Goal: Task Accomplishment & Management: Use online tool/utility

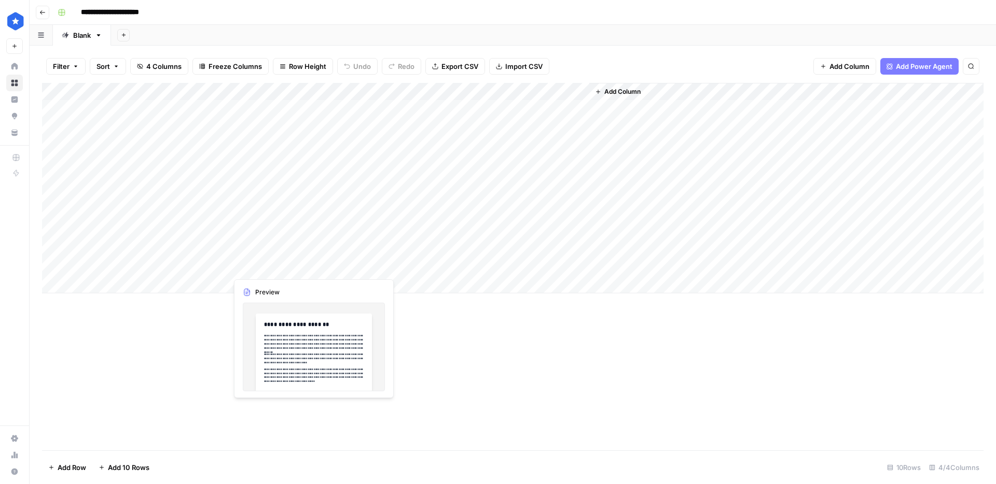
click at [278, 269] on div "Add Column" at bounding box center [512, 188] width 941 height 211
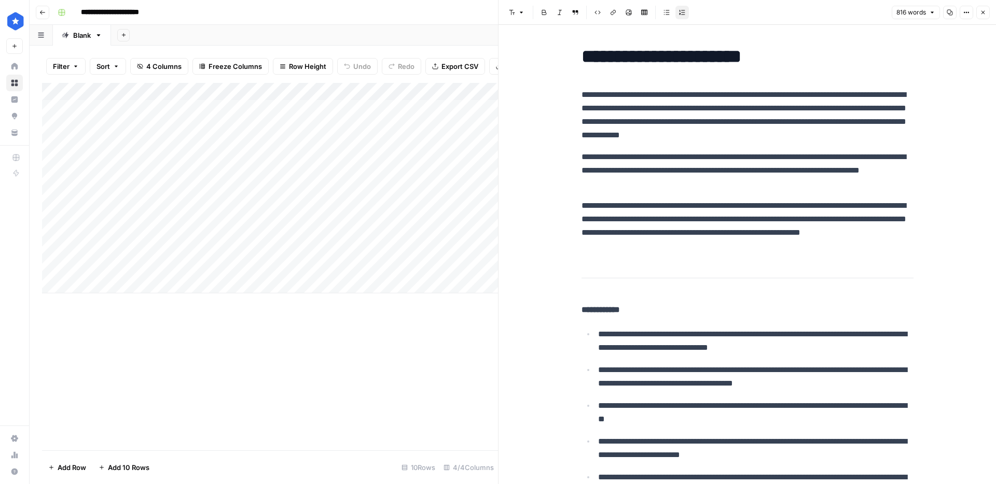
click at [638, 247] on p "**********" at bounding box center [747, 226] width 332 height 54
type input "compared"
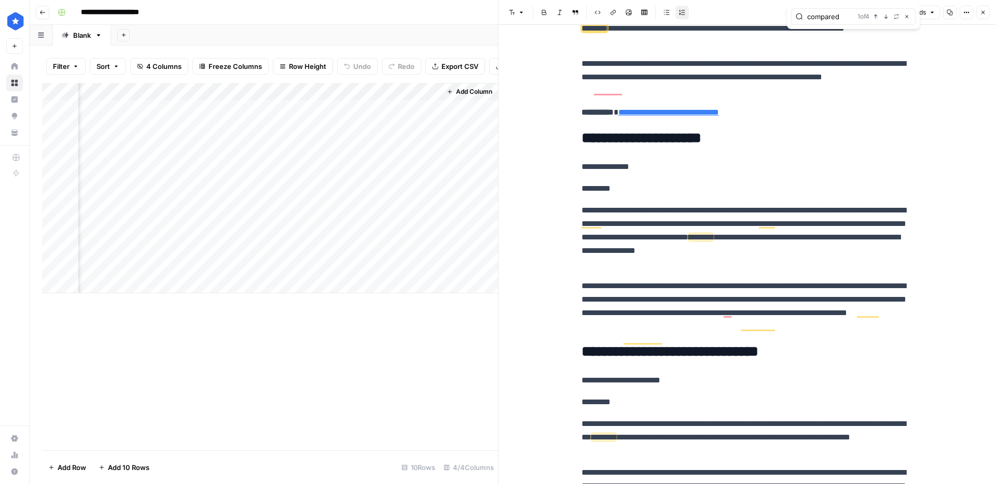
click at [432, 269] on div "Add Column" at bounding box center [270, 188] width 456 height 211
click at [116, 284] on div "Add Column" at bounding box center [270, 188] width 456 height 211
click at [684, 271] on p "**********" at bounding box center [747, 237] width 332 height 67
paste input "Hawaii"
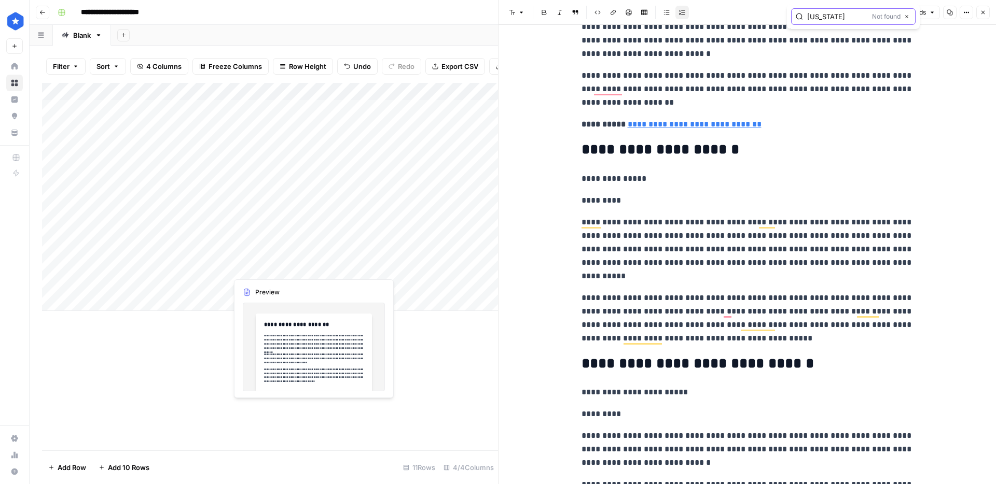
type input "compared"
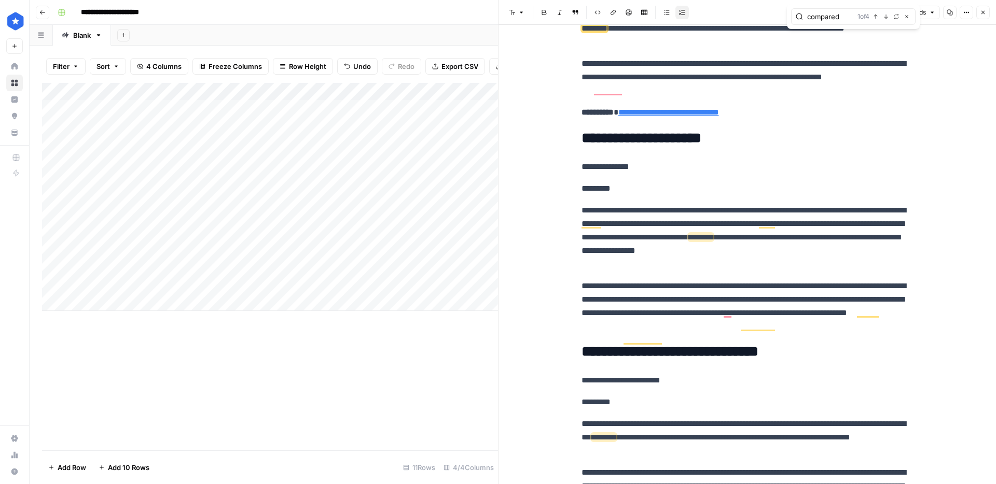
click at [147, 284] on div "Add Column" at bounding box center [270, 197] width 456 height 228
click at [147, 284] on textarea at bounding box center [161, 285] width 166 height 15
type textarea "******"
click at [276, 264] on div "Add Column" at bounding box center [270, 197] width 456 height 228
drag, startPoint x: 374, startPoint y: 273, endPoint x: 371, endPoint y: 283, distance: 9.8
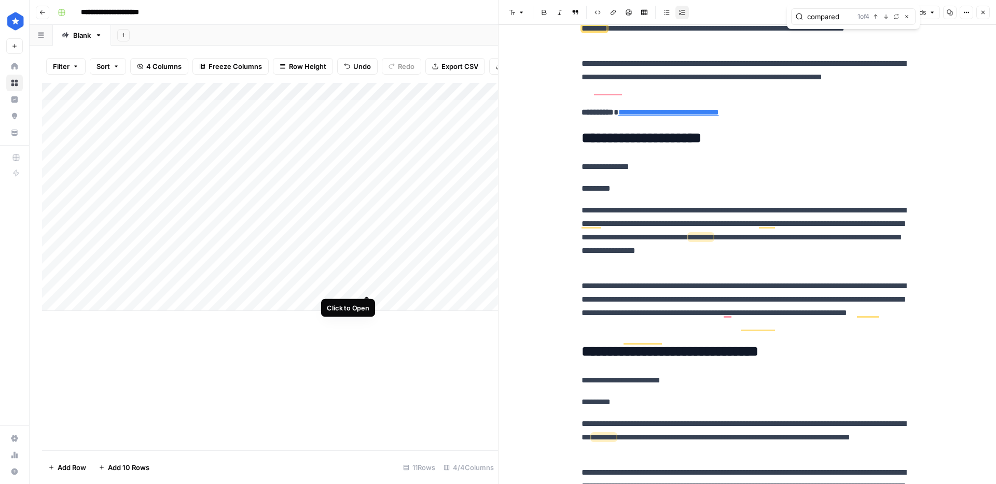
click at [371, 283] on div "Add Column" at bounding box center [270, 197] width 456 height 228
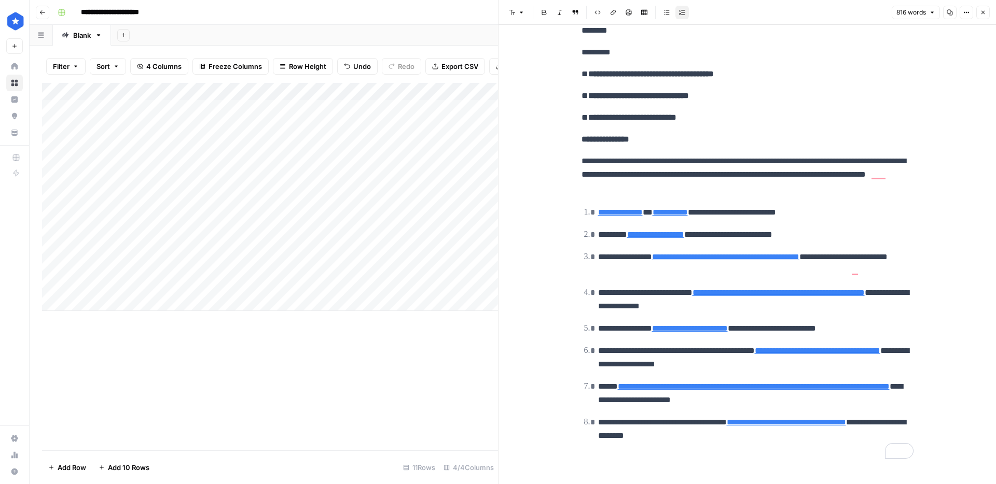
click at [789, 212] on p "**********" at bounding box center [755, 212] width 315 height 13
drag, startPoint x: 782, startPoint y: 216, endPoint x: 765, endPoint y: 215, distance: 16.1
click at [765, 215] on p "**********" at bounding box center [755, 212] width 315 height 13
copy p "****"
click at [749, 230] on p "**********" at bounding box center [755, 234] width 315 height 13
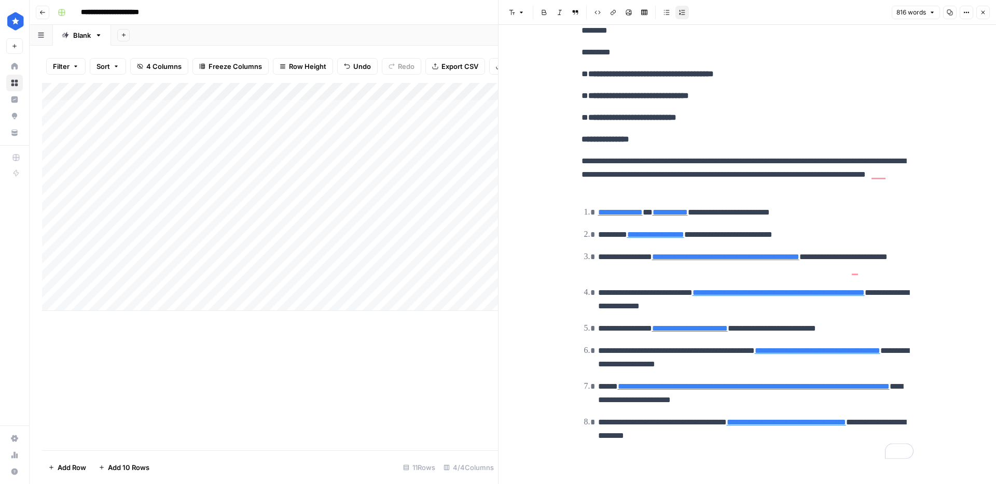
click at [766, 236] on p "**********" at bounding box center [755, 234] width 315 height 13
click at [622, 273] on p "**********" at bounding box center [755, 263] width 315 height 27
click at [696, 308] on p "**********" at bounding box center [755, 299] width 315 height 27
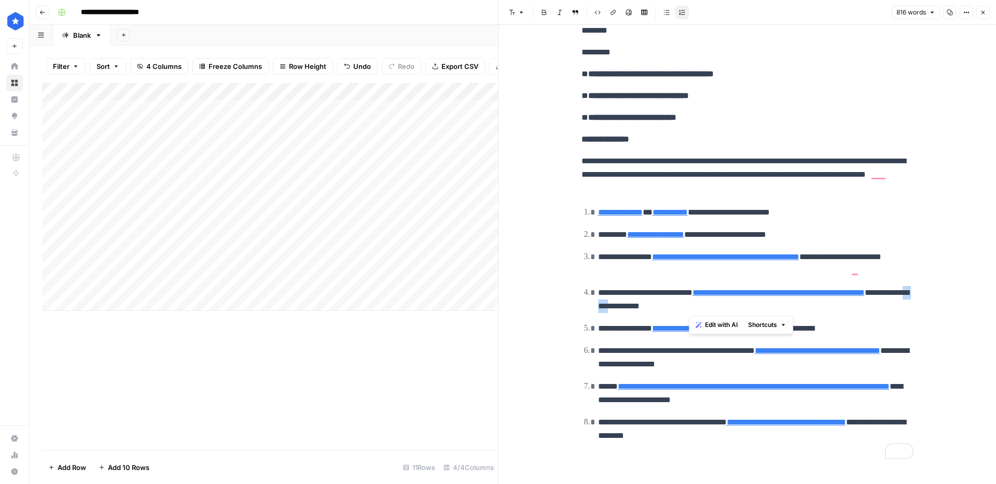
drag, startPoint x: 696, startPoint y: 308, endPoint x: 705, endPoint y: 310, distance: 9.0
click at [696, 308] on p "**********" at bounding box center [755, 299] width 315 height 27
click at [819, 329] on p "**********" at bounding box center [755, 328] width 315 height 13
click at [720, 365] on p "**********" at bounding box center [755, 357] width 315 height 27
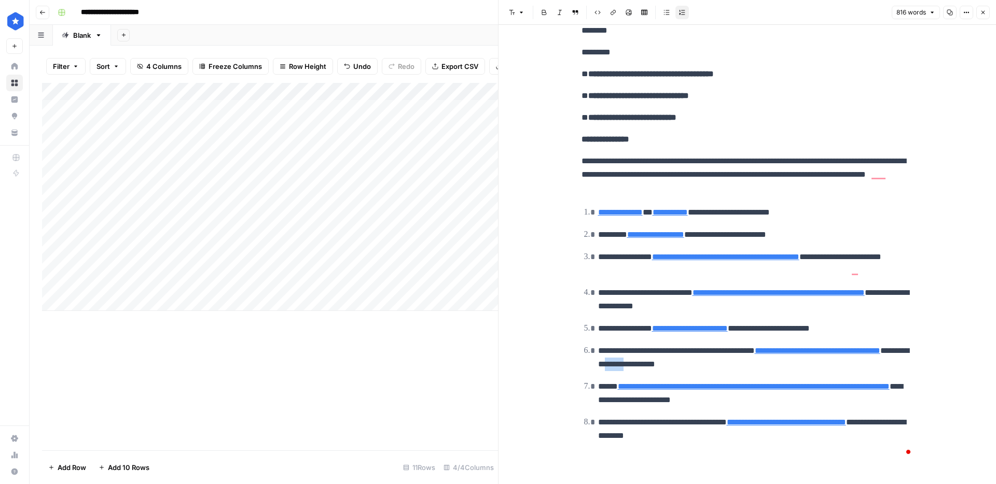
drag, startPoint x: 720, startPoint y: 365, endPoint x: 723, endPoint y: 373, distance: 8.6
click at [720, 365] on p "**********" at bounding box center [755, 357] width 315 height 27
click at [726, 399] on p "**********" at bounding box center [755, 393] width 315 height 27
click at [655, 436] on p "**********" at bounding box center [755, 429] width 315 height 27
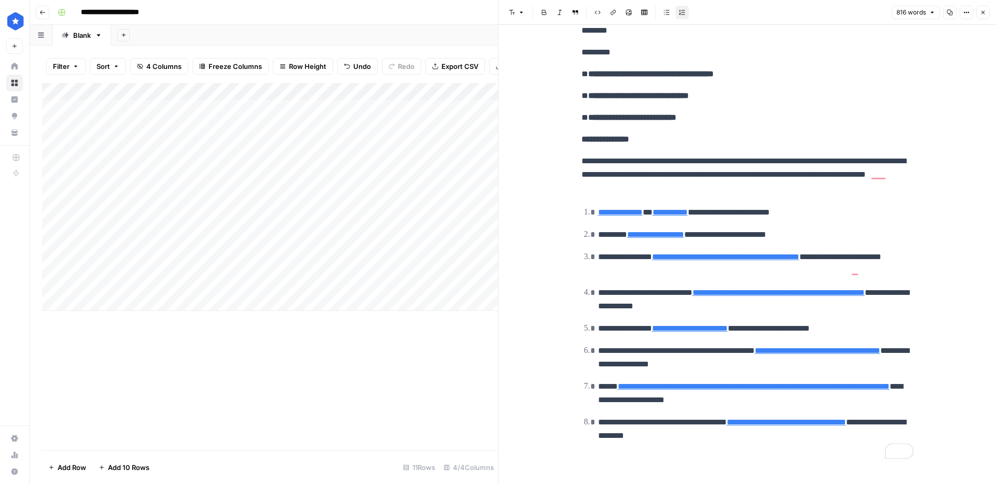
click at [655, 436] on p "**********" at bounding box center [755, 429] width 315 height 27
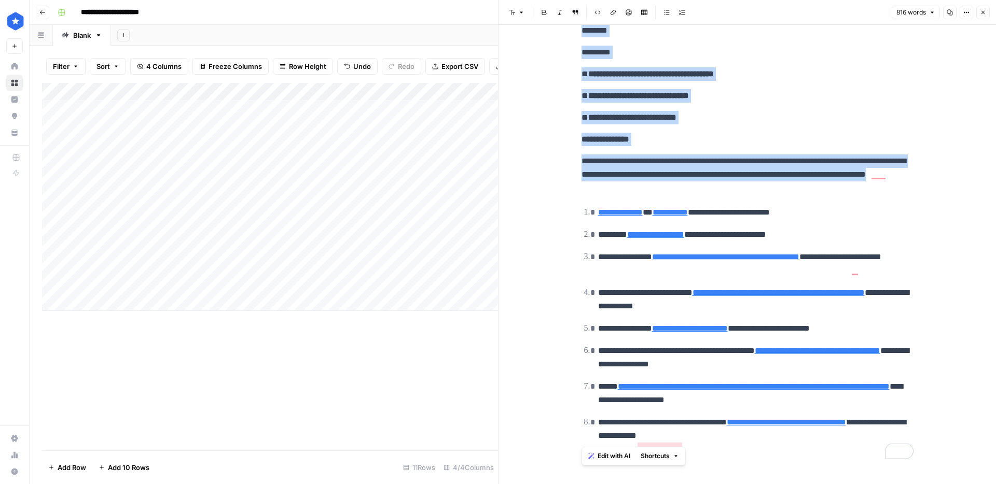
click at [675, 429] on p "**********" at bounding box center [755, 429] width 315 height 27
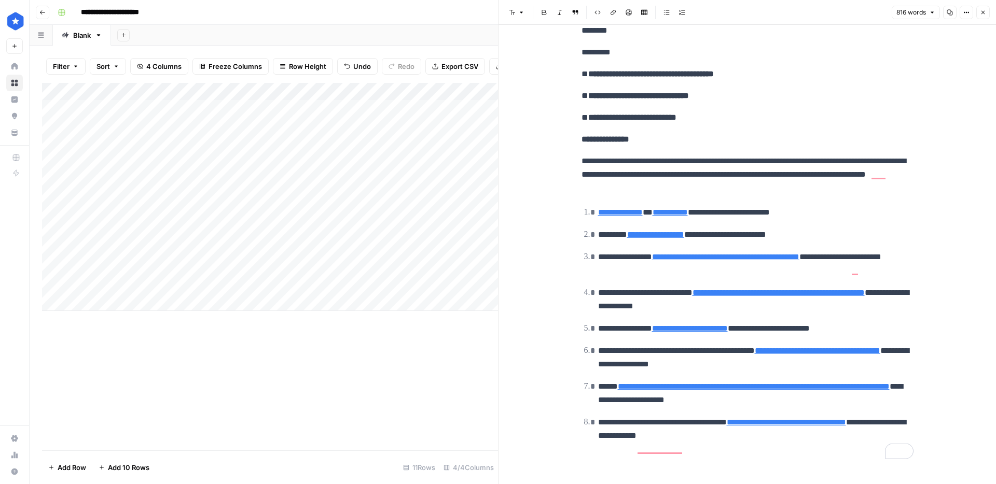
click at [659, 432] on p "**********" at bounding box center [755, 429] width 315 height 27
click at [659, 433] on p "**********" at bounding box center [755, 429] width 315 height 27
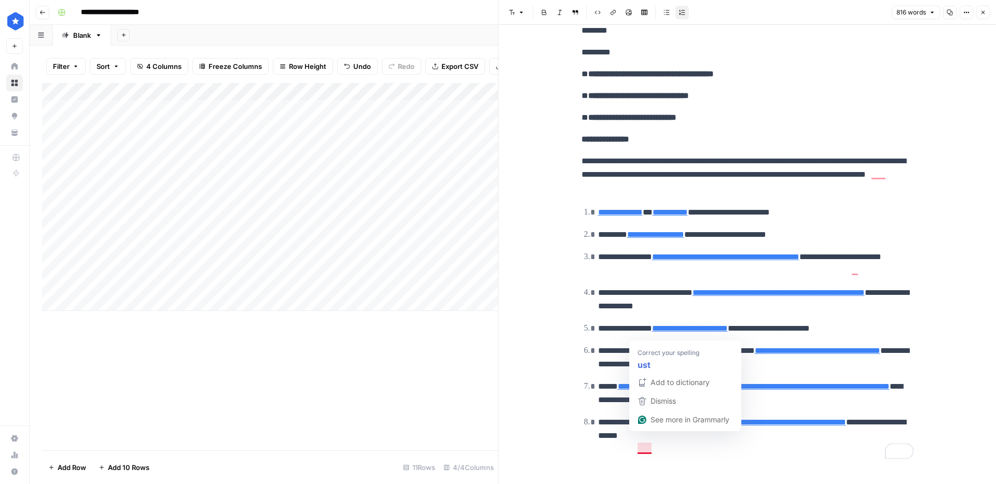
click at [647, 439] on p "**********" at bounding box center [755, 429] width 315 height 27
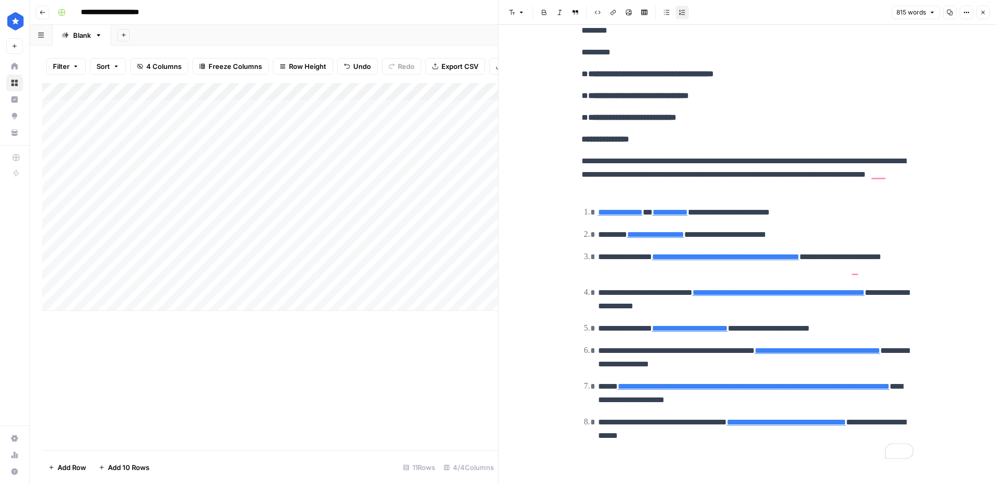
click at [719, 435] on p "**********" at bounding box center [755, 429] width 315 height 27
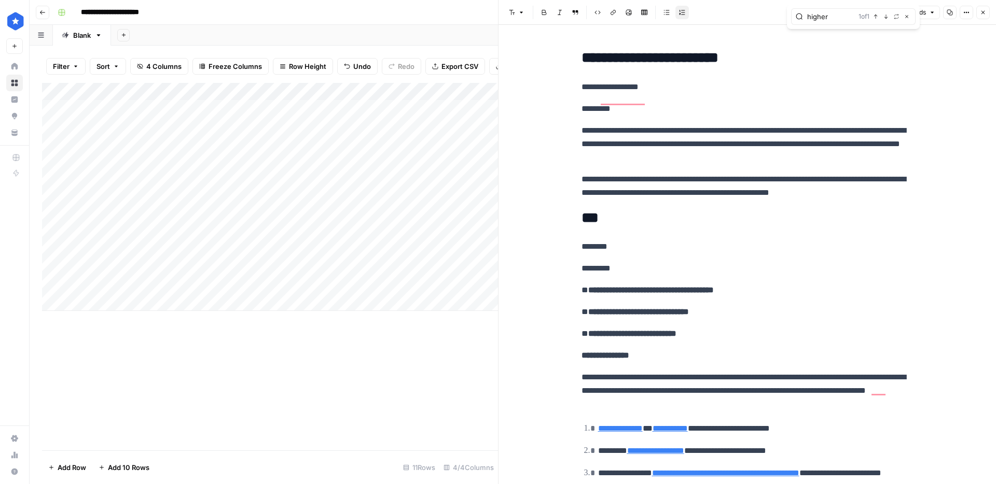
type input "higher"
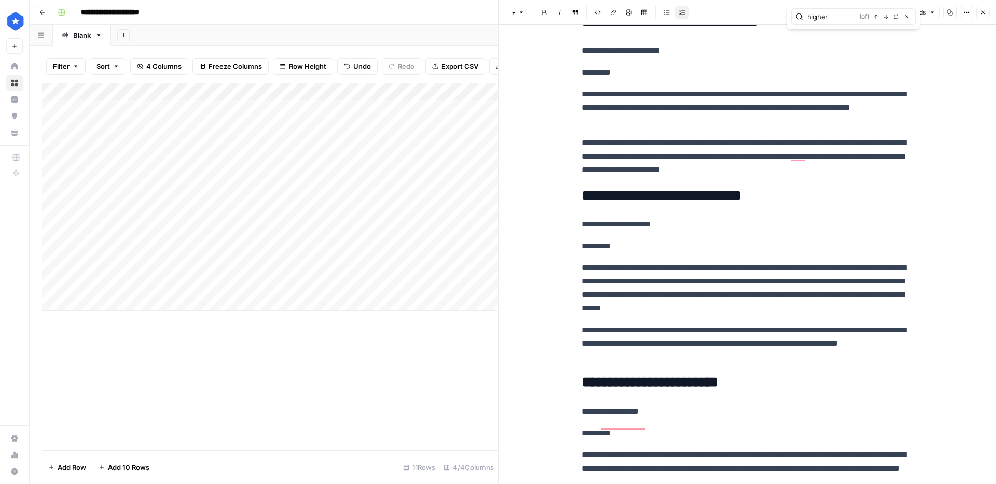
scroll to position [1392, 0]
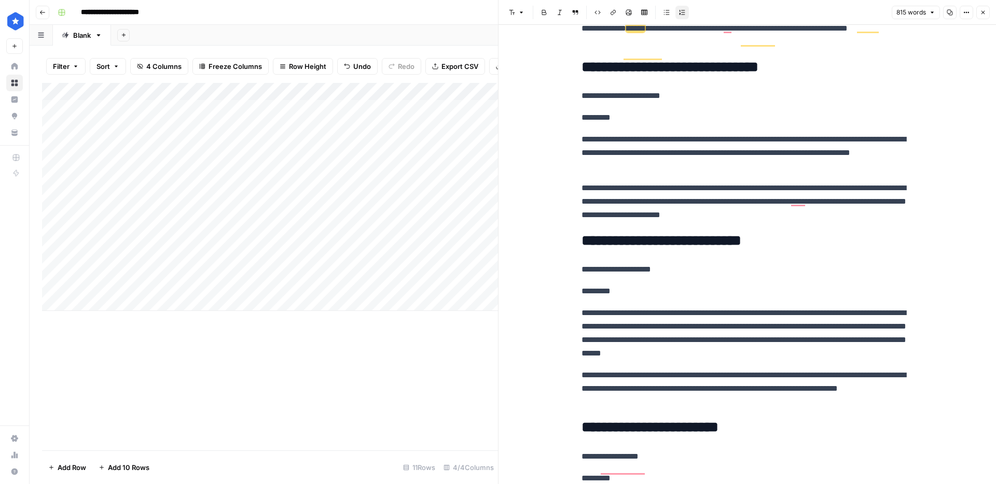
click at [752, 340] on p "**********" at bounding box center [747, 333] width 332 height 54
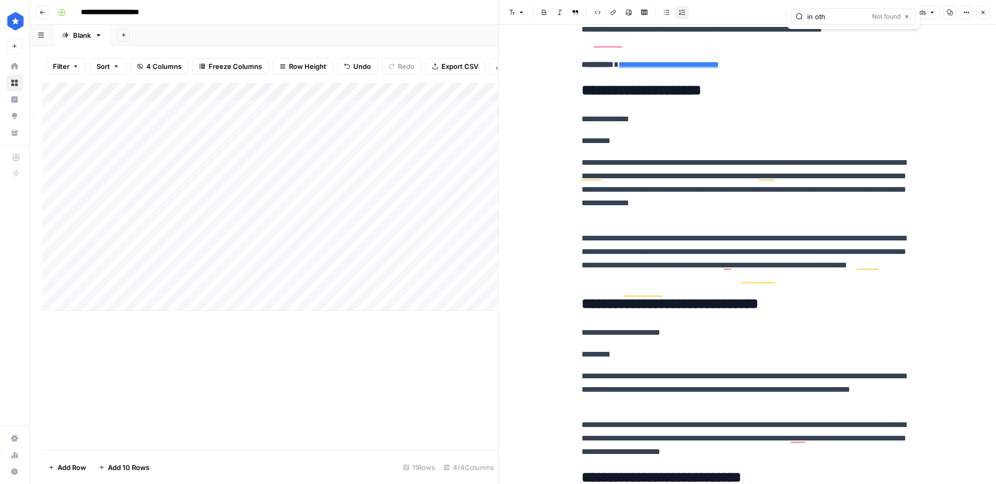
scroll to position [1426, 0]
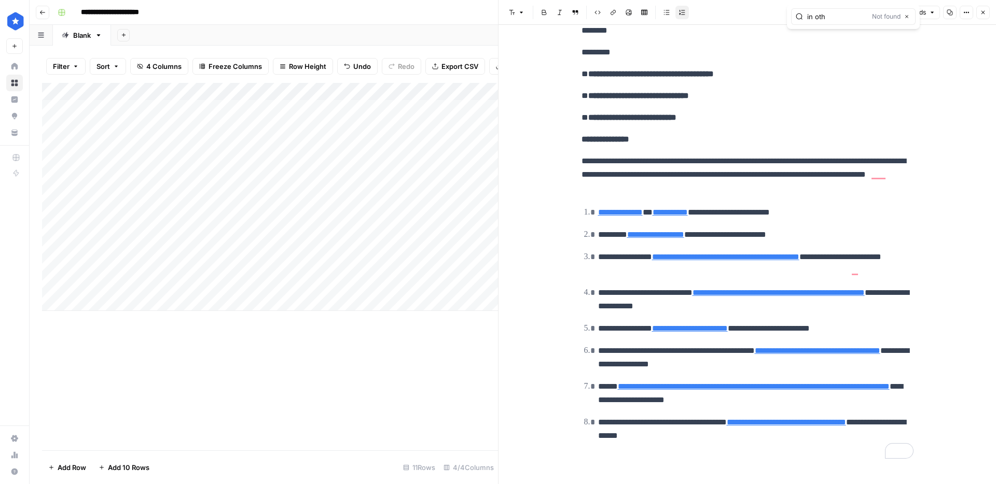
type input "in oth"
click at [428, 286] on div "Add Column" at bounding box center [270, 197] width 456 height 228
click at [982, 13] on icon "button" at bounding box center [983, 12] width 6 height 6
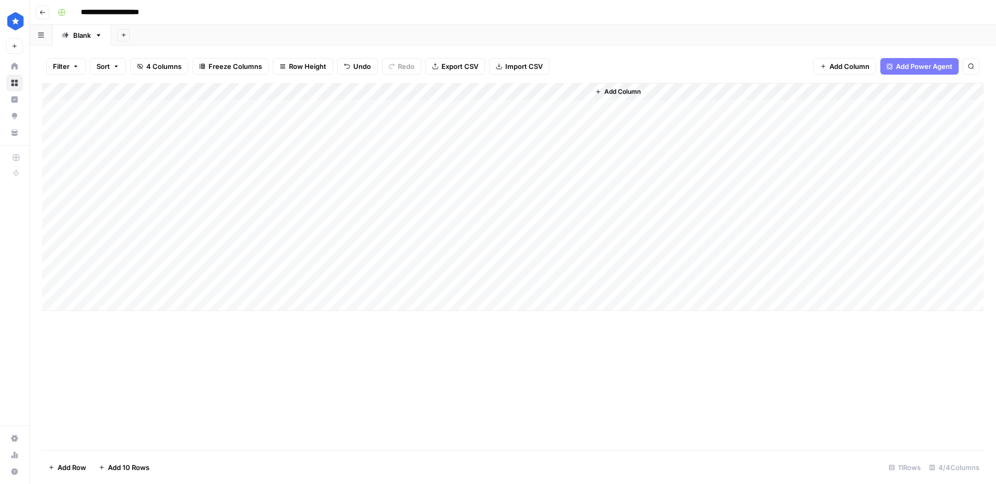
click at [568, 283] on div "Add Column" at bounding box center [512, 197] width 941 height 228
click at [579, 284] on div "Add Column" at bounding box center [512, 197] width 941 height 228
click at [365, 285] on div "Add Column" at bounding box center [512, 197] width 941 height 228
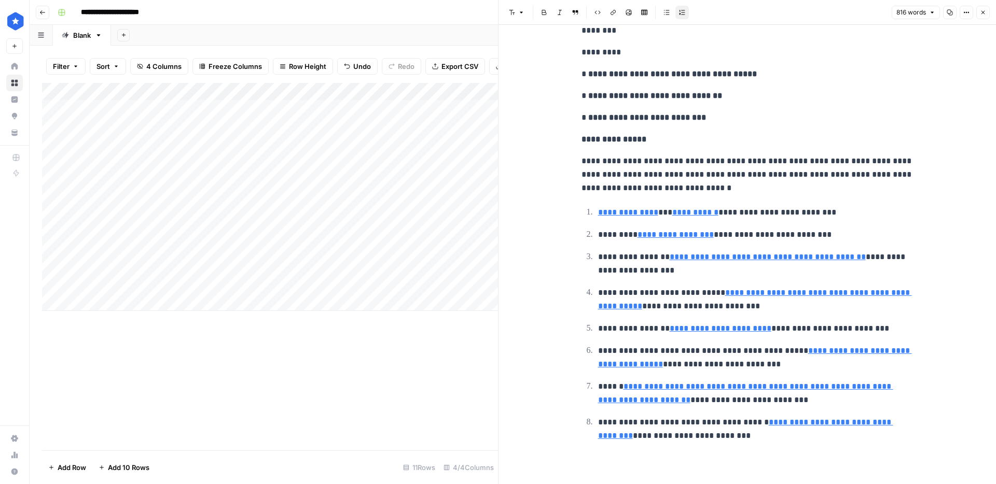
scroll to position [1990, 0]
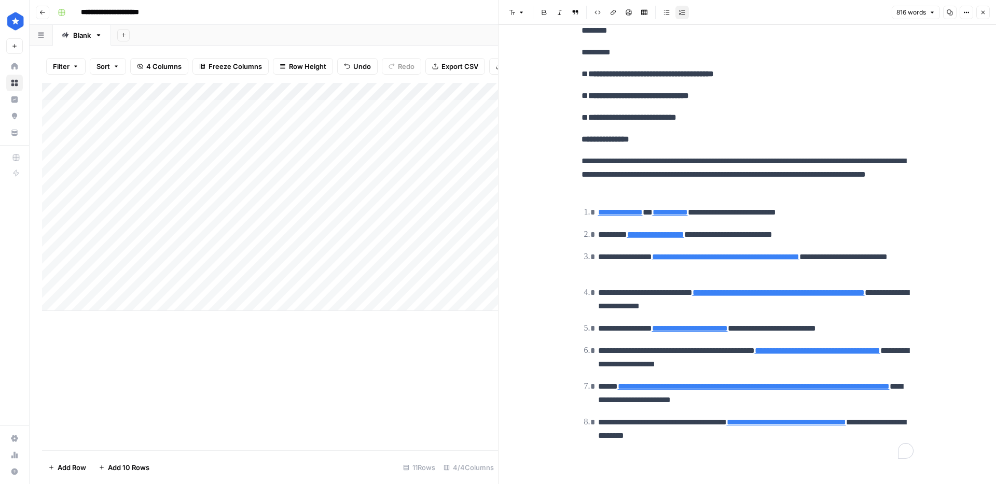
type input "compared to"
click at [369, 267] on div "Add Column" at bounding box center [270, 197] width 456 height 228
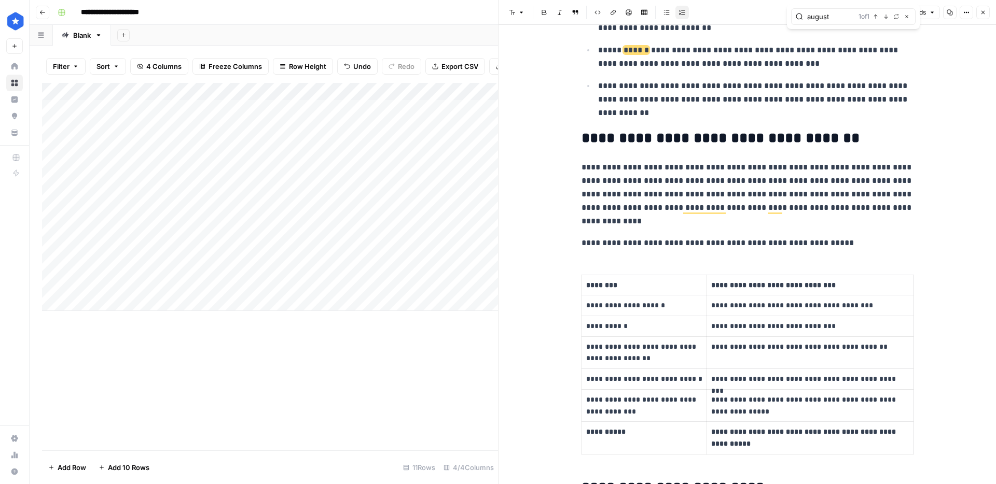
scroll to position [401, 0]
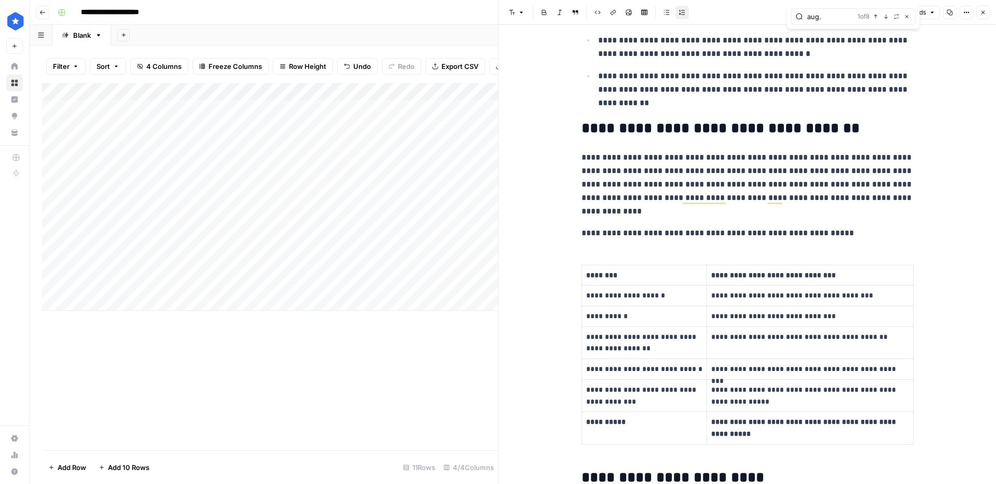
type input "aug."
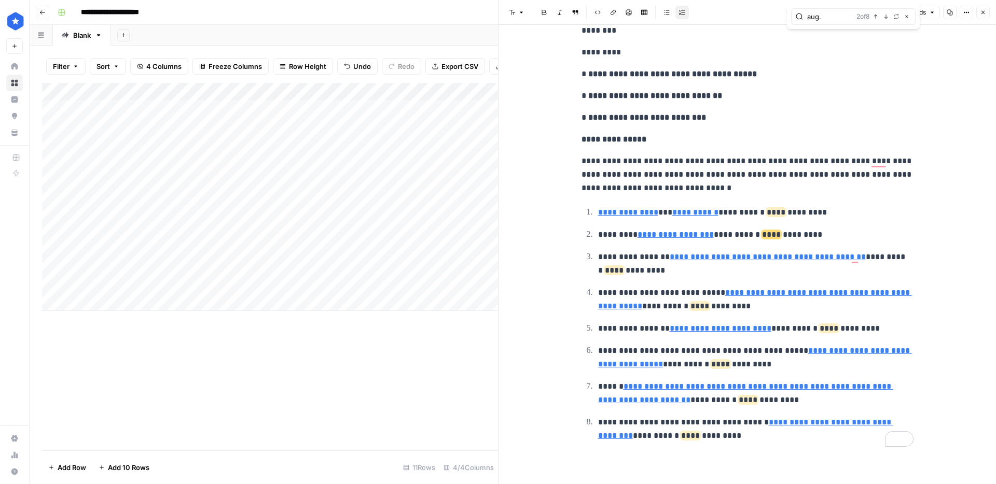
scroll to position [0, 6]
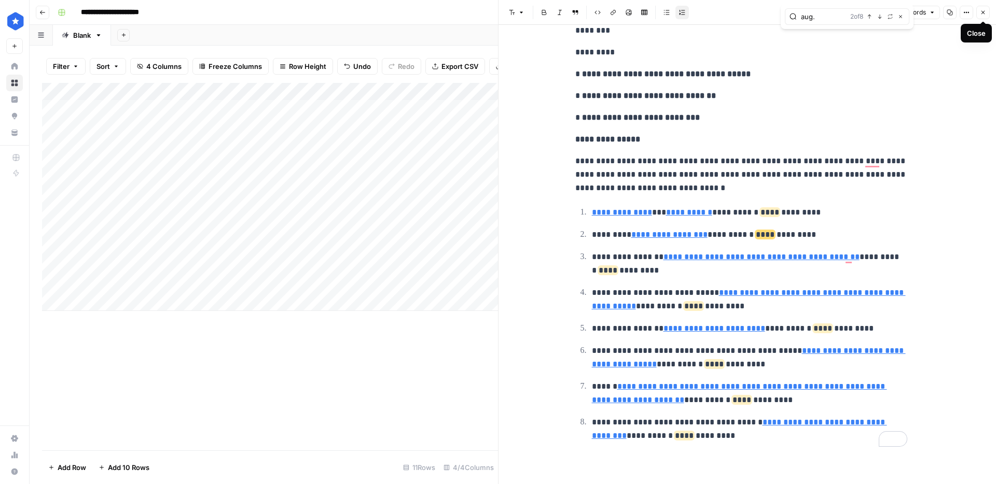
click at [981, 16] on button "Close" at bounding box center [982, 12] width 13 height 13
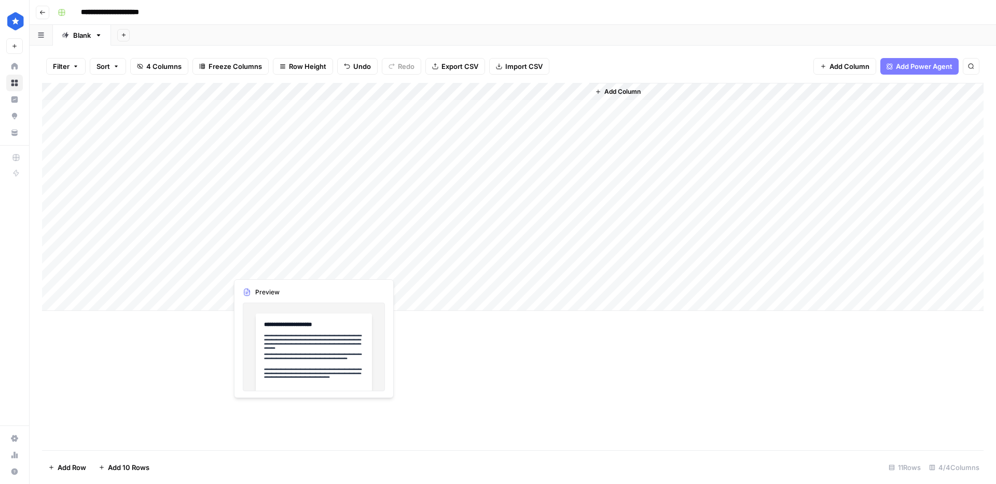
click at [318, 267] on div "Add Column" at bounding box center [512, 197] width 941 height 228
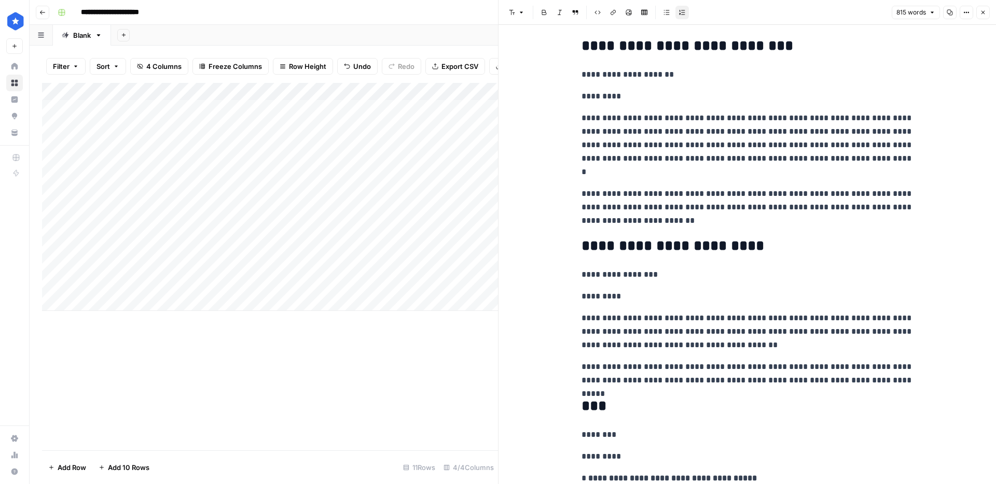
scroll to position [2003, 0]
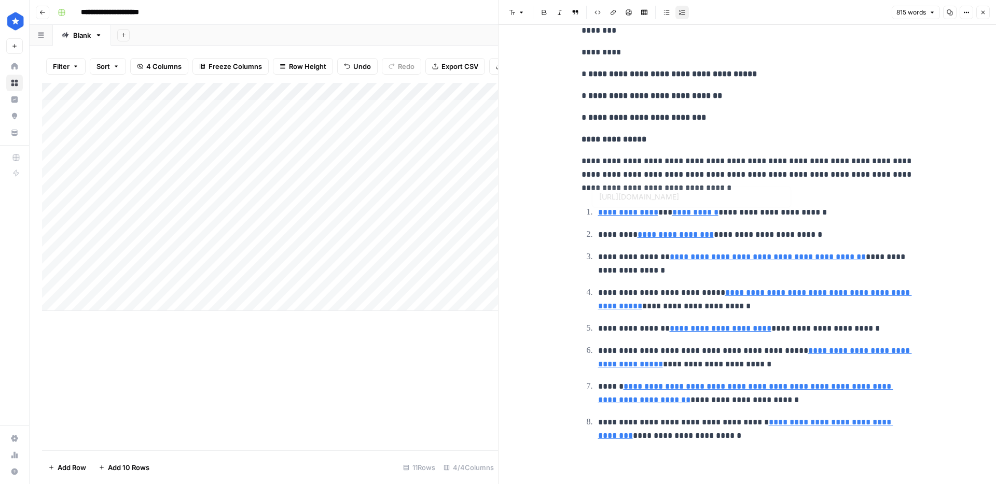
copy div "**********"
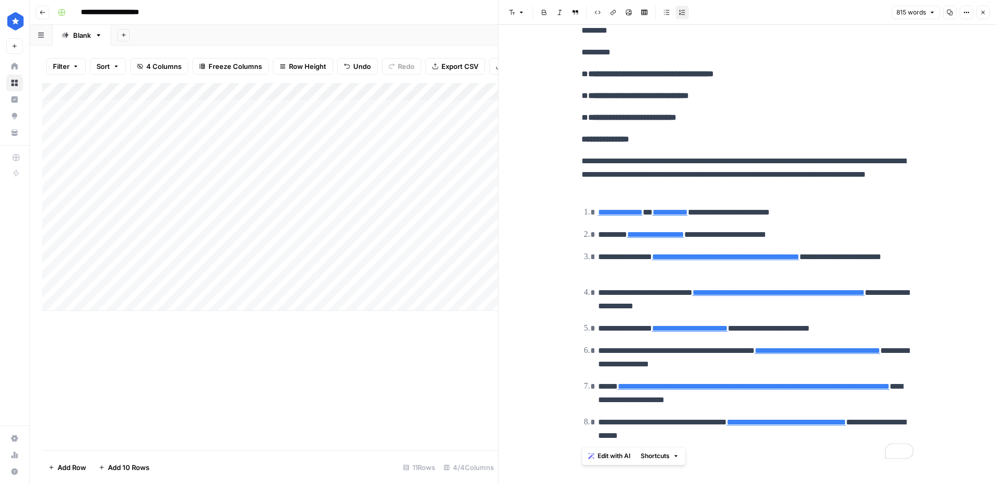
scroll to position [1990, 0]
click at [291, 296] on div "Add Column" at bounding box center [270, 197] width 456 height 228
click at [276, 299] on div "Add Column" at bounding box center [270, 206] width 456 height 246
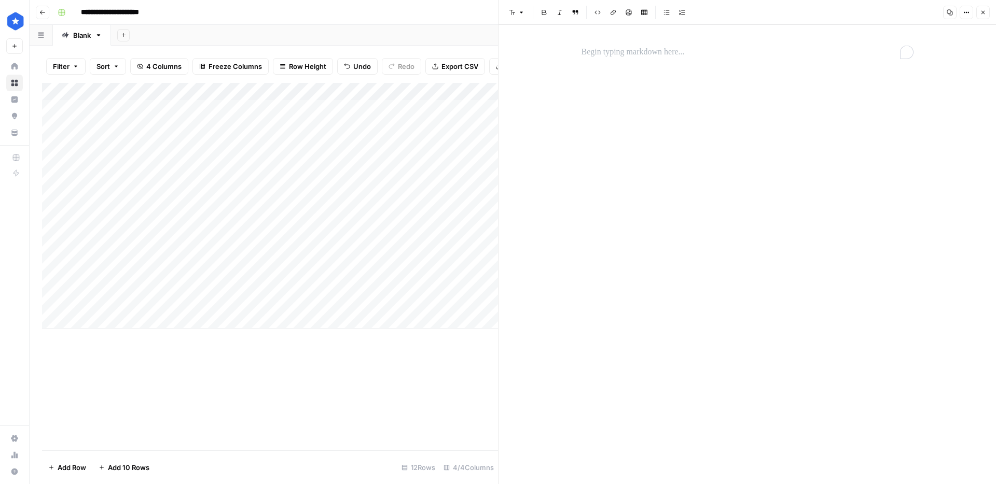
click at [603, 57] on p "To enrich screen reader interactions, please activate Accessibility in Grammarl…" at bounding box center [747, 52] width 332 height 13
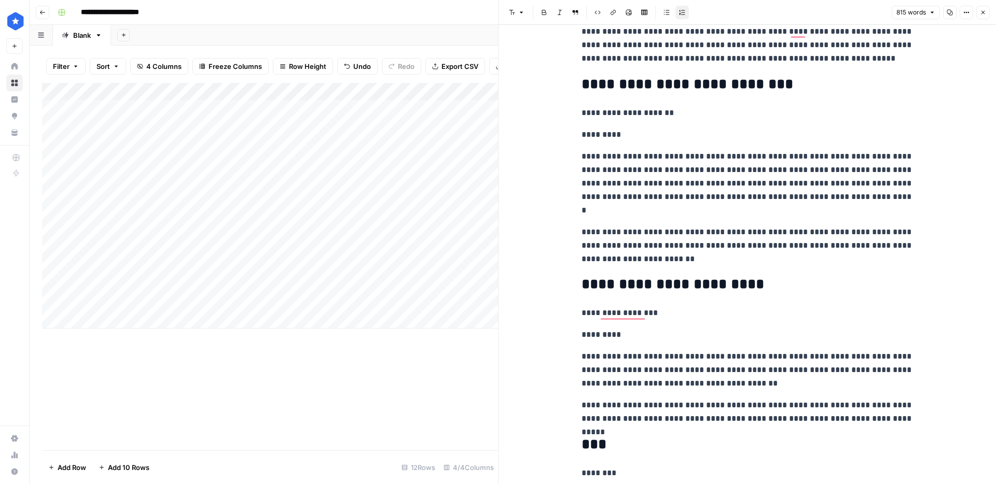
scroll to position [1555, 0]
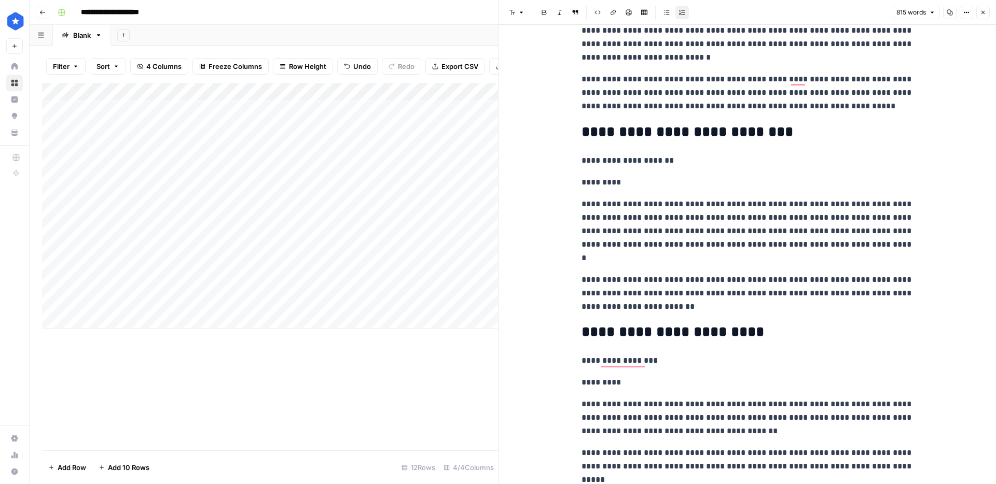
click at [699, 239] on p "**********" at bounding box center [747, 231] width 332 height 67
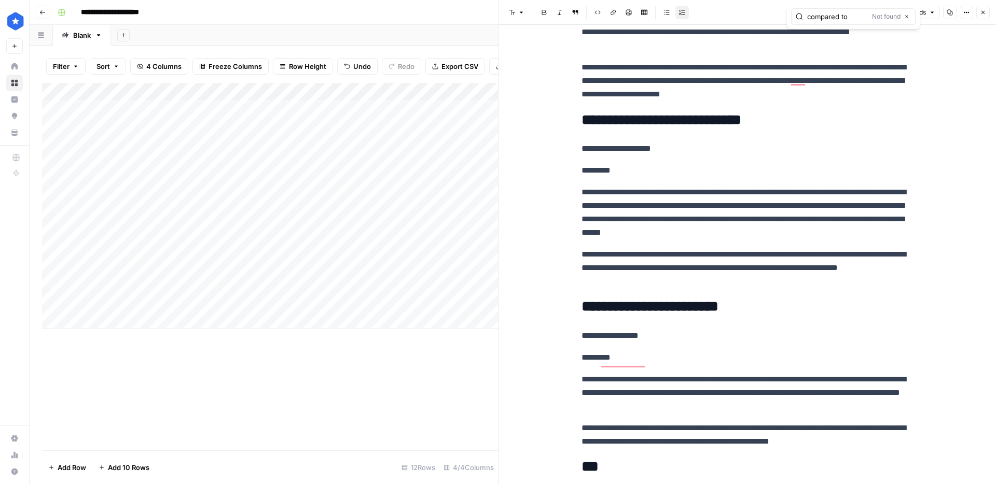
type input "compared to"
click at [189, 303] on div "Add Column" at bounding box center [270, 206] width 456 height 246
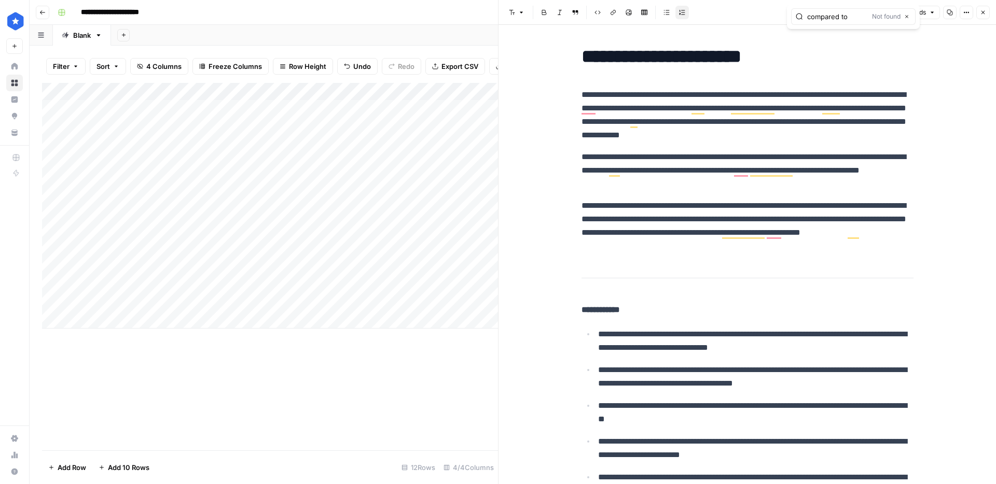
scroll to position [1513, 0]
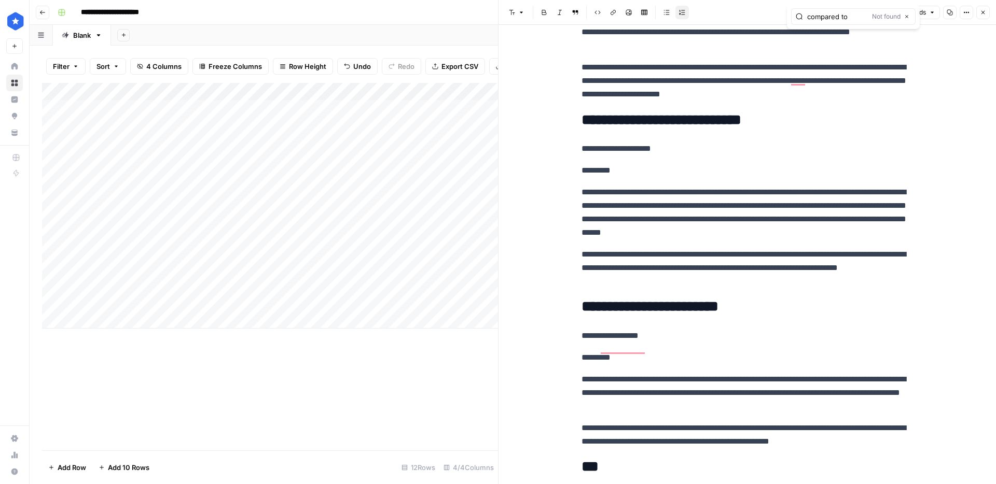
click at [174, 279] on div "Add Column" at bounding box center [270, 206] width 456 height 246
click at [160, 297] on div "Add Column" at bounding box center [270, 206] width 456 height 246
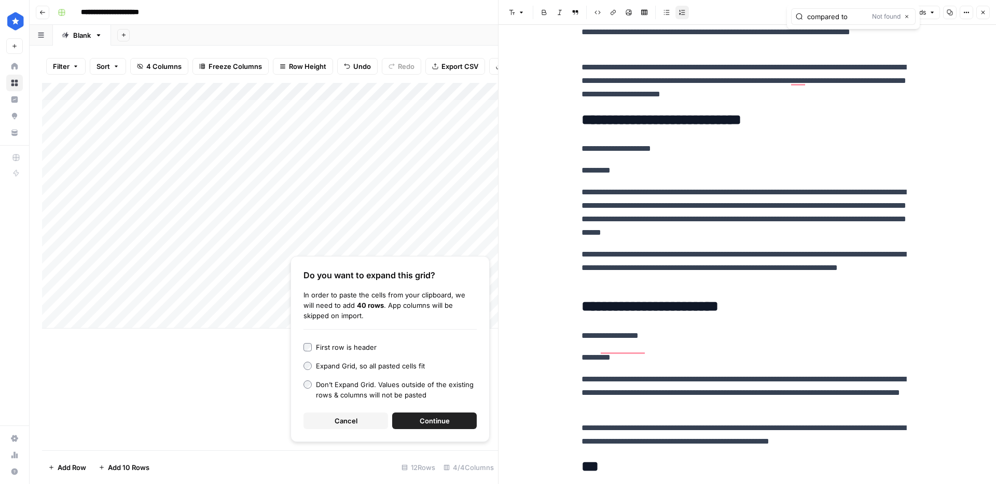
click at [436, 420] on span "Continue" at bounding box center [435, 421] width 30 height 10
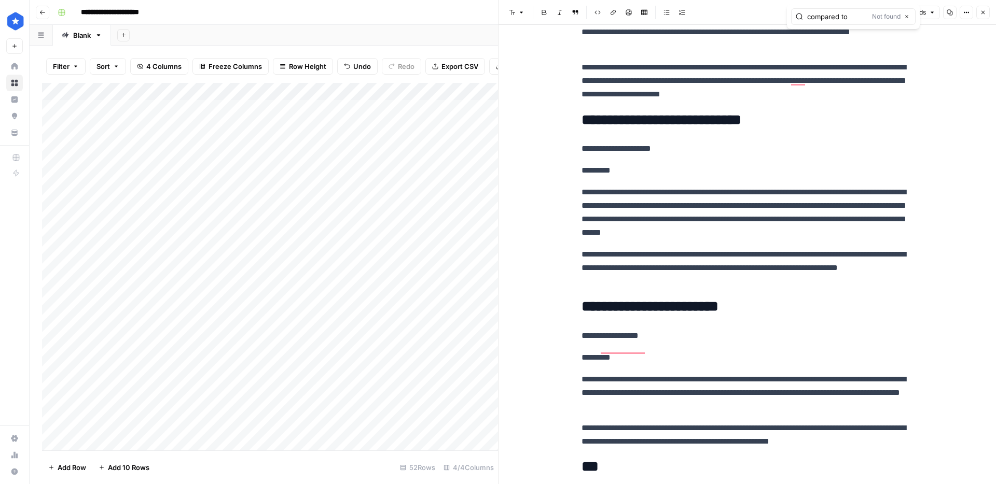
click at [983, 8] on button "Close" at bounding box center [982, 12] width 13 height 13
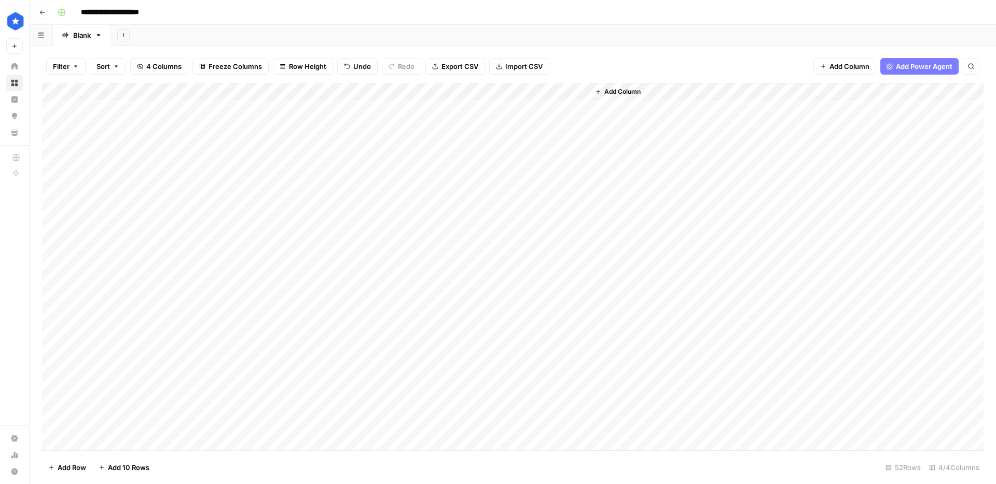
scroll to position [1, 0]
click at [474, 90] on div "Add Column" at bounding box center [512, 267] width 941 height 368
click at [421, 194] on span "Edit Workflow" at bounding box center [442, 193] width 91 height 10
drag, startPoint x: 437, startPoint y: 302, endPoint x: 328, endPoint y: 302, distance: 108.9
click at [437, 302] on div "Add Column" at bounding box center [512, 267] width 941 height 368
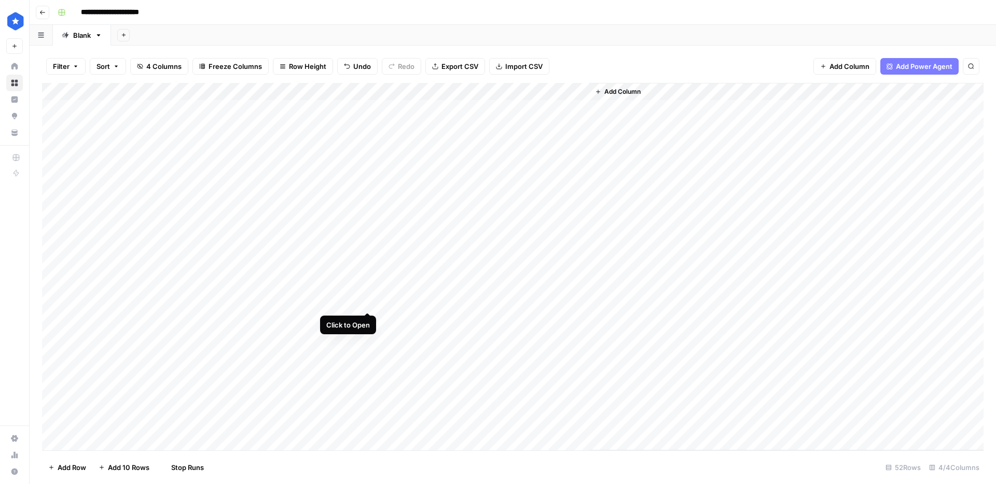
click at [369, 303] on div "Add Column" at bounding box center [512, 267] width 941 height 368
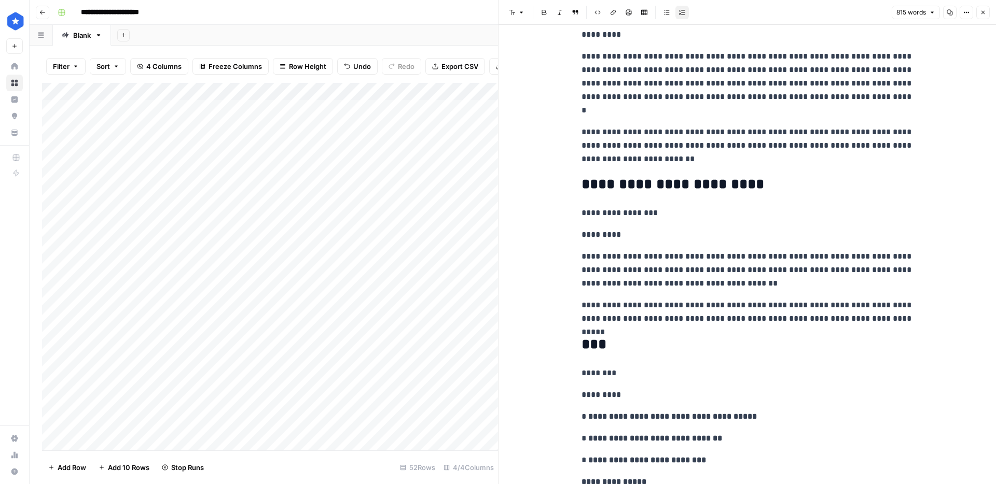
scroll to position [2003, 0]
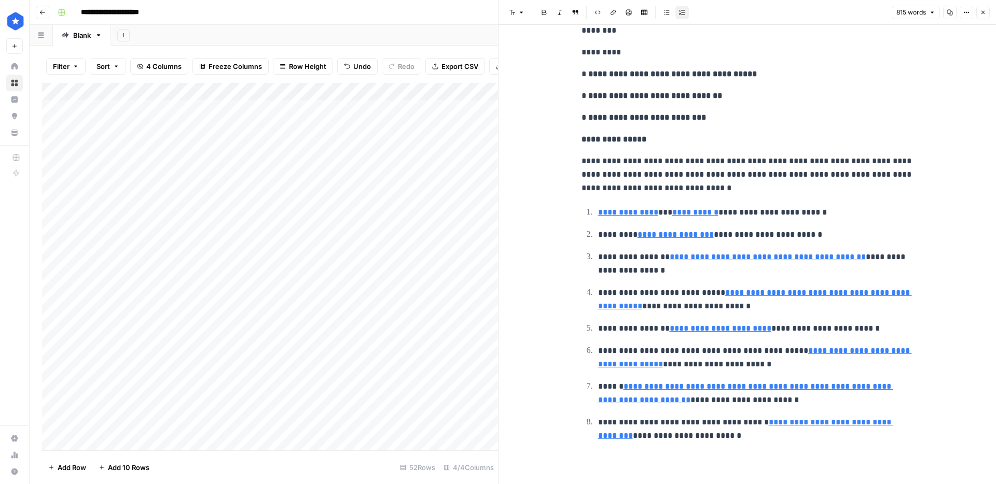
click at [981, 10] on icon "button" at bounding box center [983, 12] width 6 height 6
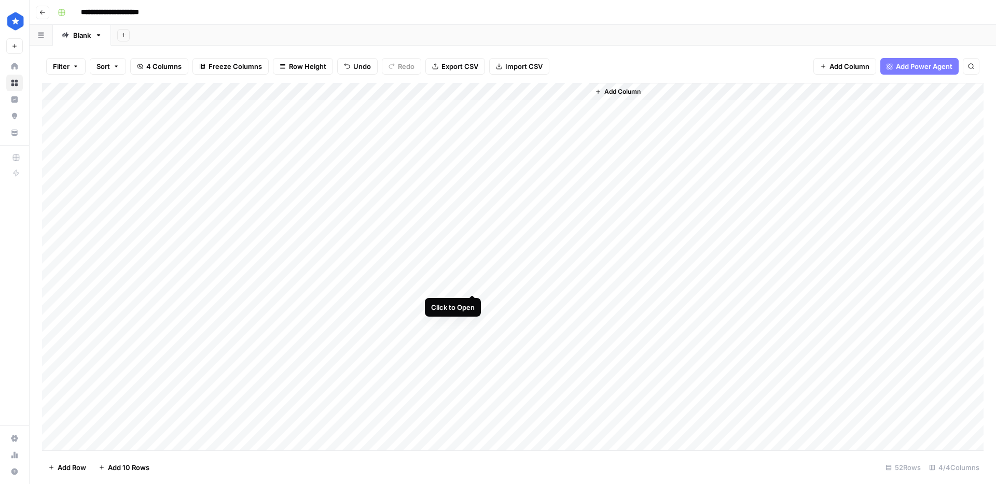
click at [471, 281] on div "Add Column" at bounding box center [512, 267] width 941 height 368
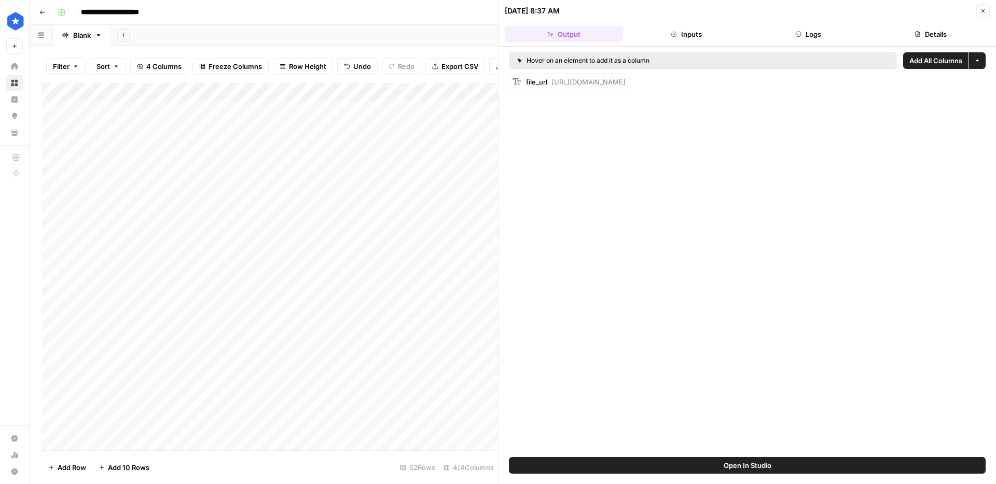
click at [938, 31] on button "Details" at bounding box center [930, 34] width 118 height 17
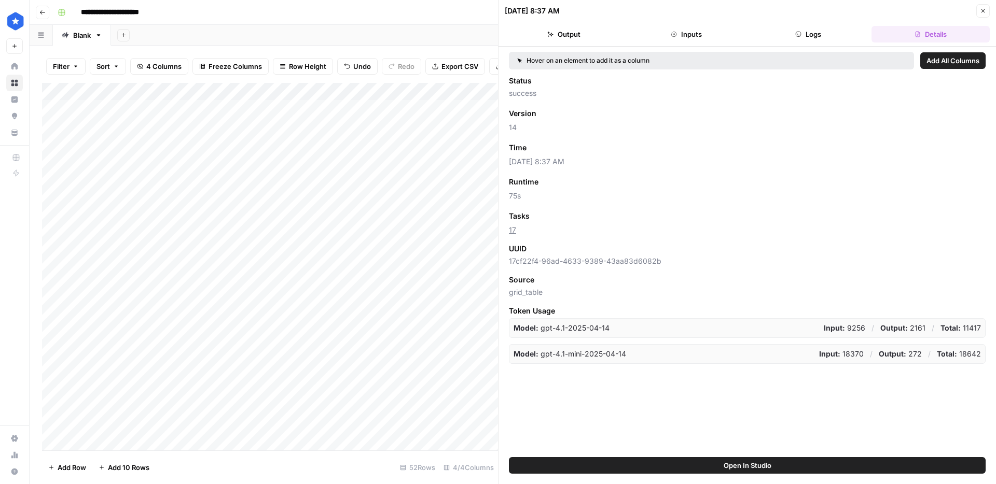
click at [984, 8] on icon "button" at bounding box center [983, 11] width 6 height 6
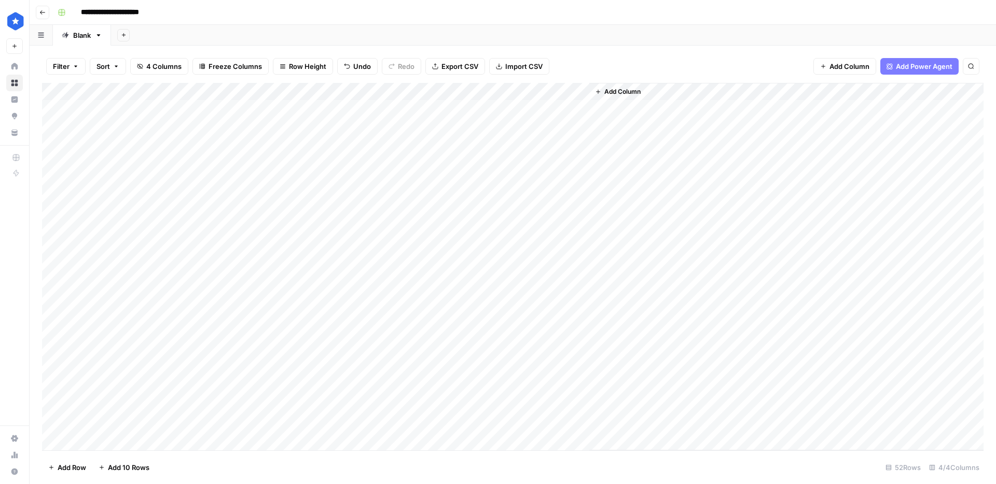
click at [582, 297] on div "Add Column" at bounding box center [512, 267] width 941 height 368
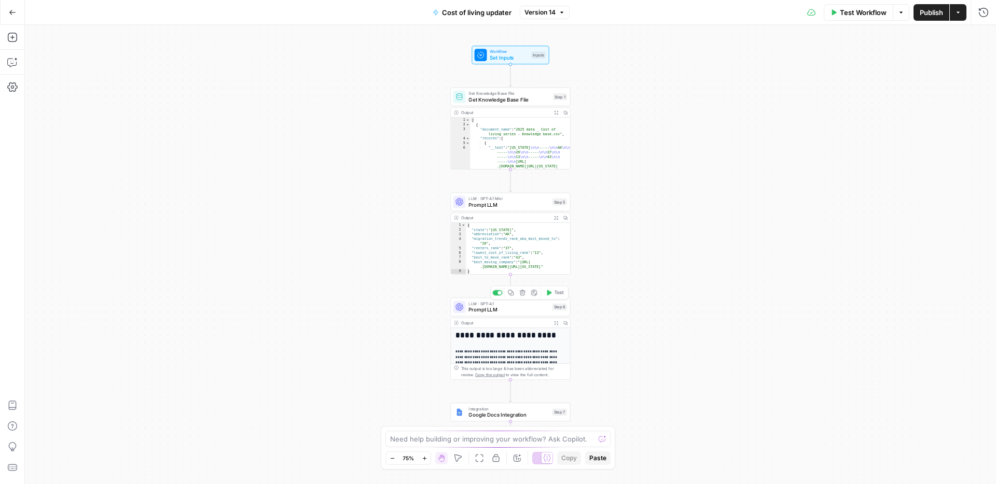
click at [492, 311] on span "Prompt LLM" at bounding box center [508, 310] width 80 height 8
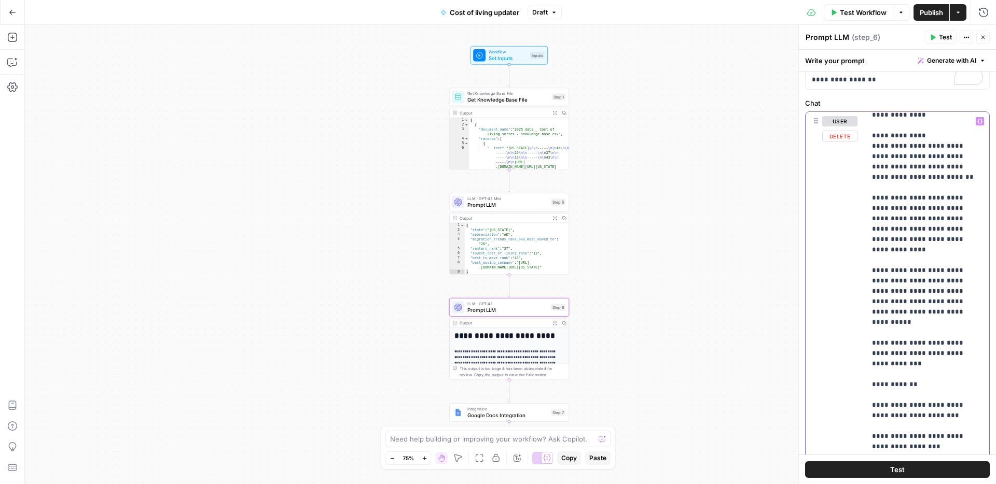
drag, startPoint x: 955, startPoint y: 290, endPoint x: 974, endPoint y: 289, distance: 19.8
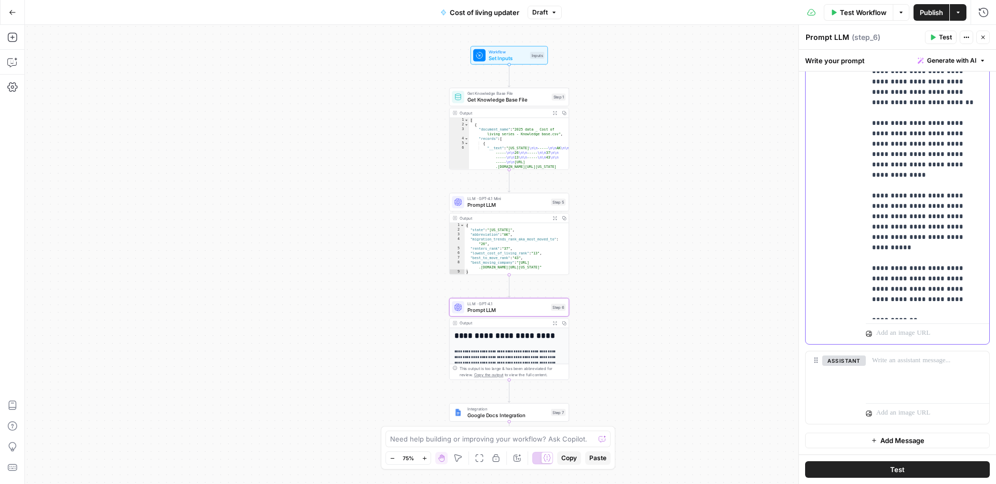
scroll to position [304, 0]
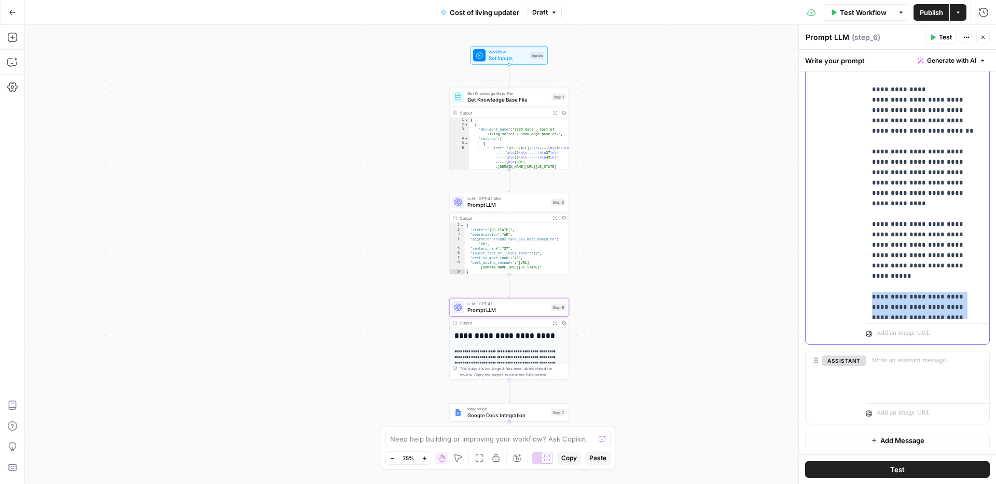
drag, startPoint x: 930, startPoint y: 257, endPoint x: 872, endPoint y: 225, distance: 66.4
copy p "**********"
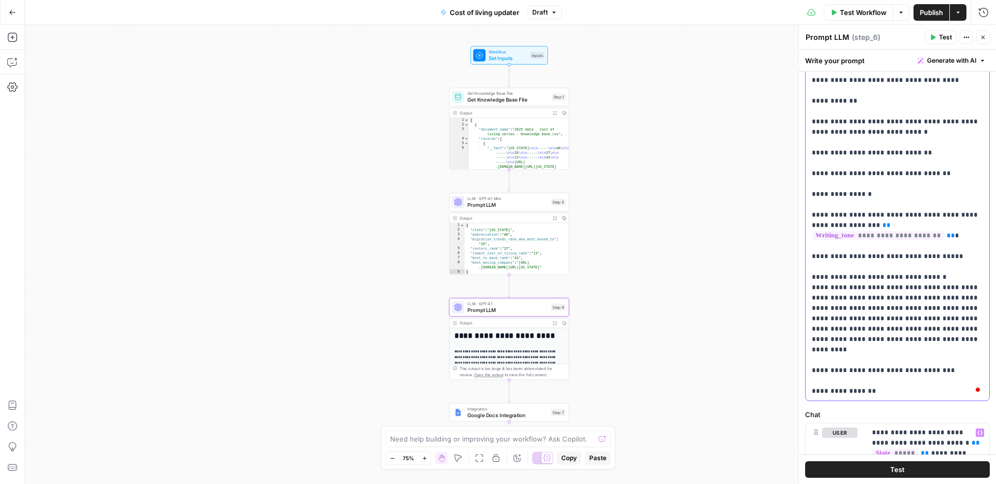
click at [932, 14] on span "Publish" at bounding box center [930, 12] width 23 height 10
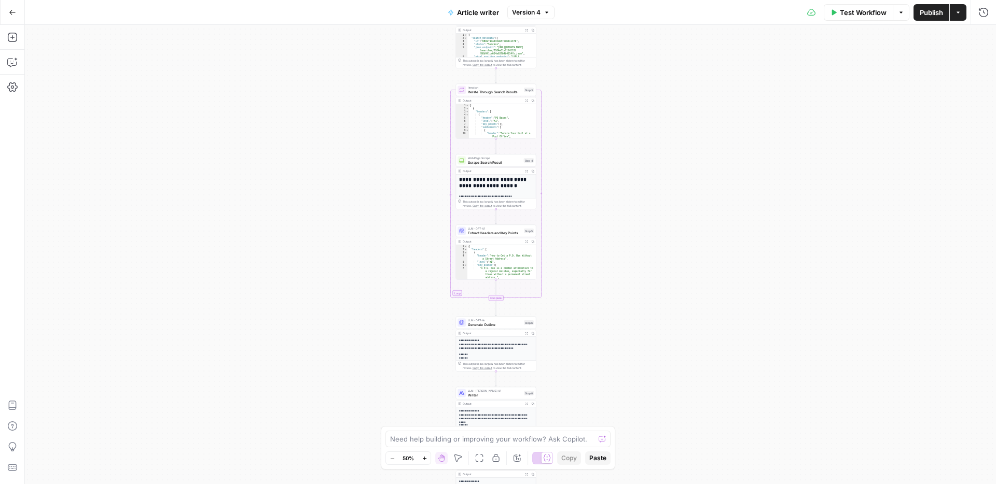
drag, startPoint x: 636, startPoint y: 163, endPoint x: 624, endPoint y: 227, distance: 65.0
click at [624, 227] on div "Workflow Set Inputs Inputs Google Search Search Google for Keyword Step 2 Outpu…" at bounding box center [510, 254] width 971 height 459
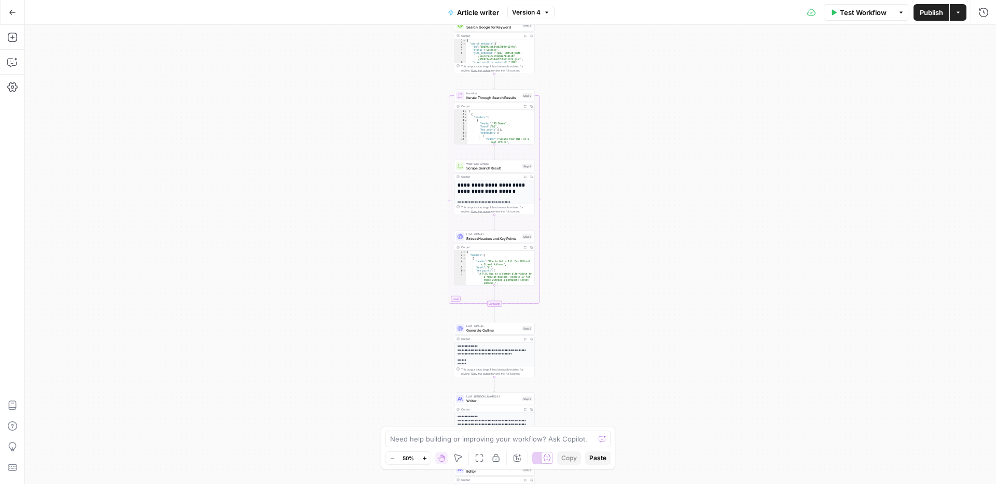
click at [709, 185] on div "Workflow Set Inputs Inputs Google Search Search Google for Keyword Step 2 Outpu…" at bounding box center [510, 254] width 971 height 459
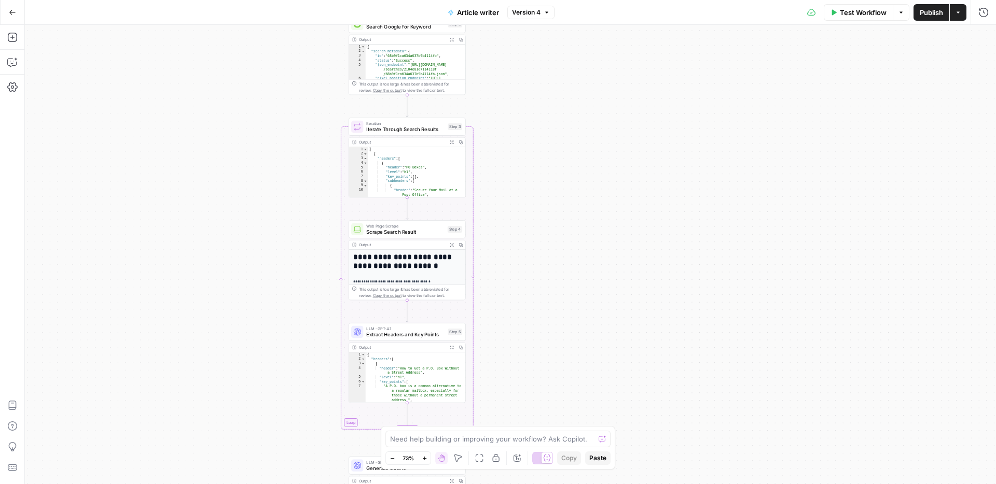
drag, startPoint x: 611, startPoint y: 171, endPoint x: 603, endPoint y: 284, distance: 113.9
click at [602, 286] on div "Workflow Set Inputs Inputs Google Search Search Google for Keyword Step 2 Outpu…" at bounding box center [510, 254] width 971 height 459
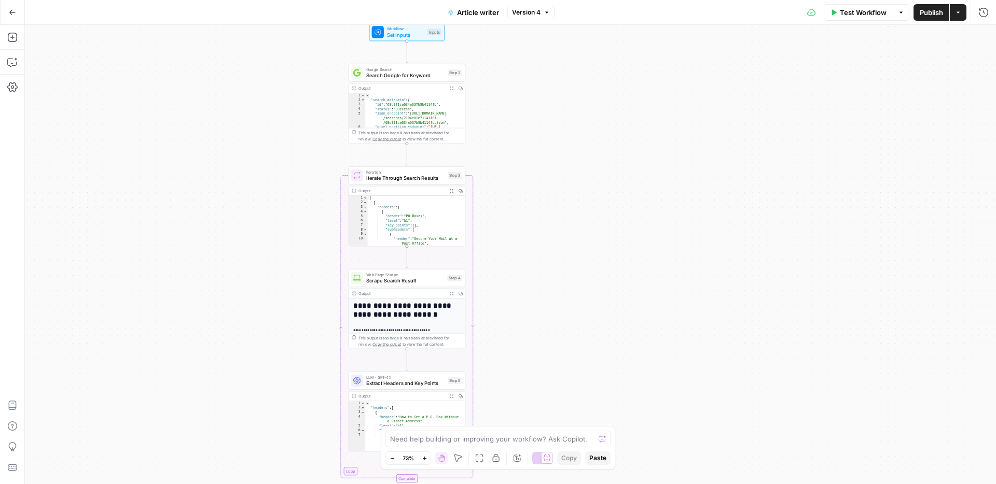
drag, startPoint x: 578, startPoint y: 241, endPoint x: 577, endPoint y: 306, distance: 65.3
click at [577, 306] on div "Workflow Set Inputs Inputs Google Search Search Google for Keyword Step 2 Outpu…" at bounding box center [510, 254] width 971 height 459
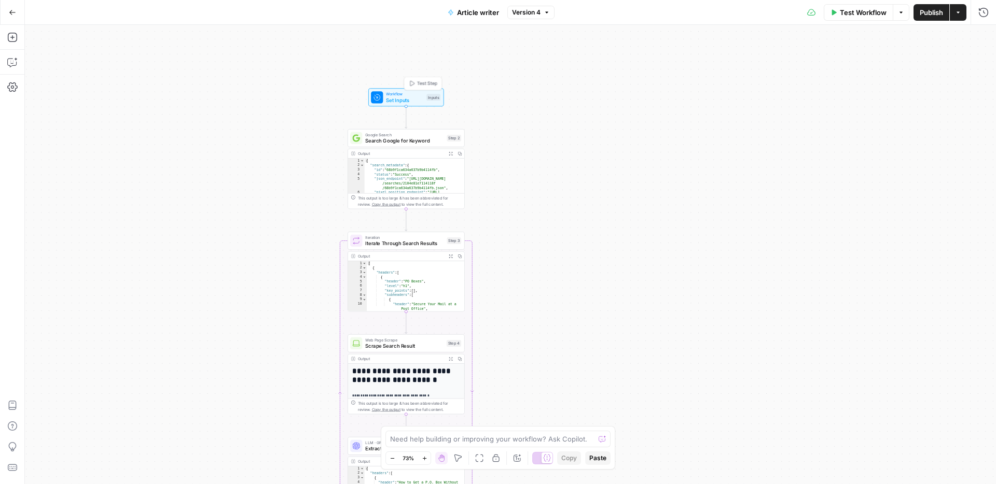
click at [422, 103] on span "Set Inputs" at bounding box center [404, 100] width 37 height 8
click at [833, 199] on button "Add Field" at bounding box center [888, 199] width 163 height 17
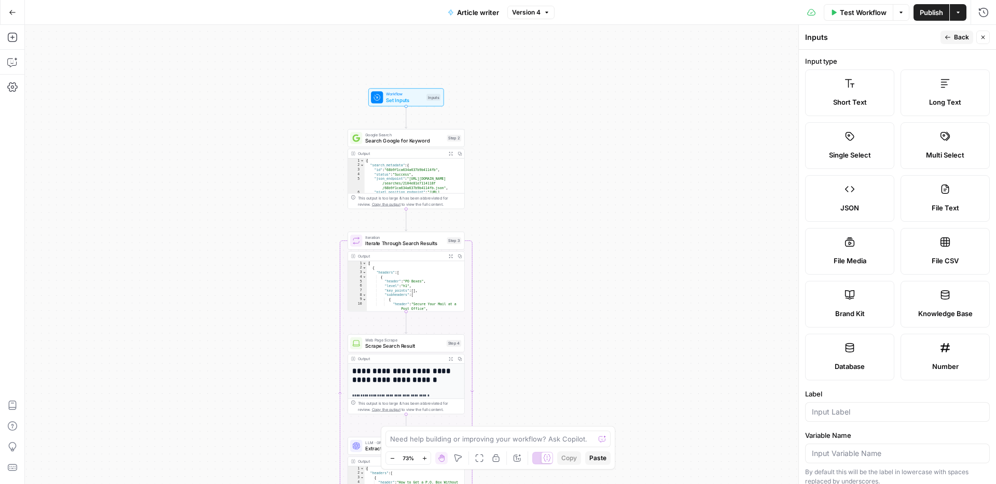
click at [923, 148] on label "Multi Select" at bounding box center [944, 145] width 89 height 47
click at [831, 409] on input "Label" at bounding box center [897, 412] width 171 height 10
type input "Article type"
click at [946, 44] on button "Back" at bounding box center [956, 37] width 33 height 13
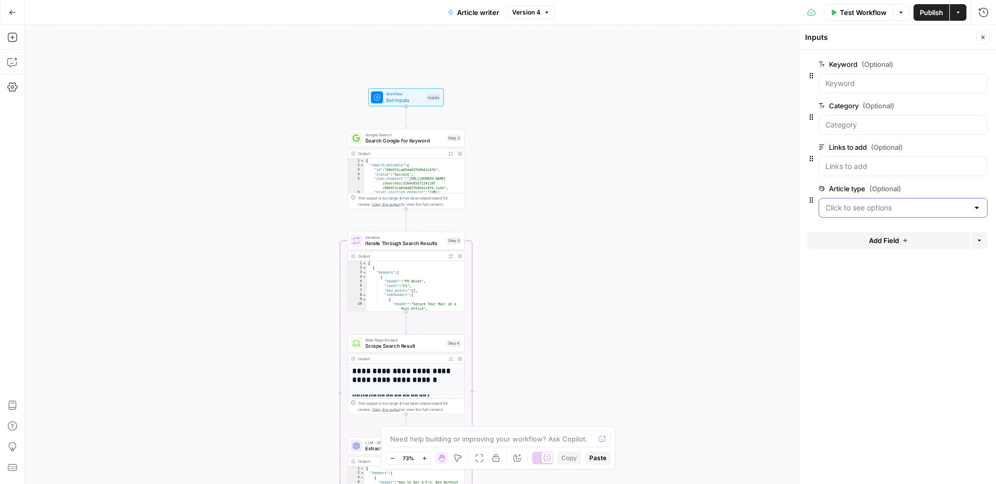
click at [951, 205] on type "Article type (Optional)" at bounding box center [896, 208] width 143 height 10
click at [960, 190] on button "edit field" at bounding box center [953, 189] width 40 height 12
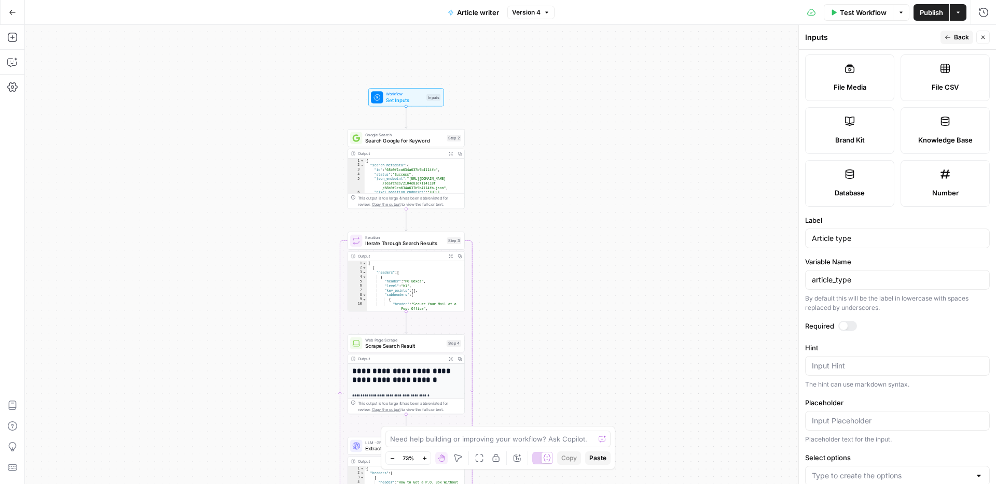
scroll to position [238, 0]
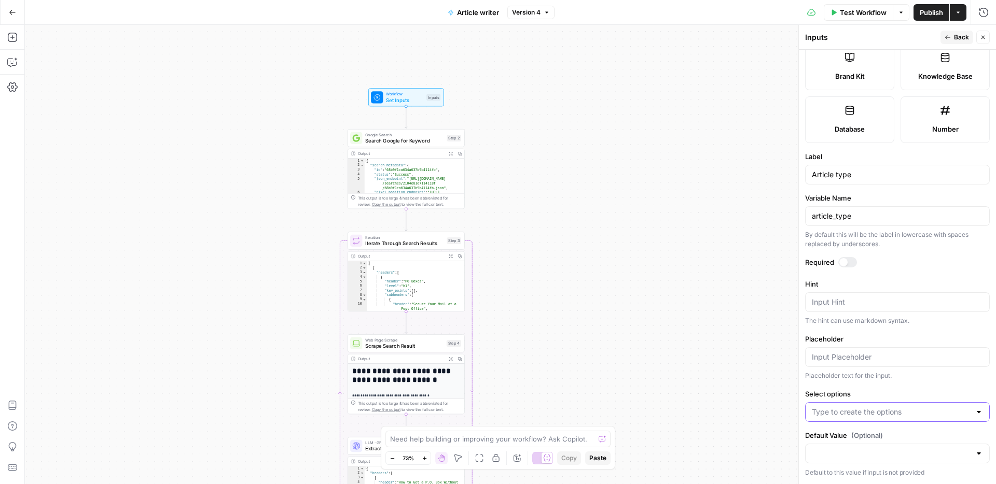
click at [889, 417] on input "Select options" at bounding box center [891, 412] width 159 height 10
type input "How to"
type input "Other"
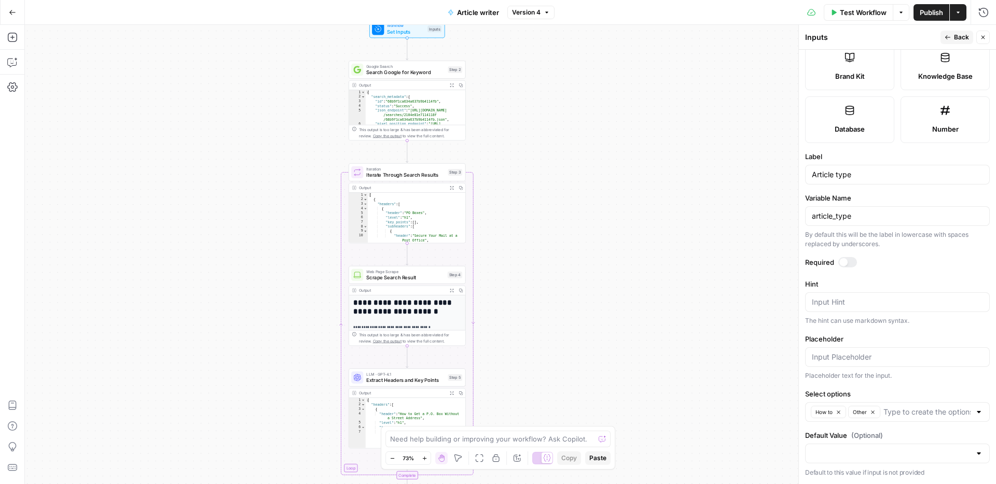
drag, startPoint x: 553, startPoint y: 213, endPoint x: 560, endPoint y: 178, distance: 35.8
click at [555, 124] on div "Workflow Set Inputs Inputs Google Search Search Google for Keyword Step 2 Outpu…" at bounding box center [510, 254] width 971 height 459
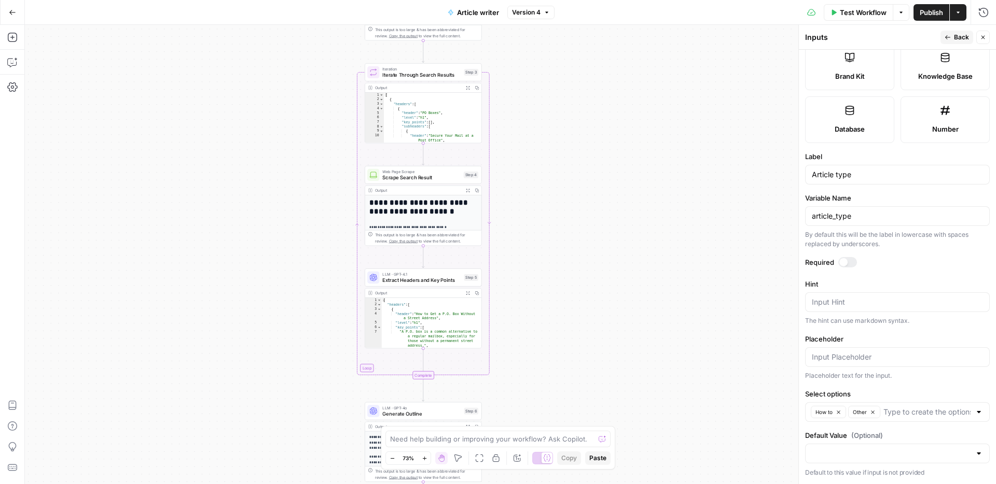
drag, startPoint x: 563, startPoint y: 209, endPoint x: 588, endPoint y: 100, distance: 111.7
click at [588, 100] on div "Workflow Set Inputs Inputs Google Search Search Google for Keyword Step 2 Outpu…" at bounding box center [510, 254] width 971 height 459
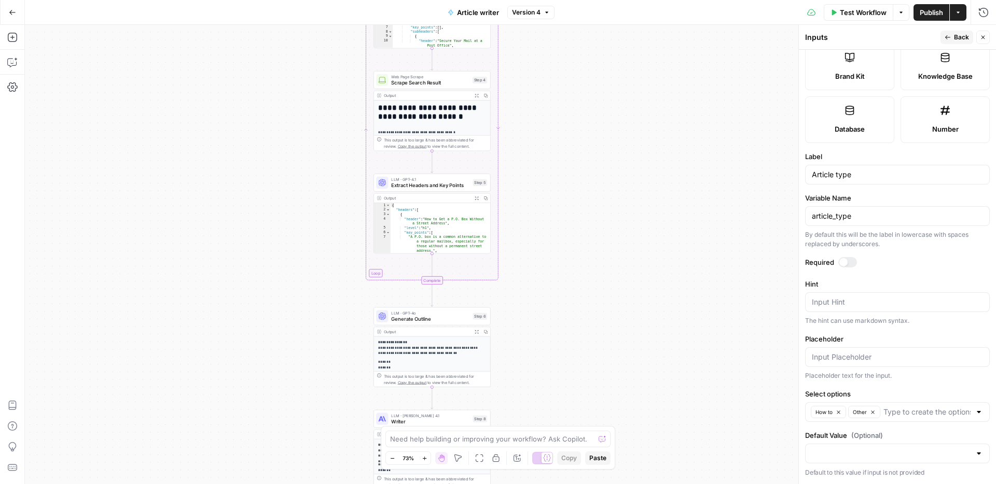
drag, startPoint x: 602, startPoint y: 182, endPoint x: 601, endPoint y: 94, distance: 87.1
click at [601, 94] on div "Workflow Set Inputs Inputs Google Search Search Google for Keyword Step 2 Outpu…" at bounding box center [510, 254] width 971 height 459
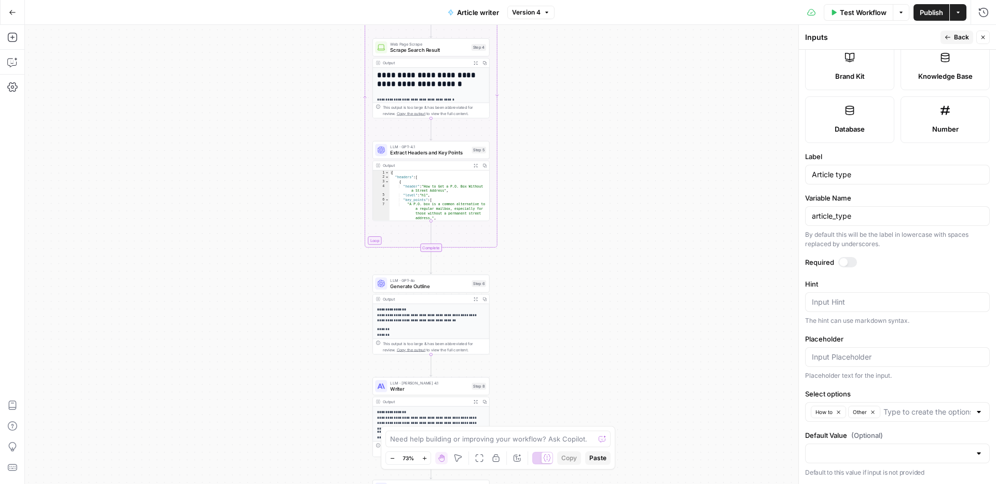
drag, startPoint x: 592, startPoint y: 182, endPoint x: 591, endPoint y: 70, distance: 112.0
click at [591, 70] on div "Workflow Set Inputs Inputs Google Search Search Google for Keyword Step 2 Outpu…" at bounding box center [510, 254] width 971 height 459
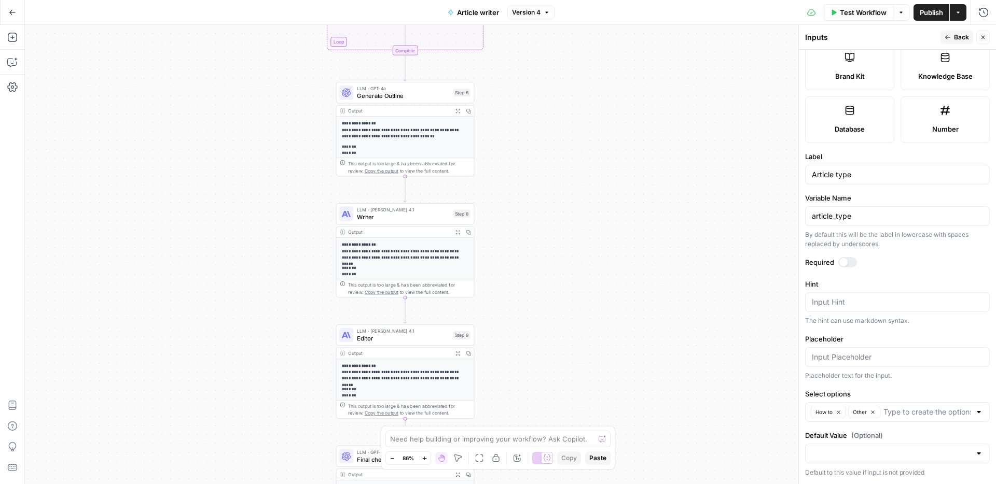
drag, startPoint x: 575, startPoint y: 232, endPoint x: 579, endPoint y: 133, distance: 99.1
click at [579, 133] on div "Workflow Set Inputs Inputs Google Search Search Google for Keyword Step 2 Outpu…" at bounding box center [510, 254] width 971 height 459
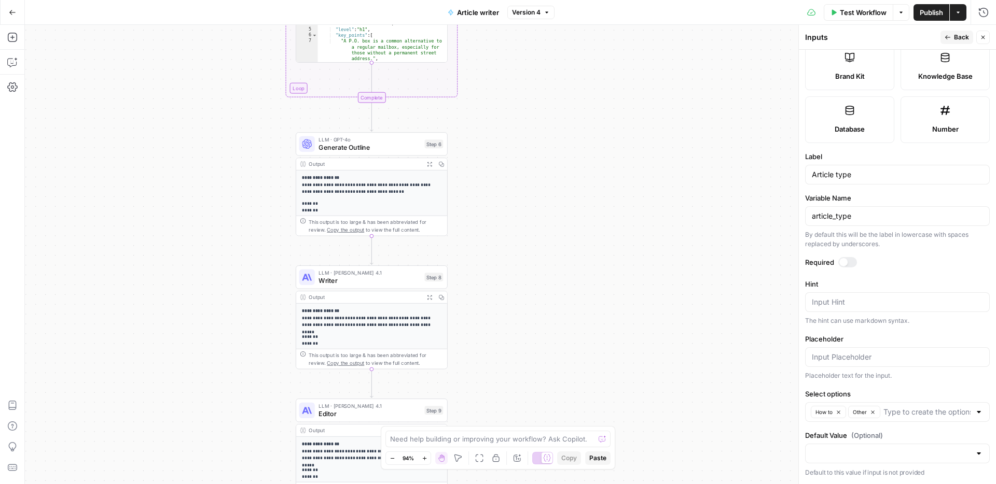
drag, startPoint x: 576, startPoint y: 75, endPoint x: 554, endPoint y: 163, distance: 91.3
click at [554, 163] on div "Workflow Set Inputs Inputs Google Search Search Google for Keyword Step 2 Outpu…" at bounding box center [510, 254] width 971 height 459
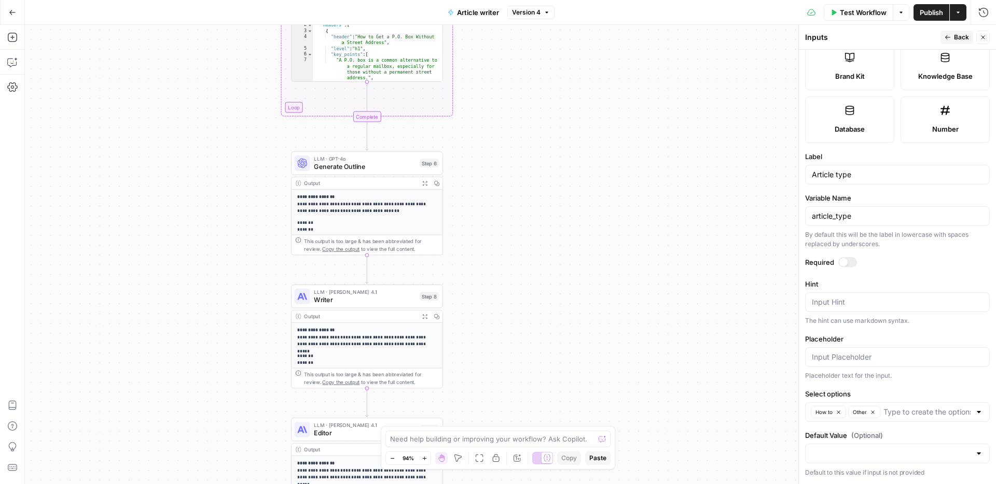
drag, startPoint x: 552, startPoint y: 154, endPoint x: 541, endPoint y: 250, distance: 97.0
click at [541, 250] on div "Workflow Set Inputs Inputs Google Search Search Google for Keyword Step 2 Outpu…" at bounding box center [510, 254] width 971 height 459
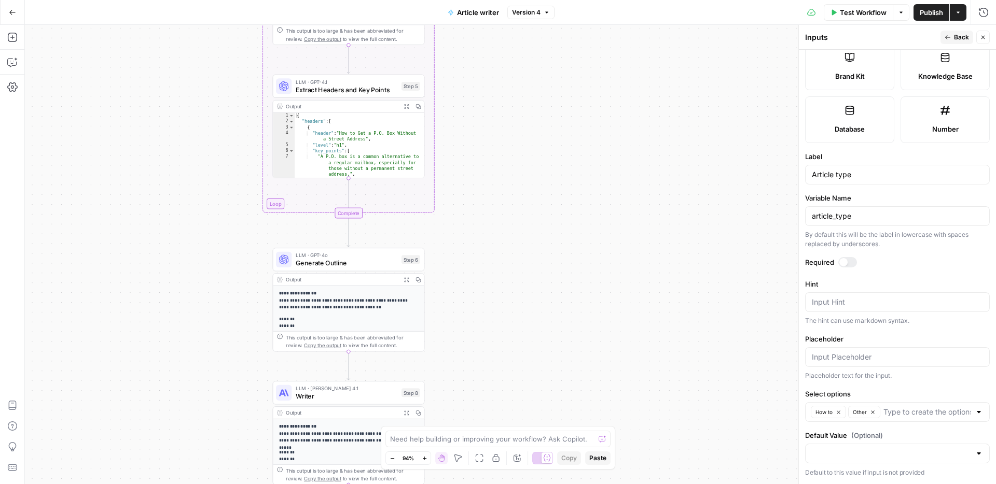
click at [568, 296] on div "Workflow Set Inputs Inputs Google Search Search Google for Keyword Step 2 Outpu…" at bounding box center [510, 254] width 971 height 459
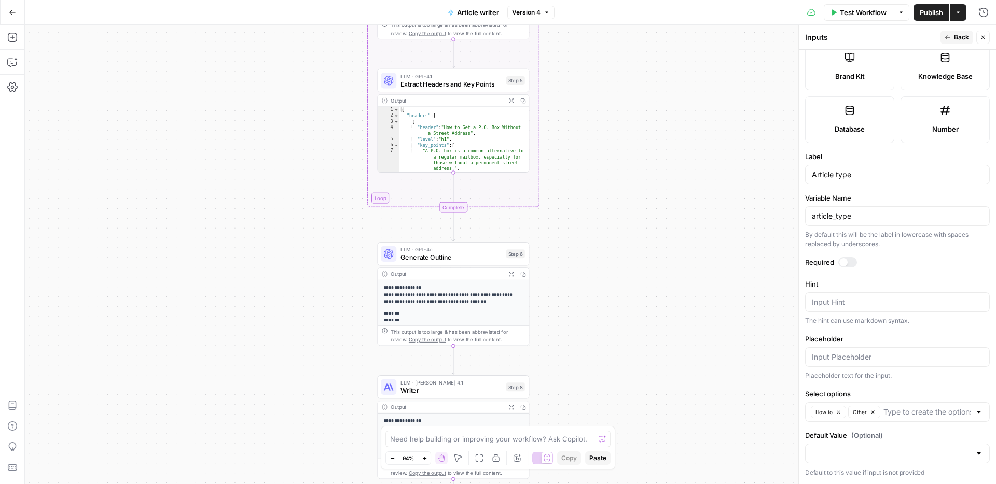
drag, startPoint x: 514, startPoint y: 278, endPoint x: 619, endPoint y: 273, distance: 104.9
click at [619, 273] on div "Workflow Set Inputs Inputs Google Search Search Google for Keyword Step 2 Outpu…" at bounding box center [510, 254] width 971 height 459
click at [455, 256] on span "Generate Outline" at bounding box center [451, 258] width 102 height 10
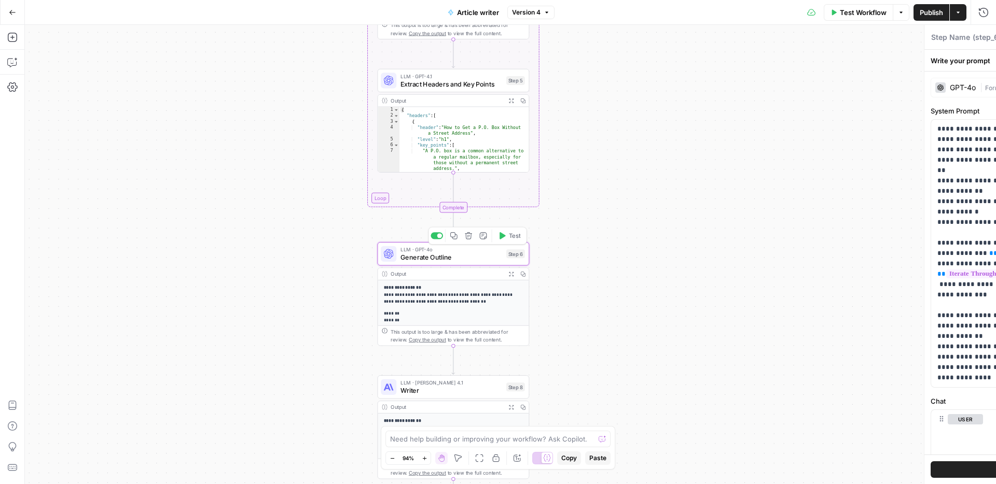
type textarea "Generate Outline"
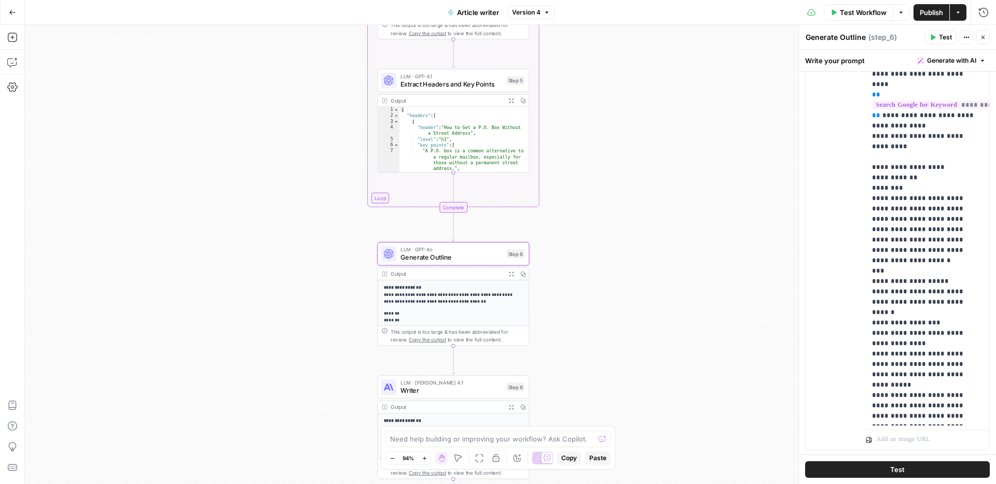
scroll to position [423, 0]
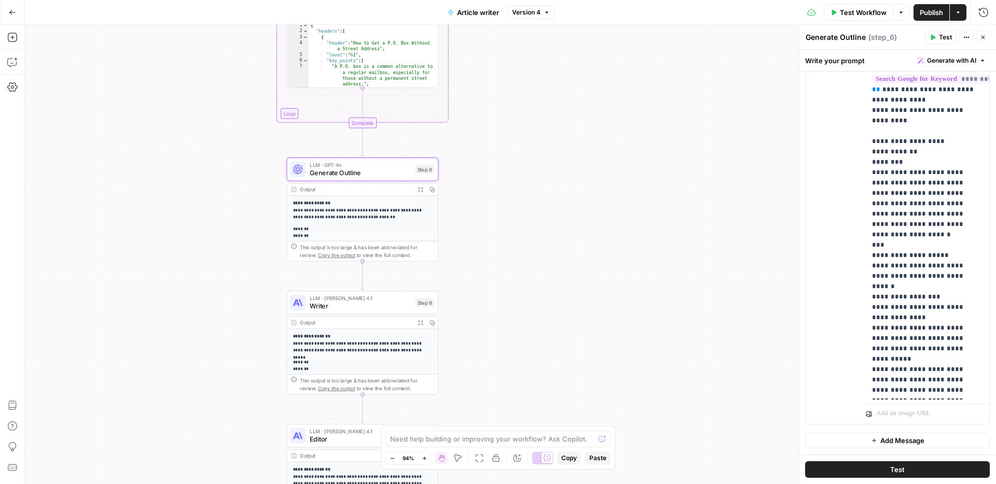
drag, startPoint x: 738, startPoint y: 295, endPoint x: 648, endPoint y: 211, distance: 123.7
click at [648, 211] on div "Workflow Set Inputs Inputs Google Search Search Google for Keyword Step 2 Outpu…" at bounding box center [510, 254] width 971 height 459
click at [367, 312] on div "LLM · Claude Opus 4.1 Writer Step 8 Copy step Delete step Add Note Test" at bounding box center [362, 302] width 152 height 23
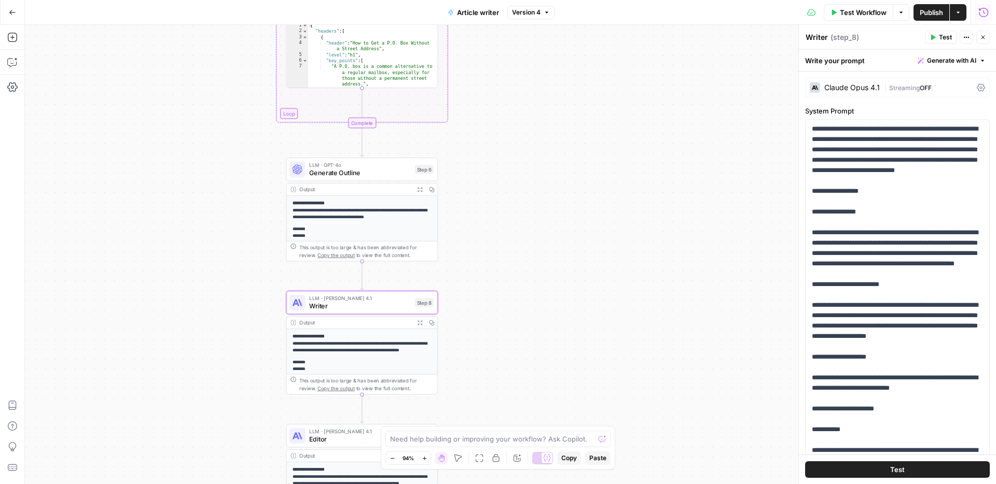
drag, startPoint x: 976, startPoint y: 8, endPoint x: 981, endPoint y: 9, distance: 5.2
click at [981, 9] on icon "button" at bounding box center [983, 12] width 10 height 10
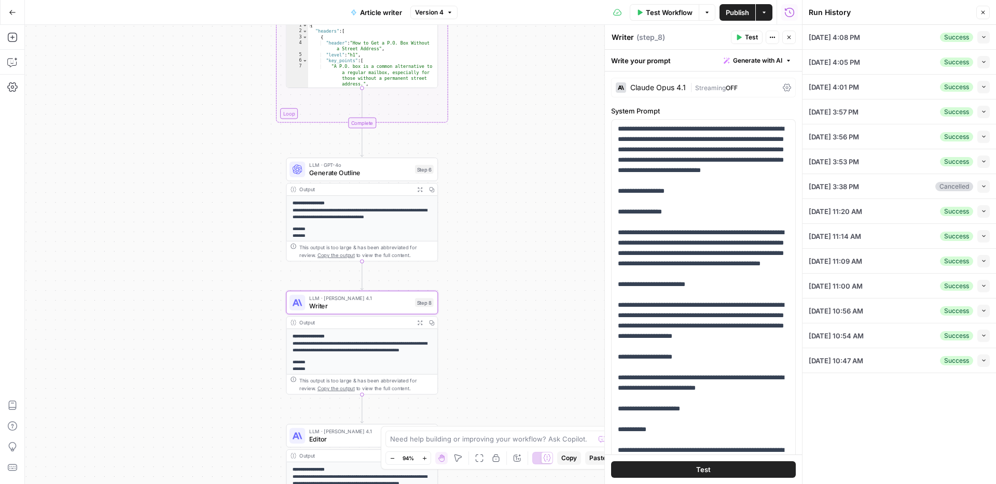
click at [887, 39] on div "09/04/25 at 4:08 PM Success Collapse" at bounding box center [898, 37] width 181 height 24
click at [979, 38] on button "Collapse" at bounding box center [983, 37] width 12 height 12
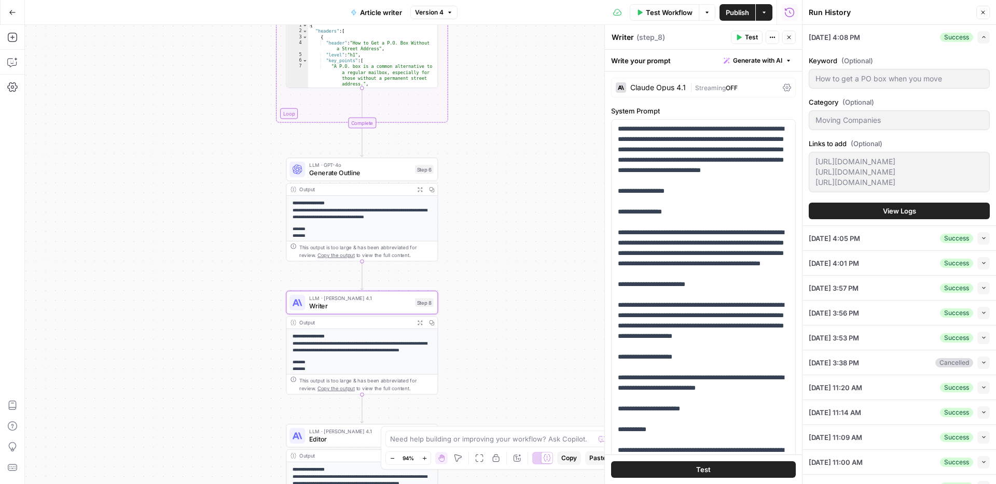
click at [889, 216] on span "View Logs" at bounding box center [899, 211] width 33 height 10
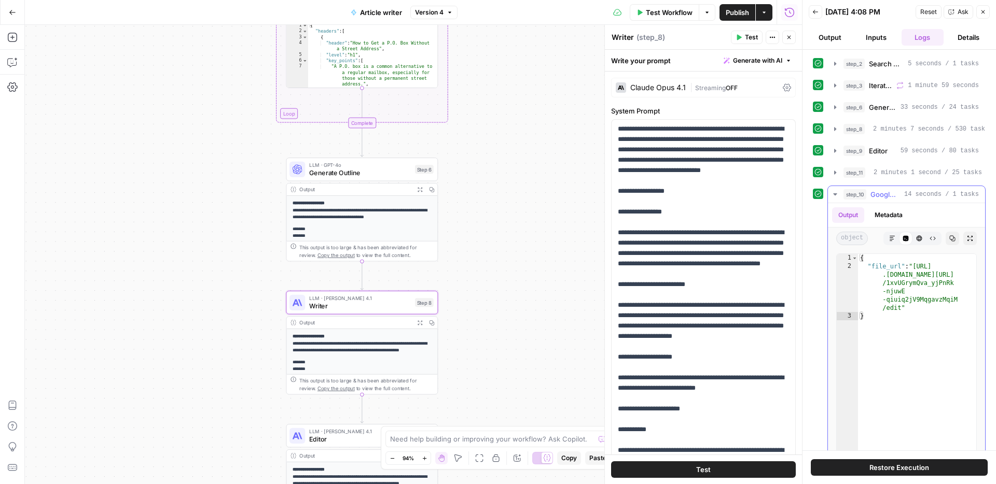
click at [891, 237] on icon "button" at bounding box center [892, 238] width 6 height 6
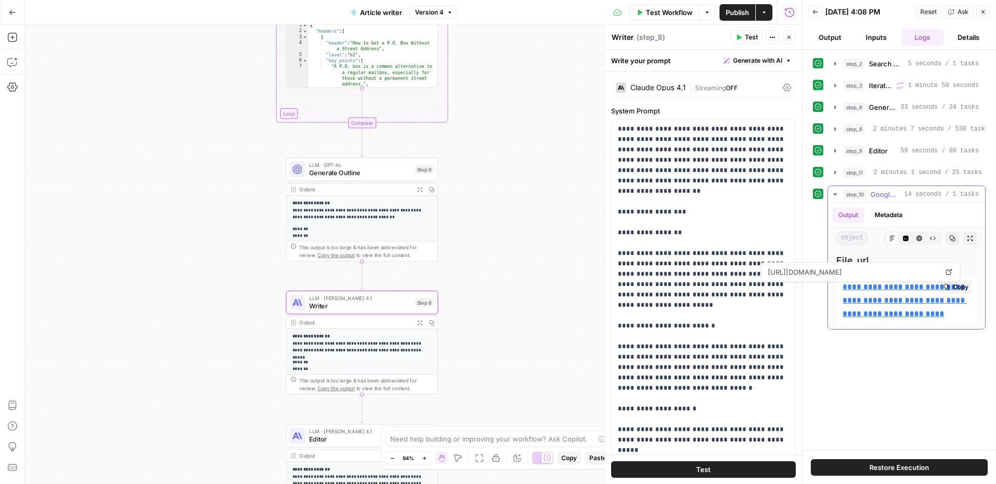
click at [886, 296] on link "**********" at bounding box center [904, 300] width 124 height 35
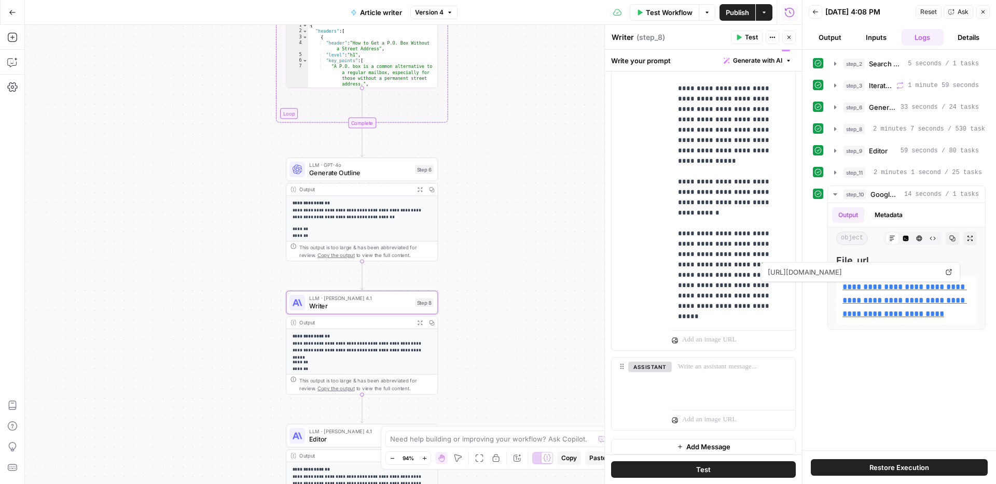
scroll to position [526, 0]
click at [752, 187] on p "**********" at bounding box center [733, 184] width 111 height 280
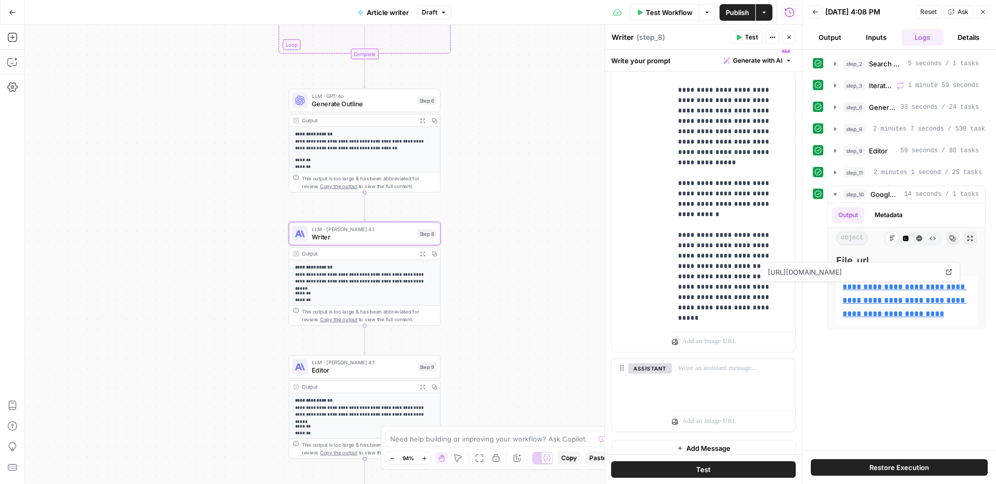
drag, startPoint x: 480, startPoint y: 294, endPoint x: 483, endPoint y: 225, distance: 69.0
click at [483, 225] on div "Workflow Set Inputs Inputs Google Search Search Google for Keyword Step 2 Outpu…" at bounding box center [413, 254] width 777 height 459
click at [699, 266] on p "**********" at bounding box center [733, 184] width 111 height 280
click at [709, 267] on p "**********" at bounding box center [733, 184] width 111 height 280
click at [708, 241] on p "**********" at bounding box center [733, 184] width 111 height 280
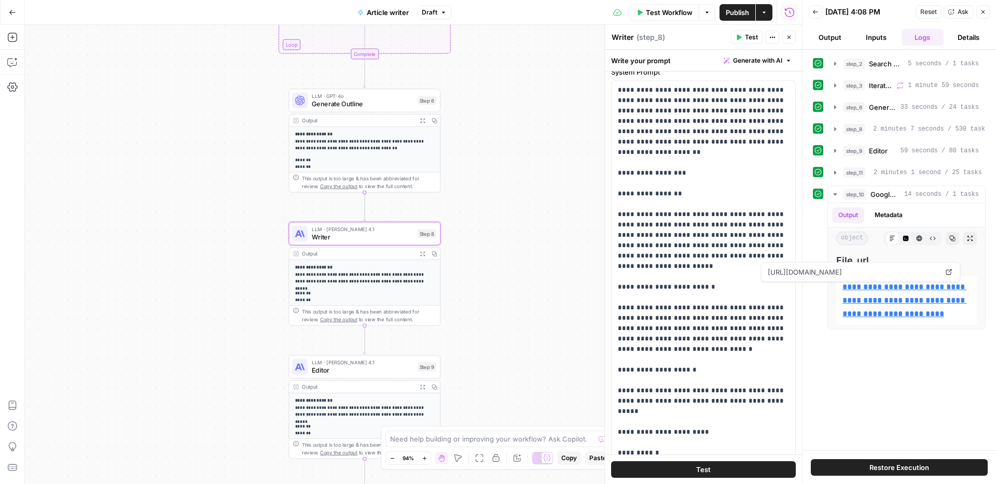
scroll to position [29, 0]
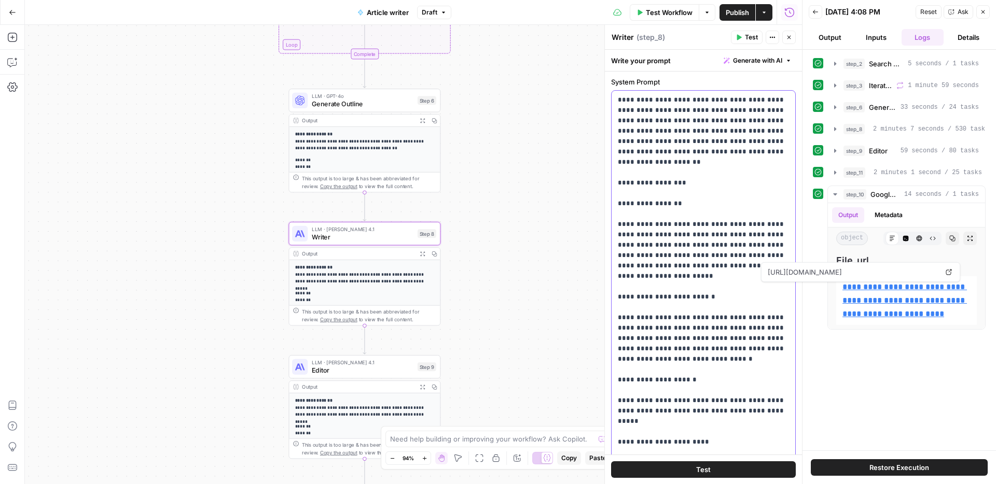
click at [825, 330] on div "**********" at bounding box center [899, 258] width 173 height 144
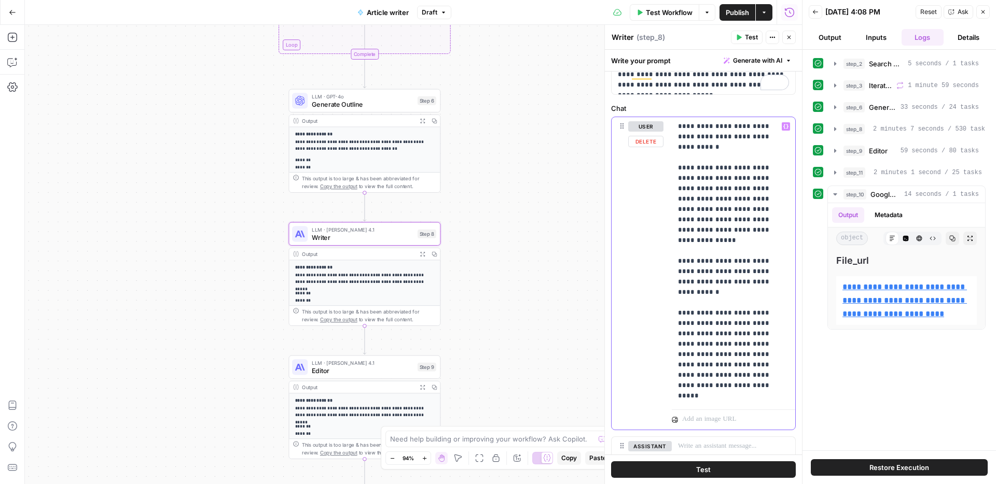
scroll to position [443, 0]
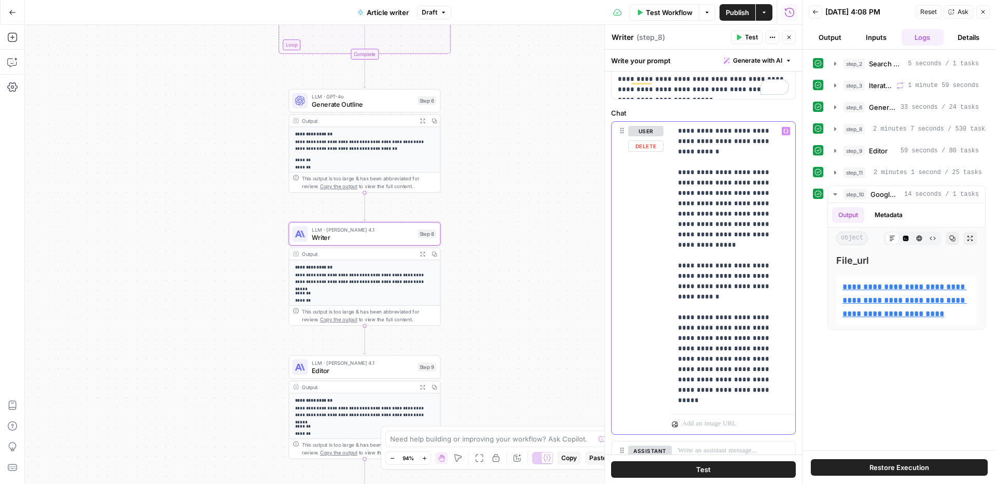
click at [705, 289] on p "**********" at bounding box center [733, 266] width 111 height 280
click at [709, 278] on p "**********" at bounding box center [733, 266] width 111 height 280
click at [720, 276] on p "**********" at bounding box center [733, 266] width 111 height 280
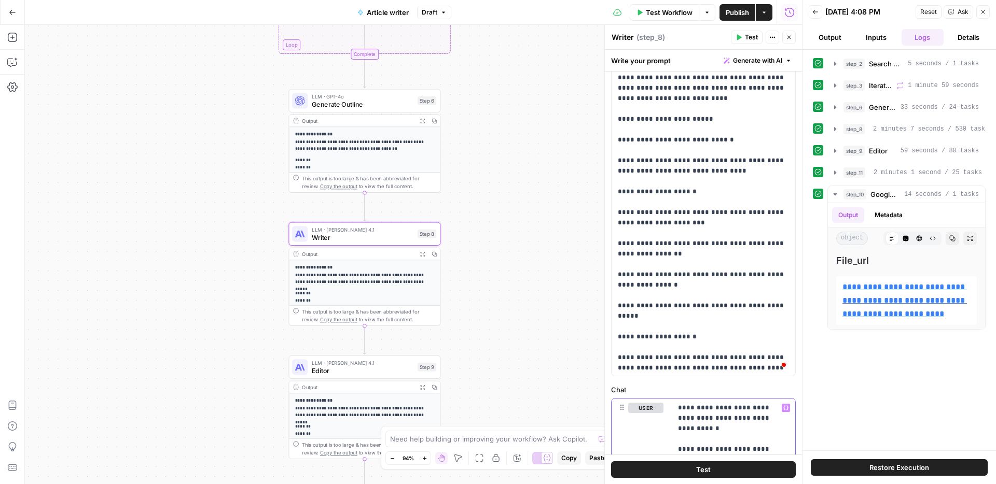
scroll to position [518, 0]
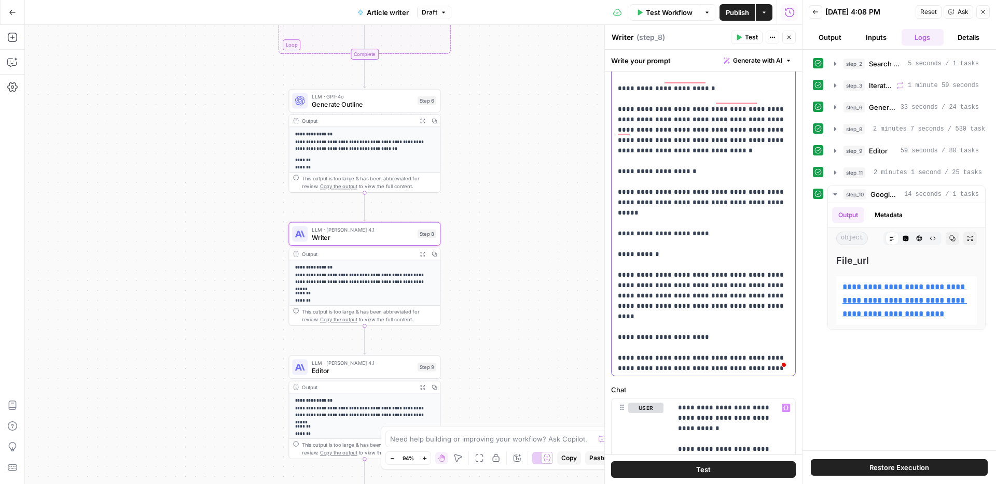
click at [753, 286] on p "**********" at bounding box center [703, 389] width 171 height 1006
drag, startPoint x: 752, startPoint y: 286, endPoint x: 711, endPoint y: 269, distance: 44.2
click at [711, 269] on p "**********" at bounding box center [703, 389] width 171 height 1006
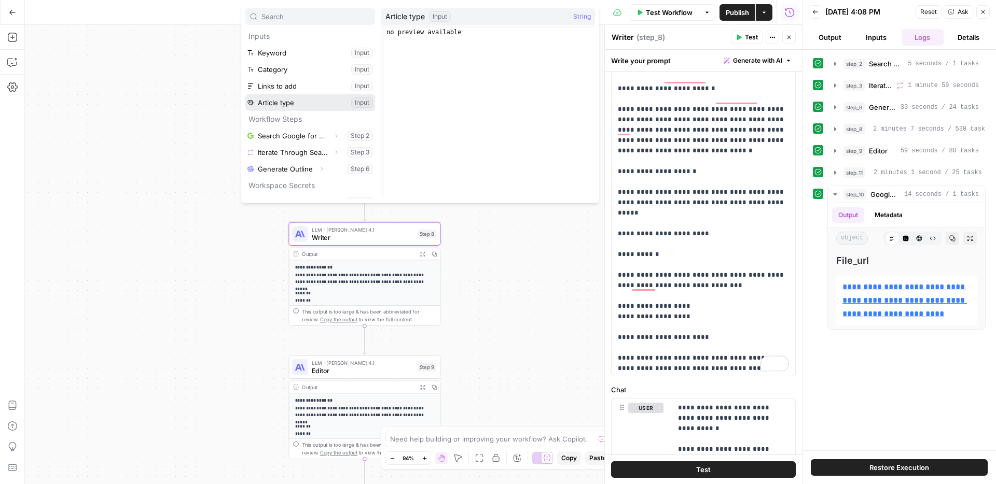
click at [325, 98] on button "Select variable Article type" at bounding box center [310, 102] width 130 height 17
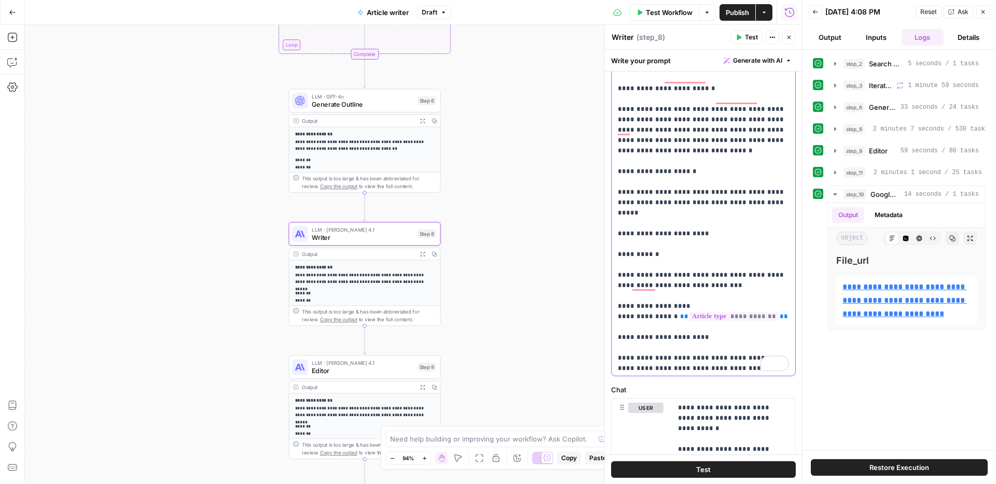
click at [660, 299] on p "**********" at bounding box center [703, 394] width 171 height 1016
click at [742, 304] on p "**********" at bounding box center [703, 399] width 171 height 1027
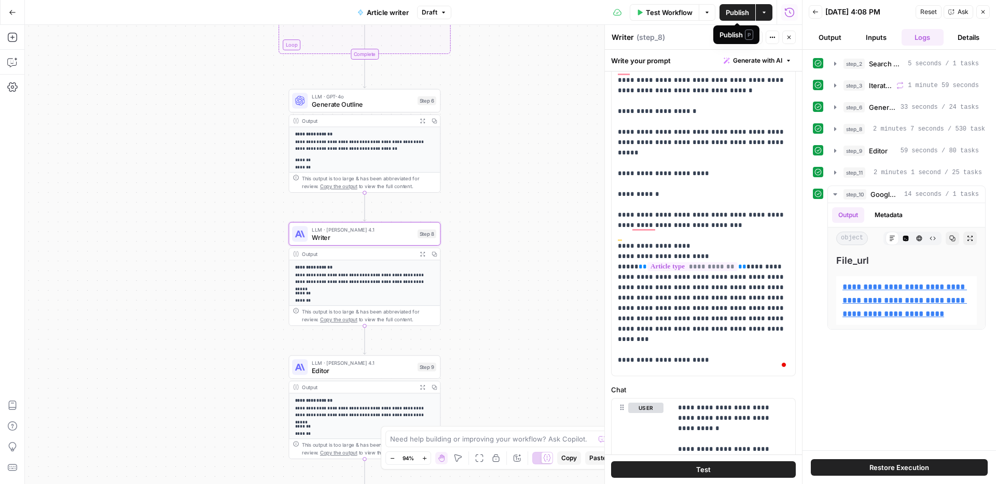
click at [732, 12] on span "Publish" at bounding box center [736, 12] width 23 height 10
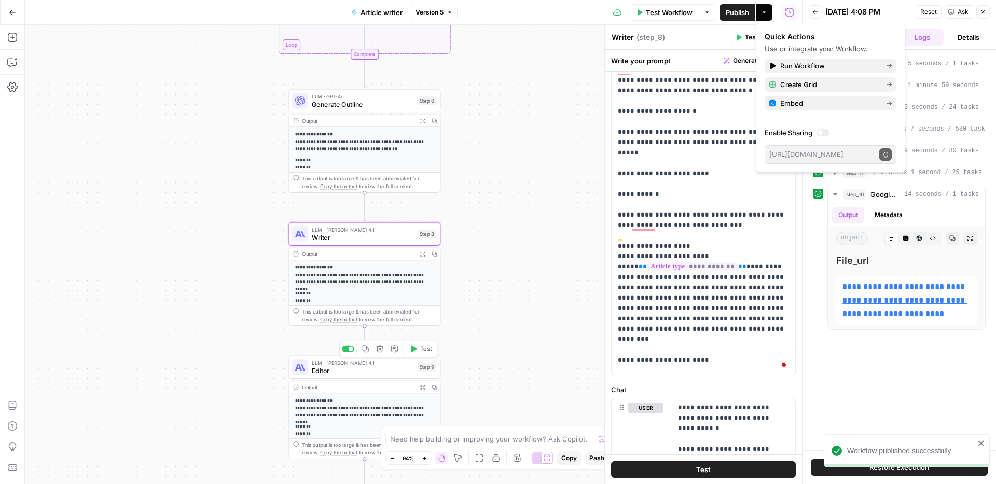
click at [376, 375] on div "LLM · Claude Opus 4.1 Editor Step 9 Copy step Delete step Add Note Test" at bounding box center [364, 367] width 152 height 23
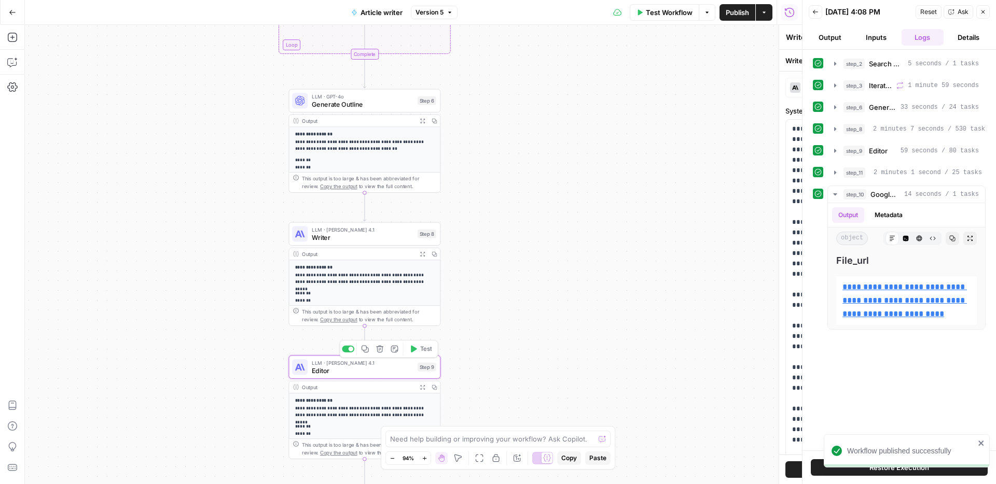
type textarea "Editor"
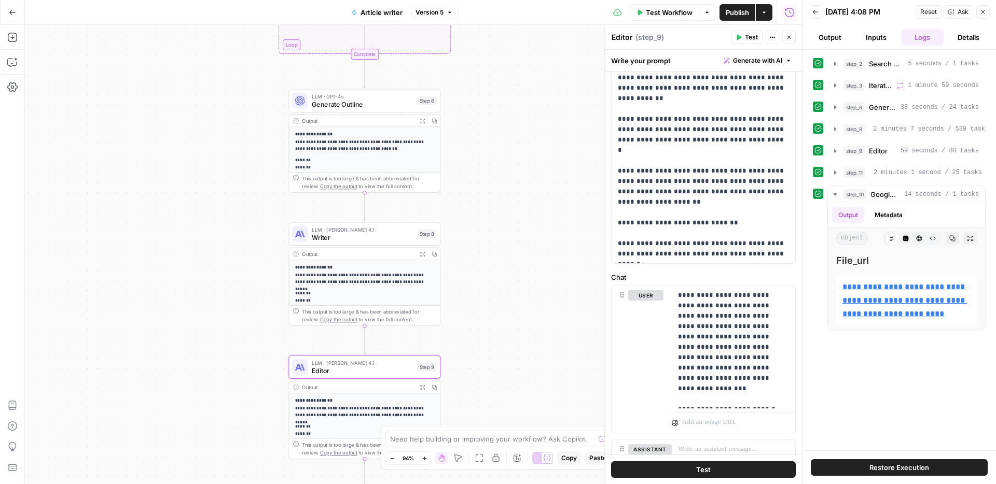
scroll to position [368, 0]
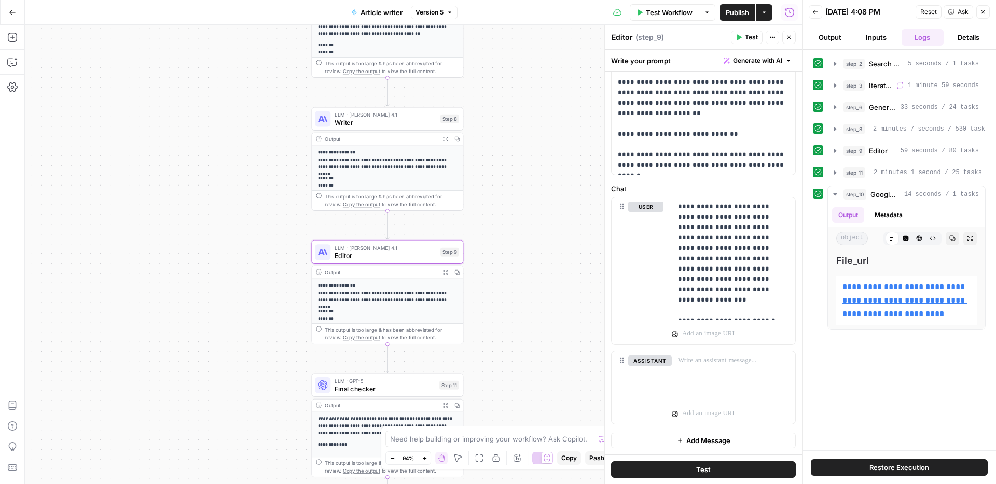
drag, startPoint x: 495, startPoint y: 332, endPoint x: 518, endPoint y: 216, distance: 118.4
click at [518, 216] on div "Workflow Set Inputs Inputs Google Search Search Google for Keyword Step 2 Outpu…" at bounding box center [413, 254] width 777 height 459
drag, startPoint x: 493, startPoint y: 276, endPoint x: 498, endPoint y: 216, distance: 60.3
click at [498, 216] on div "Workflow Set Inputs Inputs Google Search Search Google for Keyword Step 2 Outpu…" at bounding box center [413, 254] width 777 height 459
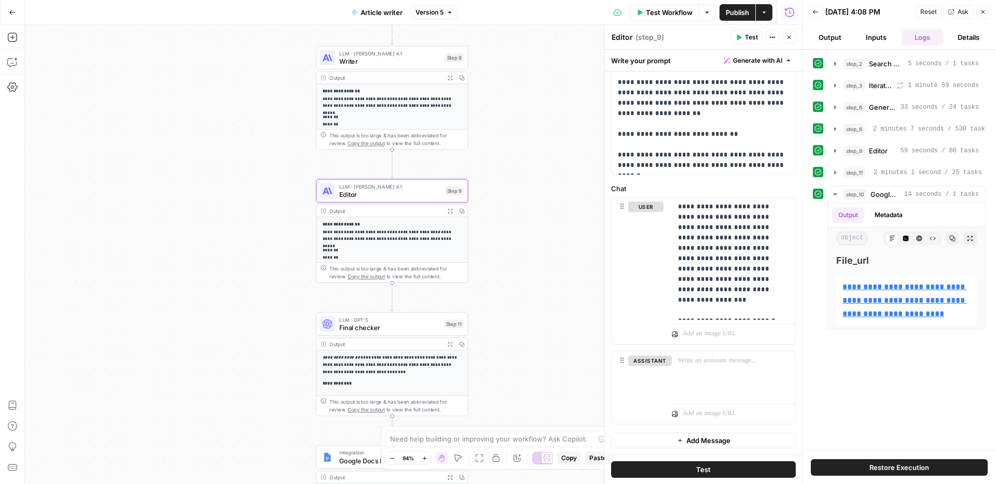
click at [405, 328] on span "Final checker" at bounding box center [389, 328] width 101 height 10
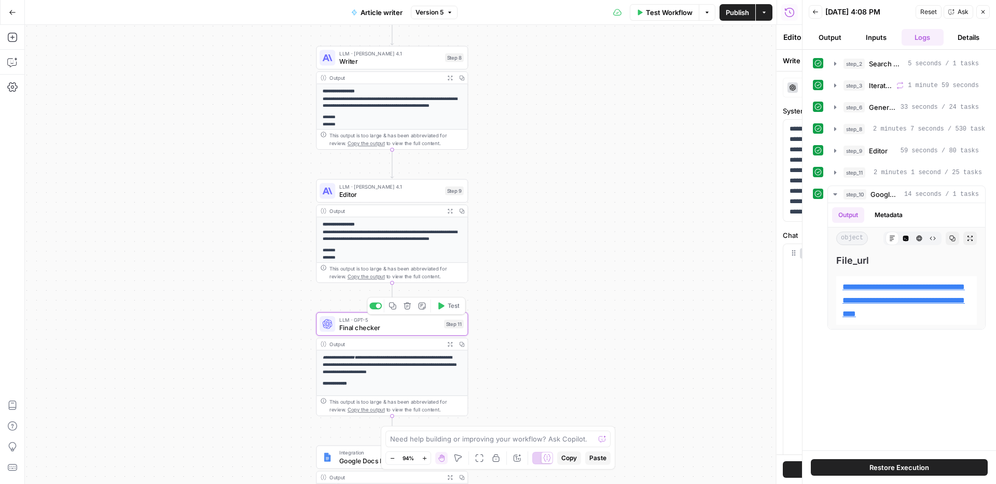
type textarea "Final checker"
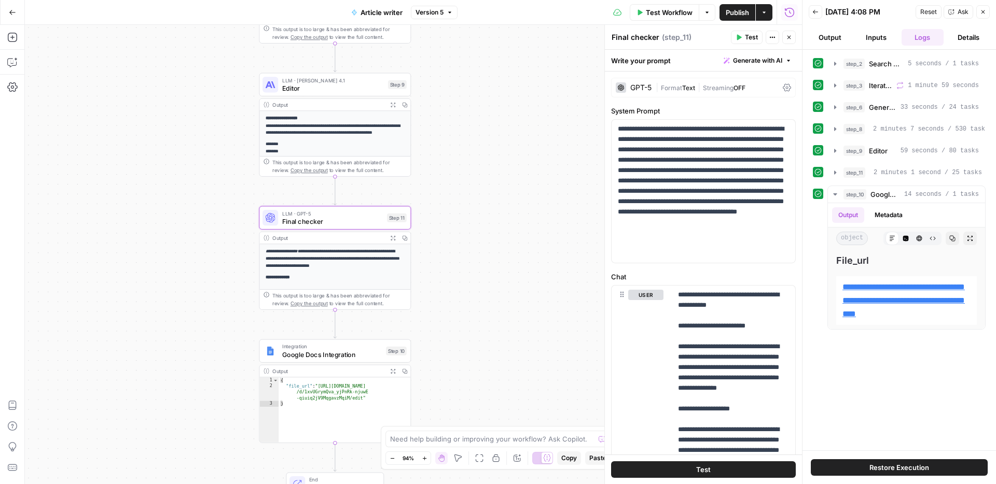
drag, startPoint x: 545, startPoint y: 233, endPoint x: 496, endPoint y: 178, distance: 73.5
click at [496, 178] on div "Workflow Set Inputs Inputs Google Search Search Google for Keyword Step 2 Outpu…" at bounding box center [413, 254] width 777 height 459
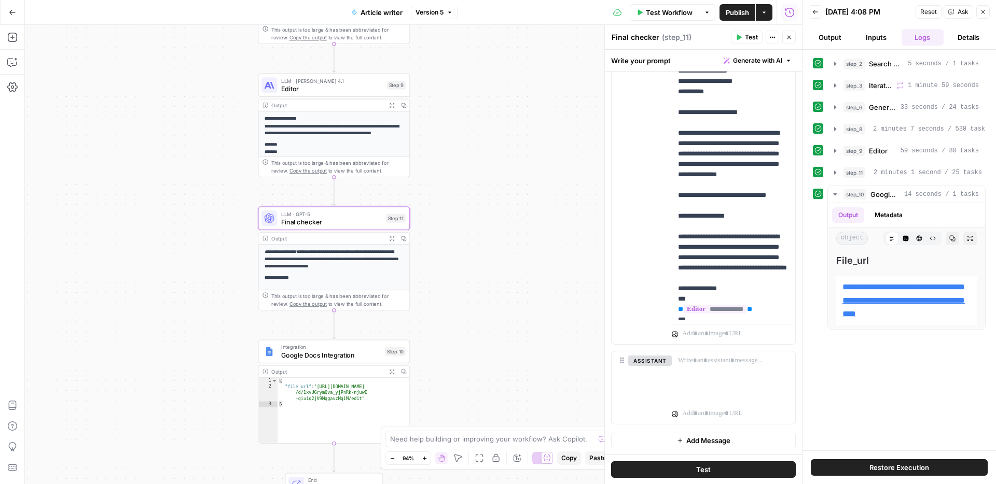
scroll to position [437, 0]
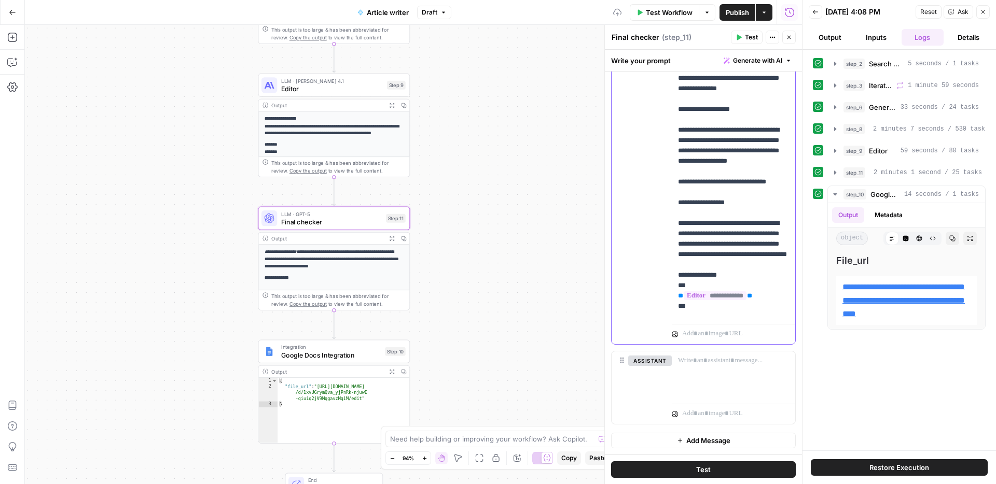
scroll to position [573, 0]
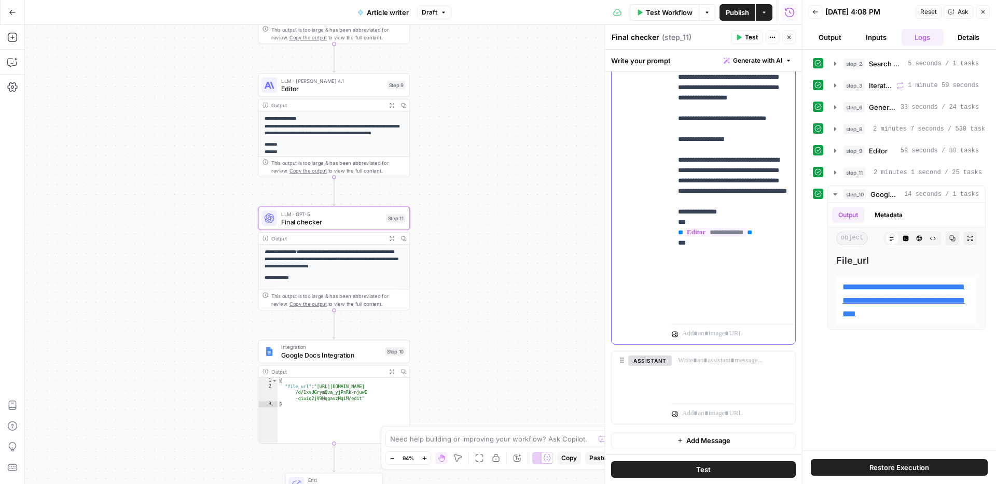
scroll to position [569, 0]
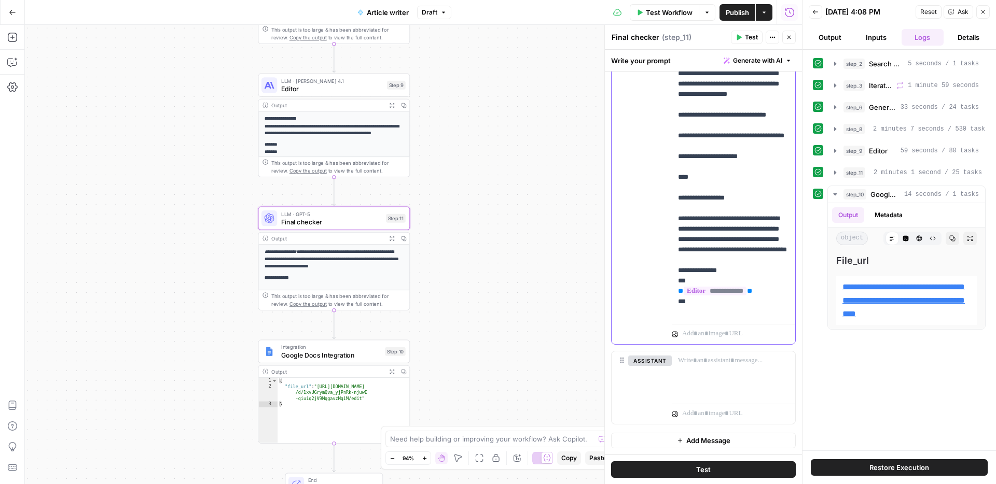
drag, startPoint x: 714, startPoint y: 238, endPoint x: 700, endPoint y: 210, distance: 31.5
copy p "**********"
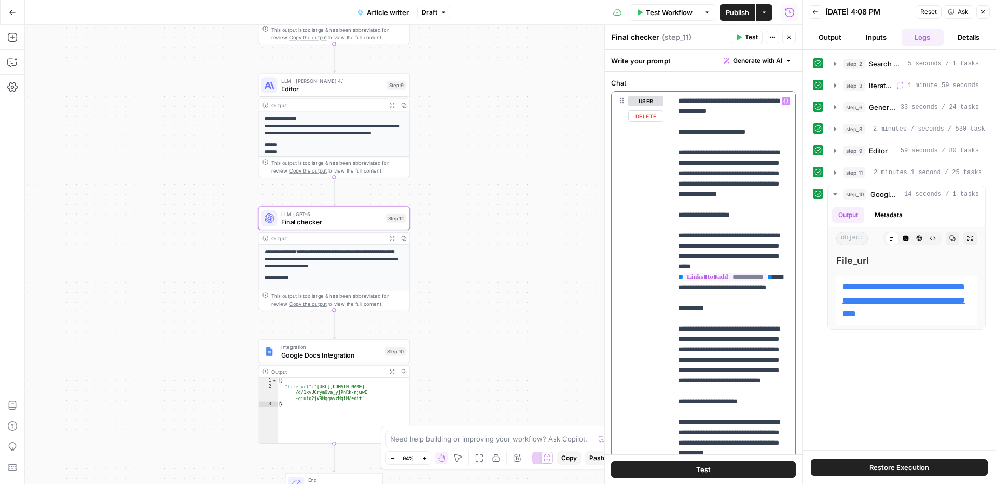
scroll to position [144, 0]
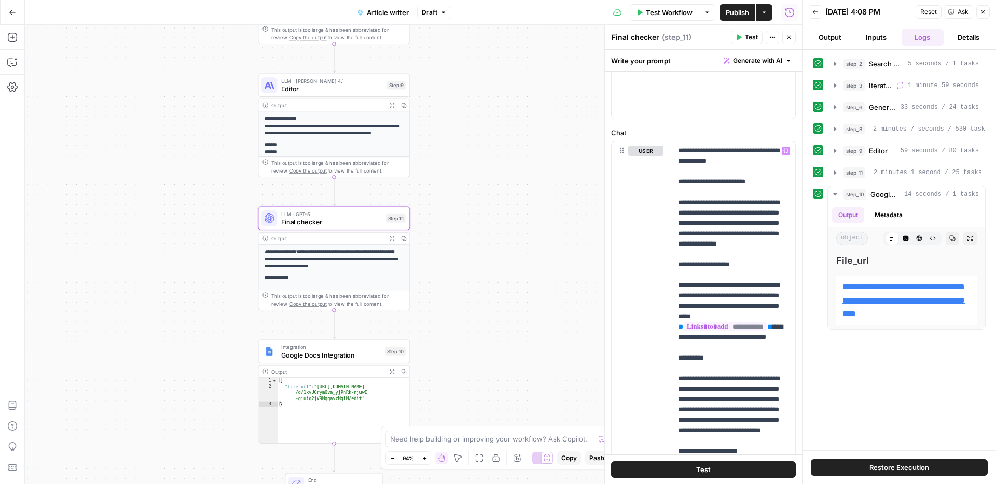
drag, startPoint x: 735, startPoint y: 9, endPoint x: 713, endPoint y: 18, distance: 23.5
click at [735, 9] on span "Publish" at bounding box center [736, 12] width 23 height 10
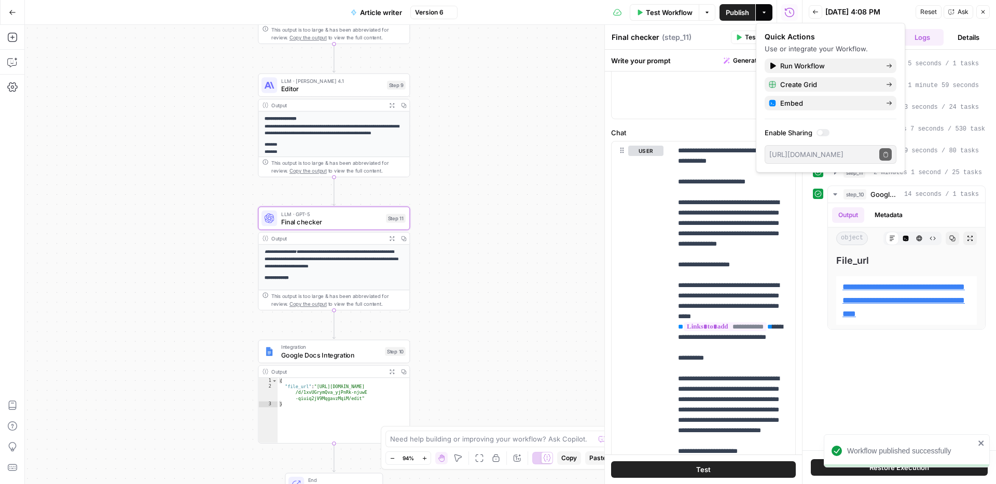
click at [322, 86] on span "Editor" at bounding box center [332, 88] width 102 height 10
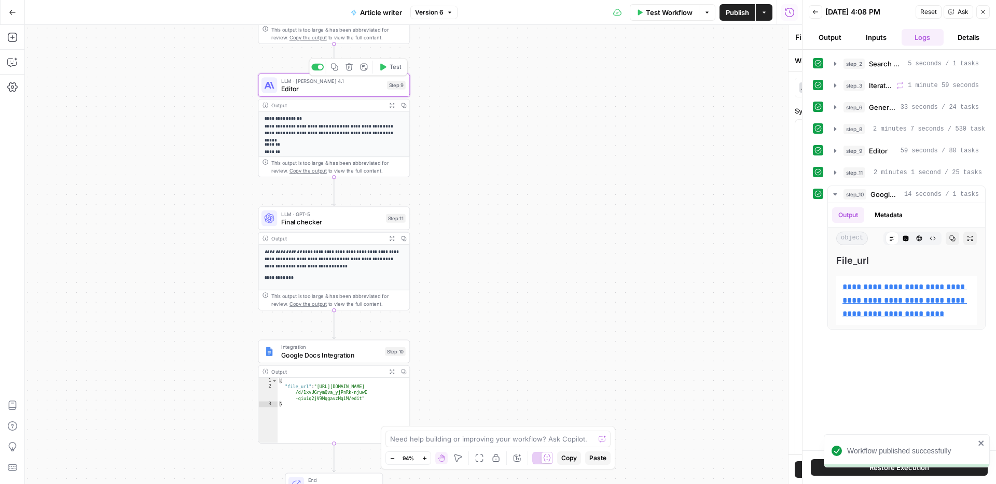
type textarea "Editor"
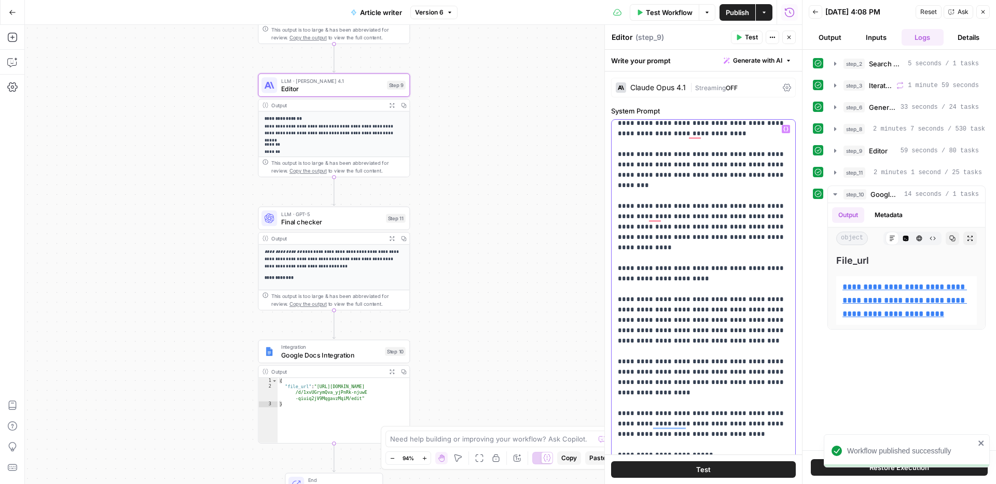
scroll to position [338, 0]
type input "how to"
click at [671, 264] on p "**********" at bounding box center [703, 263] width 171 height 954
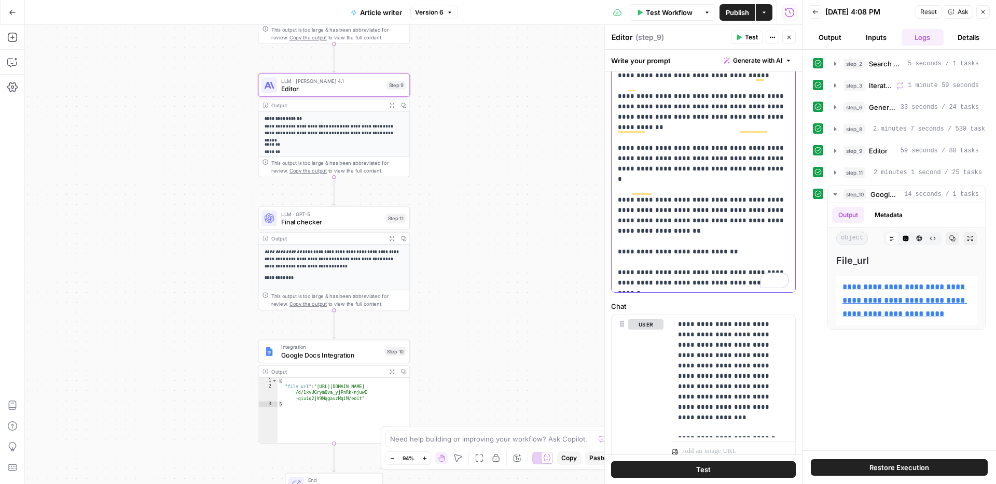
scroll to position [368, 0]
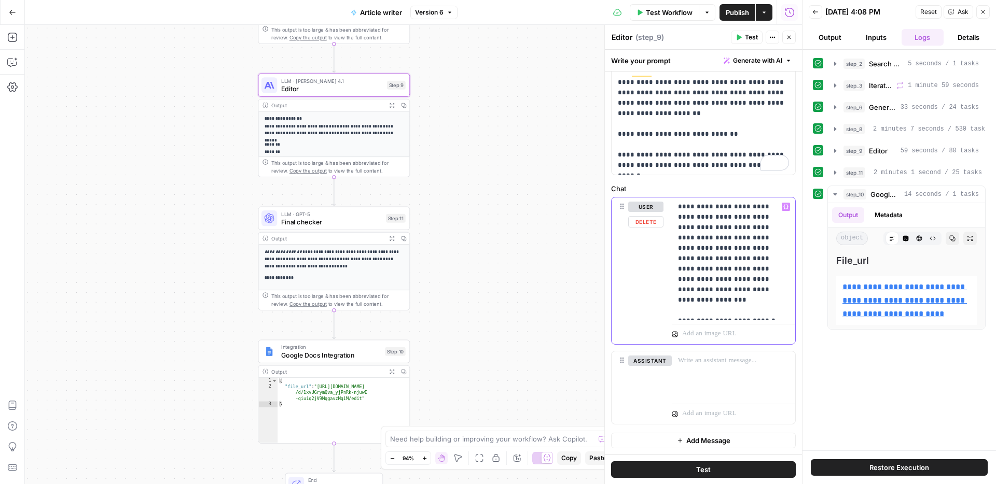
click at [737, 246] on p "**********" at bounding box center [733, 259] width 111 height 114
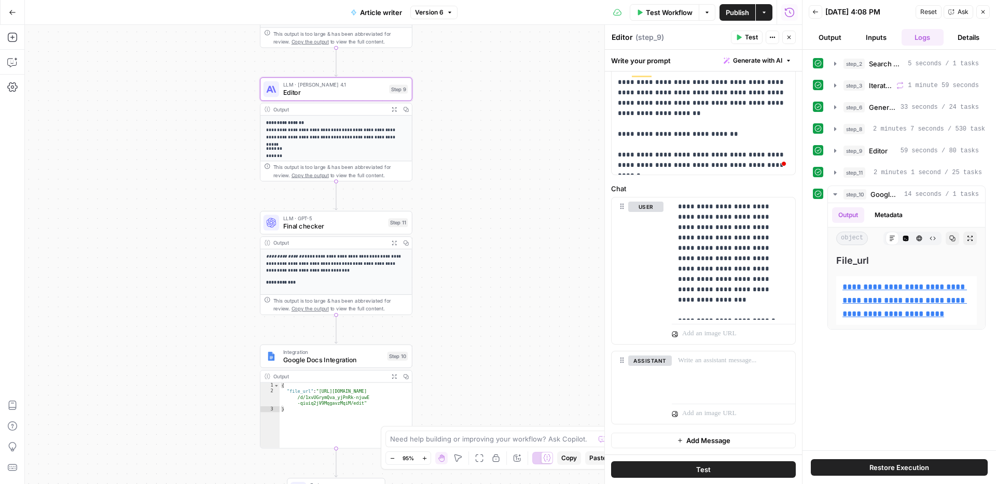
click at [661, 19] on button "Test Workflow" at bounding box center [664, 12] width 69 height 17
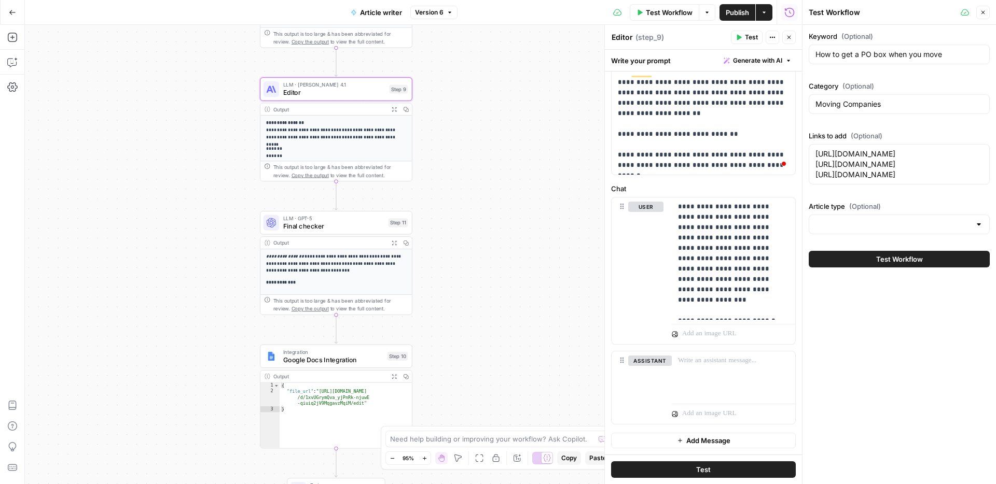
click at [944, 64] on div "Keyword (Optional) How to get a PO box when you move" at bounding box center [898, 49] width 181 height 37
click at [928, 55] on input "How to get a PO box when you move" at bounding box center [899, 54] width 168 height 10
paste input "store a mattress"
type input "How to store a mattress"
click at [899, 180] on textarea "https://www.consumeraffairs.com/movers/how-to-change-your-address.html https://…" at bounding box center [899, 164] width 168 height 31
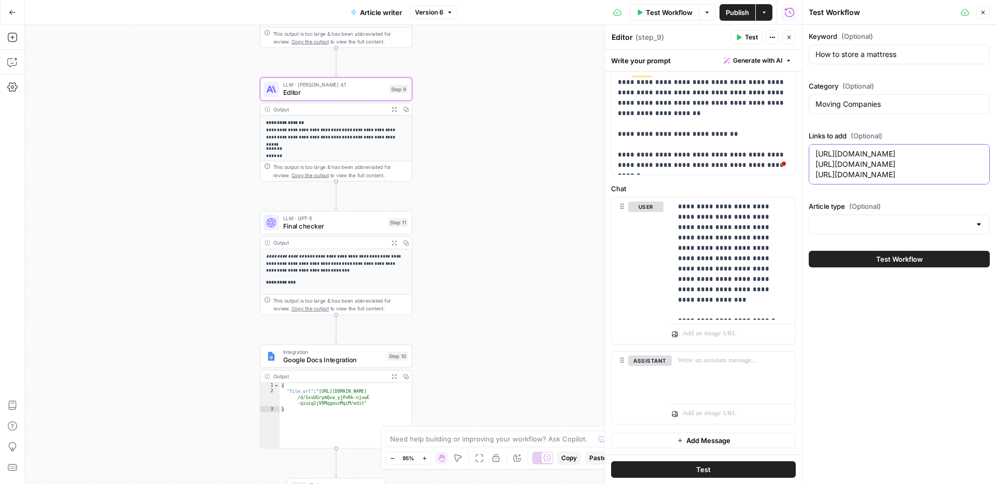
paste textarea "https://www.consumeraffairs.com/movers/how-to-pack-for-move.html https://www.co…"
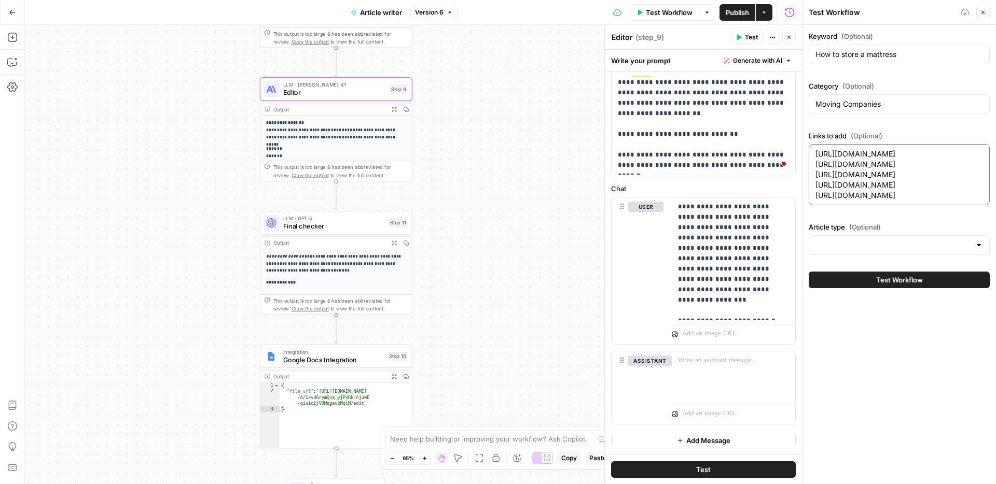
scroll to position [540, 0]
type textarea "https://www.consumeraffairs.com/movers/ https://www.consumeraffairs.com/movers/…"
click at [872, 250] on input "Article type (Optional)" at bounding box center [892, 245] width 155 height 10
click at [861, 311] on span "How to" at bounding box center [896, 313] width 159 height 10
click at [902, 360] on div "Keyword (Optional) How to store a mattress Category (Optional) Moving Companies…" at bounding box center [898, 254] width 193 height 459
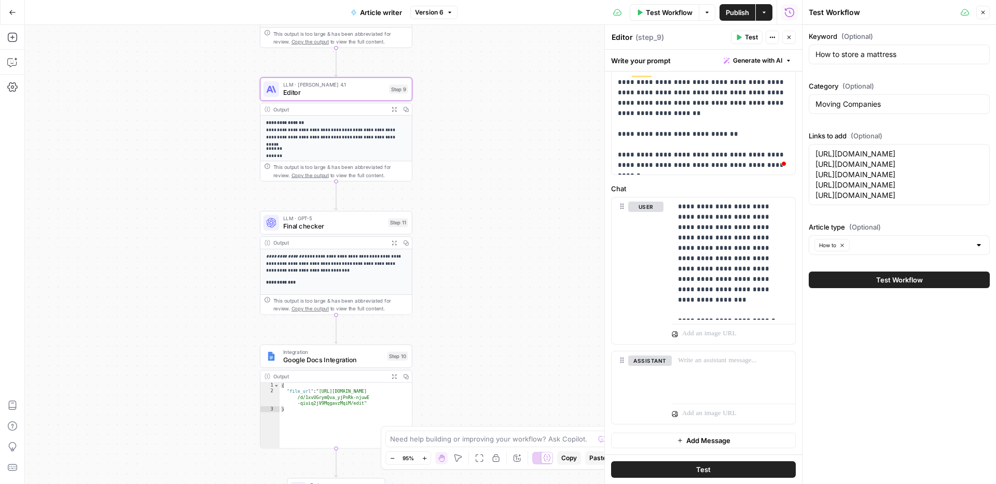
click at [874, 288] on button "Test Workflow" at bounding box center [898, 280] width 181 height 17
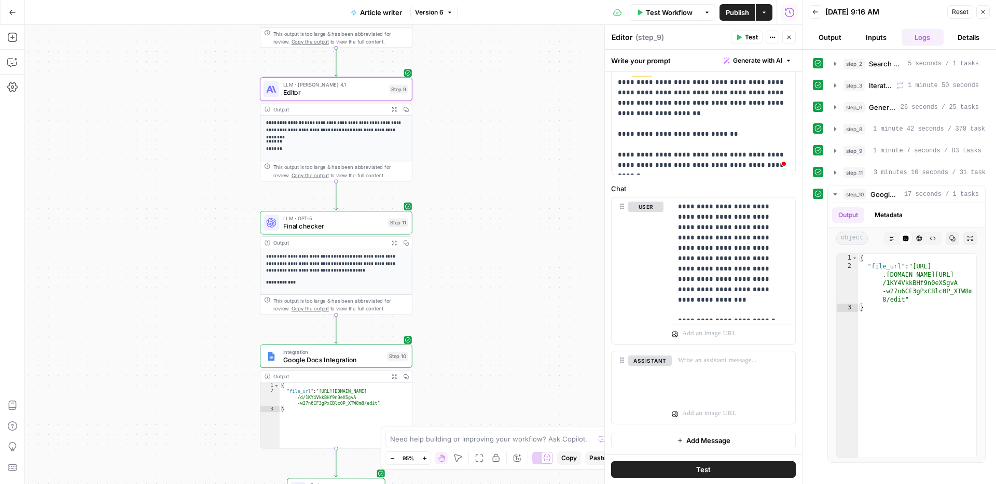
scroll to position [540, 0]
click at [889, 238] on icon "button" at bounding box center [891, 238] width 5 height 5
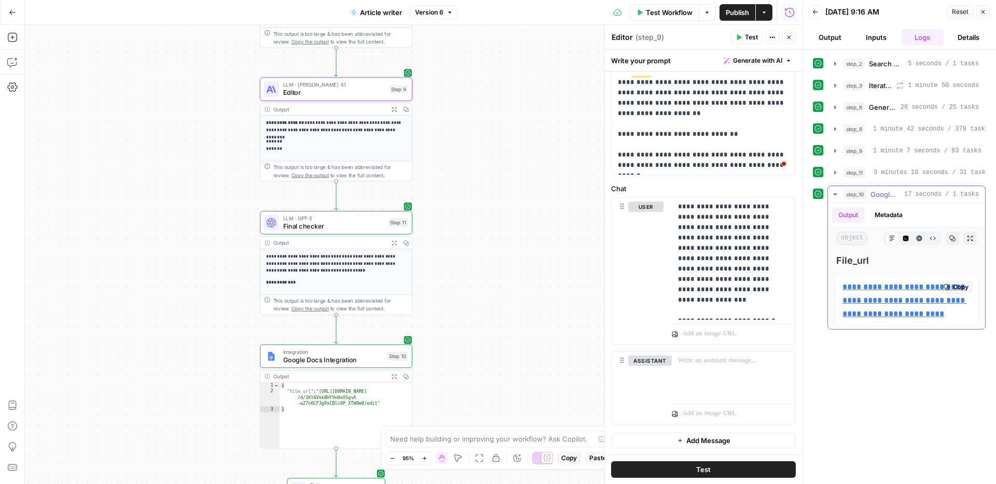
click at [893, 289] on link "**********" at bounding box center [904, 300] width 124 height 35
click at [960, 34] on button "Details" at bounding box center [968, 37] width 42 height 17
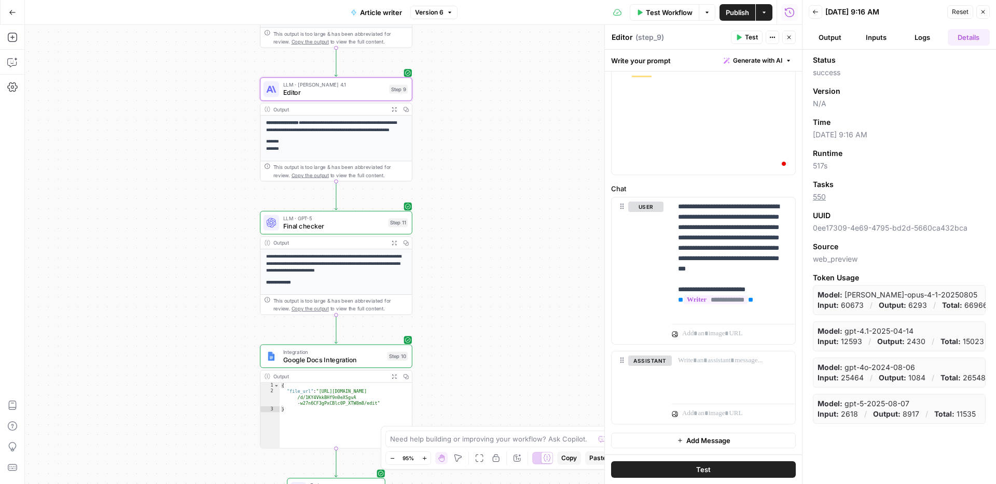
click at [933, 43] on button "Logs" at bounding box center [922, 37] width 42 height 17
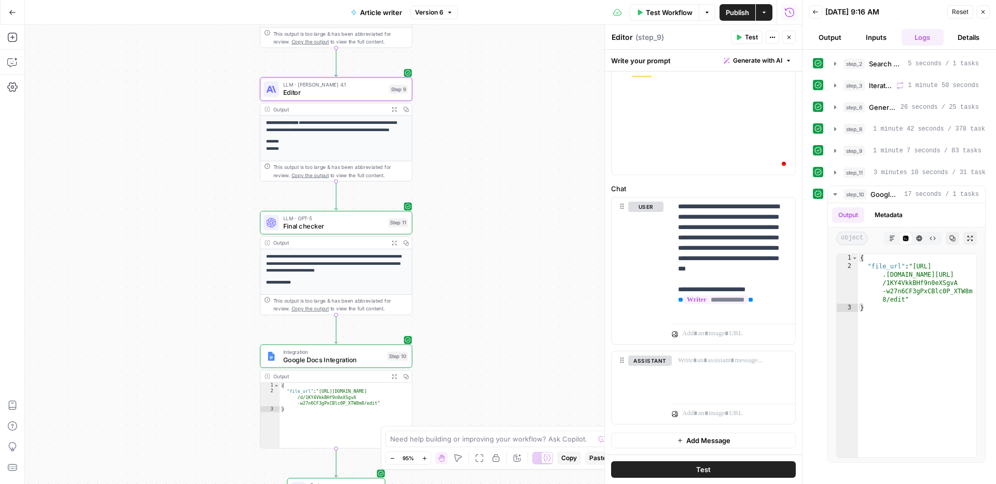
click at [331, 224] on span "Final checker" at bounding box center [333, 226] width 101 height 10
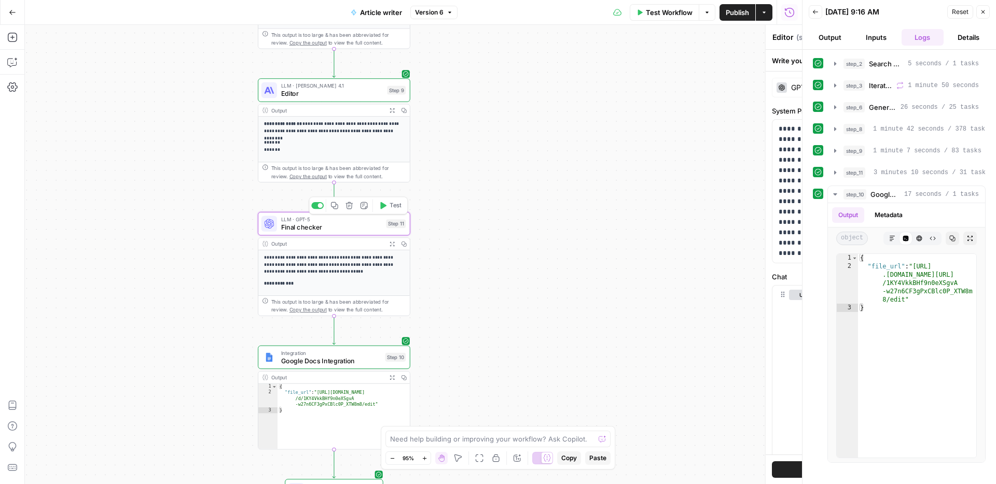
type textarea "Final checker"
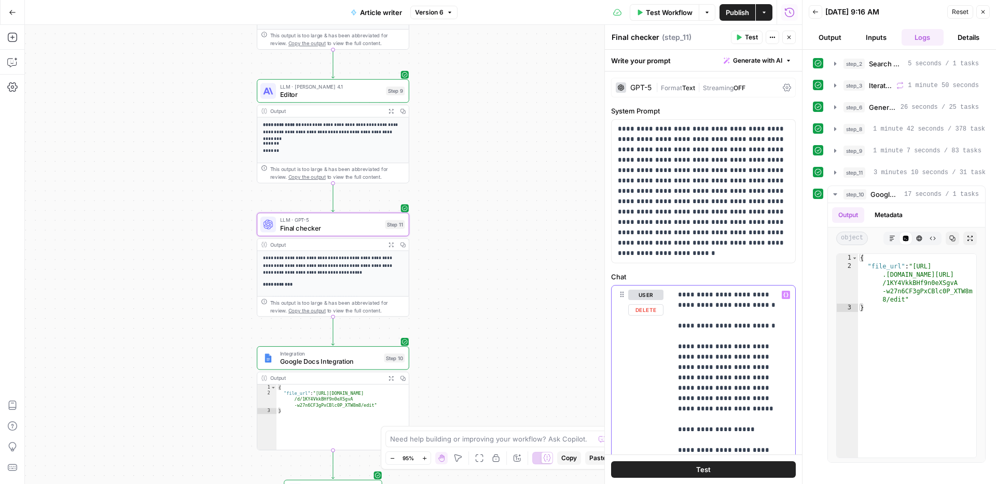
type input "how to ch"
click at [318, 97] on span "Editor" at bounding box center [331, 95] width 102 height 10
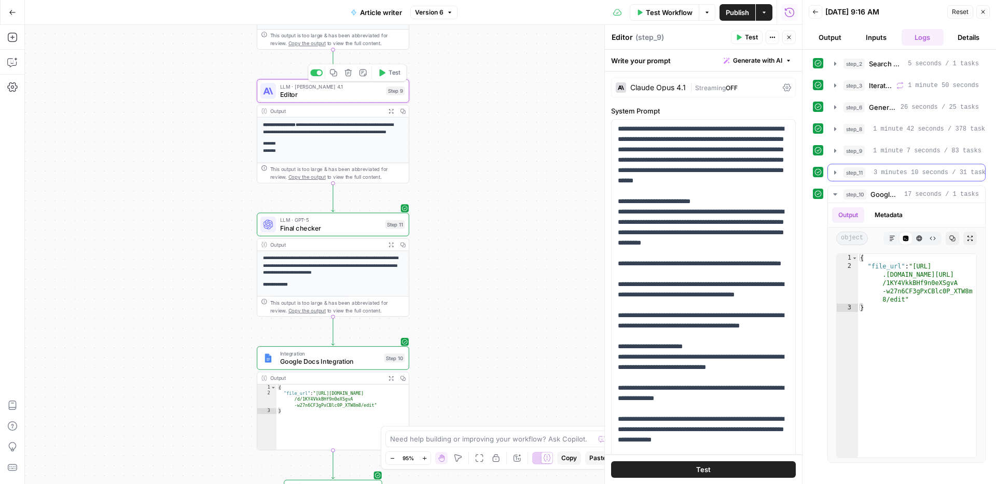
click at [909, 173] on span "3 minutes 10 seconds / 31 tasks" at bounding box center [931, 172] width 116 height 9
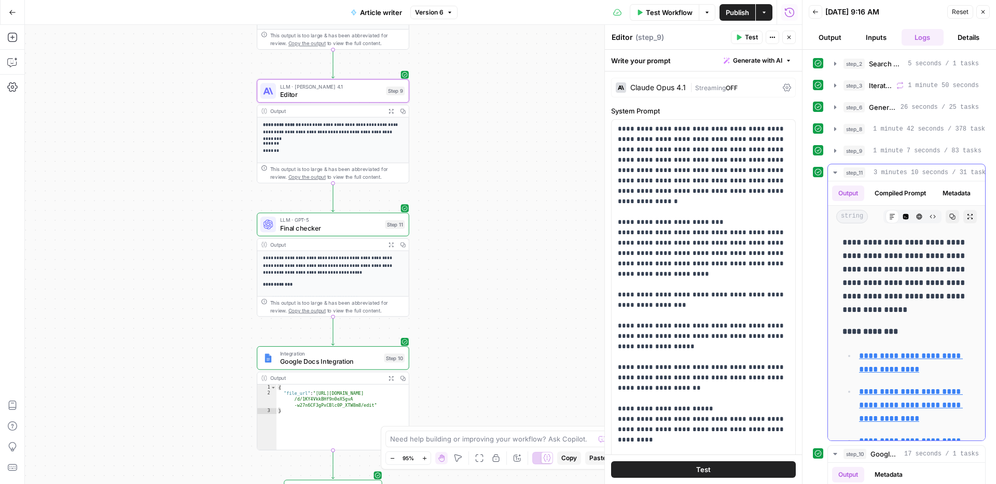
click at [908, 173] on span "3 minutes 10 seconds / 31 tasks" at bounding box center [931, 172] width 116 height 9
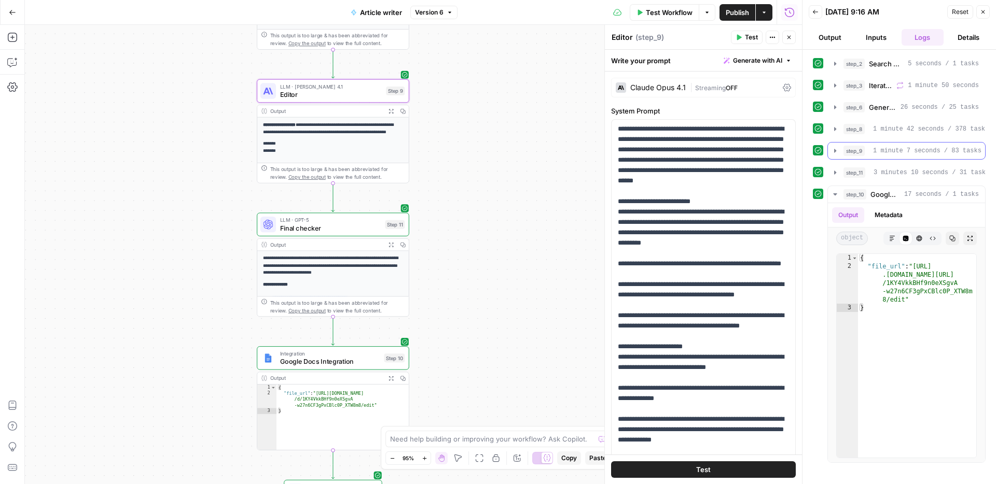
click at [895, 130] on span "1 minute 42 seconds / 378 tasks" at bounding box center [931, 128] width 116 height 9
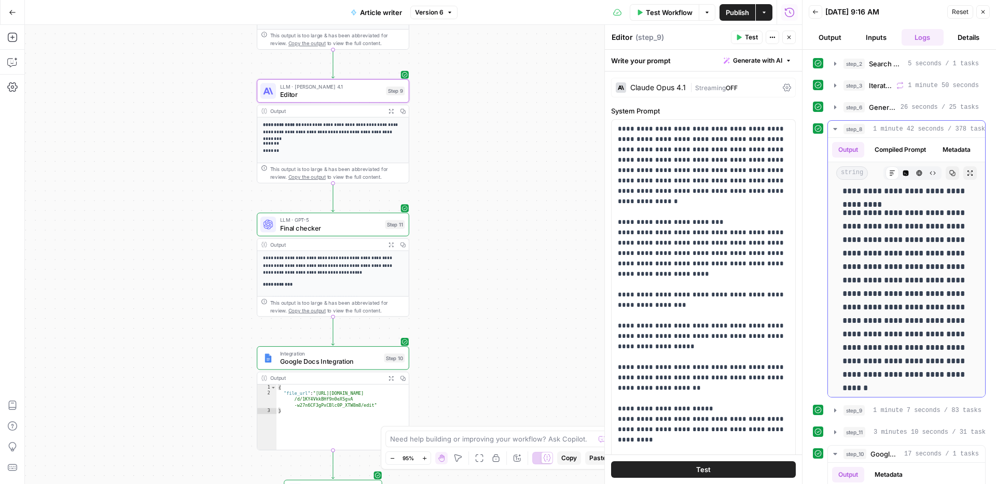
scroll to position [927, 0]
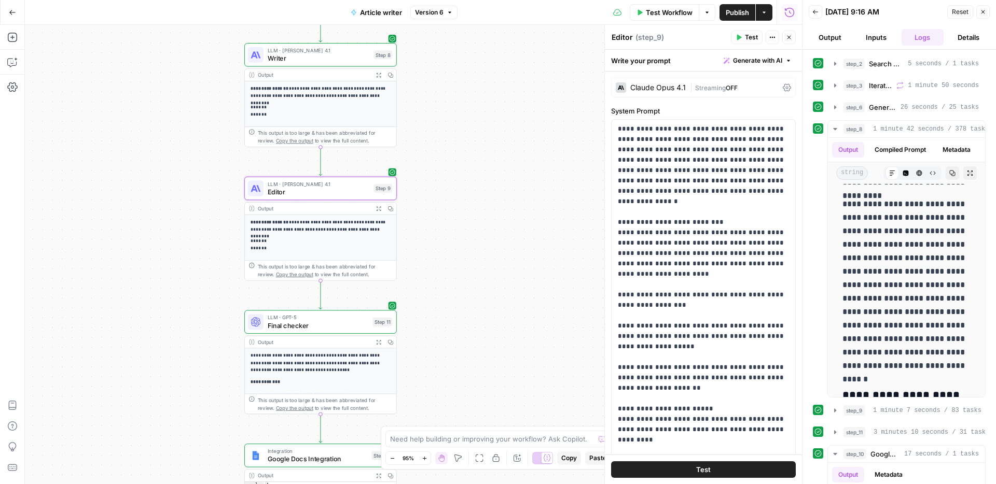
drag, startPoint x: 533, startPoint y: 226, endPoint x: 486, endPoint y: 234, distance: 46.8
click at [528, 289] on div "Workflow Set Inputs Inputs Google Search Search Google for Keyword Step 2 Outpu…" at bounding box center [413, 254] width 777 height 459
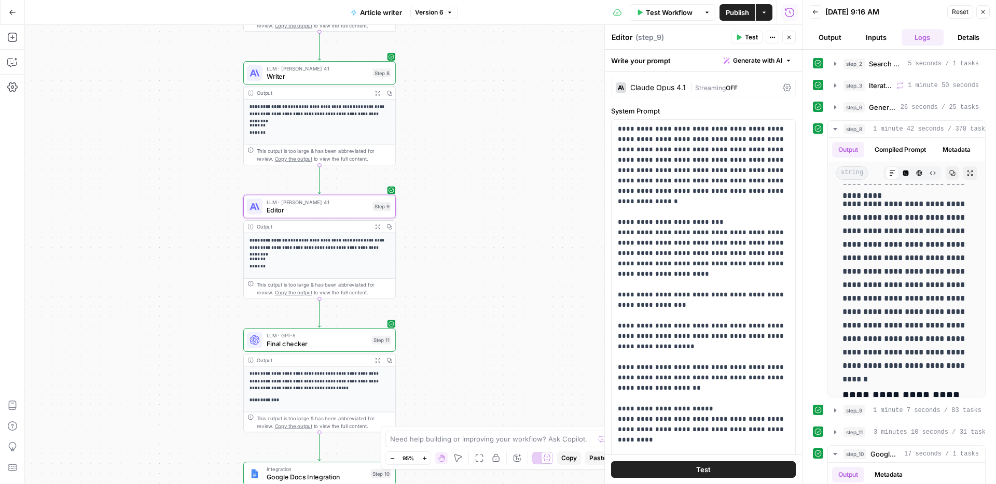
click at [358, 91] on div "Output" at bounding box center [313, 93] width 112 height 8
click at [880, 121] on button "step_8 Writer 1 minute 42 seconds / 378 tasks" at bounding box center [906, 129] width 157 height 17
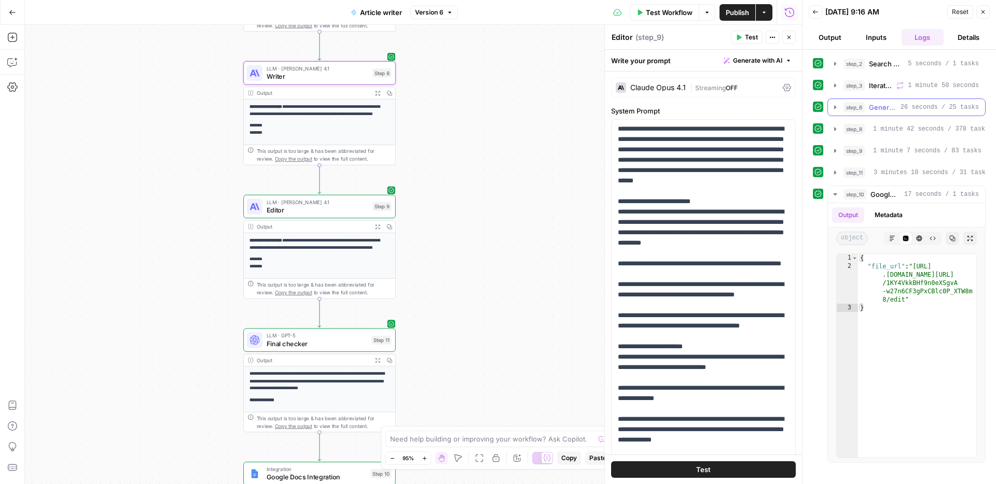
click at [885, 109] on span "Generate Outline" at bounding box center [882, 107] width 27 height 10
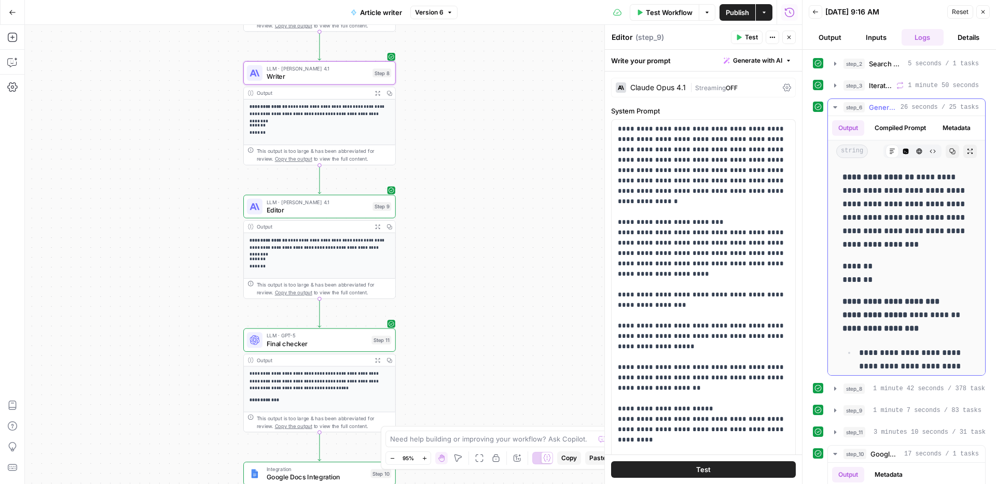
click at [885, 109] on span "Generate Outline" at bounding box center [882, 107] width 27 height 10
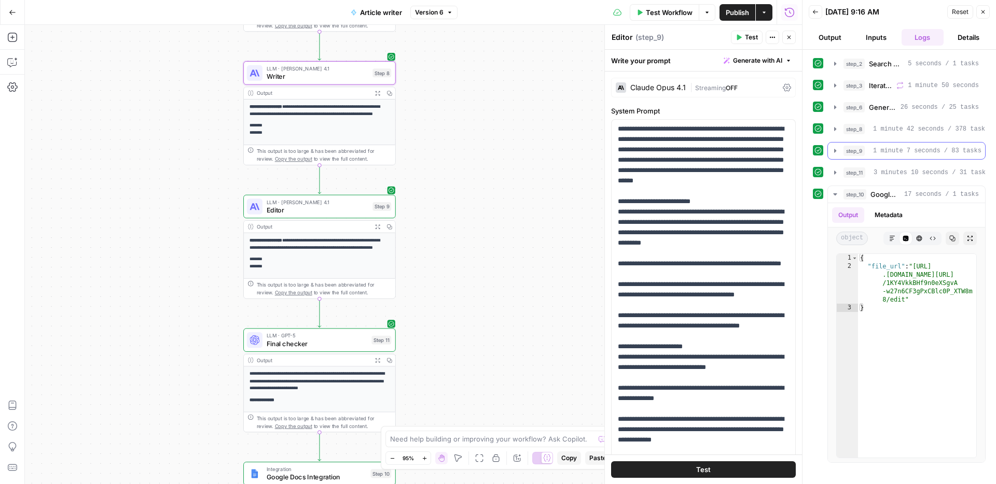
click at [896, 155] on span "1 minute 7 seconds / 83 tasks" at bounding box center [927, 150] width 108 height 9
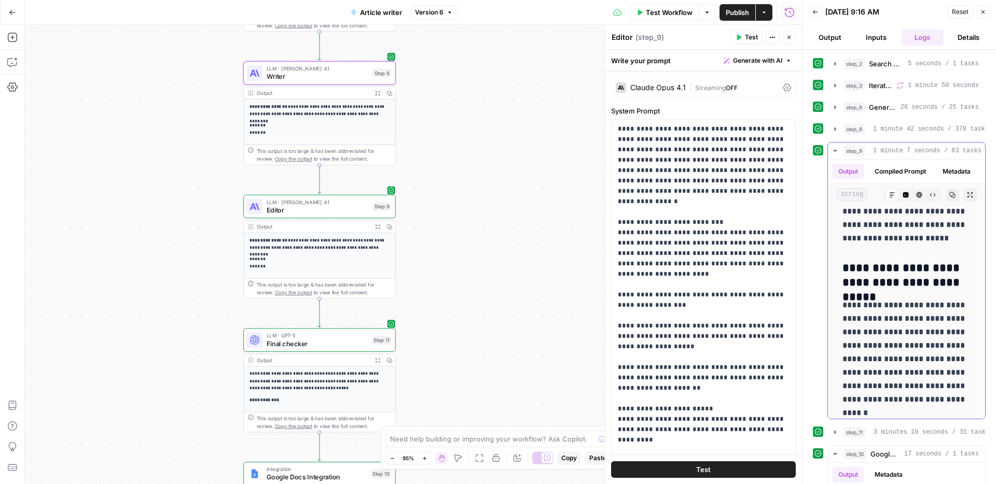
scroll to position [1045, 0]
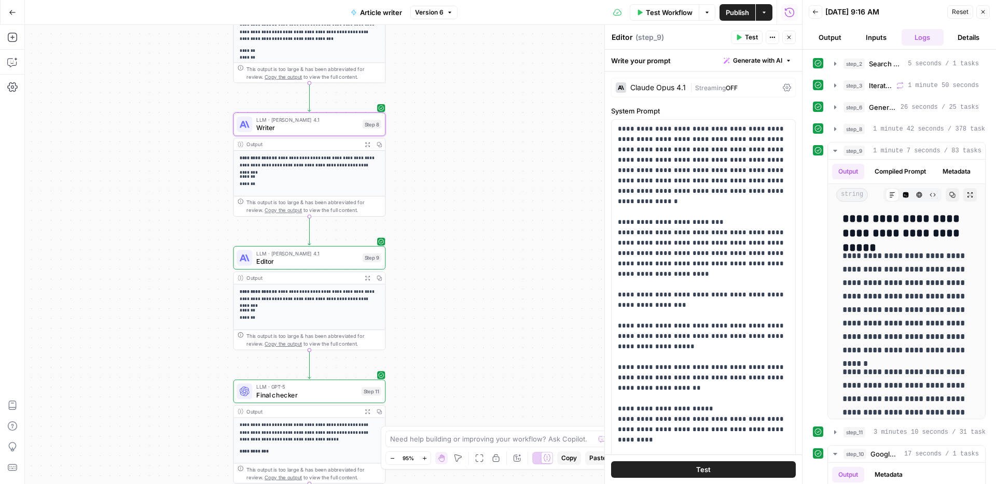
drag, startPoint x: 500, startPoint y: 206, endPoint x: 487, endPoint y: 281, distance: 75.3
click at [487, 281] on div "Workflow Set Inputs Inputs Google Search Search Google for Keyword Step 2 Outpu…" at bounding box center [413, 254] width 777 height 459
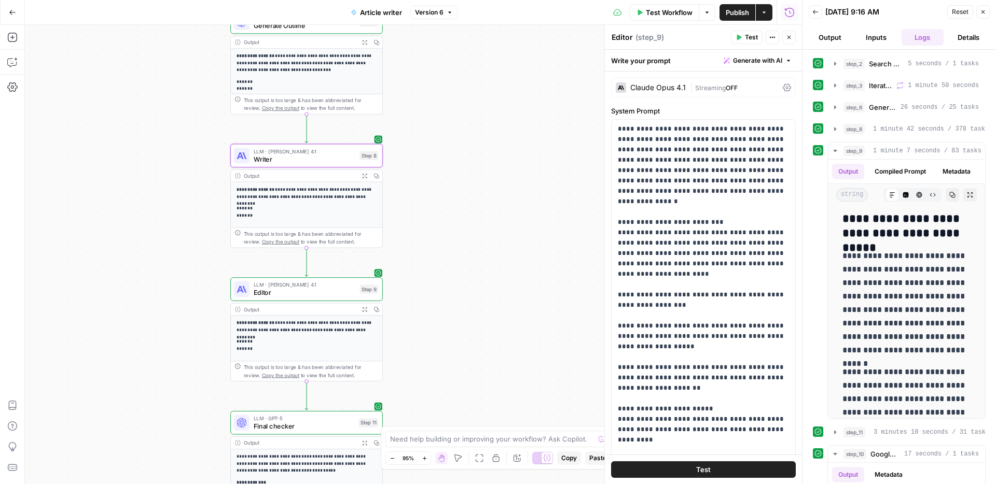
drag, startPoint x: 484, startPoint y: 239, endPoint x: 483, endPoint y: 318, distance: 79.9
click at [483, 318] on div "Workflow Set Inputs Inputs Google Search Search Google for Keyword Step 2 Outpu…" at bounding box center [413, 254] width 777 height 459
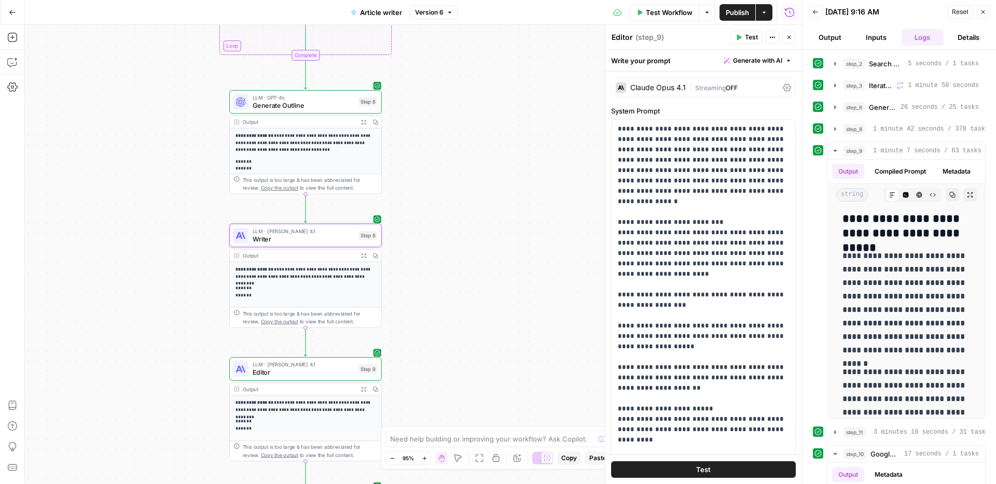
click at [988, 15] on button "Close" at bounding box center [982, 11] width 13 height 13
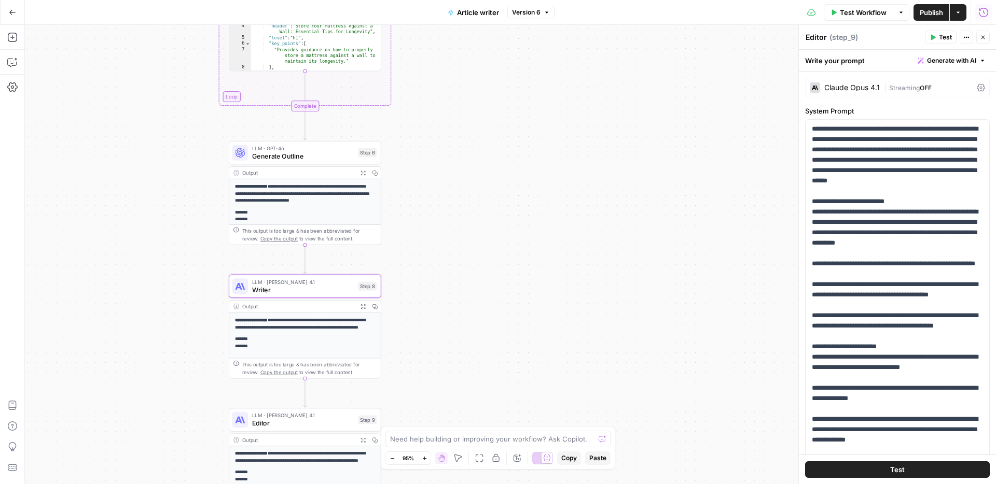
drag, startPoint x: 546, startPoint y: 184, endPoint x: 496, endPoint y: 233, distance: 69.3
click at [545, 237] on div "Workflow Set Inputs Inputs Google Search Search Google for Keyword Step 2 Outpu…" at bounding box center [510, 254] width 971 height 459
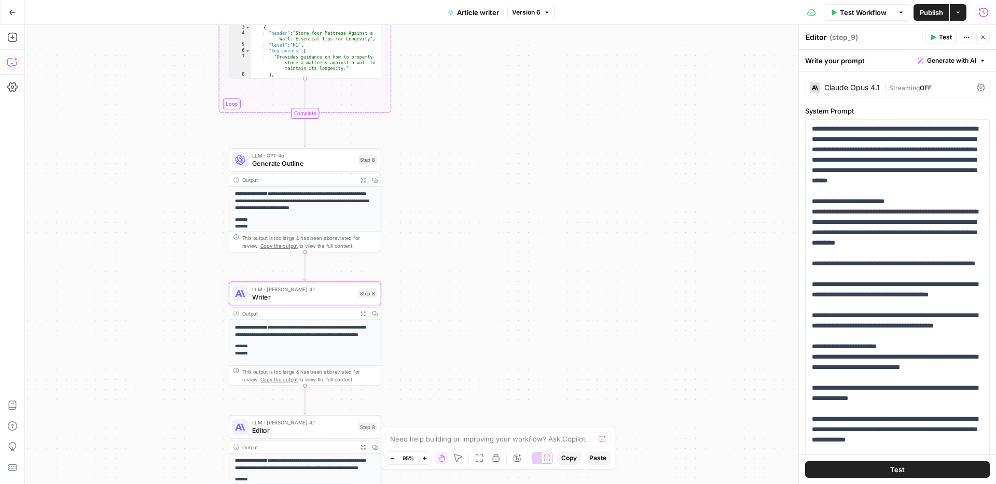
click at [9, 63] on icon "button" at bounding box center [12, 62] width 10 height 10
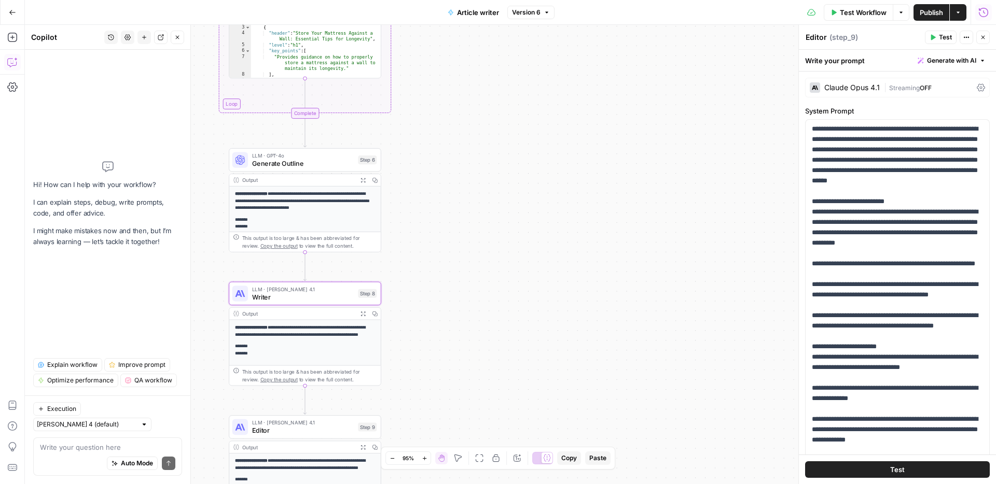
click at [91, 454] on div "Auto Mode Send" at bounding box center [107, 464] width 135 height 23
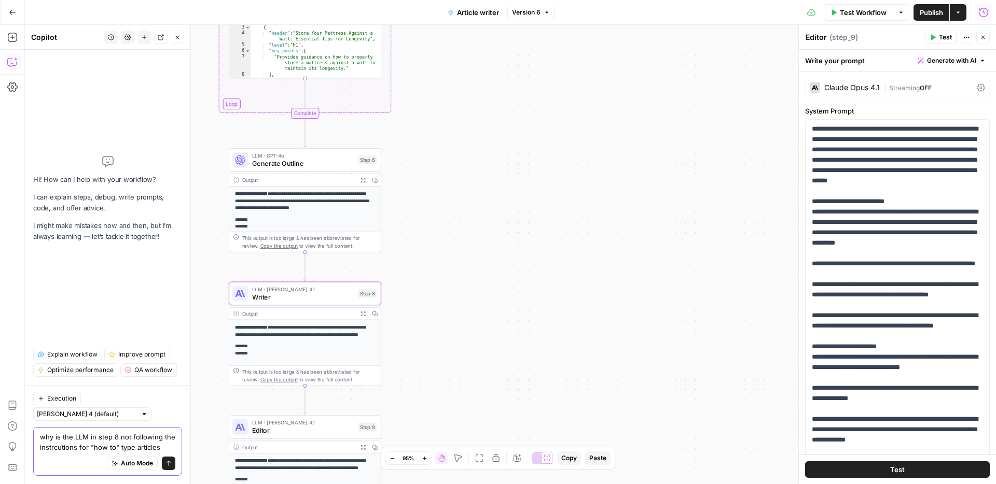
type textarea "why is the LLM in step 8 not following the instrcutions for "how to" type artic…"
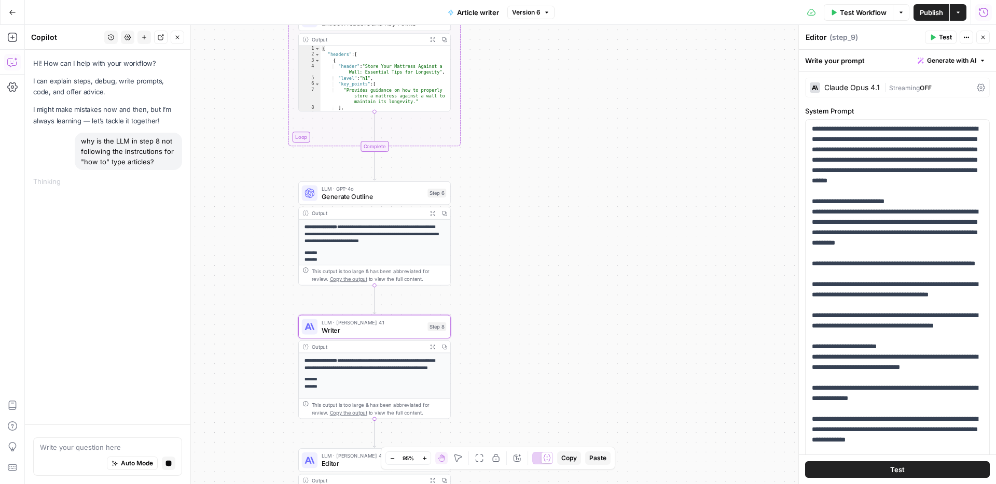
drag, startPoint x: 466, startPoint y: 325, endPoint x: 506, endPoint y: 339, distance: 42.5
click at [507, 339] on div "Workflow Set Inputs Inputs Google Search Search Google for Keyword Step 2 Outpu…" at bounding box center [510, 254] width 971 height 459
click at [372, 328] on span "Writer" at bounding box center [377, 331] width 102 height 10
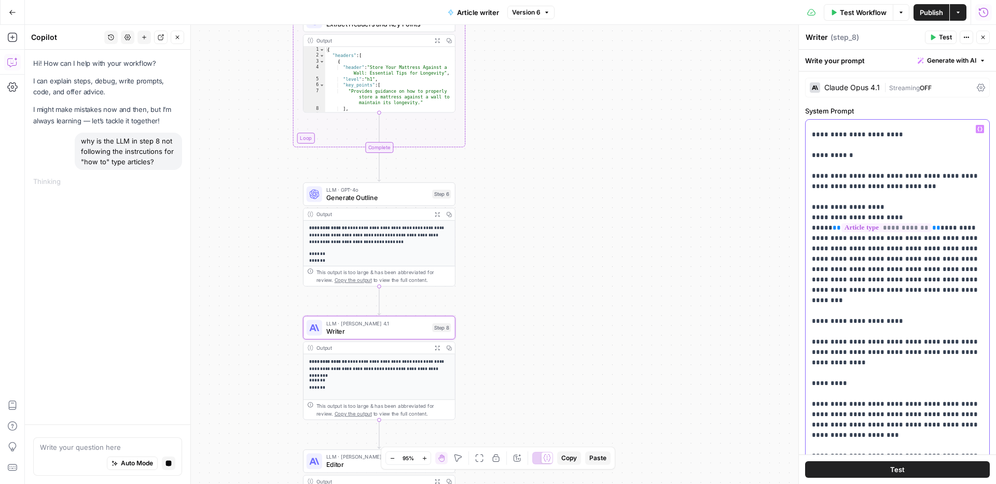
scroll to position [337, 0]
drag, startPoint x: 908, startPoint y: 203, endPoint x: 810, endPoint y: 207, distance: 98.1
click at [810, 207] on div "**********" at bounding box center [897, 331] width 184 height 423
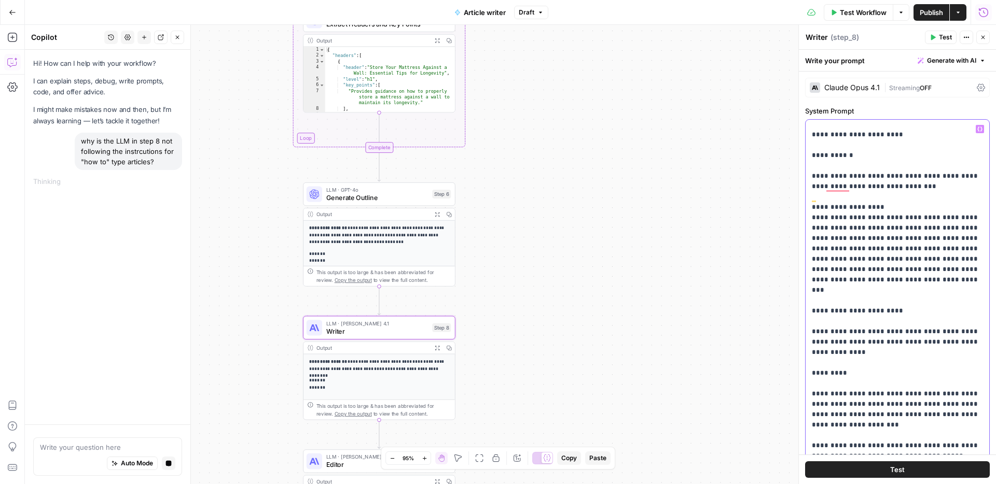
click at [889, 187] on p "**********" at bounding box center [897, 326] width 171 height 1079
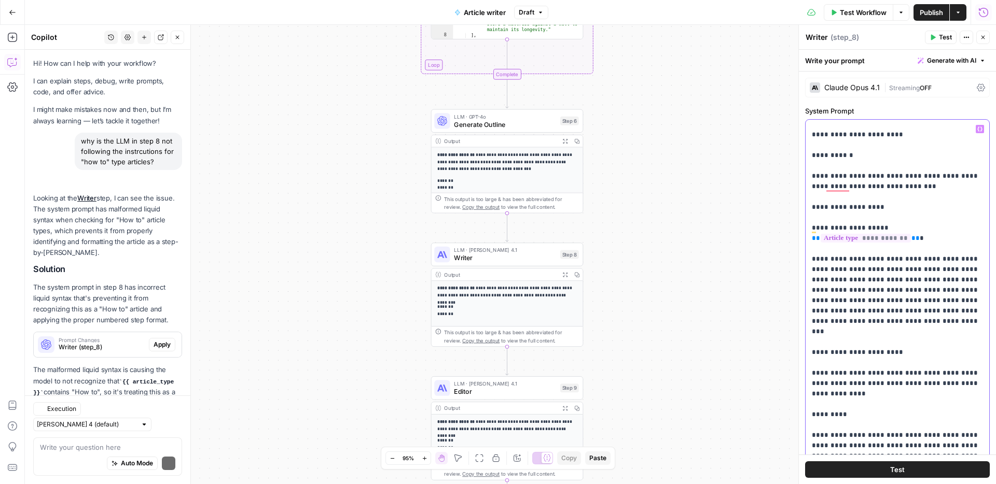
scroll to position [33, 0]
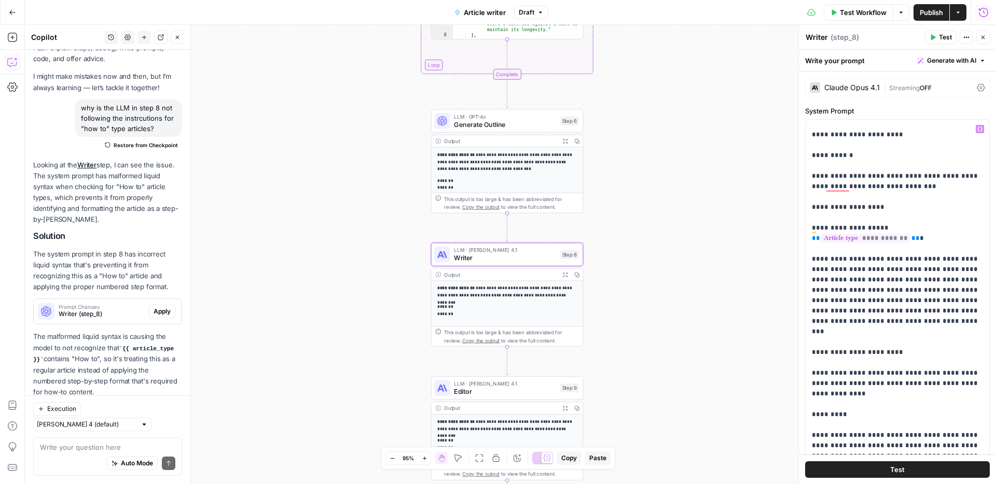
click at [165, 307] on span "Apply" at bounding box center [162, 311] width 17 height 9
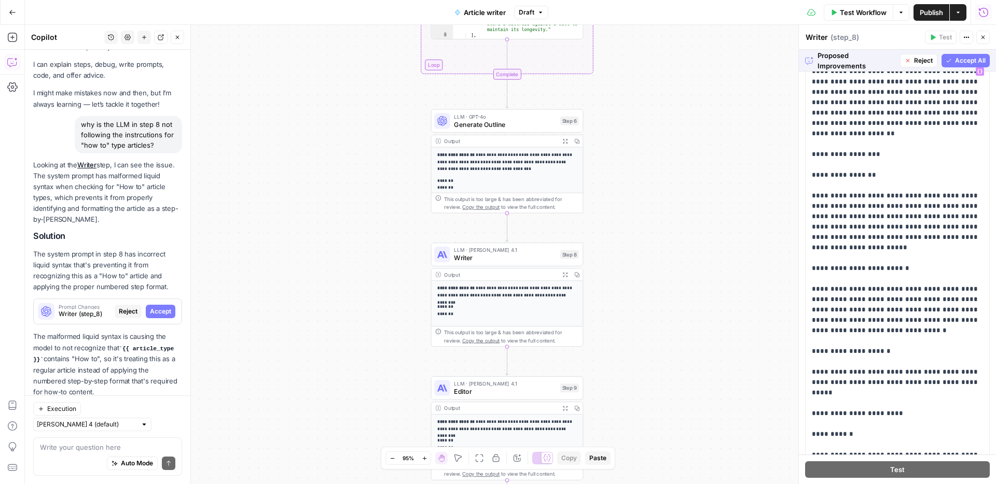
scroll to position [0, 0]
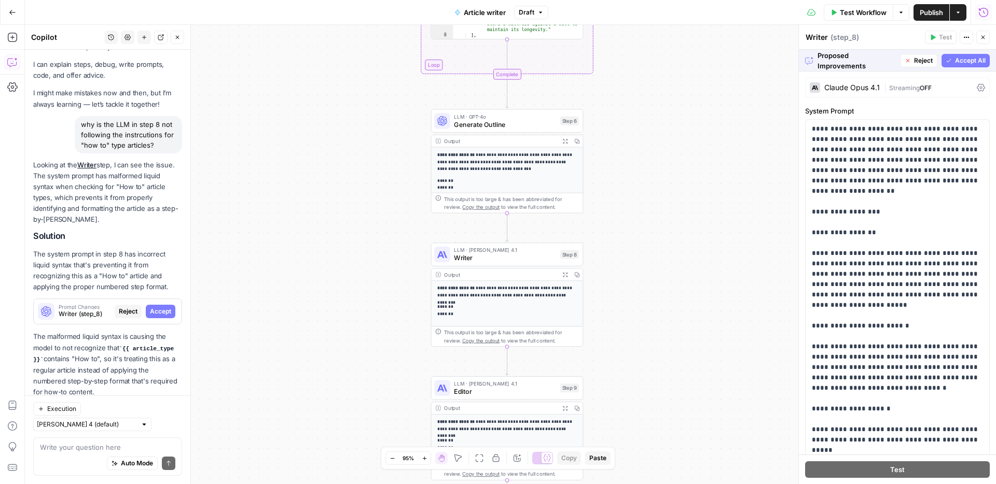
click at [956, 67] on div "Proposed Improvements Reject Accept All" at bounding box center [897, 60] width 197 height 21
click at [956, 63] on span "Accept All" at bounding box center [970, 60] width 31 height 9
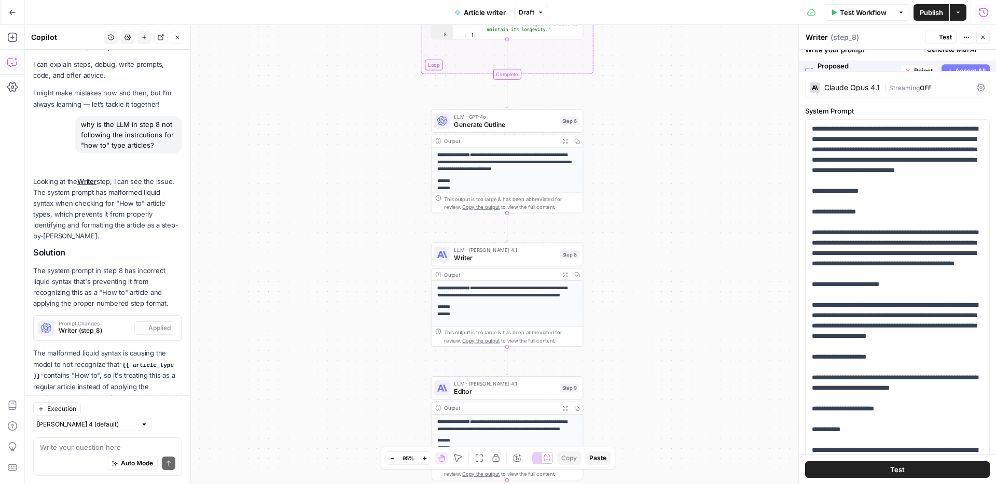
scroll to position [33, 0]
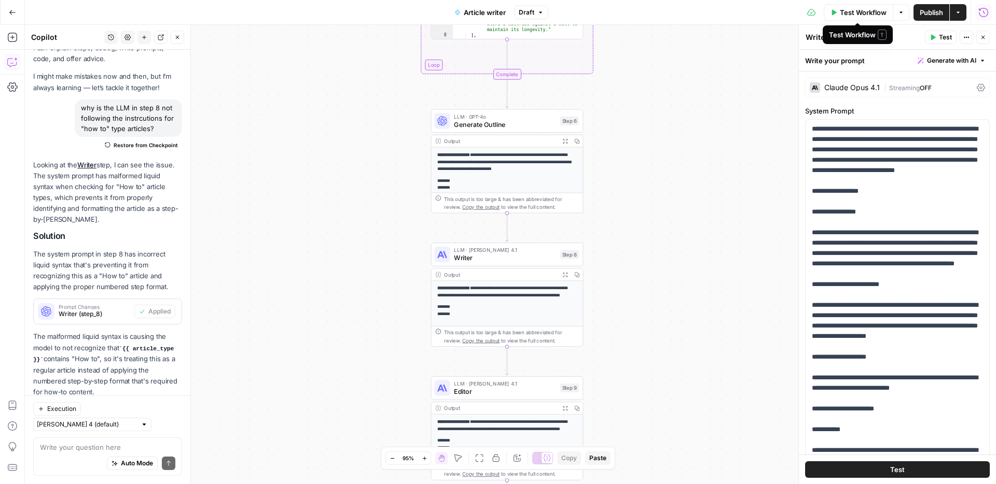
click at [857, 10] on span "Test Workflow" at bounding box center [863, 12] width 47 height 10
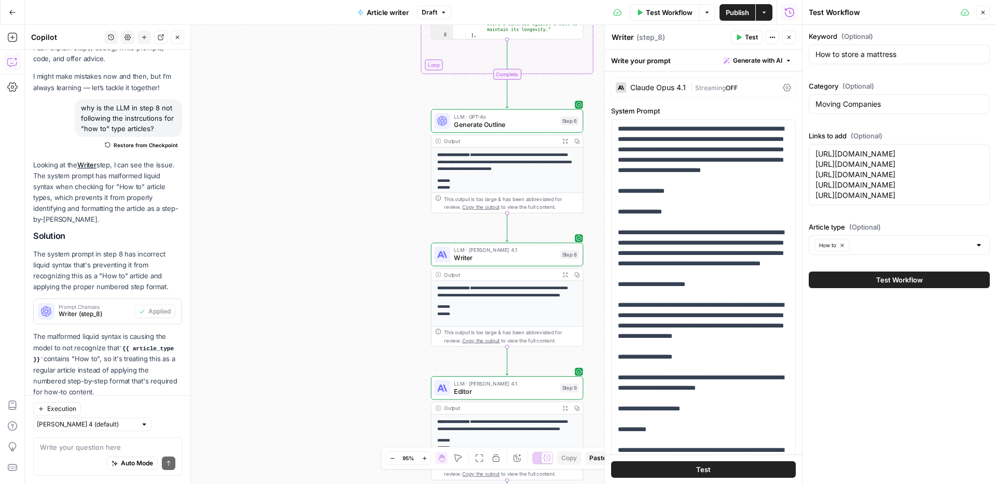
click at [861, 60] on div "How to store a mattress" at bounding box center [898, 55] width 181 height 20
paste input "install a trailer hitch"
type input "How to install a trailer hitch"
click at [877, 201] on textarea "https://www.consumeraffairs.com/movers/ https://www.consumeraffairs.com/movers/…" at bounding box center [899, 175] width 168 height 52
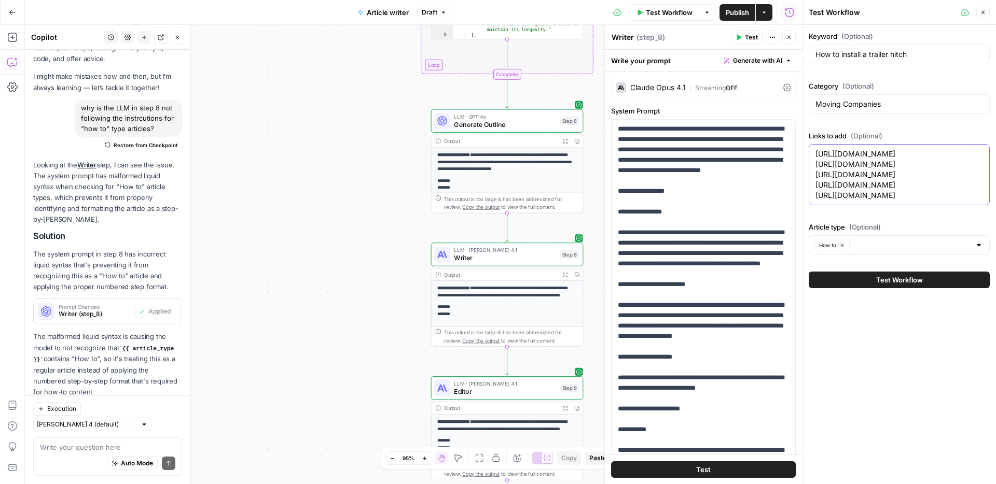
paste textarea "rent-a-car-trailer.html https://www.consumeraffairs.com/movers/how-to-rent-a-mo…"
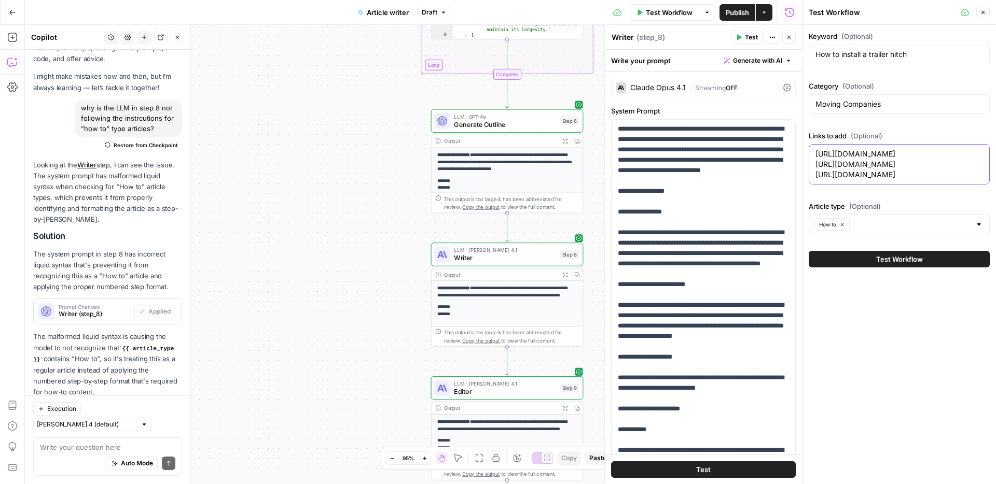
type textarea "https://www.consumeraffairs.com/movers/ https://www.consumeraffairs.com/movers/…"
click at [880, 323] on div "Keyword (Optional) How to install a trailer hitch Category (Optional) Moving Co…" at bounding box center [898, 254] width 193 height 459
click at [891, 264] on span "Test Workflow" at bounding box center [899, 259] width 47 height 10
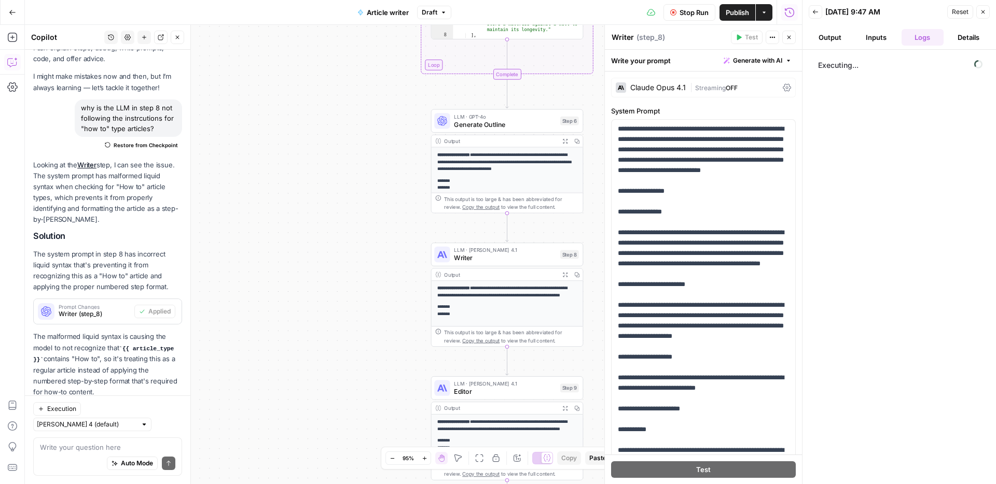
drag, startPoint x: 689, startPoint y: 15, endPoint x: 729, endPoint y: 17, distance: 40.0
click at [689, 15] on span "Stop Run" at bounding box center [693, 12] width 29 height 10
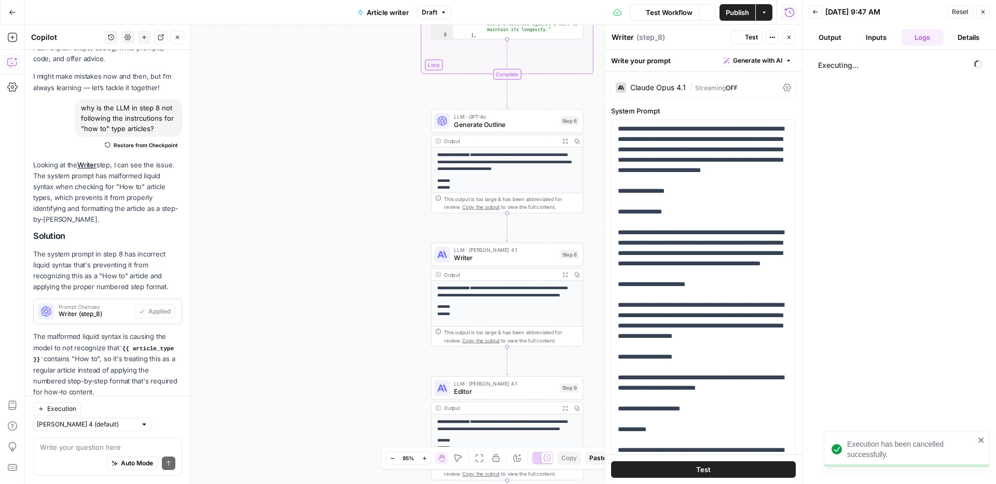
click at [738, 15] on span "Publish" at bounding box center [736, 12] width 23 height 10
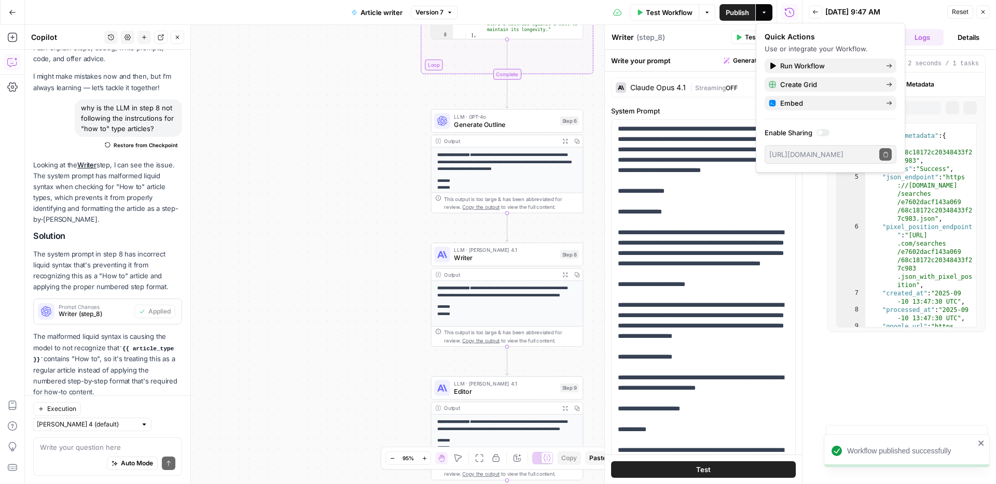
click at [671, 9] on span "Test Workflow" at bounding box center [669, 12] width 47 height 10
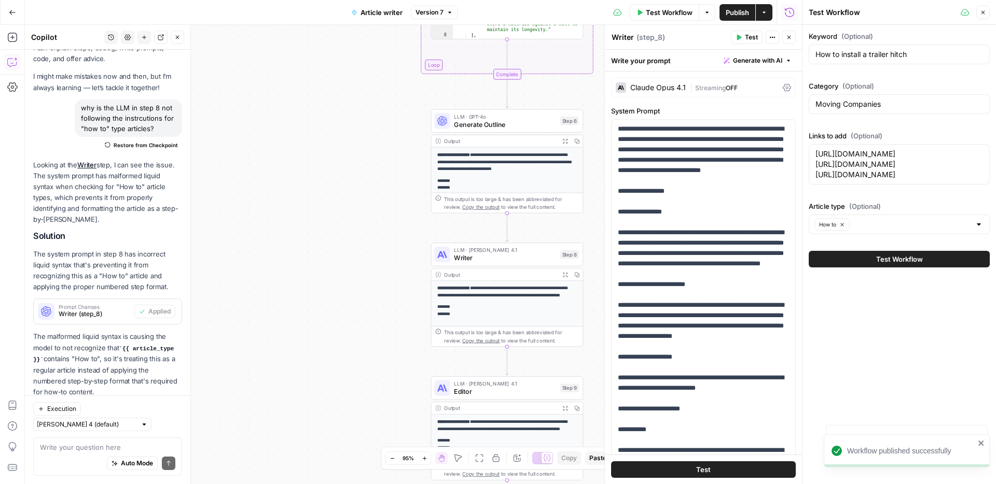
click at [870, 268] on button "Test Workflow" at bounding box center [898, 259] width 181 height 17
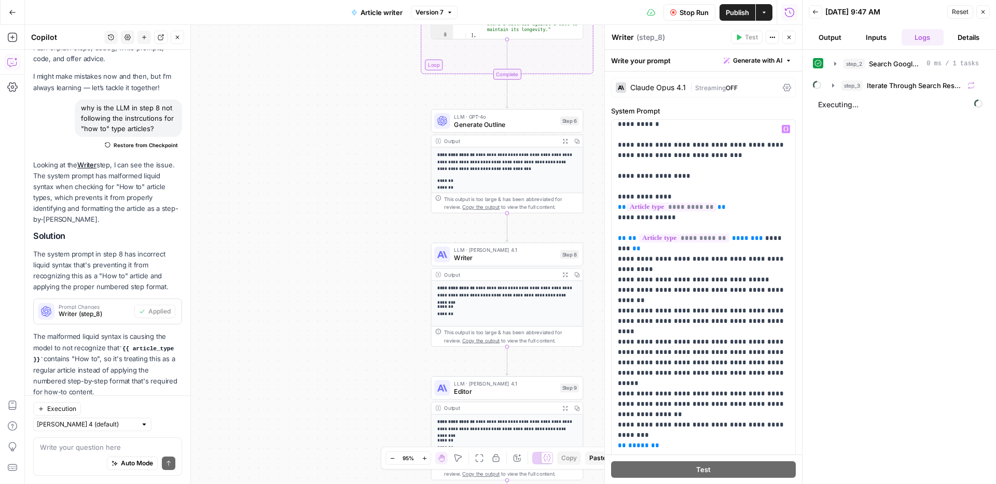
scroll to position [368, 0]
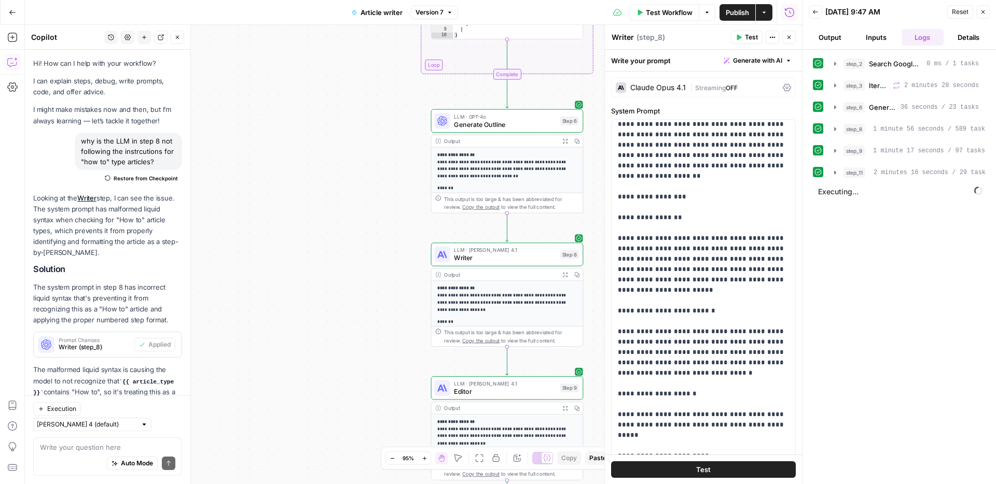
scroll to position [33, 0]
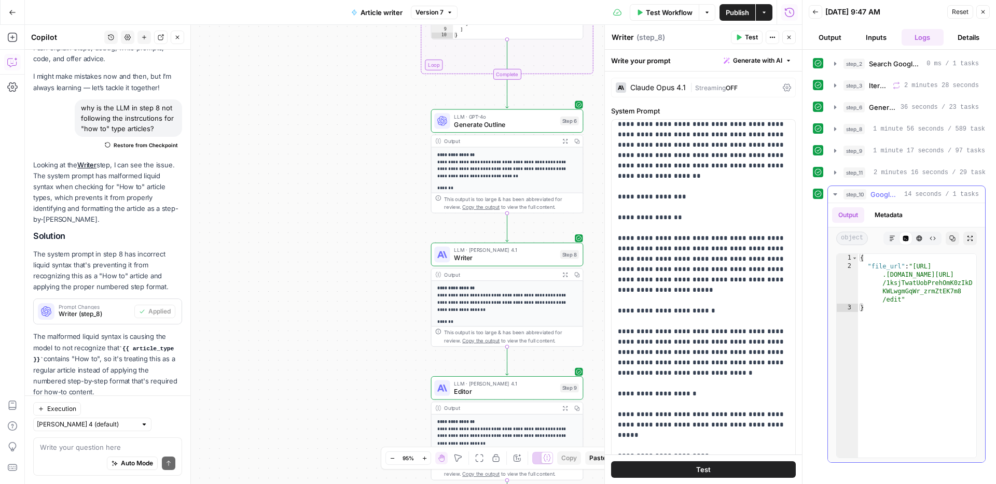
click at [891, 237] on icon "button" at bounding box center [892, 238] width 6 height 6
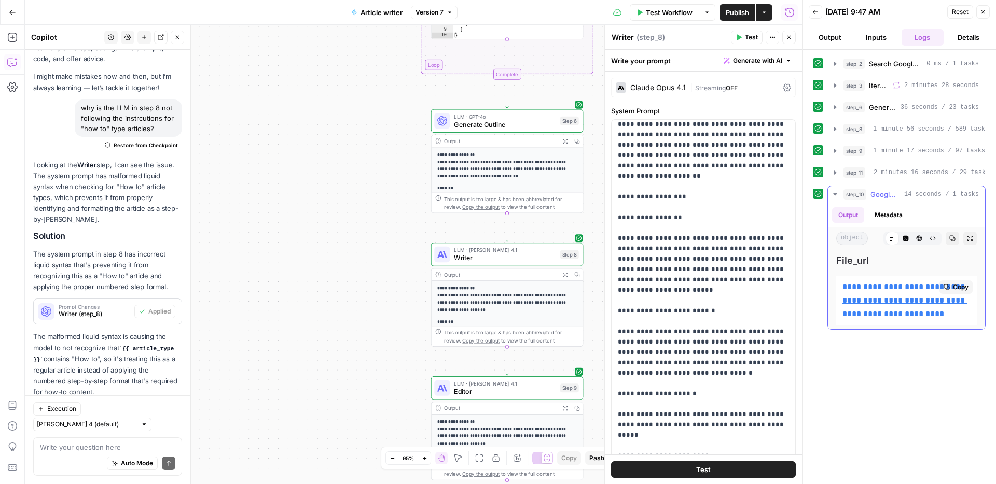
click at [870, 283] on link "**********" at bounding box center [904, 300] width 124 height 35
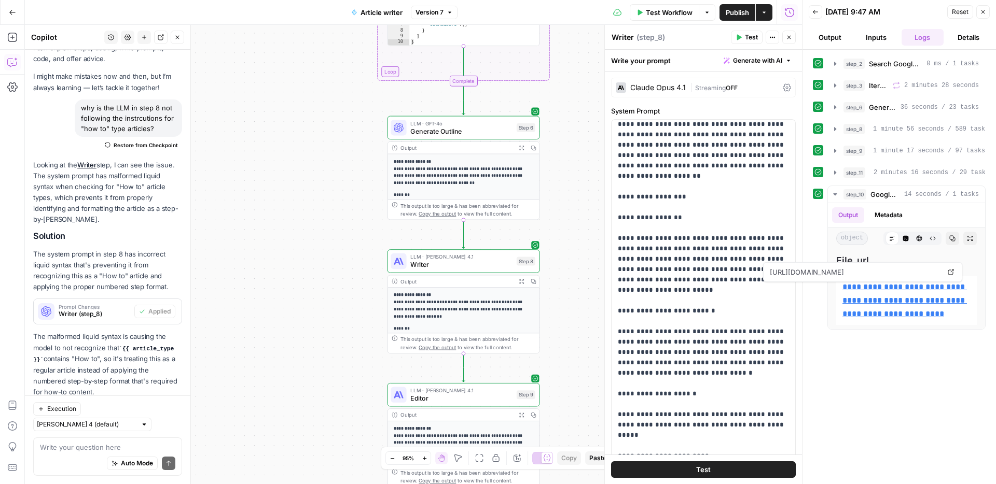
drag, startPoint x: 343, startPoint y: 292, endPoint x: 268, endPoint y: 329, distance: 83.7
click at [247, 353] on div "Workflow Set Inputs Inputs Google Search Search Google for Keyword Step 2 Outpu…" at bounding box center [413, 254] width 777 height 459
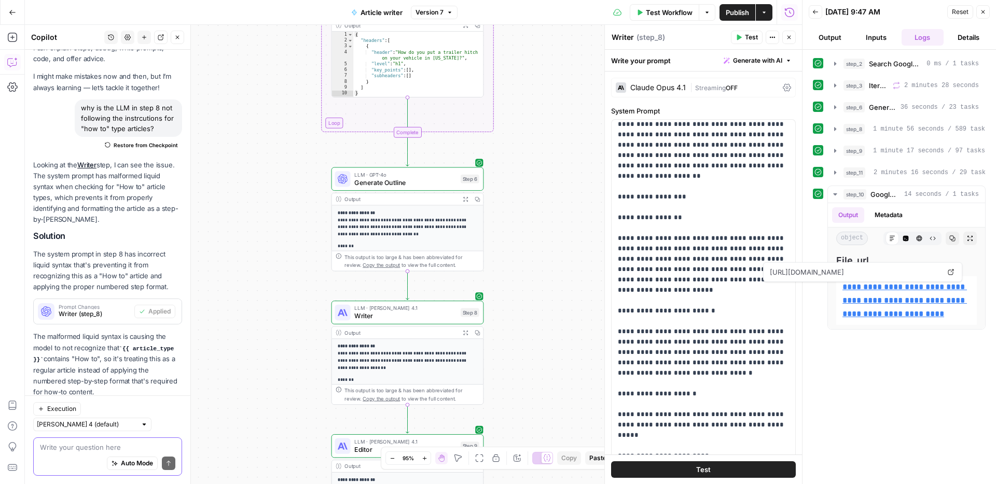
click at [114, 446] on textarea at bounding box center [107, 447] width 135 height 10
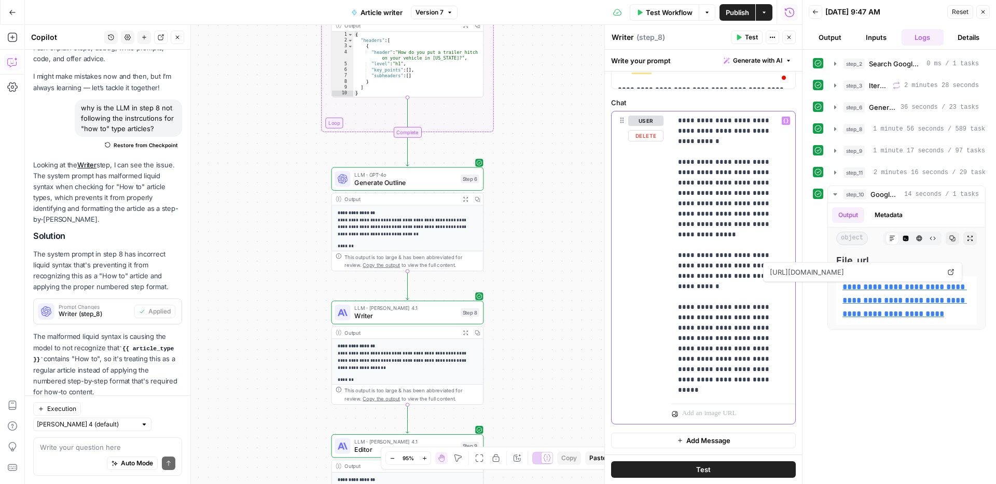
click at [701, 322] on p "**********" at bounding box center [733, 256] width 111 height 280
click at [92, 446] on textarea at bounding box center [107, 447] width 135 height 10
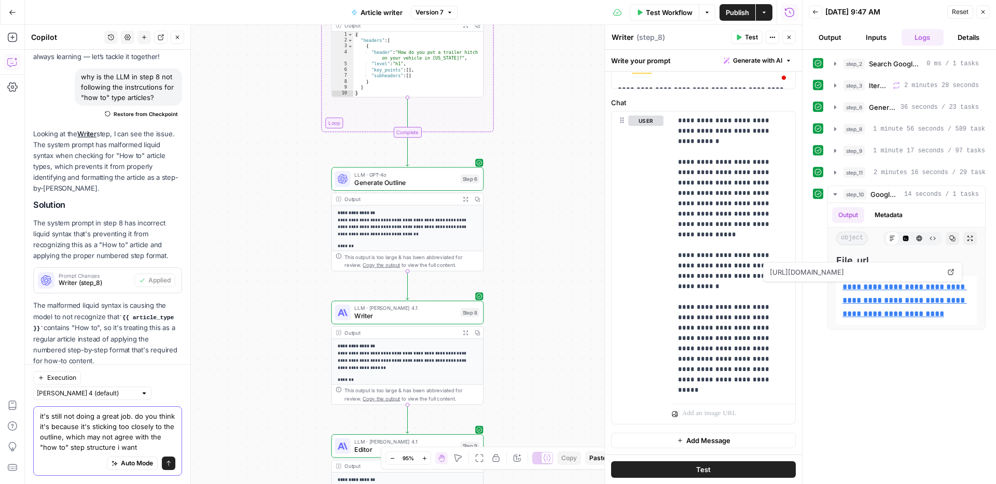
type textarea "it's still not doing a great job. do you think it's because it's sticking too c…"
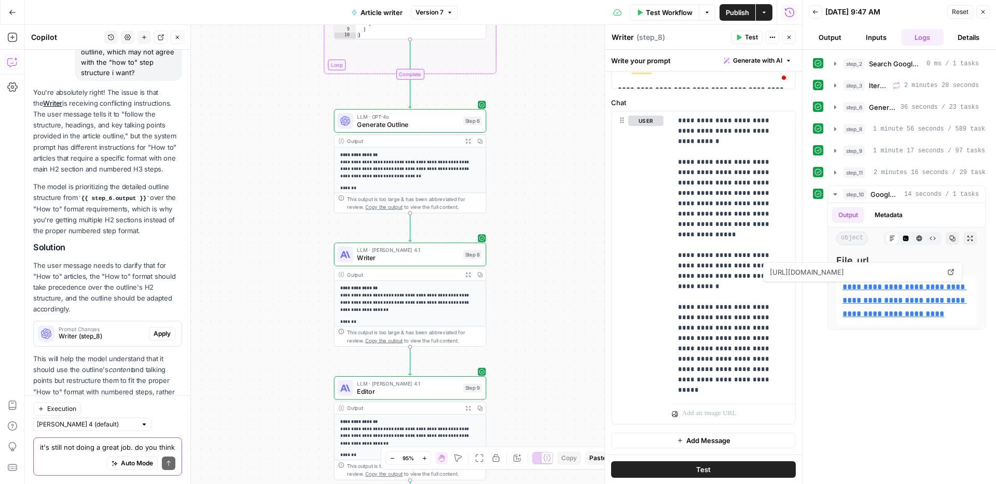
scroll to position [436, 0]
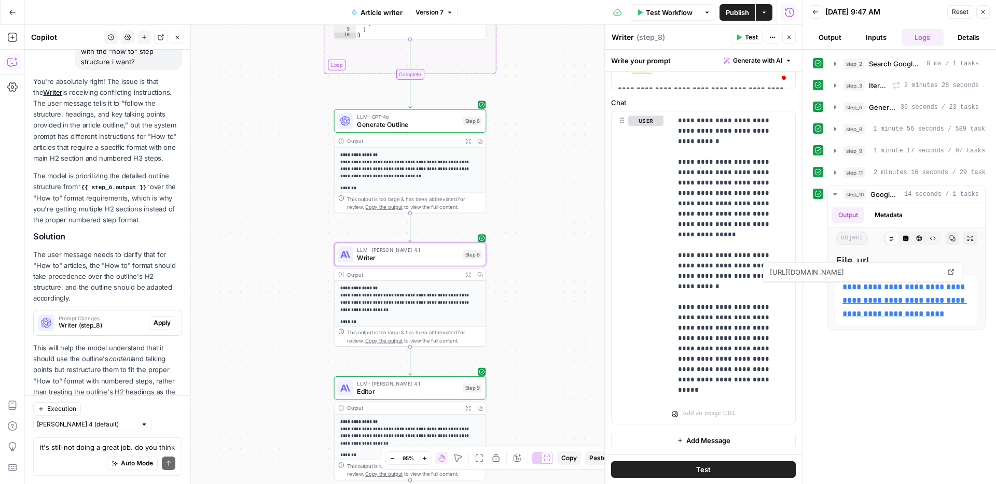
click at [158, 318] on span "Apply" at bounding box center [162, 322] width 17 height 9
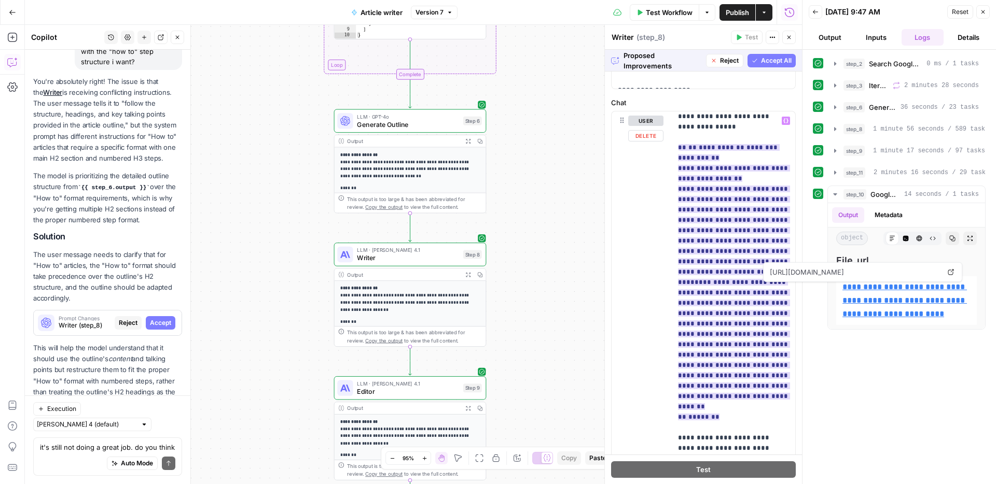
scroll to position [115, 0]
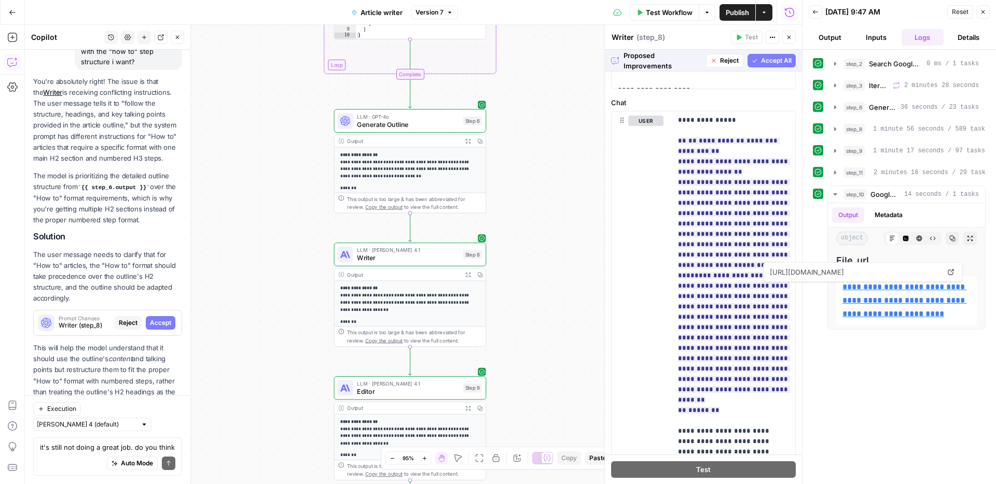
click at [765, 63] on span "Accept All" at bounding box center [776, 60] width 31 height 9
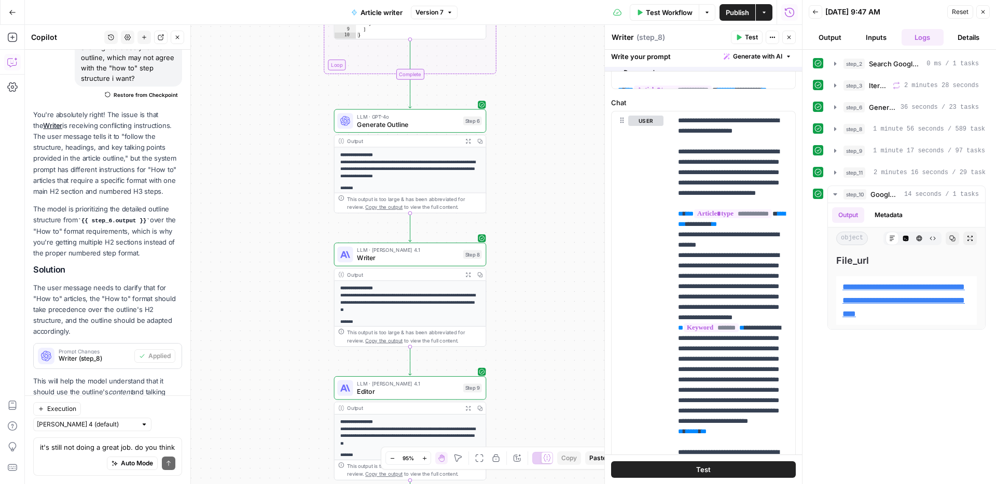
scroll to position [0, 0]
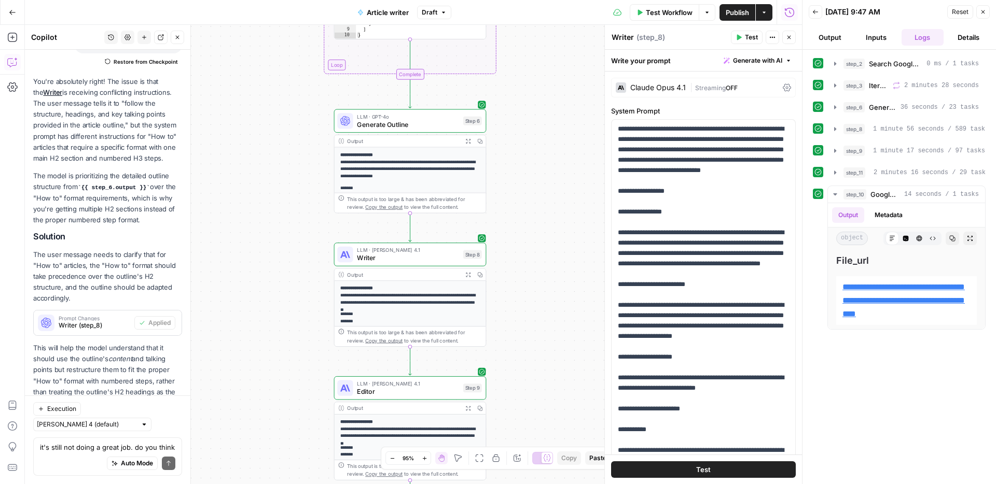
click at [728, 12] on span "Publish" at bounding box center [736, 12] width 23 height 10
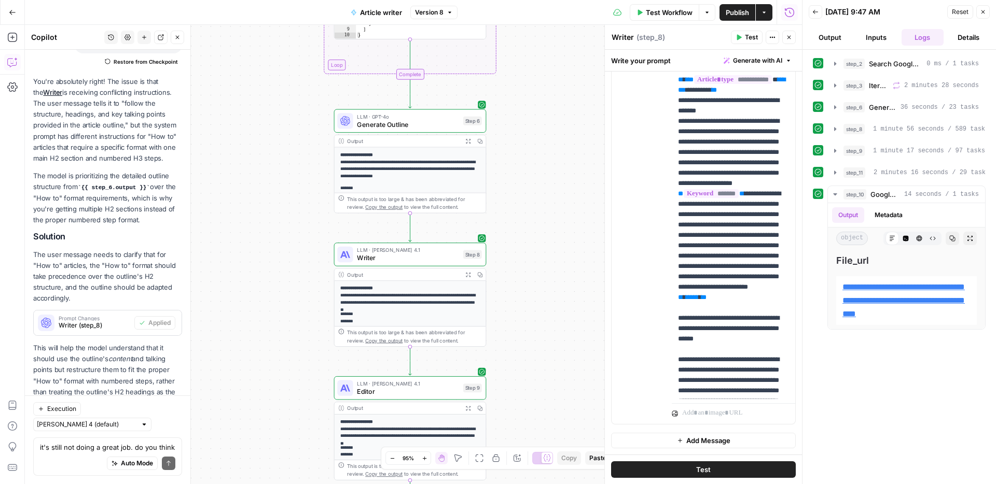
scroll to position [491, 0]
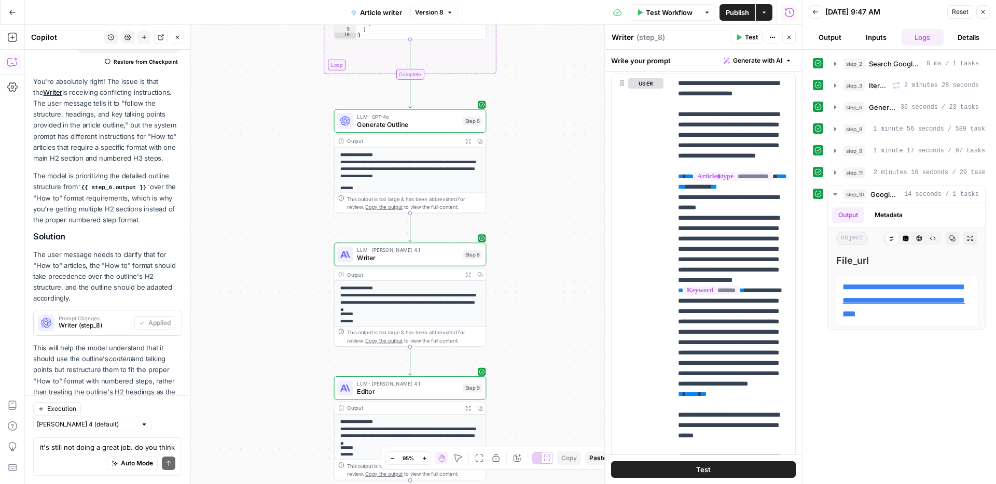
click at [669, 12] on span "Test Workflow" at bounding box center [669, 12] width 47 height 10
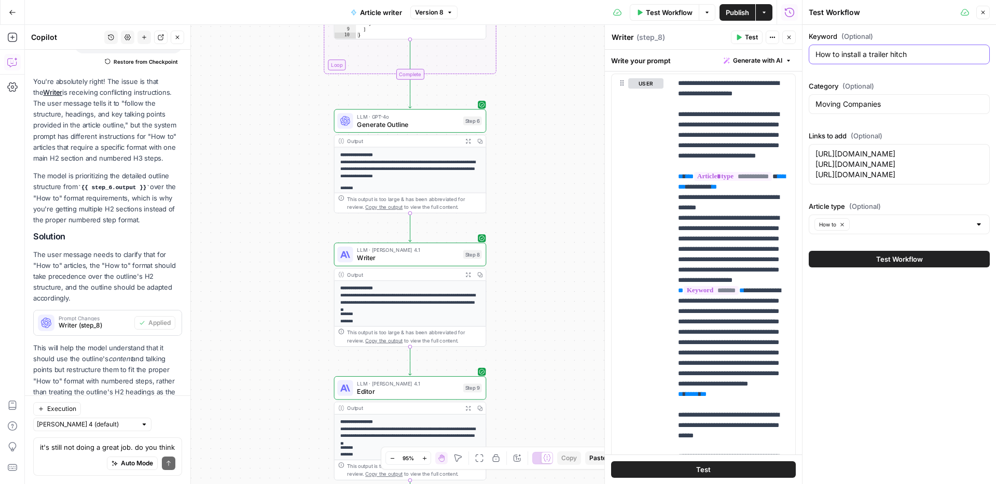
click at [881, 55] on input "How to install a trailer hitch" at bounding box center [899, 54] width 168 height 10
paste input "pack knives for moving"
type input "How to pack knives for moving"
click at [887, 179] on textarea "https://www.consumeraffairs.com/movers/ https://www.consumeraffairs.com/movers/…" at bounding box center [899, 164] width 168 height 31
paste textarea ""https://www.consumeraffairs.com/movers/ https://www.consumeraffairs.com/movers…"
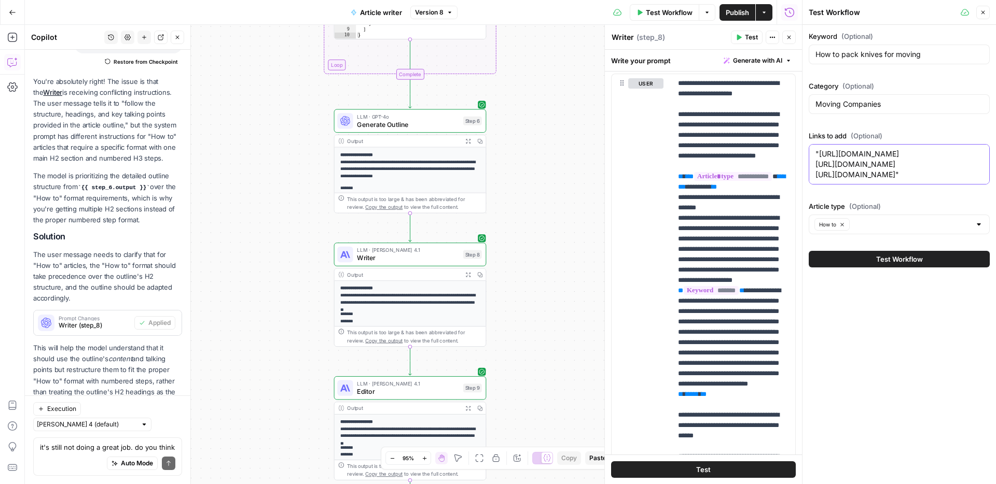
click at [909, 179] on textarea ""https://www.consumeraffairs.com/movers/ https://www.consumeraffairs.com/movers…" at bounding box center [899, 164] width 168 height 31
paste textarea "https://www.consumeraffairs.com/movers/ https://www.consumeraffairs.com/movers/…"
type textarea "https://www.consumeraffairs.com/movers/ https://www.consumeraffairs.com/movers/…"
click at [900, 264] on span "Test Workflow" at bounding box center [899, 259] width 47 height 10
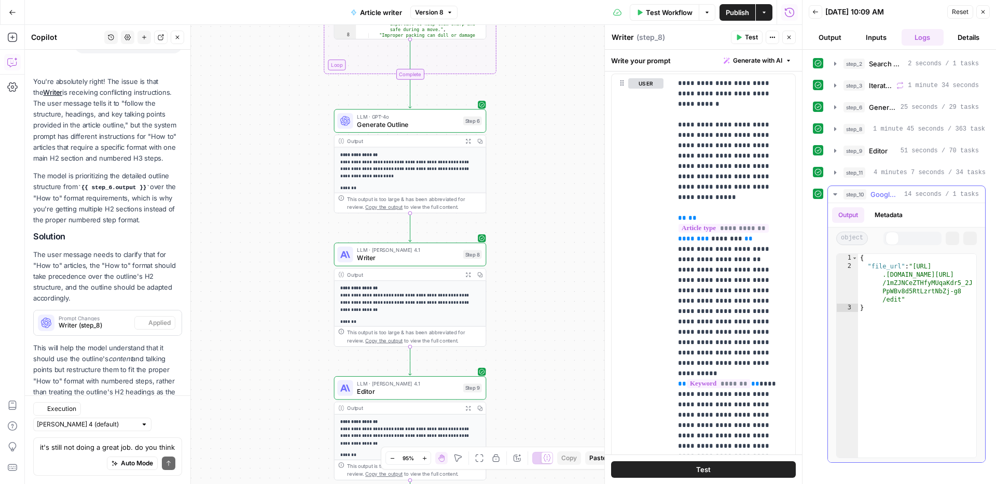
scroll to position [452, 0]
click at [892, 196] on span "Google Docs Integration" at bounding box center [885, 194] width 30 height 10
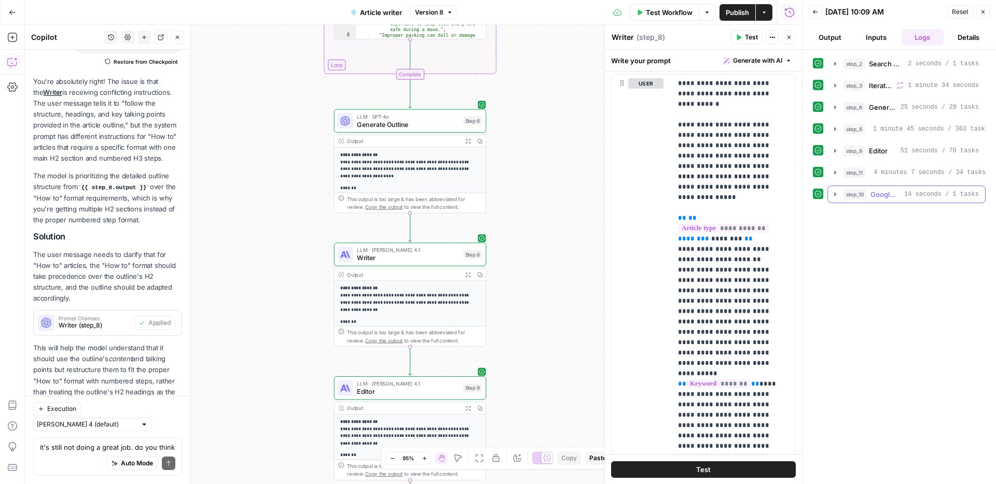
click at [892, 196] on span "Google Docs Integration" at bounding box center [885, 194] width 30 height 10
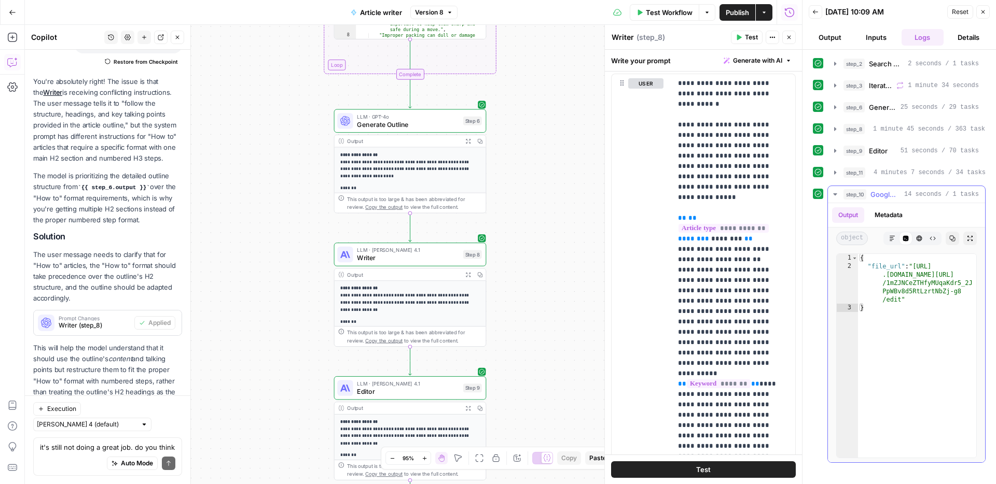
click at [895, 242] on button "Markdown" at bounding box center [891, 238] width 13 height 13
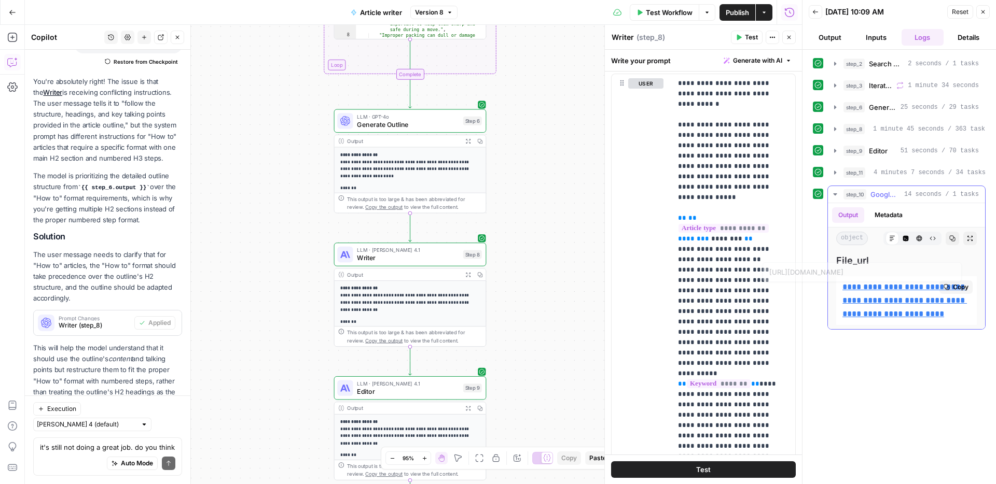
click at [880, 292] on p "**********" at bounding box center [906, 301] width 128 height 40
click at [874, 303] on link "**********" at bounding box center [904, 300] width 124 height 35
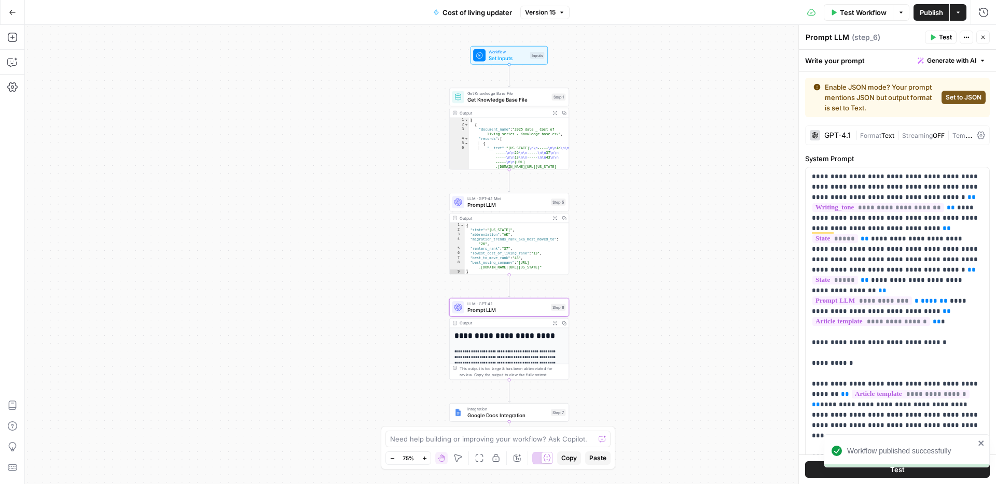
scroll to position [768, 0]
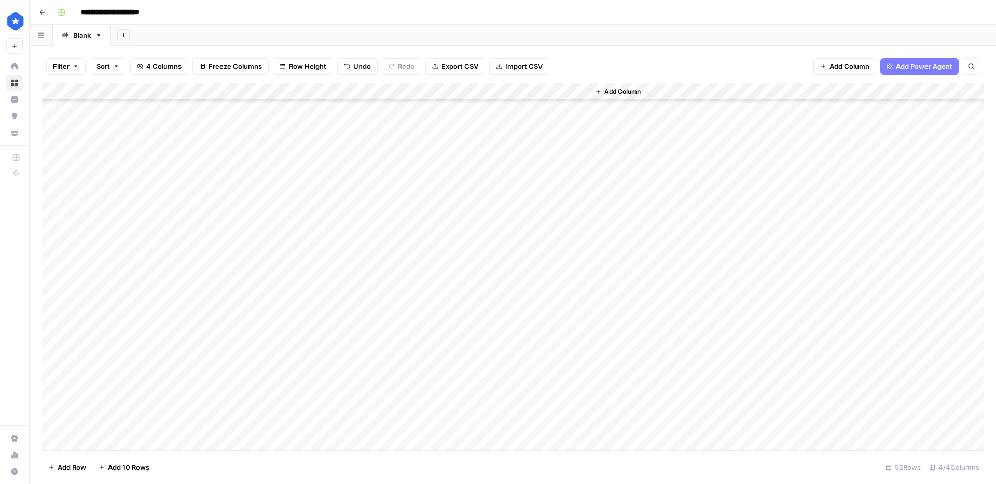
click at [297, 201] on div "Add Column" at bounding box center [512, 267] width 941 height 368
click at [333, 185] on div "Add Column" at bounding box center [512, 267] width 941 height 368
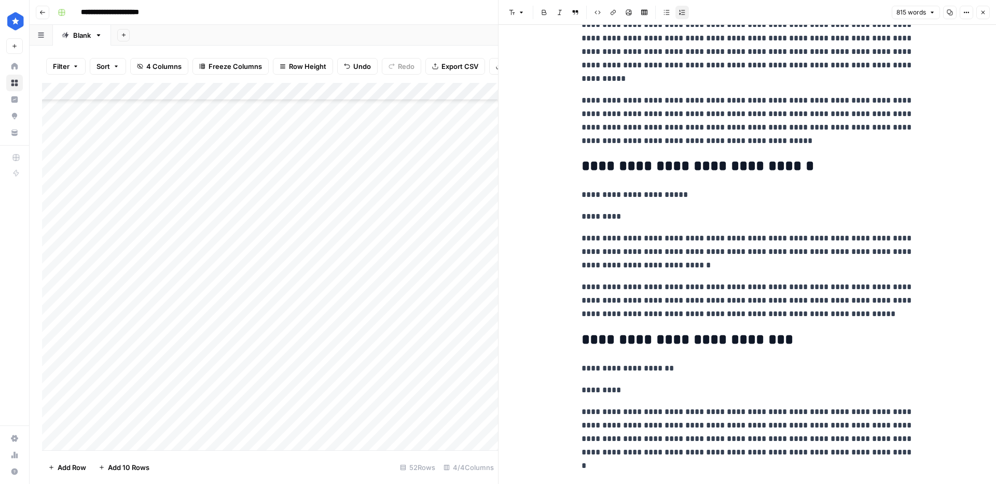
scroll to position [1079, 0]
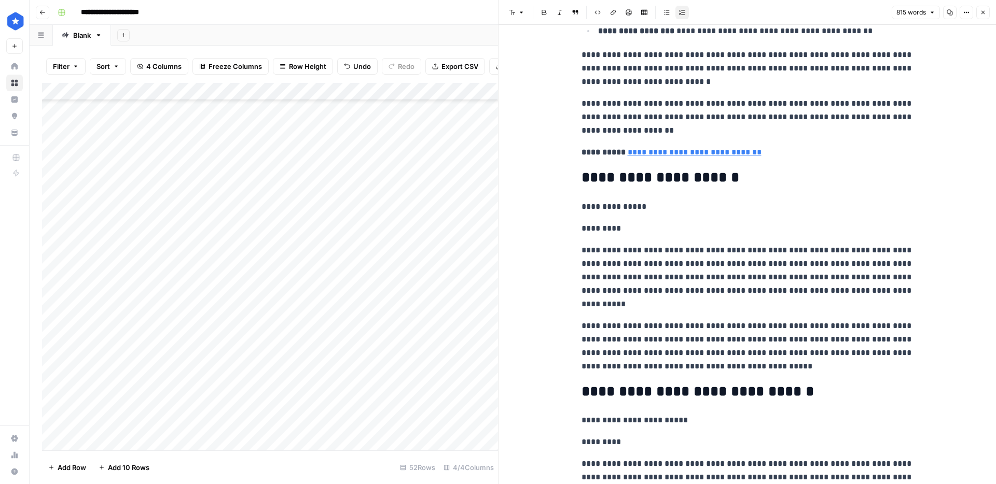
click at [758, 215] on div "**********" at bounding box center [747, 168] width 344 height 2413
type input "compared"
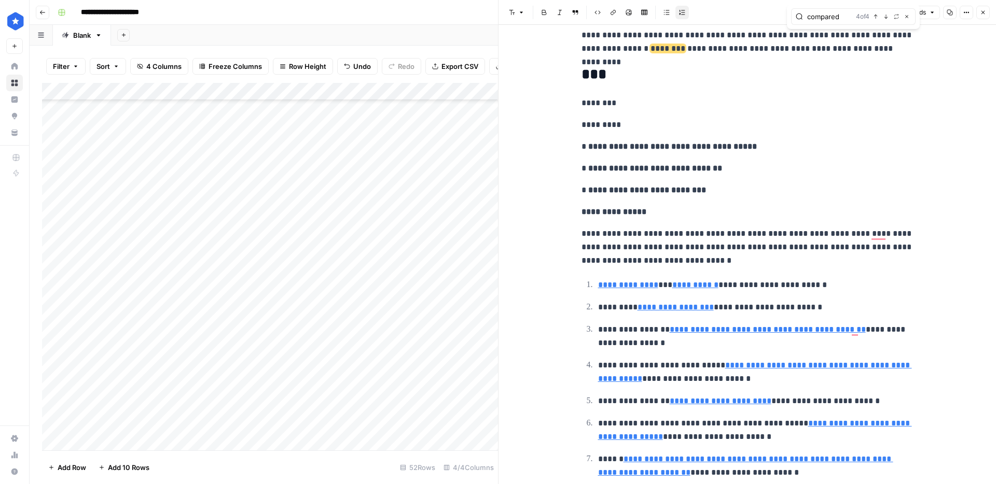
scroll to position [1939, 0]
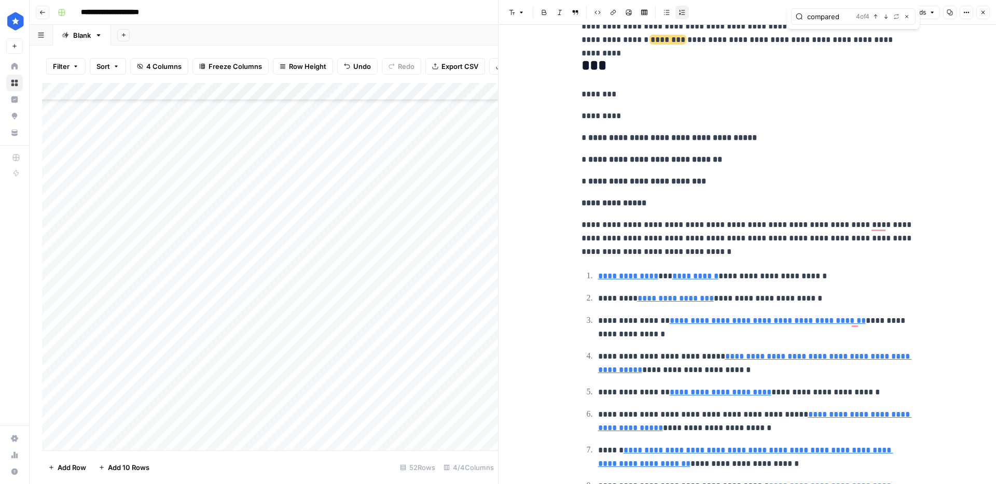
click at [985, 12] on span "Close" at bounding box center [985, 12] width 1 height 1
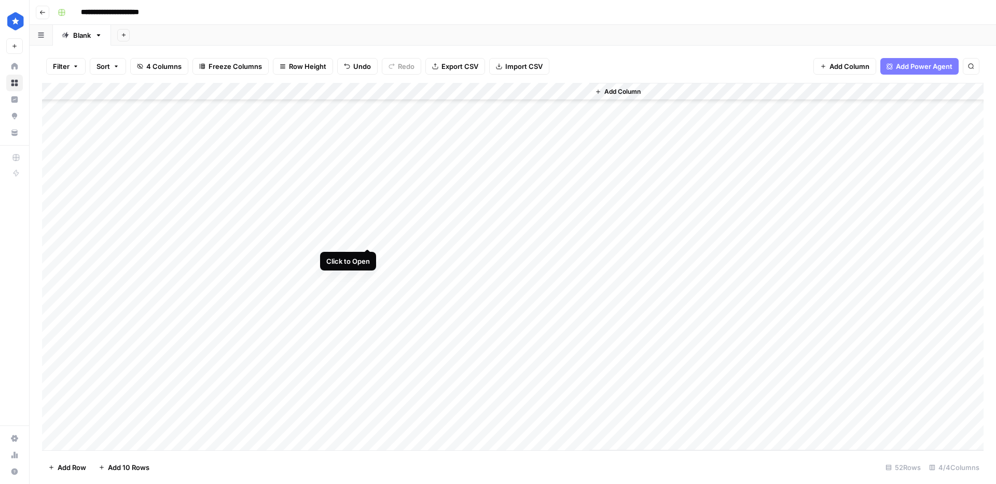
drag, startPoint x: 376, startPoint y: 192, endPoint x: 369, endPoint y: 239, distance: 47.3
click at [369, 239] on div "Add Column" at bounding box center [512, 267] width 941 height 368
click at [370, 203] on div "Add Column" at bounding box center [512, 267] width 941 height 368
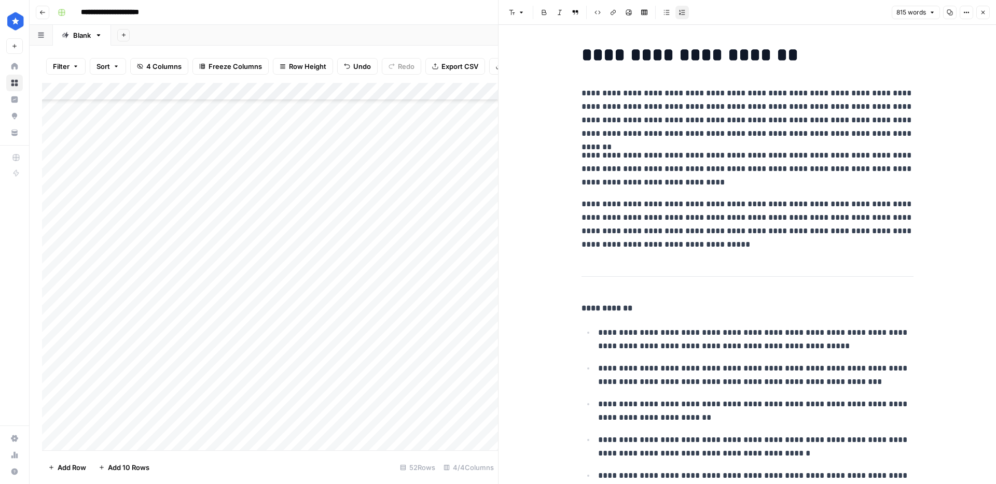
scroll to position [1, 0]
click at [773, 65] on h1 "**********" at bounding box center [747, 56] width 332 height 22
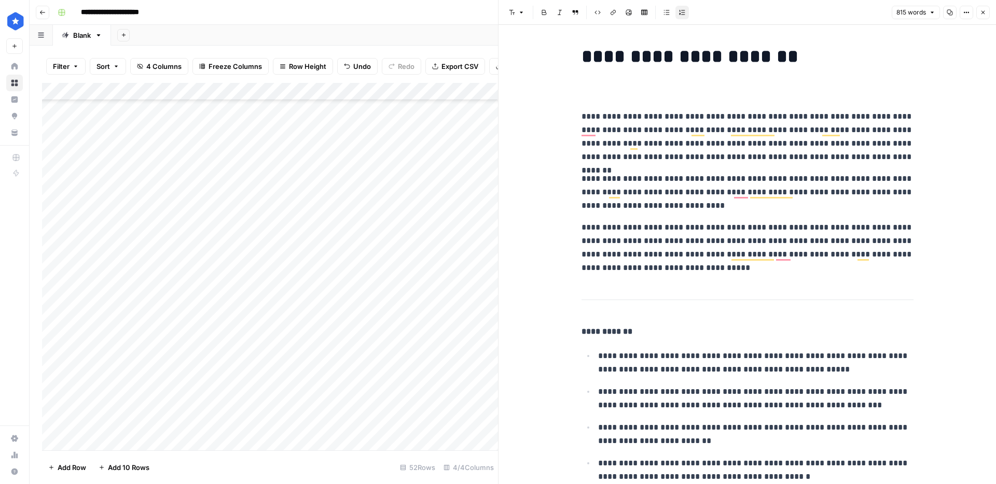
click at [525, 15] on button "Font style" at bounding box center [517, 12] width 24 height 13
click at [545, 63] on span "heading 2" at bounding box center [550, 67] width 50 height 12
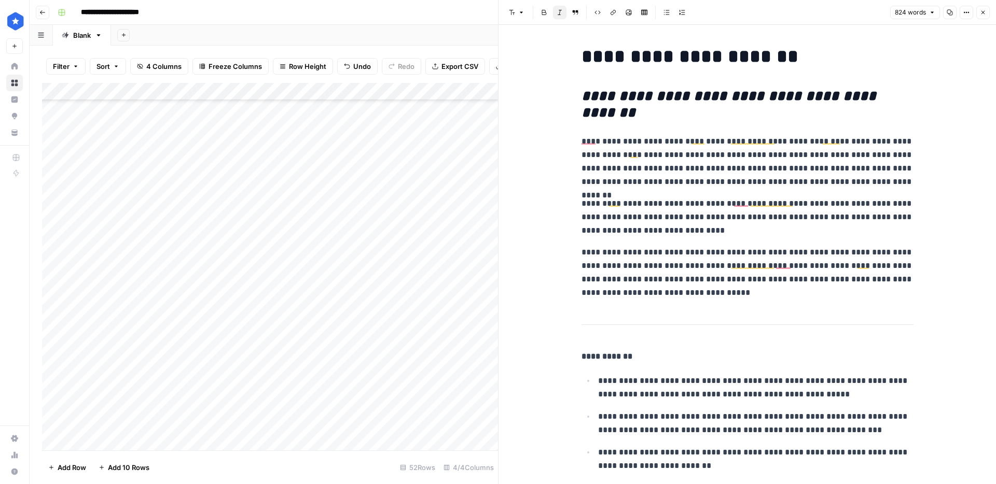
click at [442, 205] on div "Add Column" at bounding box center [270, 267] width 456 height 368
click at [441, 203] on div "Add Column" at bounding box center [270, 267] width 456 height 368
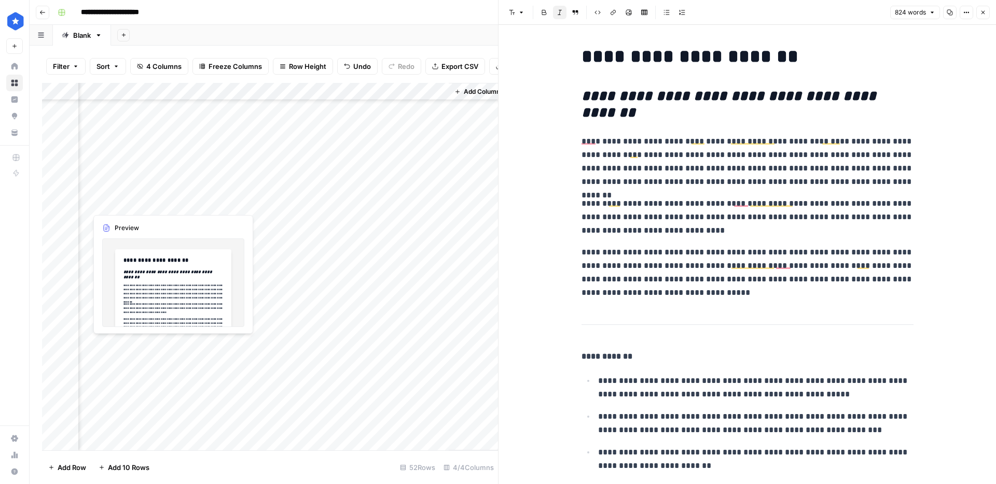
click at [225, 204] on div "Add Column" at bounding box center [270, 267] width 456 height 368
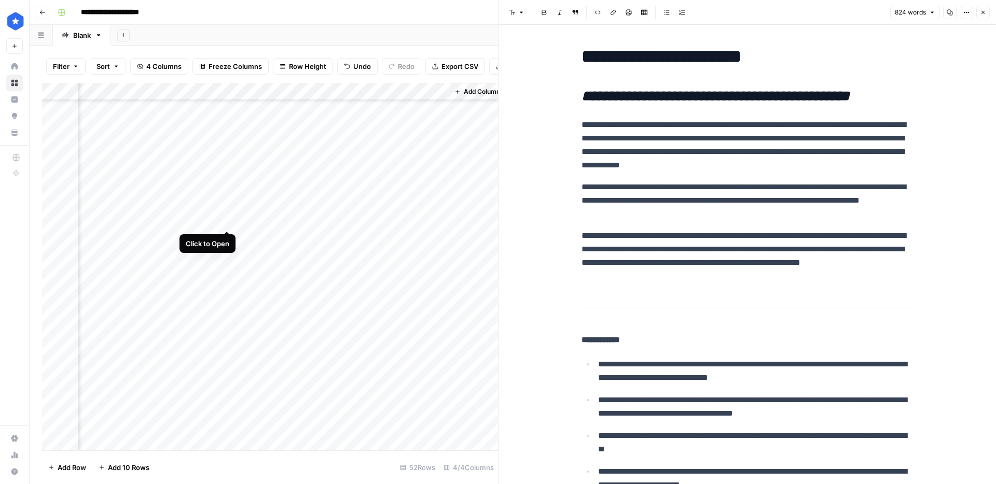
click at [227, 217] on div "Add Column" at bounding box center [270, 267] width 456 height 368
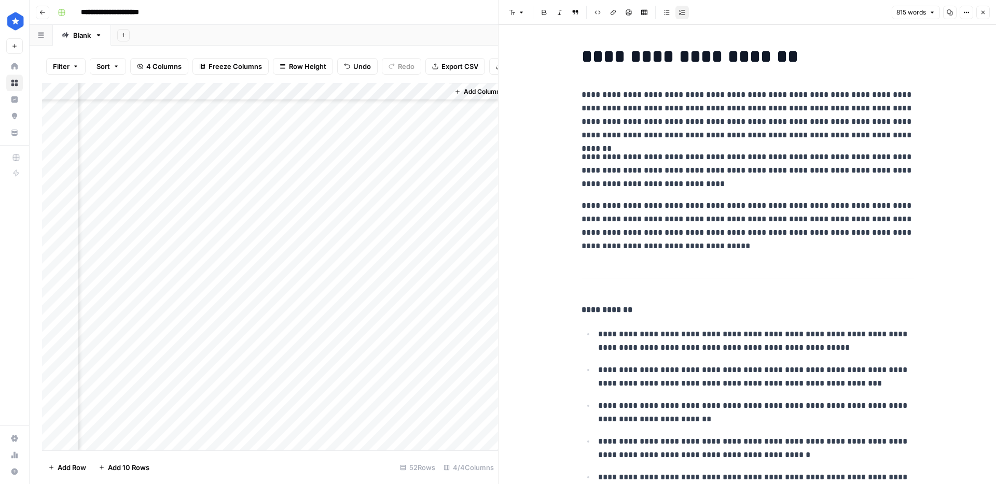
click at [221, 238] on div "Add Column" at bounding box center [270, 267] width 456 height 368
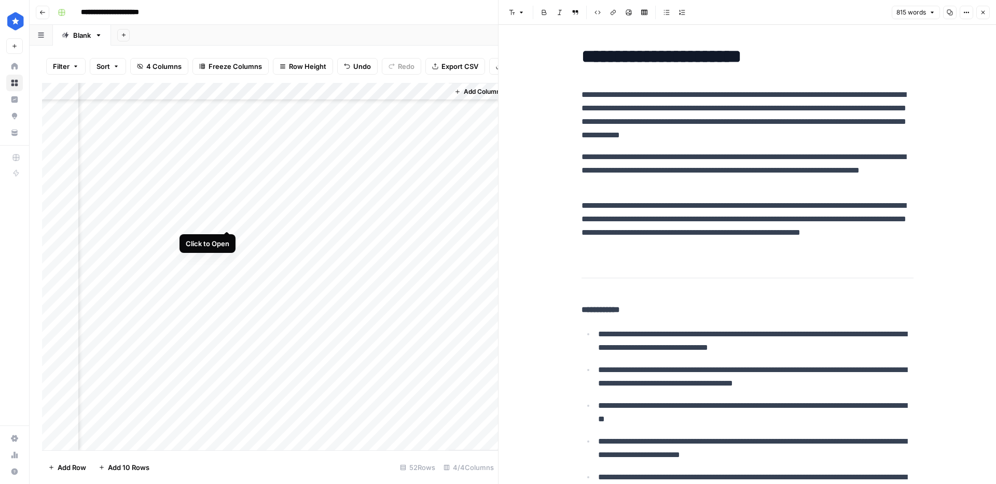
click at [230, 221] on div "Add Column" at bounding box center [270, 267] width 456 height 368
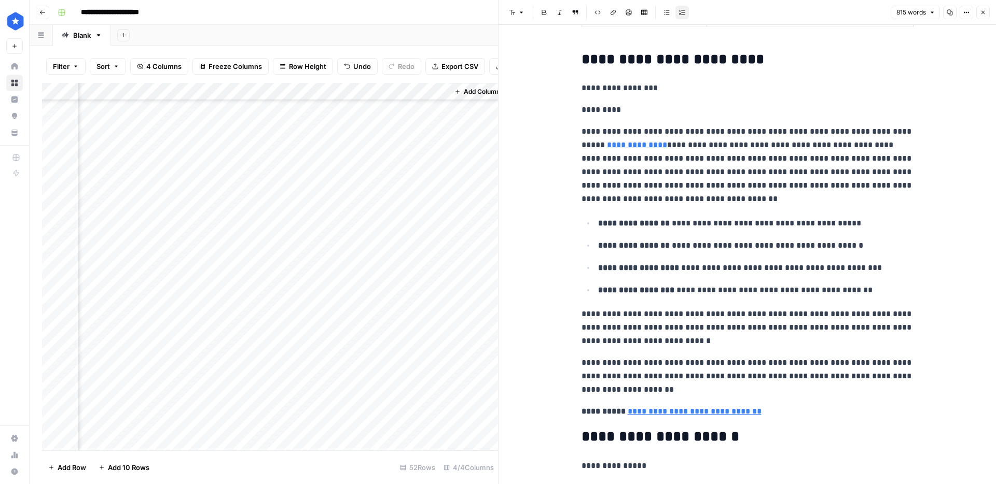
scroll to position [850, 0]
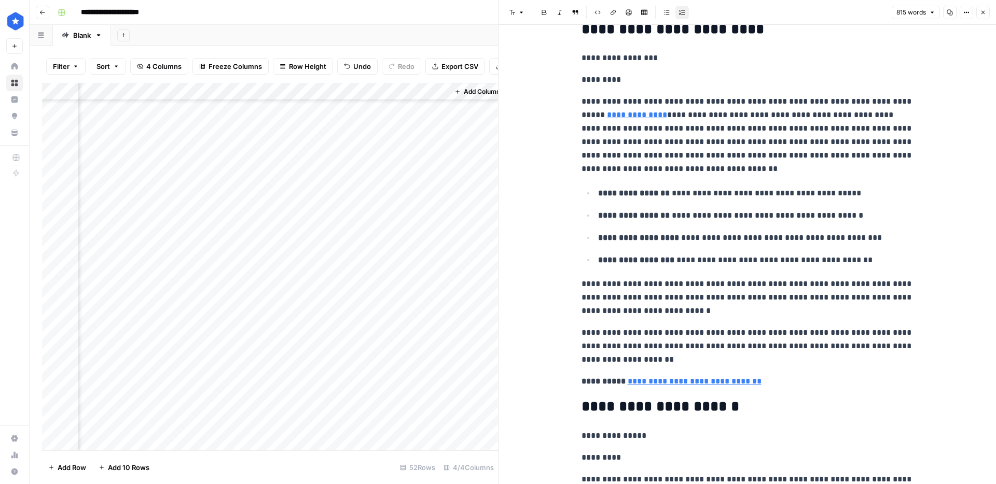
click at [676, 356] on p "**********" at bounding box center [747, 346] width 332 height 40
drag, startPoint x: 749, startPoint y: 335, endPoint x: 738, endPoint y: 334, distance: 10.9
click at [738, 335] on p "**********" at bounding box center [747, 346] width 332 height 40
drag, startPoint x: 750, startPoint y: 357, endPoint x: 569, endPoint y: 338, distance: 182.0
click at [568, 338] on div "**********" at bounding box center [746, 254] width 497 height 459
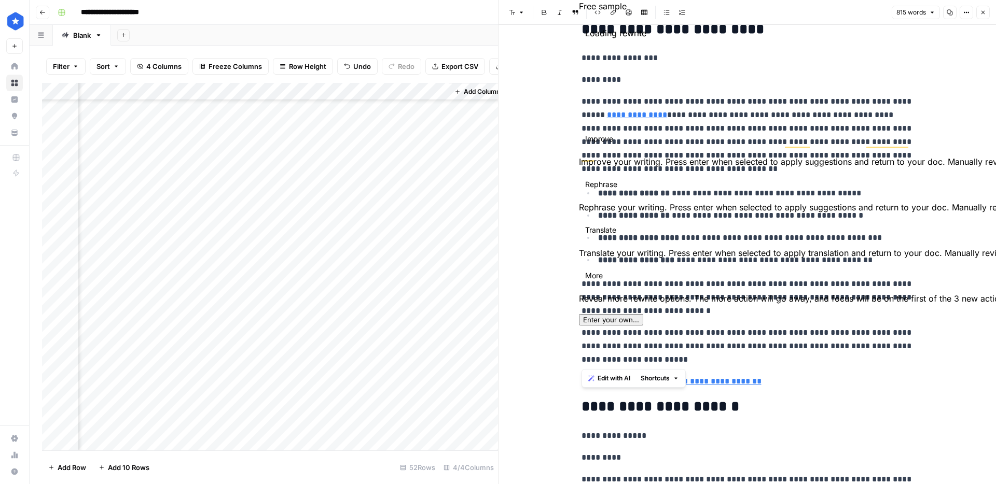
copy p "**********"
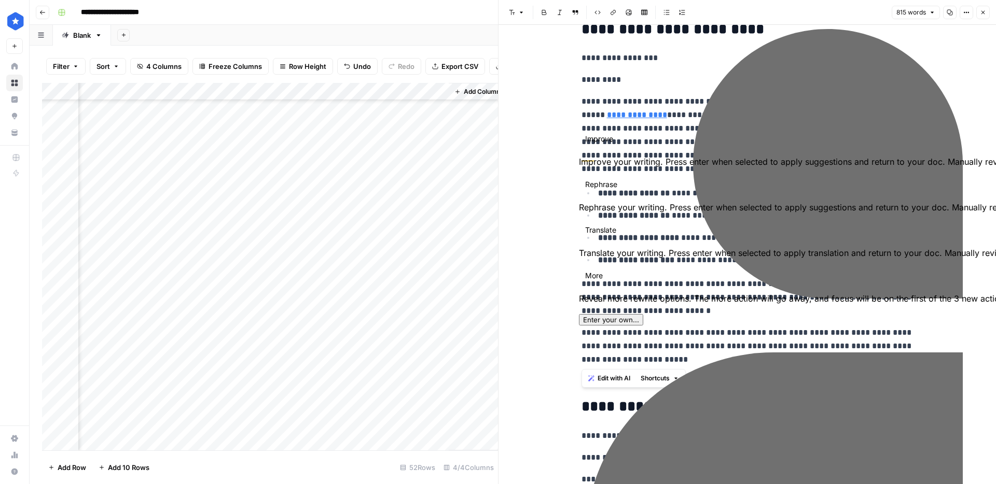
click at [811, 365] on p "**********" at bounding box center [747, 346] width 332 height 40
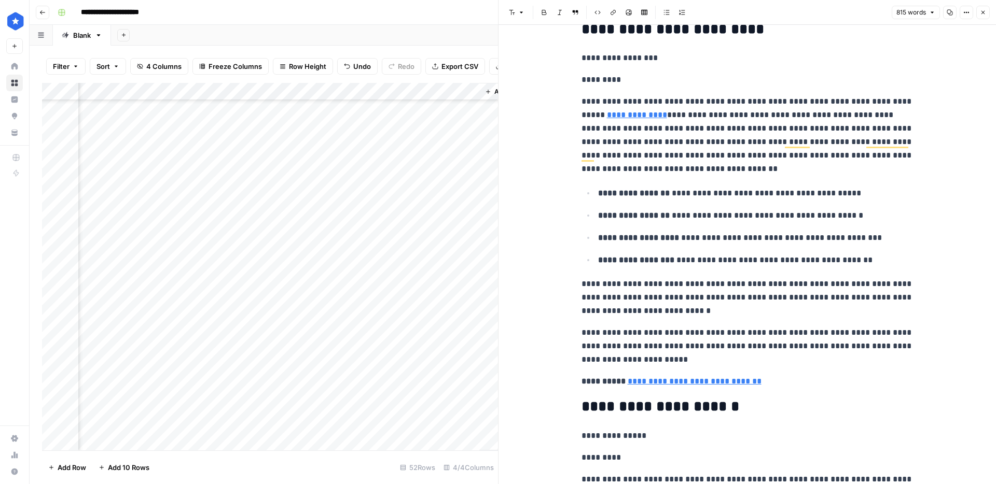
scroll to position [117, 0]
click at [340, 224] on div "Add Column" at bounding box center [270, 267] width 456 height 368
click at [340, 224] on div at bounding box center [302, 220] width 151 height 19
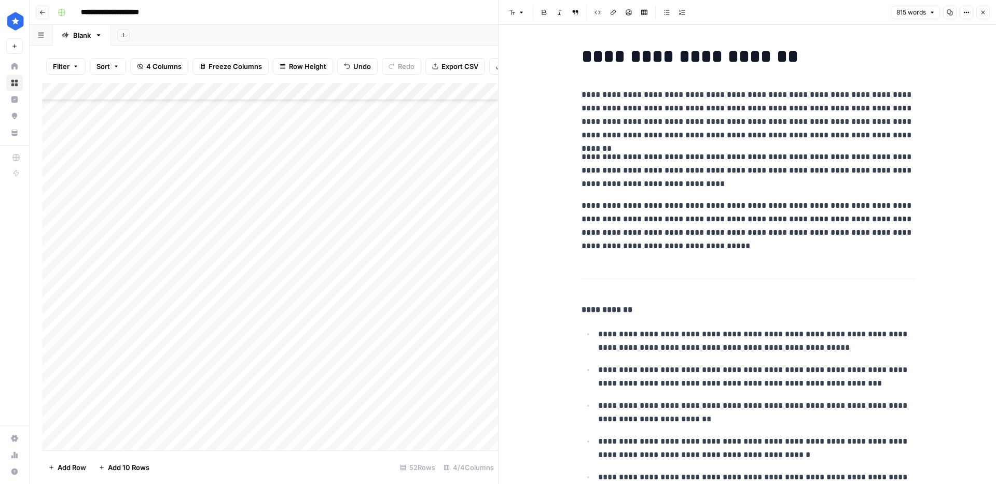
click at [320, 206] on div "Add Column" at bounding box center [270, 267] width 456 height 368
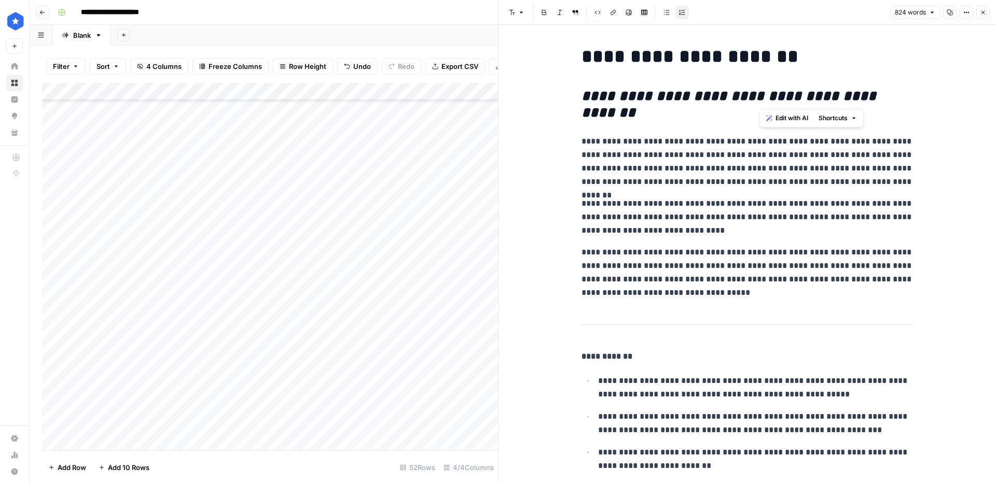
drag, startPoint x: 902, startPoint y: 91, endPoint x: 889, endPoint y: 61, distance: 32.8
click at [343, 218] on div "Add Column" at bounding box center [270, 267] width 456 height 368
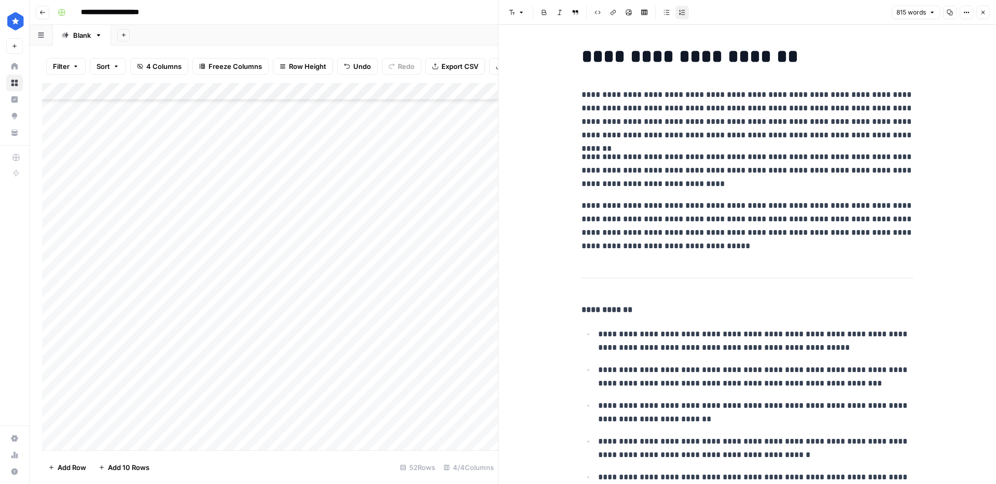
click at [787, 50] on h1 "**********" at bounding box center [747, 57] width 332 height 22
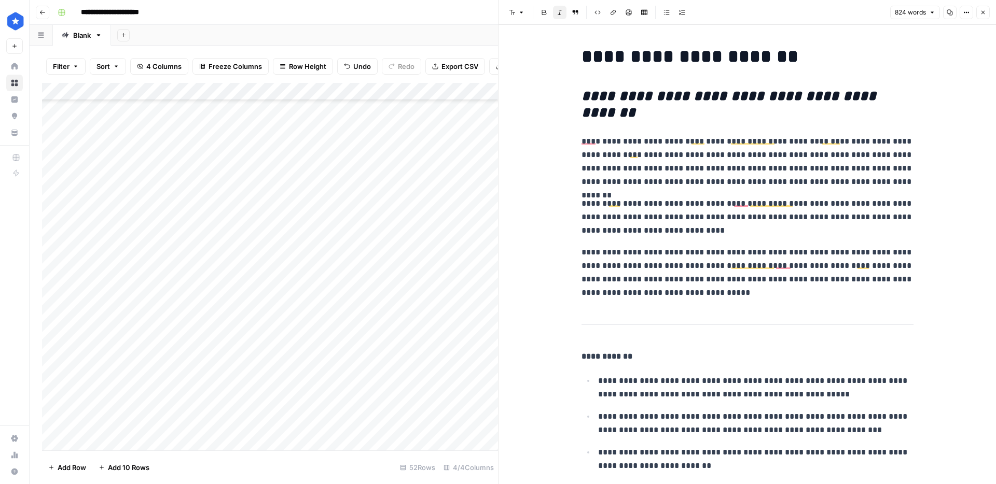
click at [741, 96] on em "**********" at bounding box center [730, 104] width 299 height 31
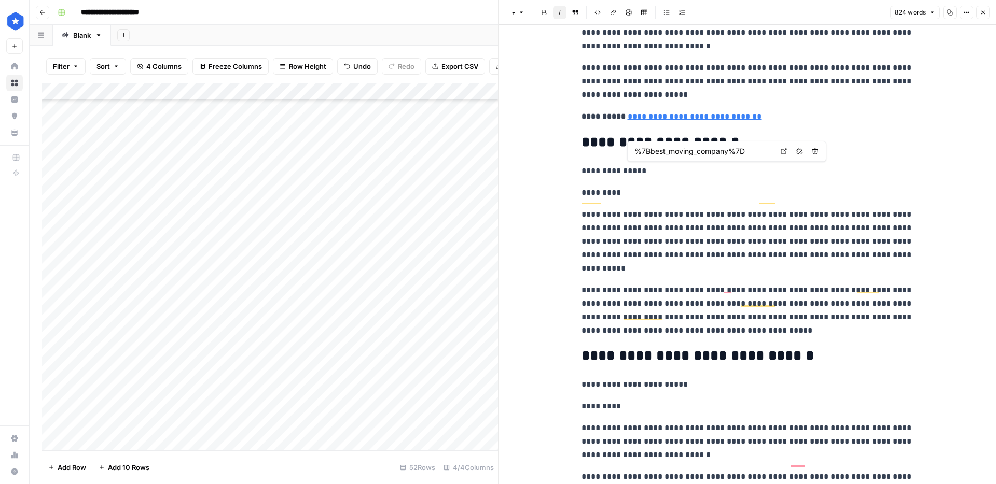
scroll to position [1169, 0]
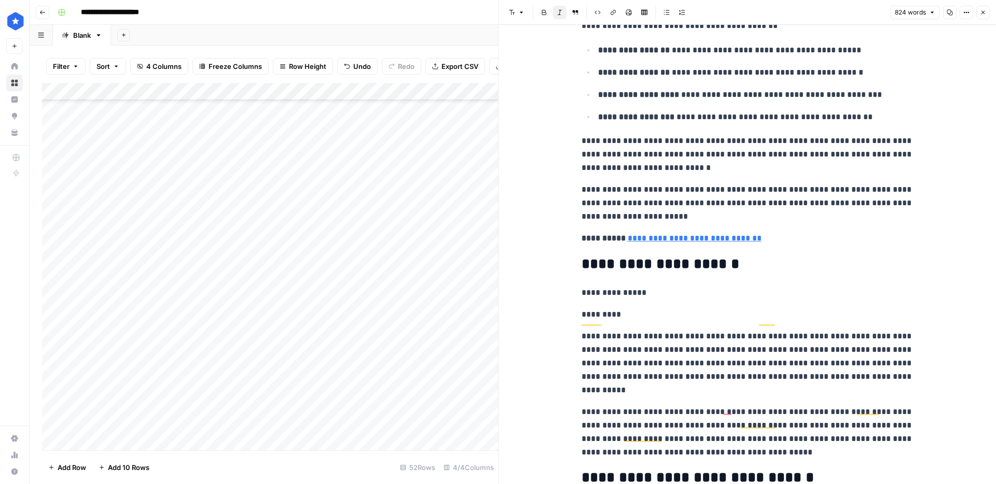
click at [773, 191] on p "**********" at bounding box center [747, 203] width 332 height 40
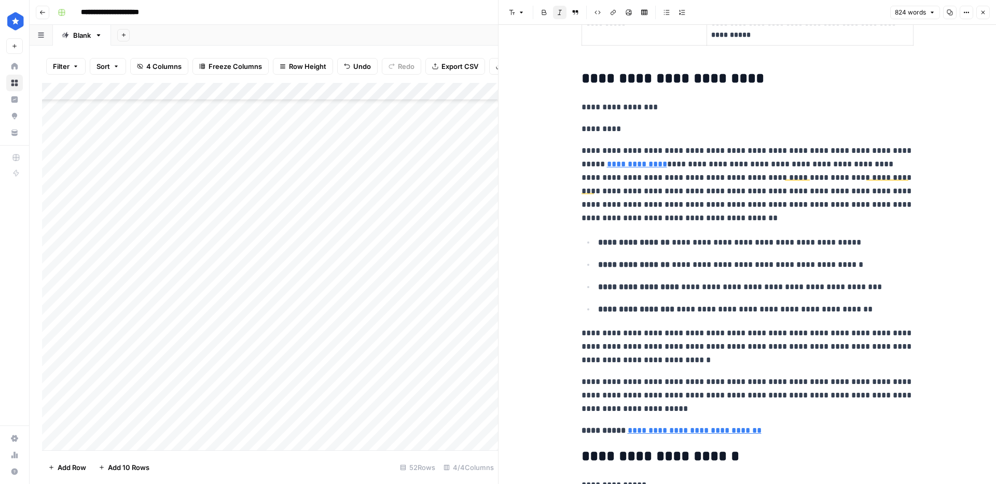
click at [643, 160] on link "**********" at bounding box center [637, 164] width 60 height 8
click at [629, 160] on link "**********" at bounding box center [637, 164] width 60 height 8
click at [633, 153] on p "**********" at bounding box center [747, 184] width 332 height 81
click at [633, 160] on link "**********" at bounding box center [637, 164] width 60 height 8
click at [744, 134] on icon "button" at bounding box center [747, 132] width 6 height 6
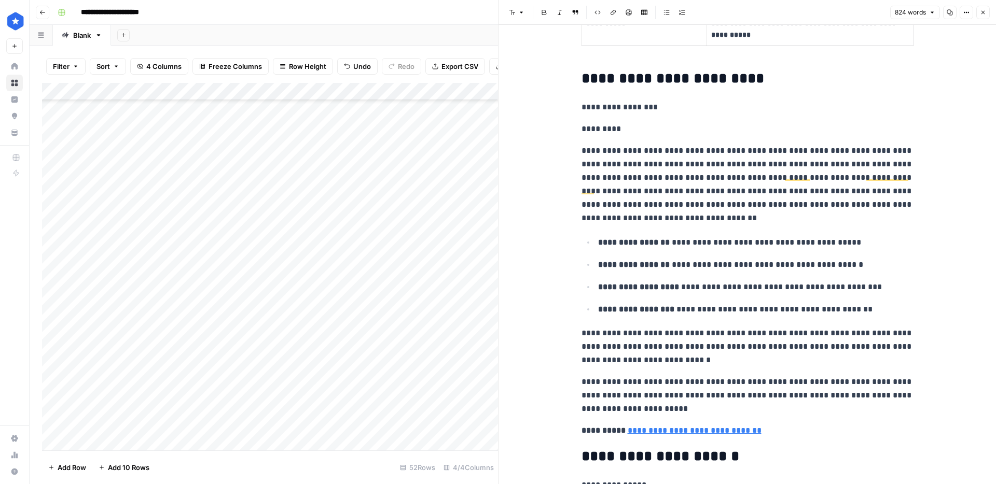
click at [715, 164] on p "**********" at bounding box center [747, 184] width 332 height 81
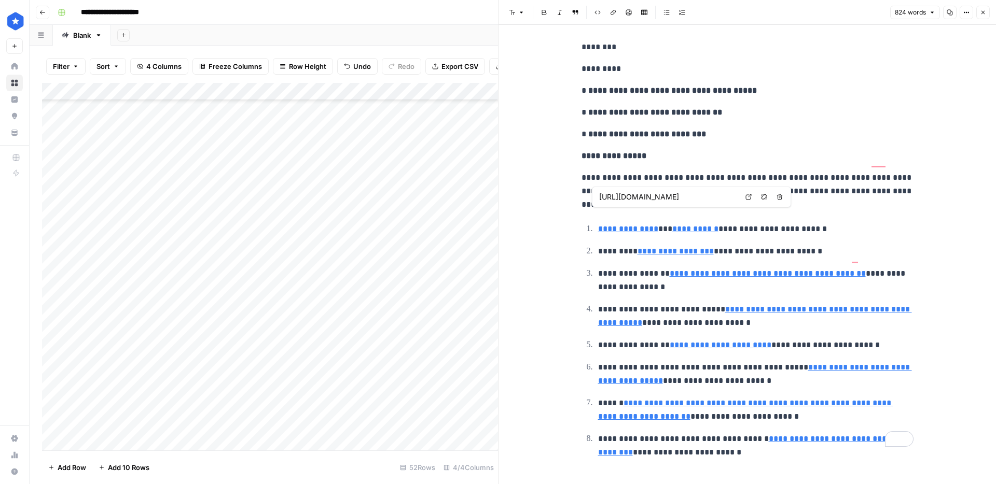
click at [648, 225] on link "**********" at bounding box center [628, 229] width 60 height 8
type input "http://Apartments.com"
click at [762, 197] on icon "button" at bounding box center [764, 197] width 6 height 6
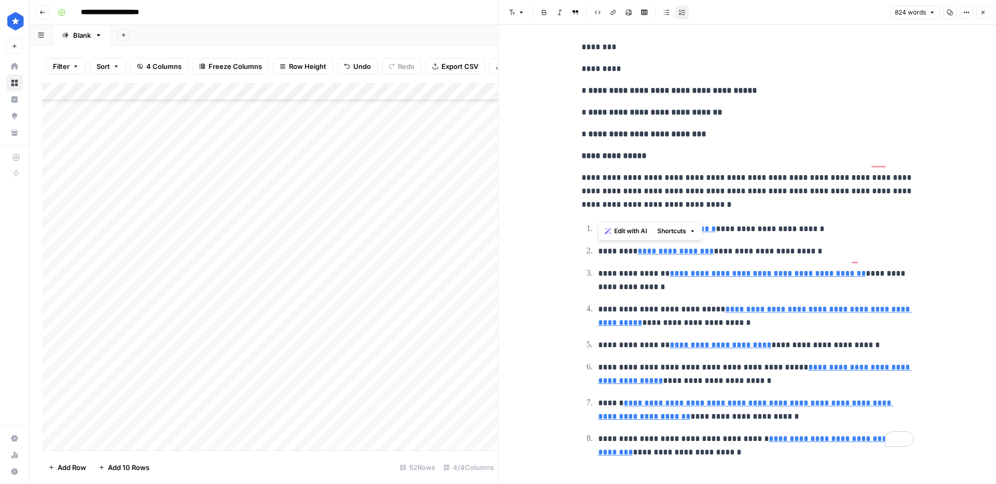
click at [737, 179] on p "**********" at bounding box center [747, 191] width 332 height 40
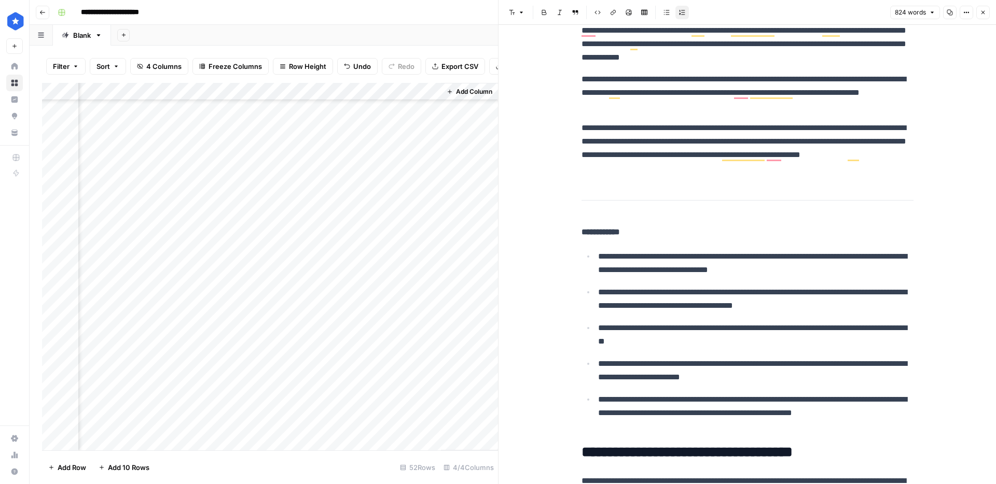
scroll to position [67, 0]
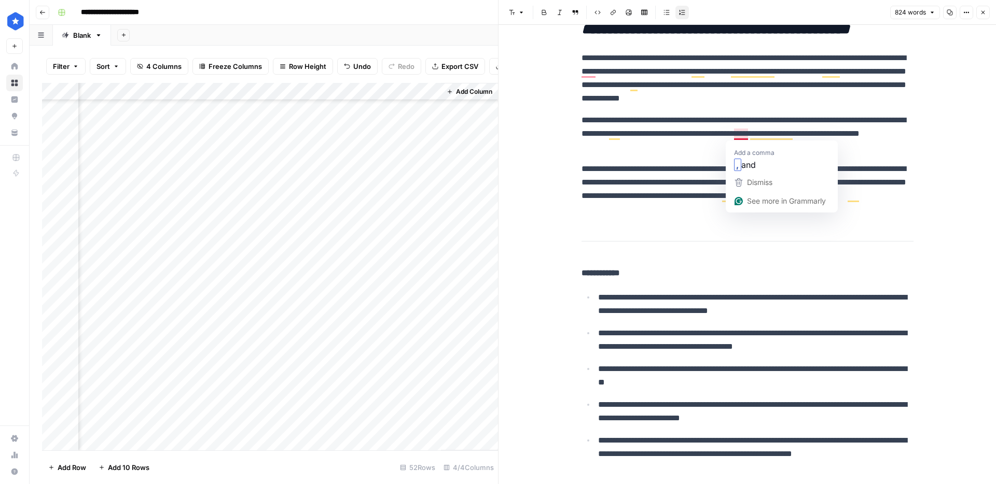
click at [679, 184] on p "**********" at bounding box center [747, 189] width 332 height 54
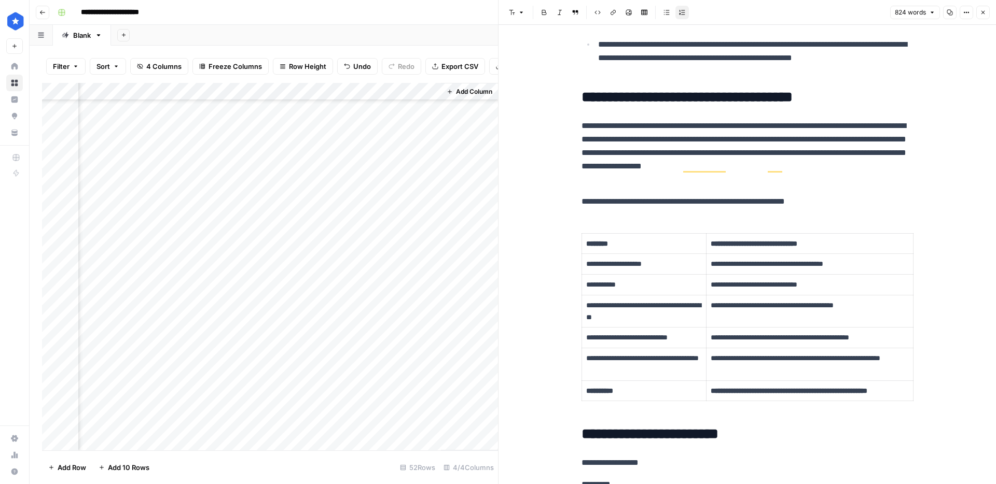
scroll to position [363, 0]
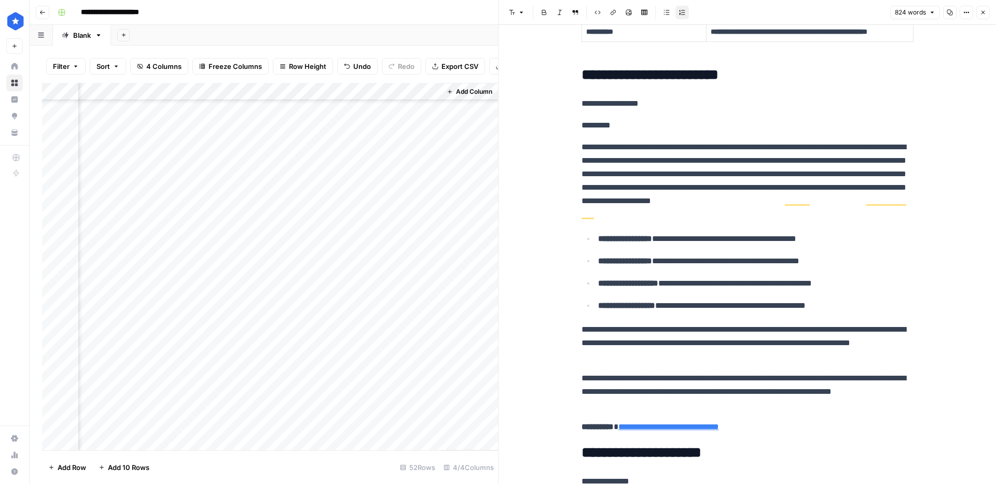
click at [786, 354] on p "**********" at bounding box center [747, 343] width 332 height 40
click at [749, 392] on p "**********" at bounding box center [747, 392] width 332 height 40
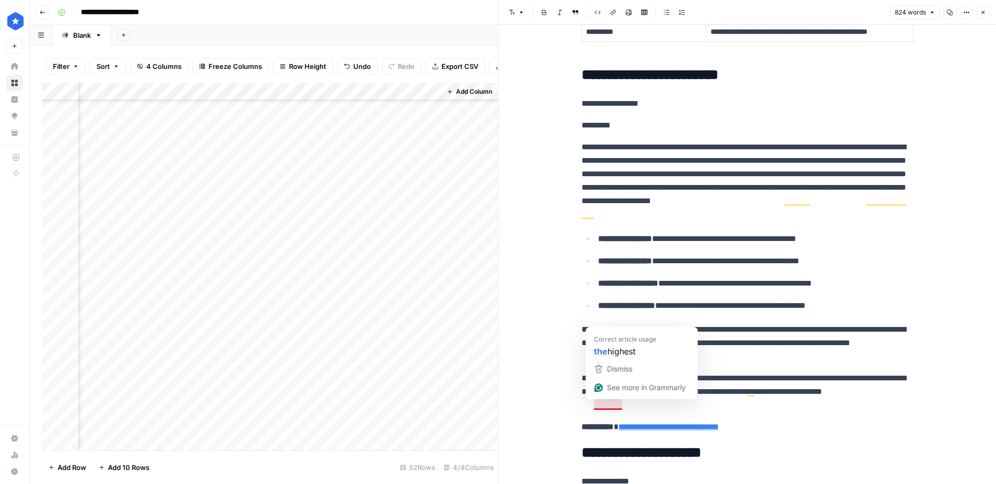
click at [738, 412] on p "**********" at bounding box center [747, 392] width 332 height 40
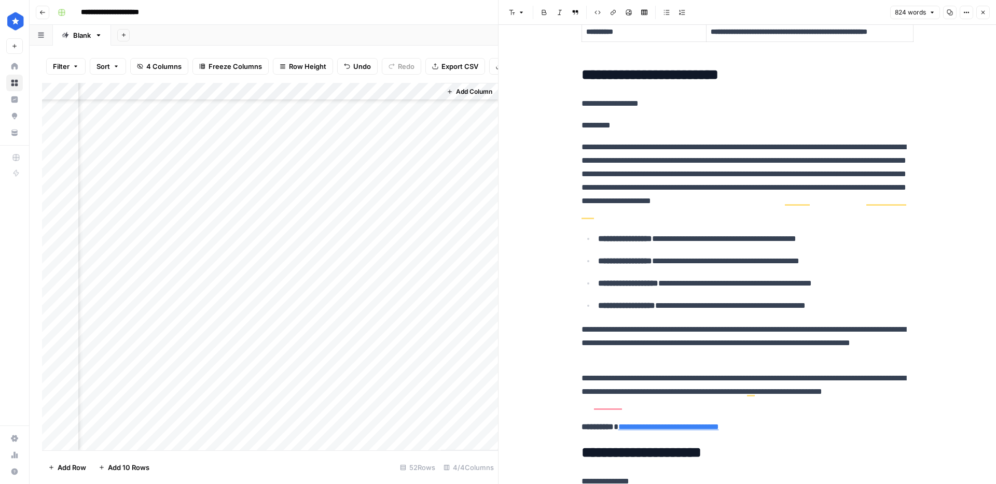
scroll to position [856, 0]
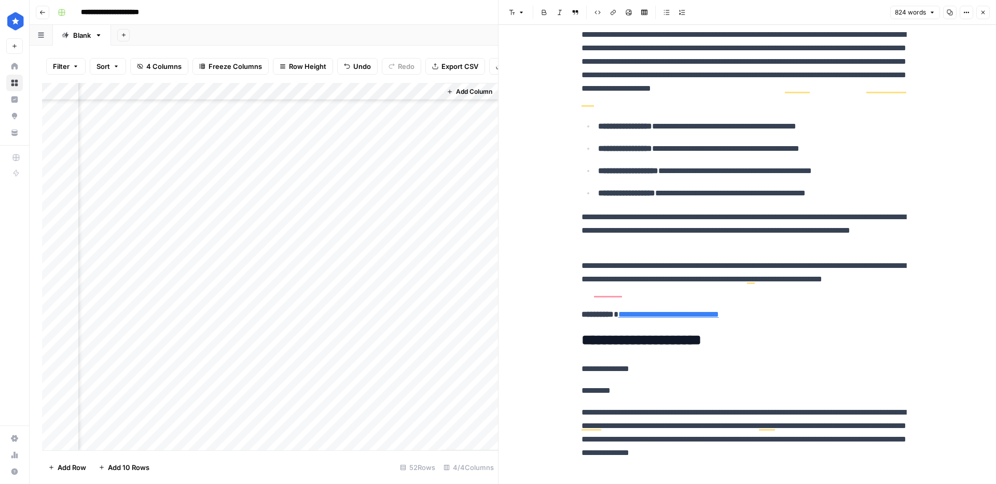
click at [283, 220] on div "Add Column" at bounding box center [270, 267] width 456 height 368
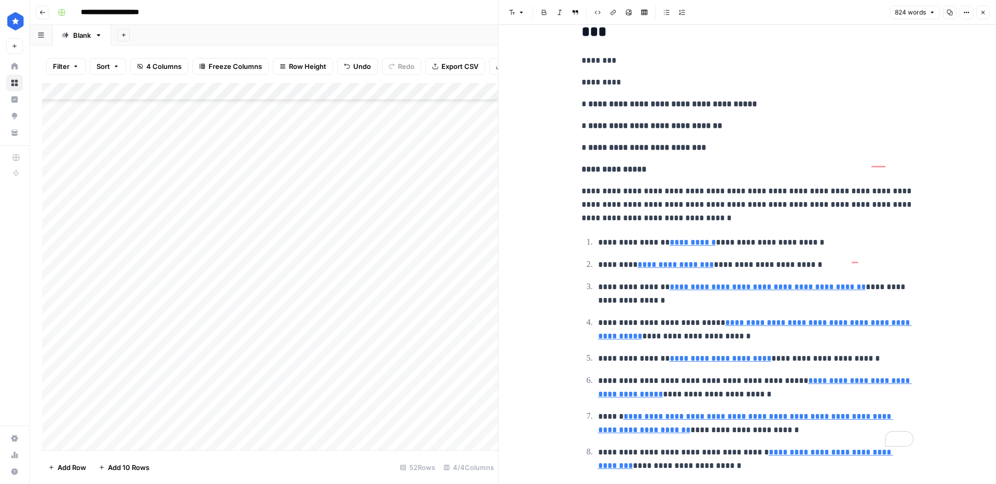
click at [358, 222] on div "Add Column" at bounding box center [270, 267] width 456 height 368
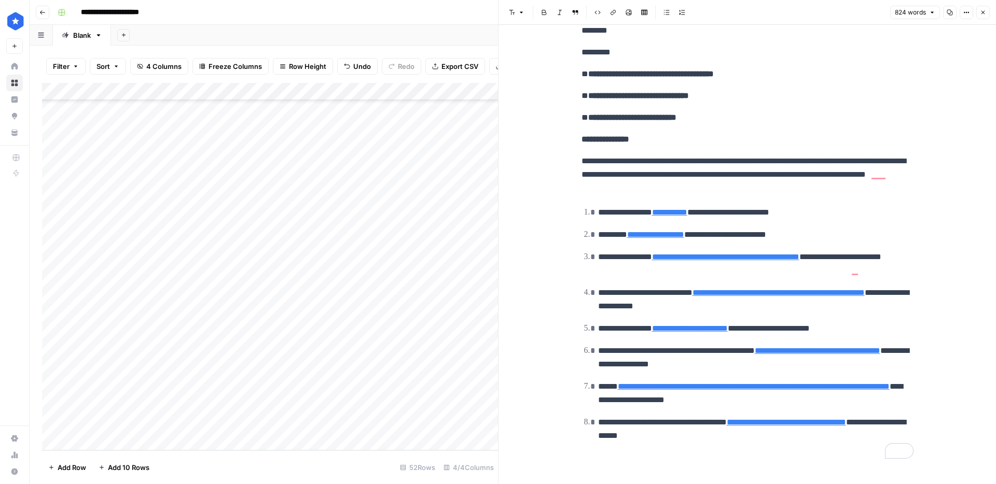
drag, startPoint x: 374, startPoint y: 239, endPoint x: 346, endPoint y: 422, distance: 185.7
click at [346, 422] on div "Add Column" at bounding box center [270, 267] width 456 height 368
click at [275, 358] on div "Add Column" at bounding box center [270, 267] width 456 height 368
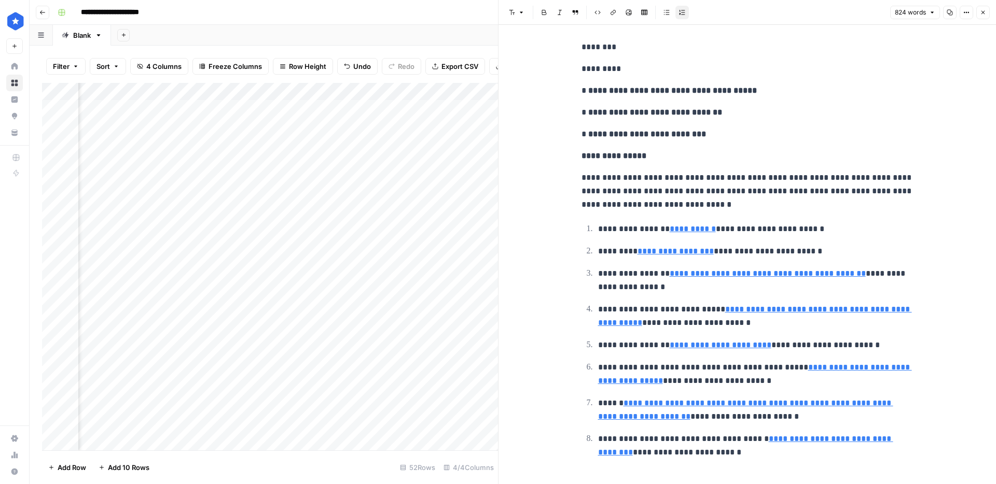
click at [729, 363] on p "**********" at bounding box center [755, 374] width 315 height 27
type input "compared"
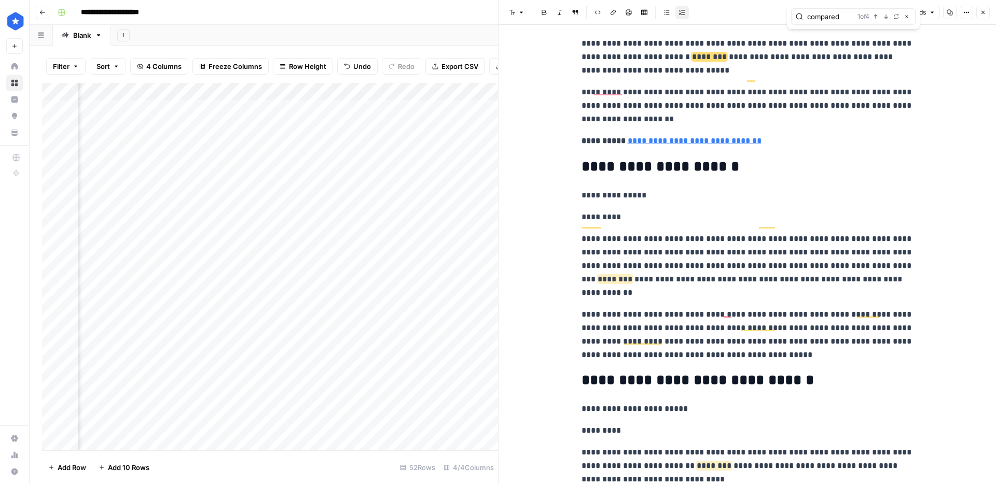
click at [986, 15] on button "Close" at bounding box center [982, 12] width 13 height 13
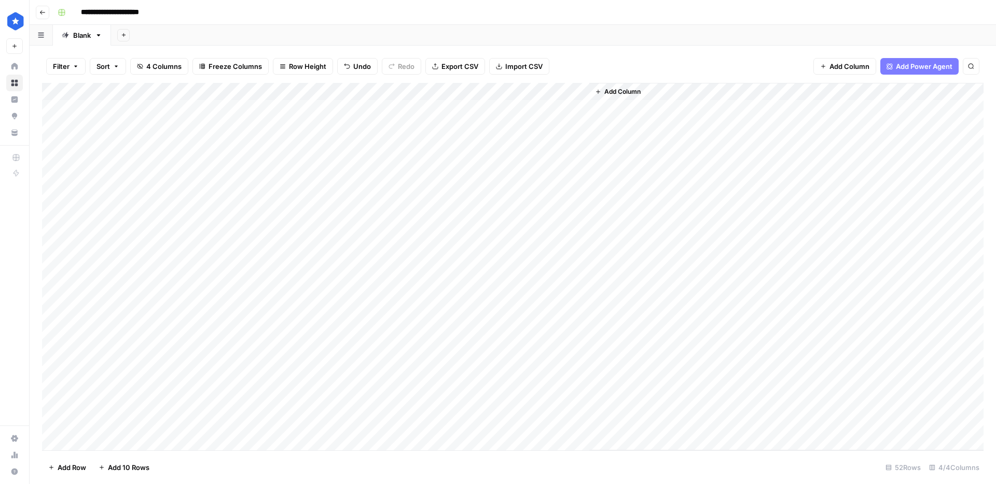
click at [580, 337] on div "Add Column" at bounding box center [512, 267] width 941 height 368
click at [473, 92] on div "Add Column" at bounding box center [512, 267] width 941 height 368
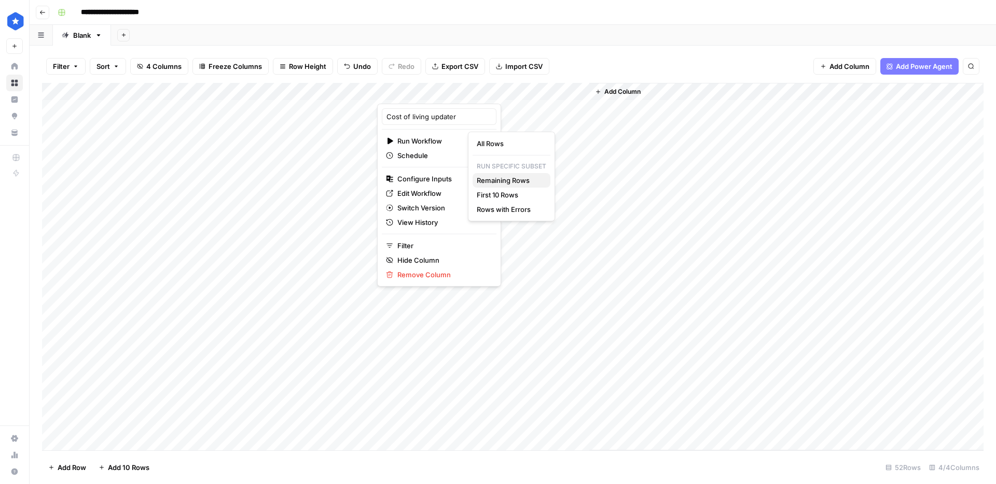
click at [496, 175] on span "Remaining Rows" at bounding box center [509, 180] width 65 height 10
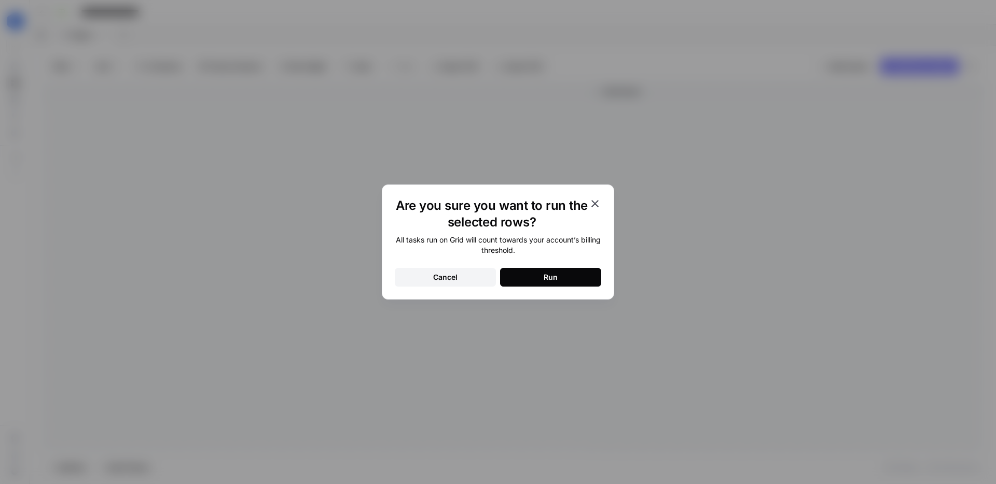
click at [545, 280] on div "Run" at bounding box center [550, 277] width 14 height 10
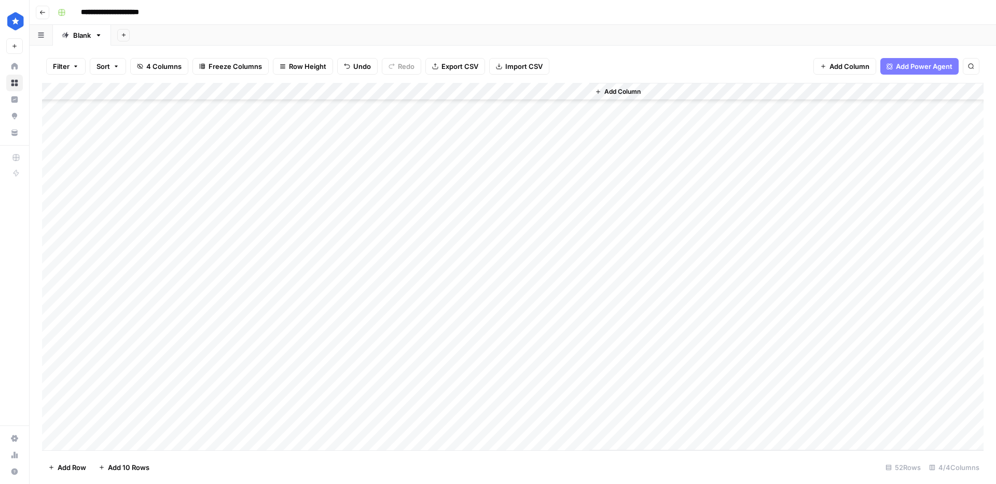
scroll to position [583, 0]
click at [465, 71] on span "Export CSV" at bounding box center [459, 66] width 37 height 10
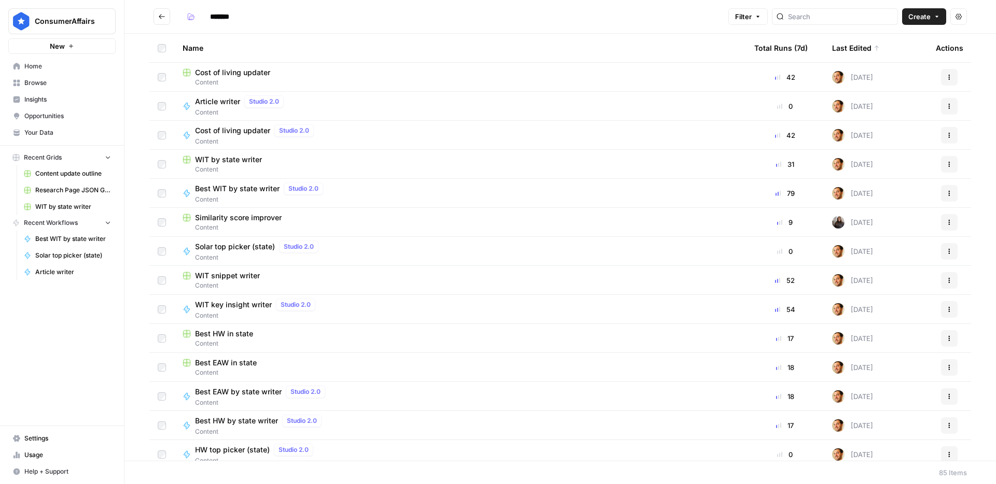
click at [904, 19] on button "Create" at bounding box center [924, 16] width 44 height 17
click at [887, 45] on span "Grid" at bounding box center [904, 41] width 58 height 10
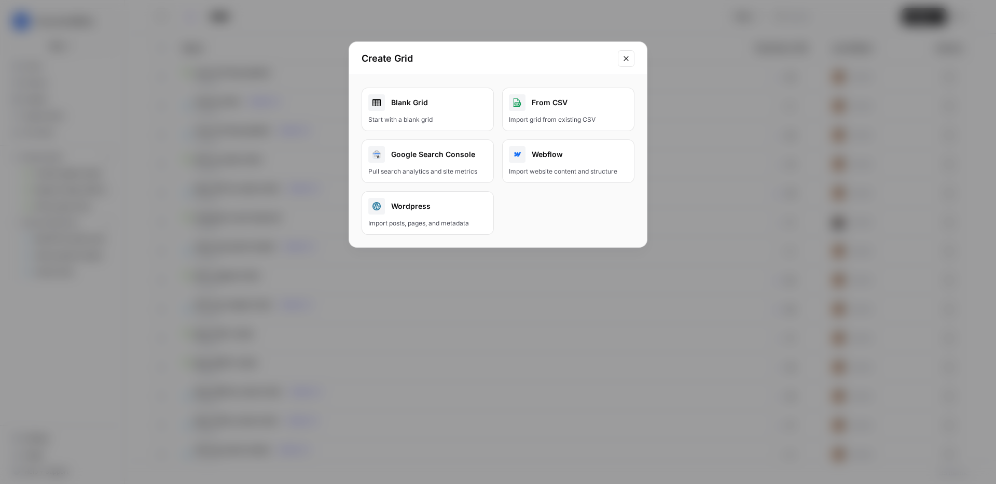
click at [428, 103] on div "Blank Grid" at bounding box center [427, 102] width 119 height 17
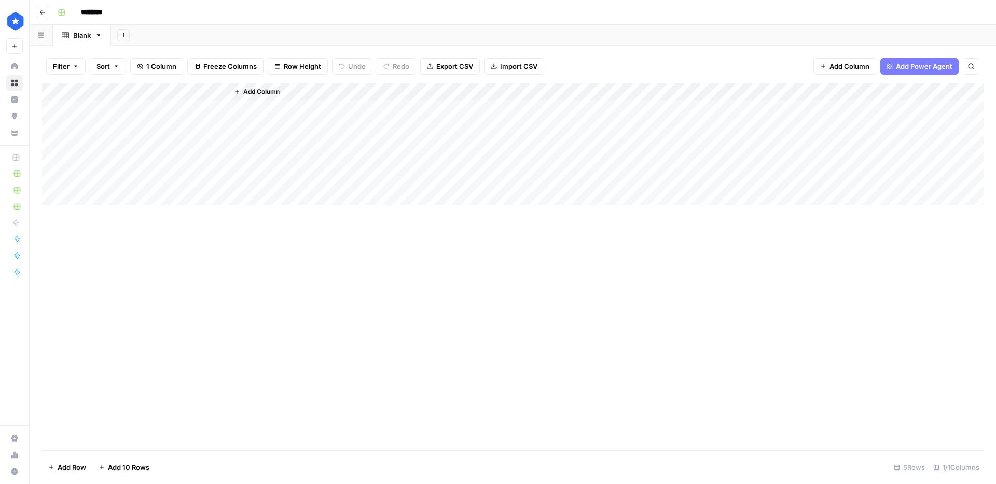
click at [89, 14] on input "********" at bounding box center [105, 12] width 58 height 17
click at [102, 13] on input "********" at bounding box center [105, 12] width 58 height 17
click at [84, 36] on div "Blank" at bounding box center [82, 35] width 18 height 10
type input "*********"
click at [84, 36] on div "Blank" at bounding box center [82, 35] width 18 height 10
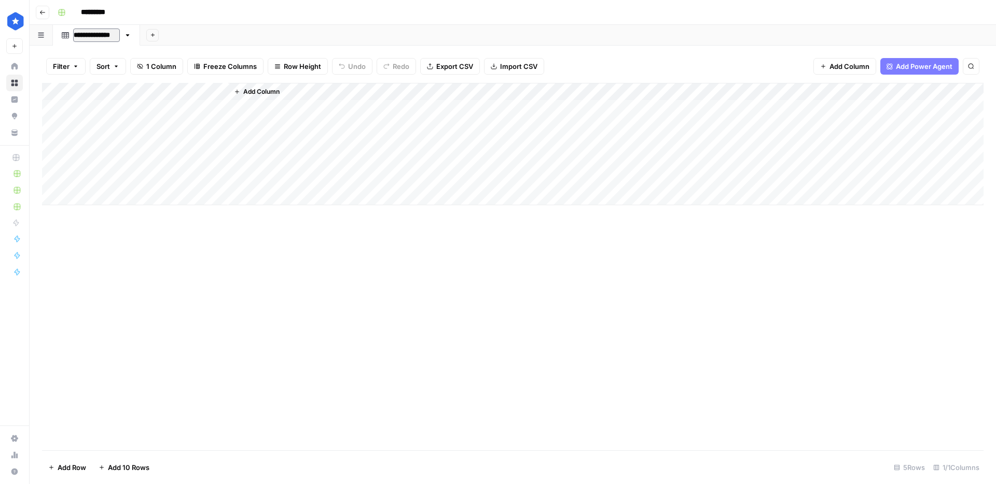
type input "*********"
click at [131, 94] on div "Add Column" at bounding box center [512, 144] width 941 height 122
click at [110, 115] on input "Title" at bounding box center [140, 116] width 105 height 10
click at [91, 12] on input "*********" at bounding box center [105, 12] width 58 height 17
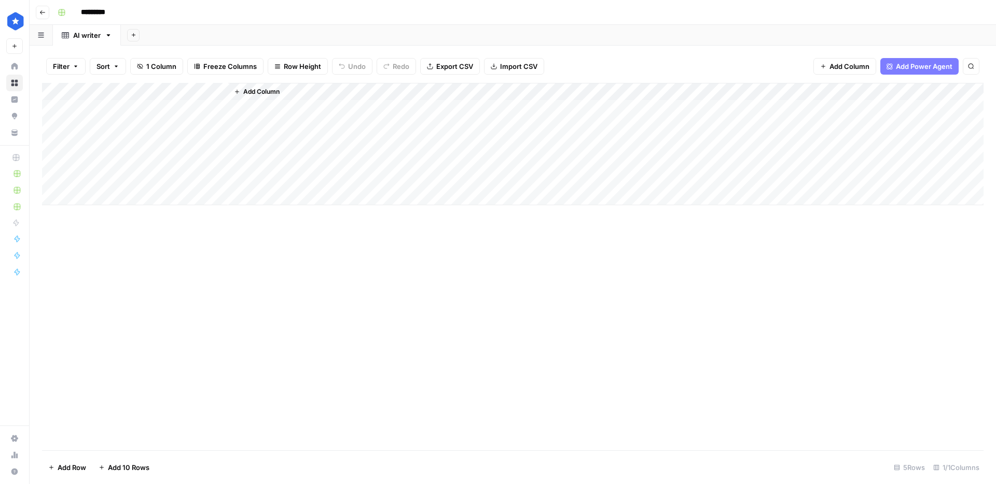
click at [92, 15] on input "*********" at bounding box center [105, 12] width 58 height 17
click at [76, 34] on div "AI writer" at bounding box center [86, 35] width 27 height 10
type input "**********"
click at [76, 34] on div "AI writer" at bounding box center [86, 35] width 27 height 10
type input "**********"
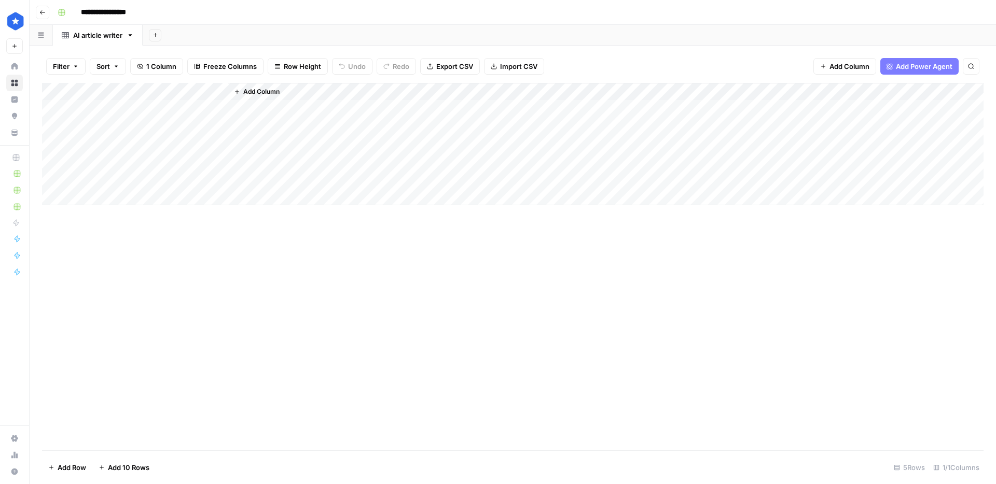
click at [122, 90] on div "Add Column" at bounding box center [512, 144] width 941 height 122
click at [108, 112] on input "Title" at bounding box center [140, 116] width 105 height 10
type input "Keyword"
click at [257, 90] on span "Add Column" at bounding box center [261, 91] width 36 height 9
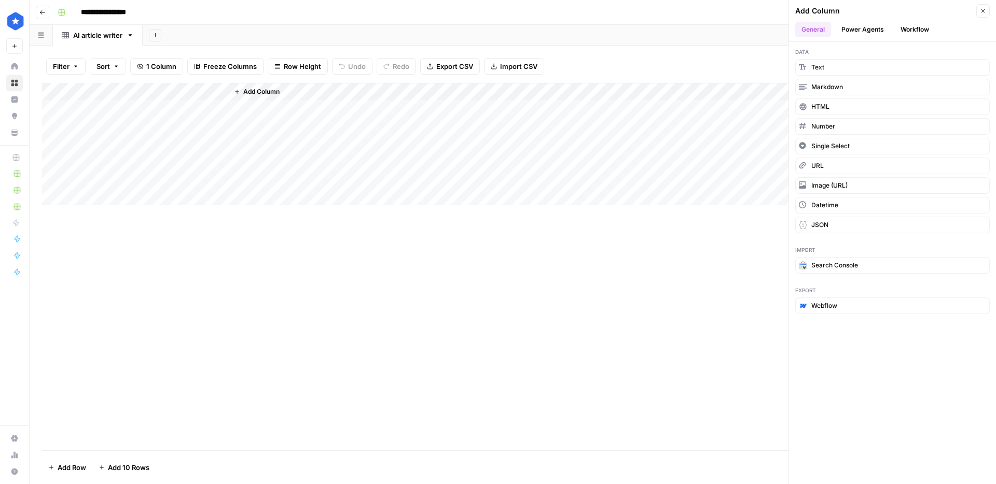
click at [261, 94] on span "Add Column" at bounding box center [261, 91] width 36 height 9
click at [826, 67] on button "Text" at bounding box center [892, 67] width 194 height 17
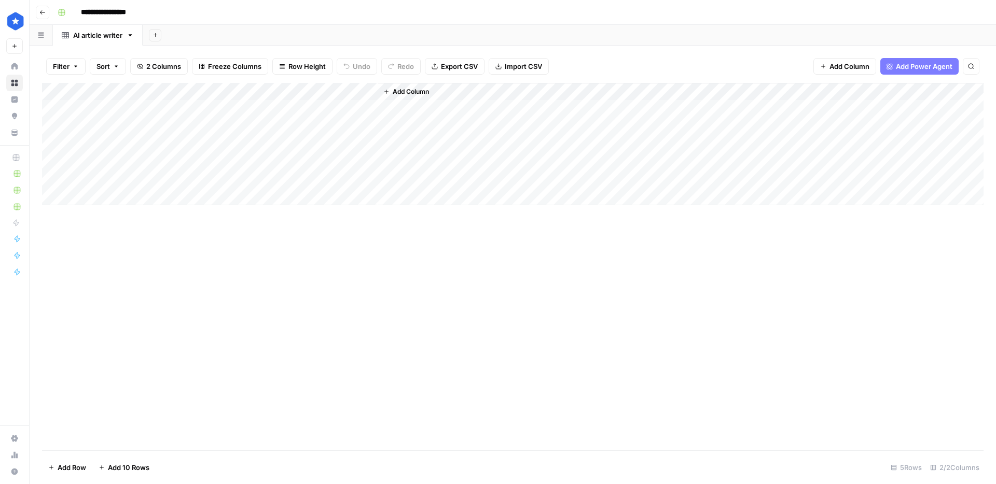
click at [258, 95] on div "Add Column" at bounding box center [512, 144] width 941 height 122
click at [254, 110] on div "New Column" at bounding box center [289, 116] width 115 height 17
type input "Category"
click at [402, 89] on span "Add Column" at bounding box center [411, 91] width 36 height 9
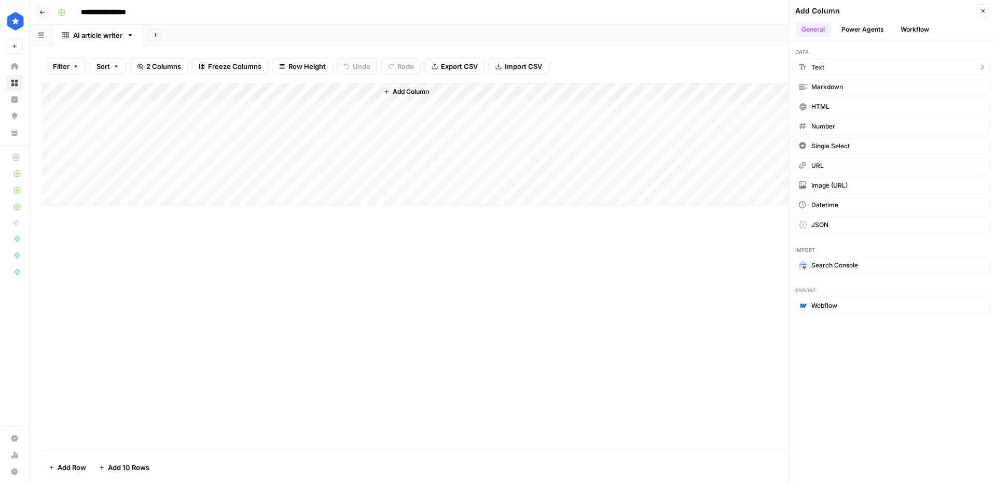
click at [845, 74] on button "Text" at bounding box center [892, 67] width 194 height 17
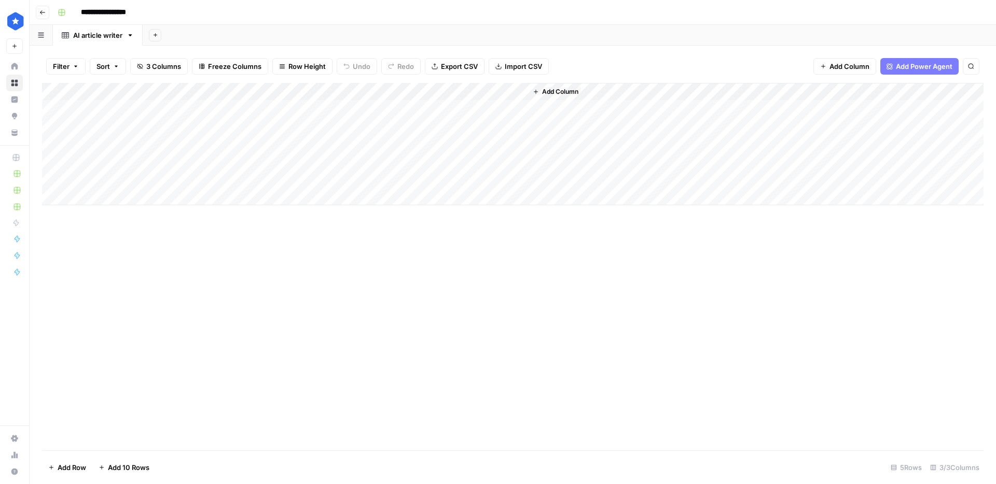
click at [452, 94] on div "Add Column" at bounding box center [512, 144] width 941 height 122
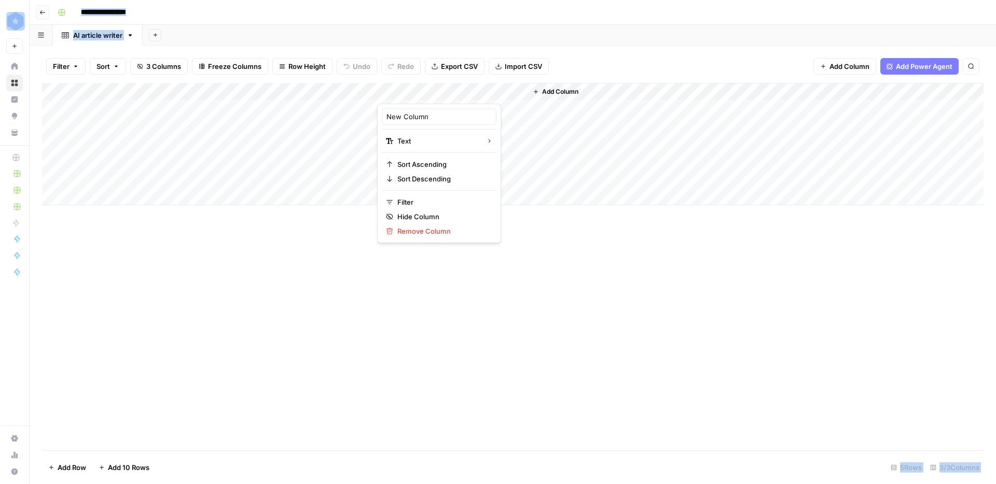
click at [452, 94] on div at bounding box center [452, 93] width 150 height 21
click at [420, 111] on input "New Column" at bounding box center [438, 116] width 105 height 10
type input "Links to add"
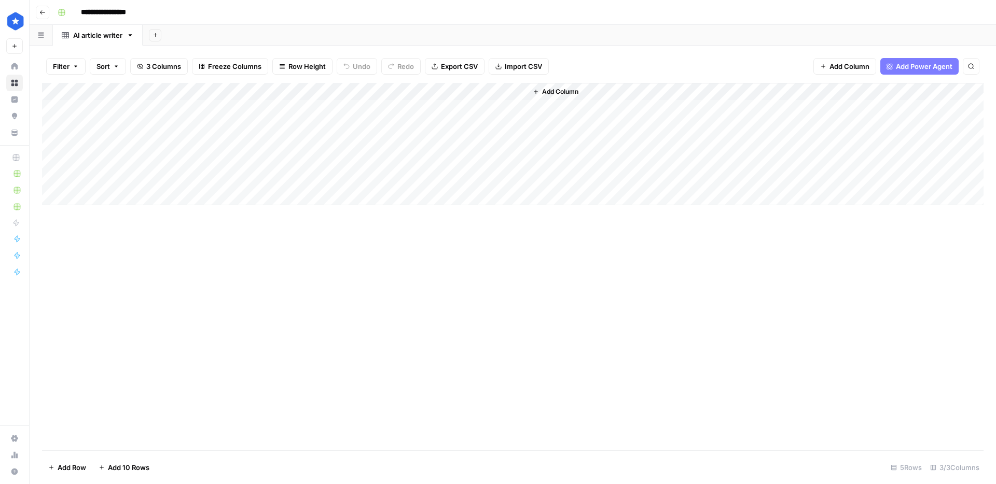
click at [582, 86] on button "Add Column" at bounding box center [555, 91] width 54 height 13
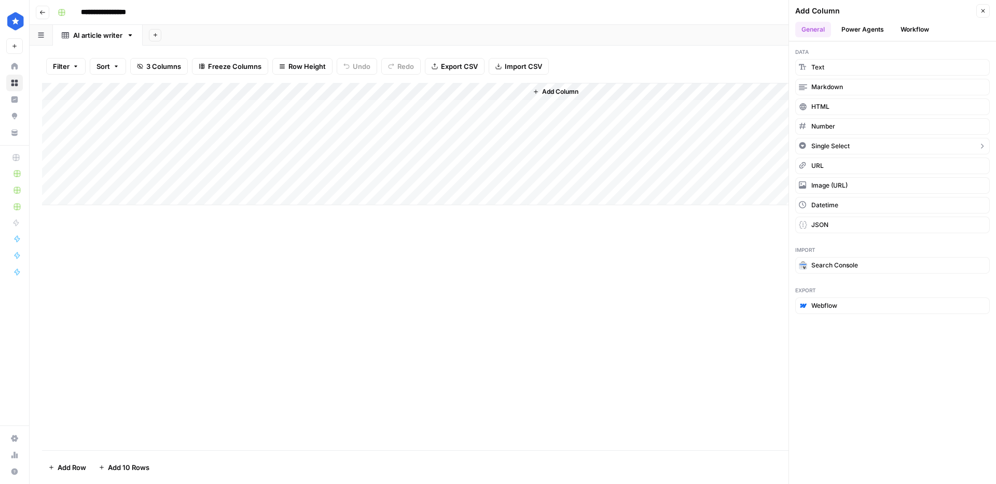
click at [836, 143] on span "Single Select" at bounding box center [830, 146] width 38 height 9
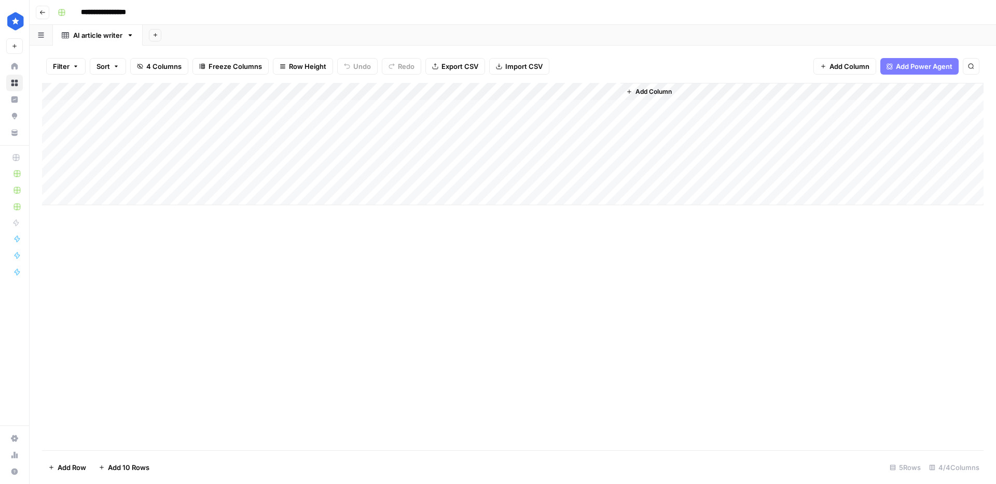
click at [550, 89] on div "Add Column" at bounding box center [512, 144] width 941 height 122
click at [553, 114] on input "New Column" at bounding box center [599, 116] width 126 height 10
type input "Article type"
click at [652, 92] on span "Add Column" at bounding box center [653, 91] width 36 height 9
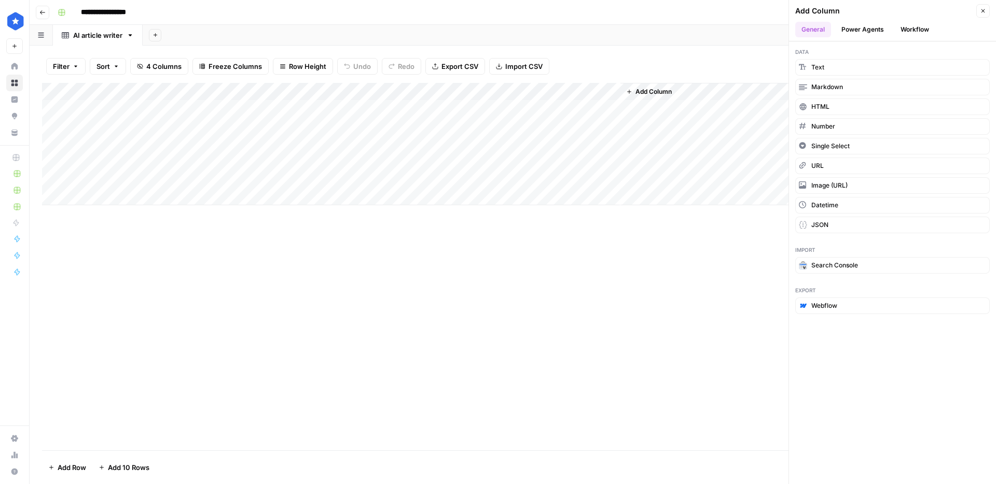
click at [896, 31] on button "Workflow" at bounding box center [914, 30] width 41 height 16
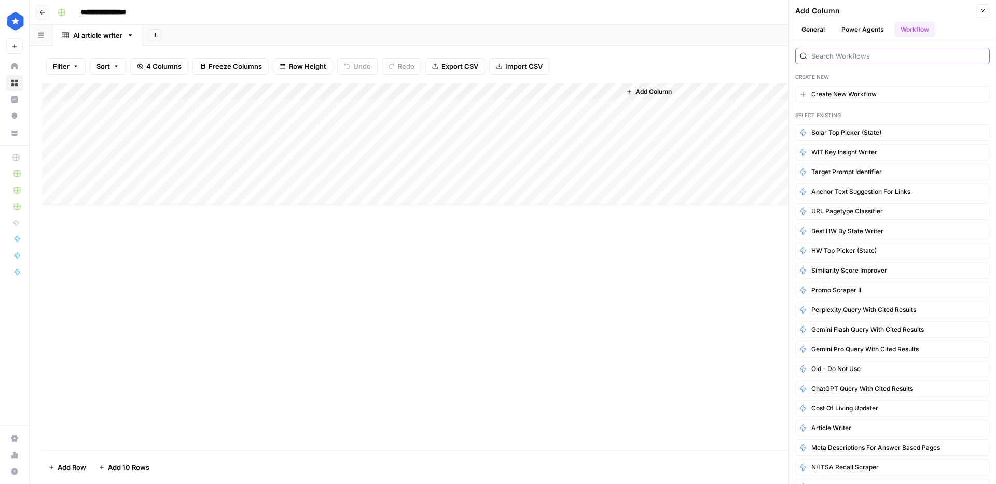
click at [854, 58] on input "search" at bounding box center [898, 56] width 174 height 10
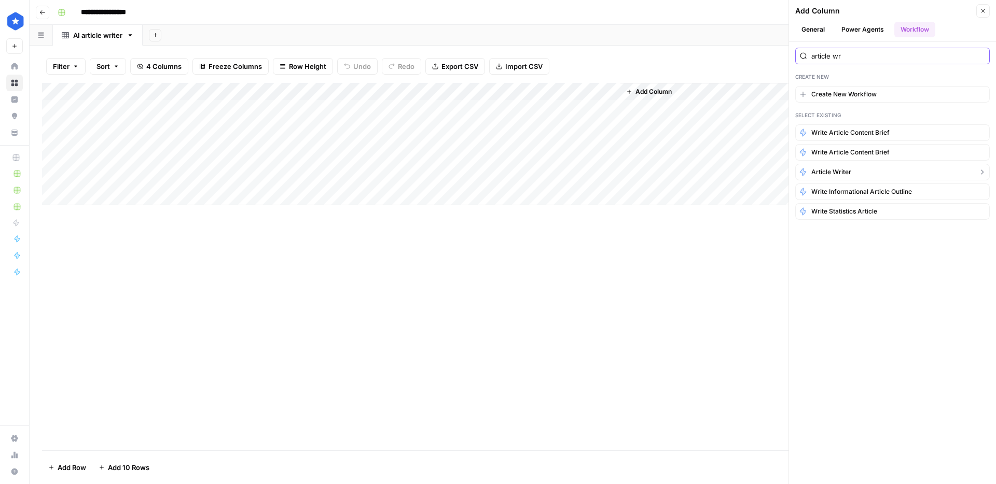
type input "article wr"
click at [853, 172] on button "Article writer" at bounding box center [892, 172] width 194 height 17
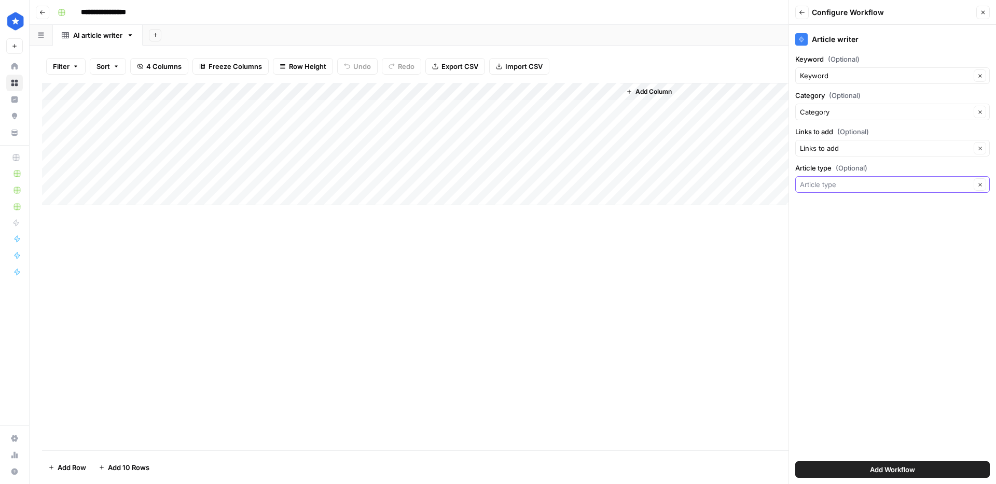
click at [855, 183] on input "Article type (Optional)" at bounding box center [885, 184] width 171 height 10
type input "Article type"
click at [859, 344] on div "Article writer Keyword (Optional) Keyword Clear Category (Optional) Category Cl…" at bounding box center [892, 254] width 207 height 459
click at [865, 465] on button "Add Workflow" at bounding box center [892, 470] width 194 height 17
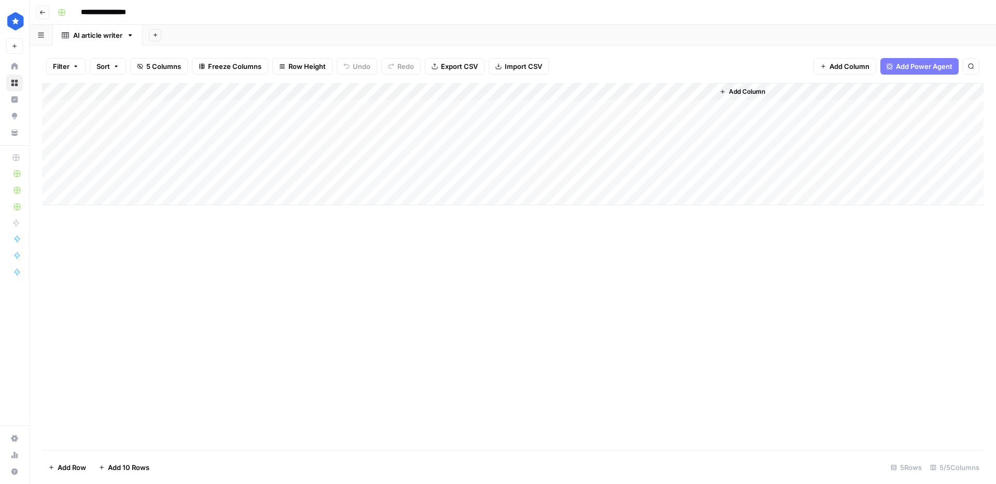
click at [645, 95] on div "Add Column" at bounding box center [512, 144] width 941 height 122
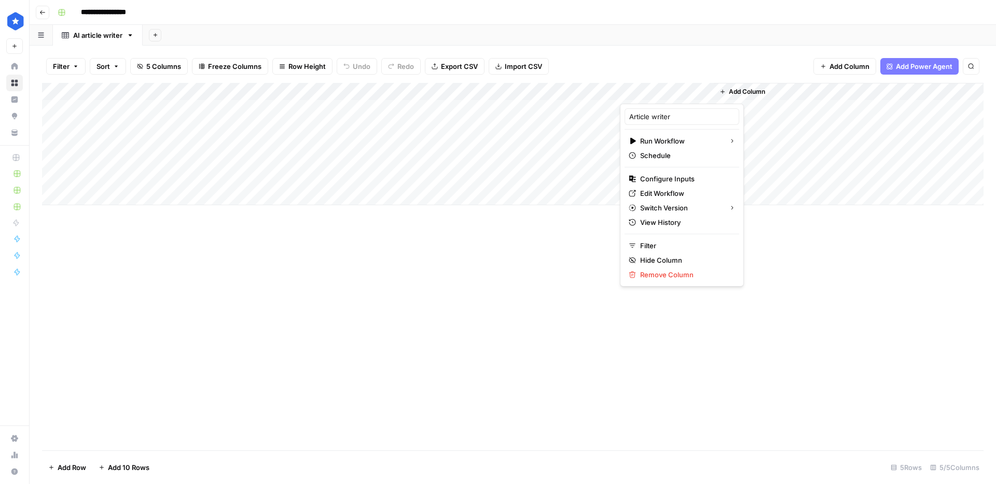
click at [560, 129] on div "Add Column" at bounding box center [512, 144] width 941 height 122
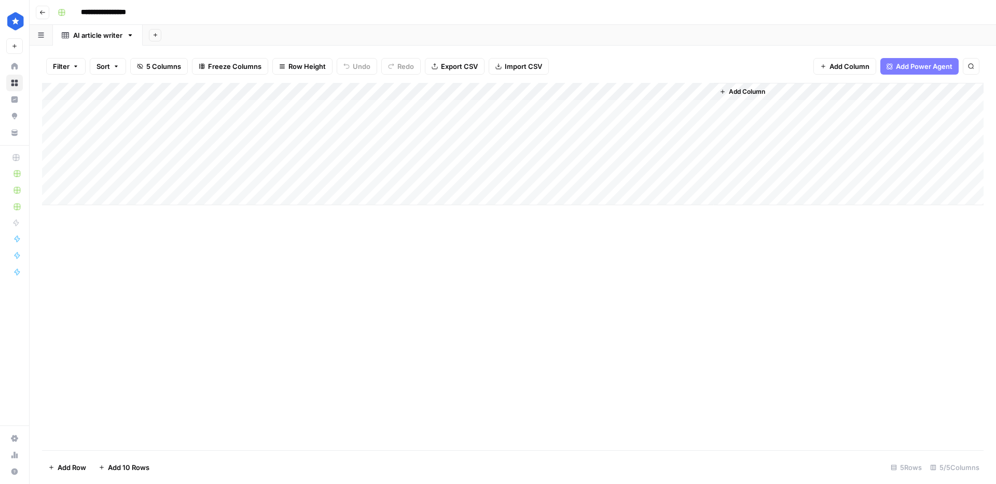
click at [146, 109] on div "Add Column" at bounding box center [512, 144] width 941 height 122
click at [477, 109] on div "Add Column" at bounding box center [512, 144] width 941 height 122
click at [511, 109] on div "Add Column" at bounding box center [512, 144] width 941 height 122
click at [495, 129] on div "Add Column" at bounding box center [512, 144] width 941 height 122
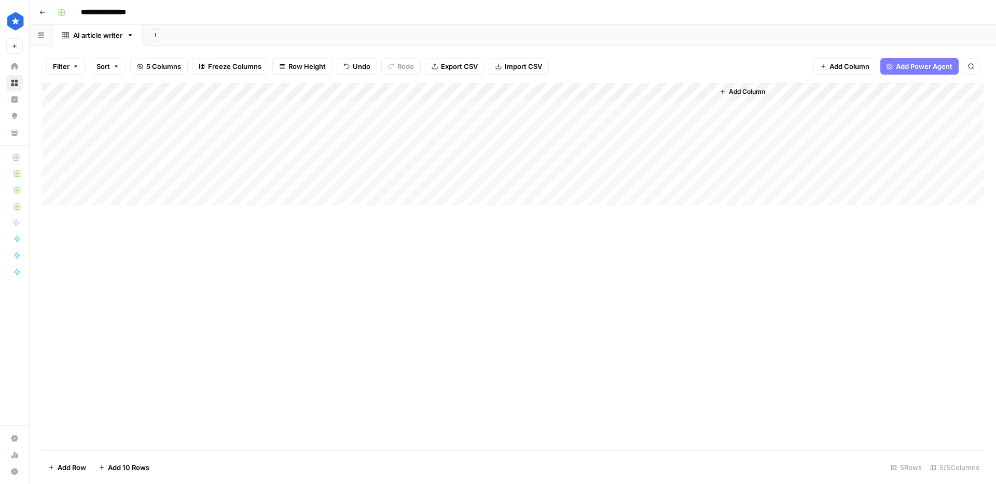
click at [447, 107] on div "Add Column" at bounding box center [512, 144] width 941 height 122
type textarea "**********"
click at [265, 107] on div "Add Column" at bounding box center [512, 144] width 941 height 122
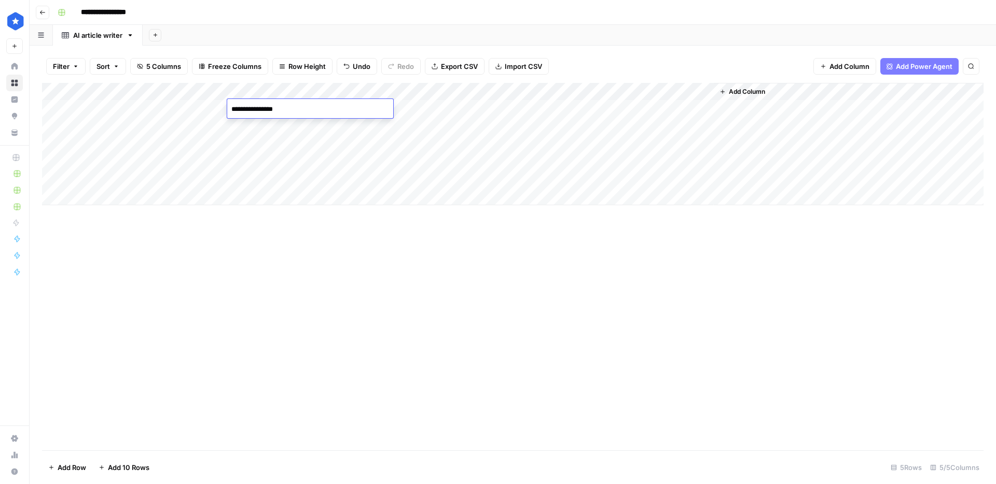
type textarea "**********"
click at [177, 123] on div "Add Column" at bounding box center [512, 144] width 941 height 122
type textarea "**********"
click at [258, 122] on div "Add Column" at bounding box center [512, 144] width 941 height 122
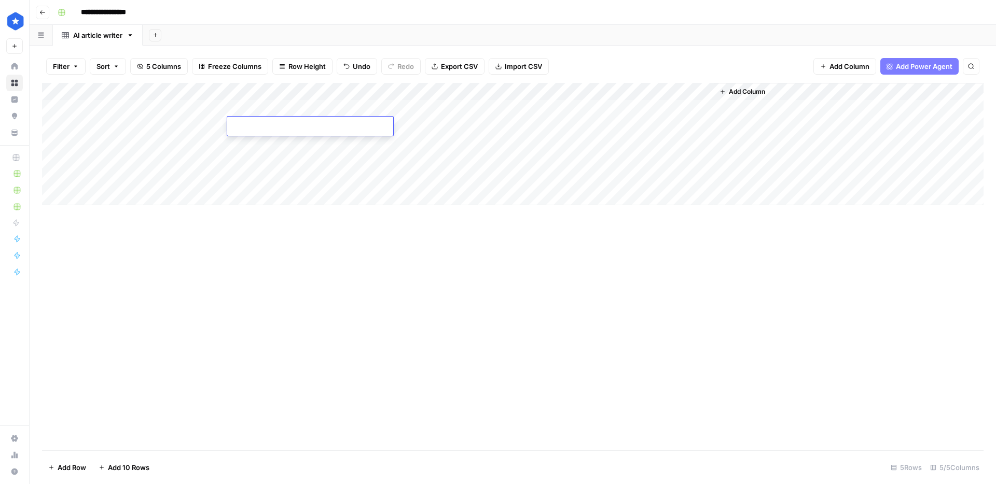
type textarea "**********"
click at [454, 123] on div "Add Column" at bounding box center [512, 144] width 941 height 122
type textarea "**********"
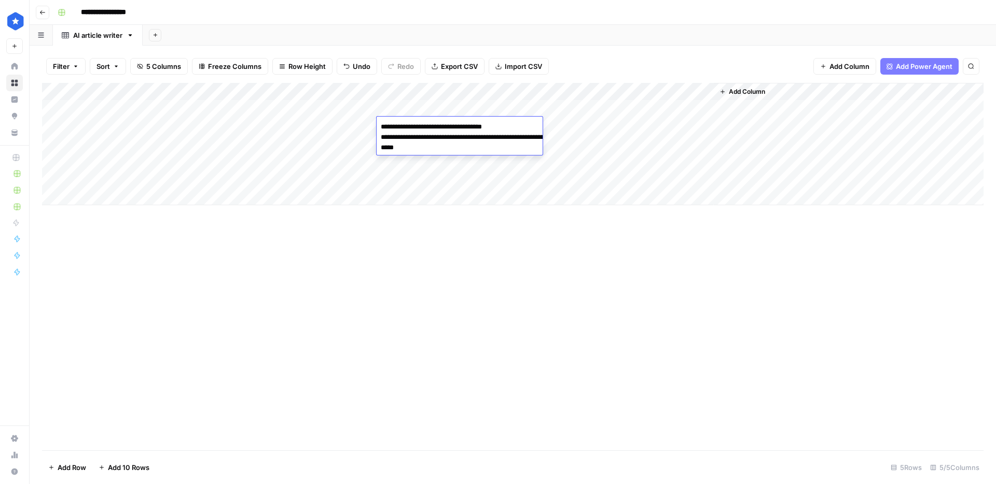
click at [460, 105] on div "Add Column" at bounding box center [512, 144] width 941 height 122
click at [458, 204] on div "Add Column" at bounding box center [512, 144] width 941 height 122
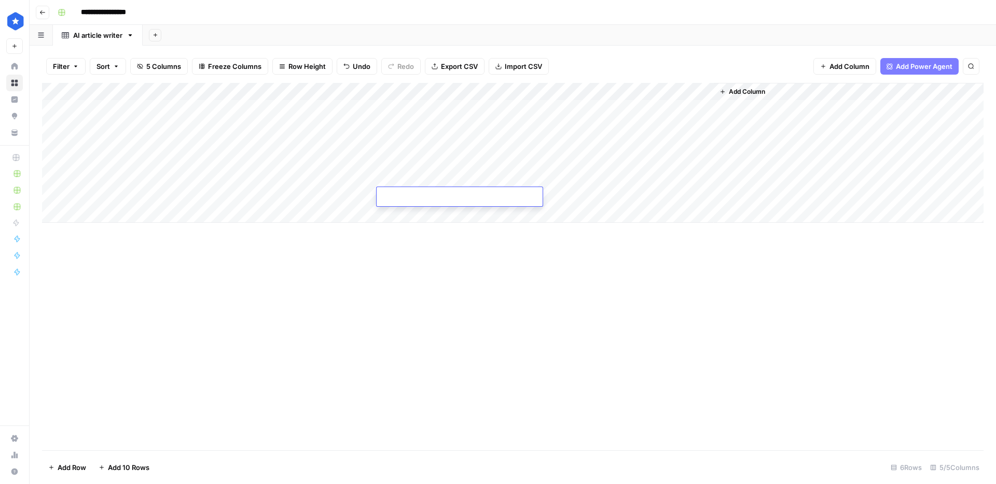
click at [531, 125] on div "Add Column" at bounding box center [512, 153] width 941 height 140
click at [564, 108] on div "Add Column" at bounding box center [512, 153] width 941 height 140
click at [588, 108] on div "Add Column" at bounding box center [512, 153] width 941 height 140
click at [485, 121] on div "Add Column" at bounding box center [512, 153] width 941 height 140
click at [537, 91] on div "Add Column" at bounding box center [512, 153] width 941 height 140
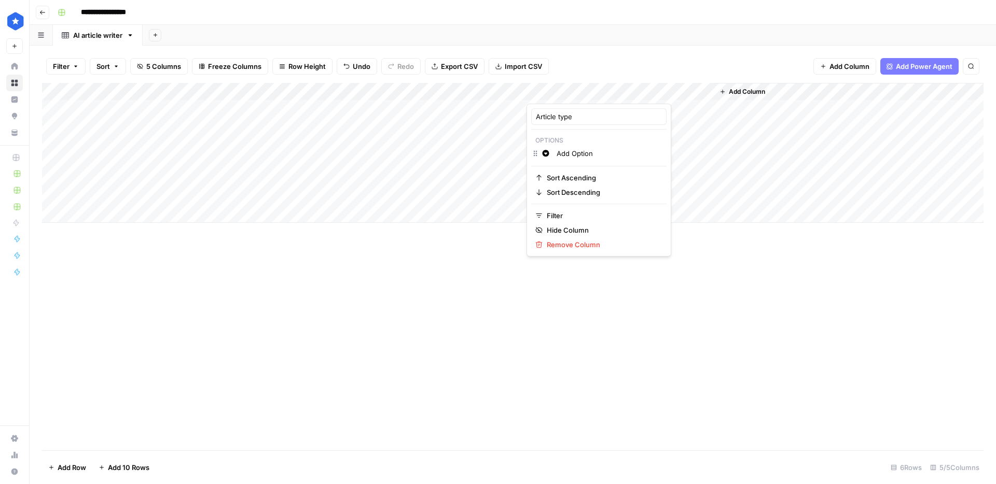
click at [556, 155] on input "Add Option" at bounding box center [608, 153] width 105 height 10
drag, startPoint x: 566, startPoint y: 155, endPoint x: 575, endPoint y: 152, distance: 8.7
click at [567, 155] on p "Select Color" at bounding box center [601, 156] width 90 height 13
click at [577, 167] on span "Green" at bounding box center [604, 170] width 67 height 10
click at [578, 158] on input "Add Option" at bounding box center [608, 153] width 105 height 10
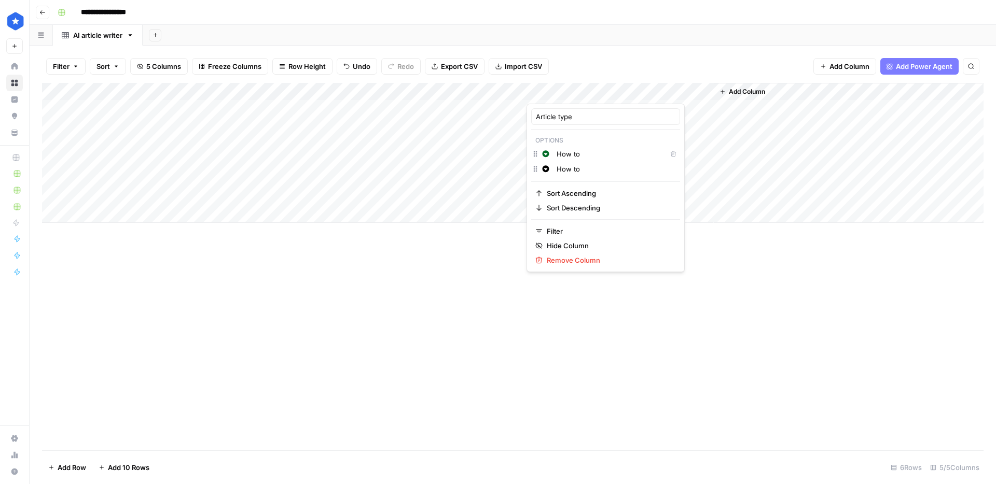
drag, startPoint x: 587, startPoint y: 168, endPoint x: 533, endPoint y: 171, distance: 54.0
click at [533, 171] on div "Change color How to" at bounding box center [605, 170] width 149 height 15
click at [580, 169] on p "Select Color" at bounding box center [601, 171] width 90 height 13
click at [573, 200] on span "Purple" at bounding box center [604, 201] width 67 height 10
click at [587, 171] on input "How to" at bounding box center [615, 169] width 119 height 10
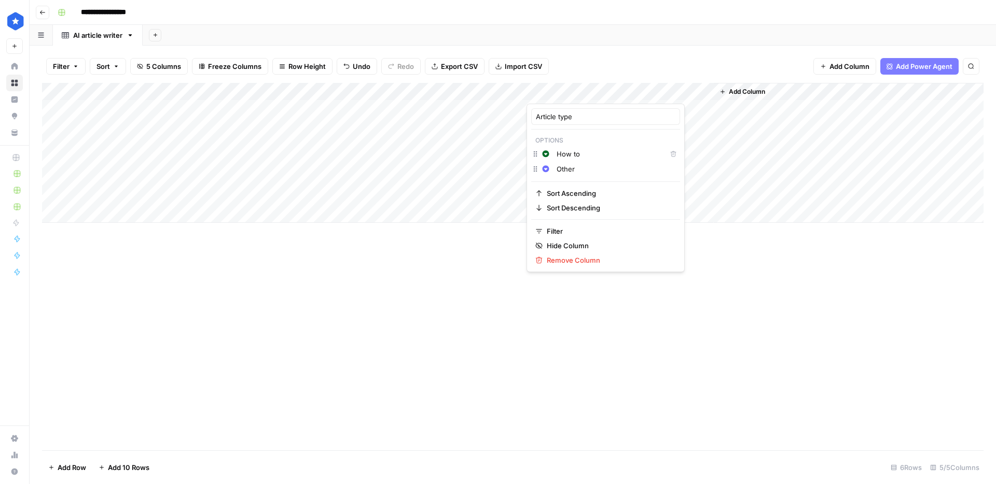
type input "Other"
click at [560, 114] on input "Article type" at bounding box center [605, 116] width 139 height 10
click at [474, 162] on div "Add Column" at bounding box center [512, 153] width 941 height 140
click at [579, 108] on div "Add Column" at bounding box center [512, 153] width 941 height 140
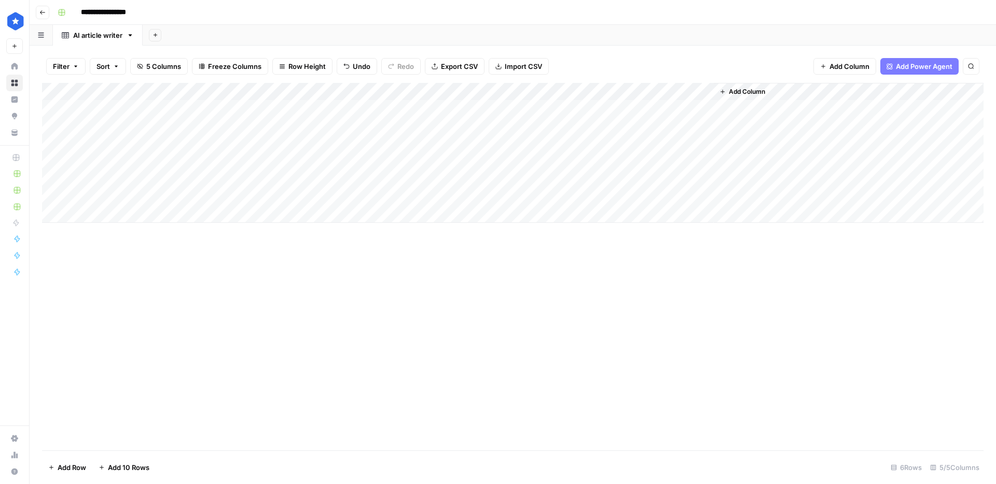
click at [566, 87] on div "Add Column" at bounding box center [512, 153] width 941 height 140
click at [566, 87] on div at bounding box center [573, 93] width 94 height 21
click at [574, 169] on input "Add Option" at bounding box center [615, 169] width 119 height 10
type input "Other"
click at [550, 171] on button "Change color" at bounding box center [545, 169] width 12 height 12
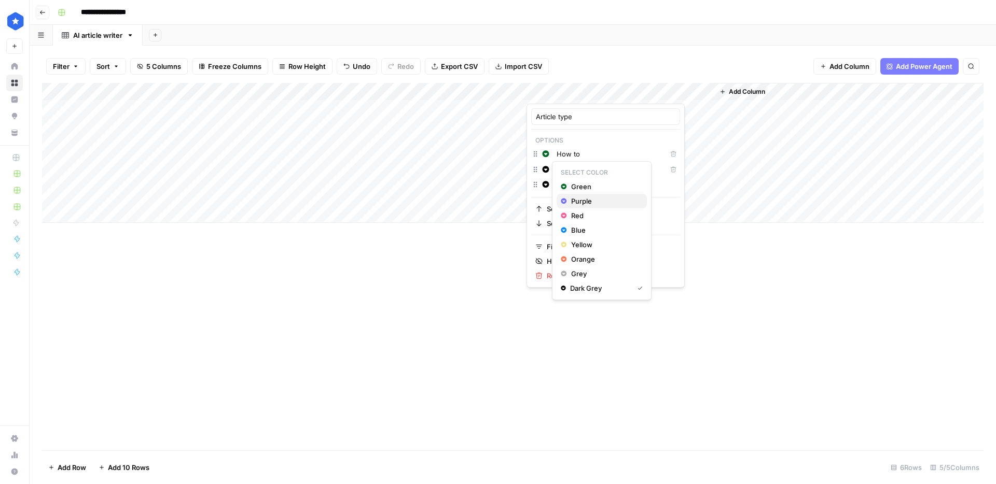
click at [567, 198] on div "Purple" at bounding box center [602, 201] width 82 height 10
click at [496, 186] on div "Add Column" at bounding box center [512, 153] width 941 height 140
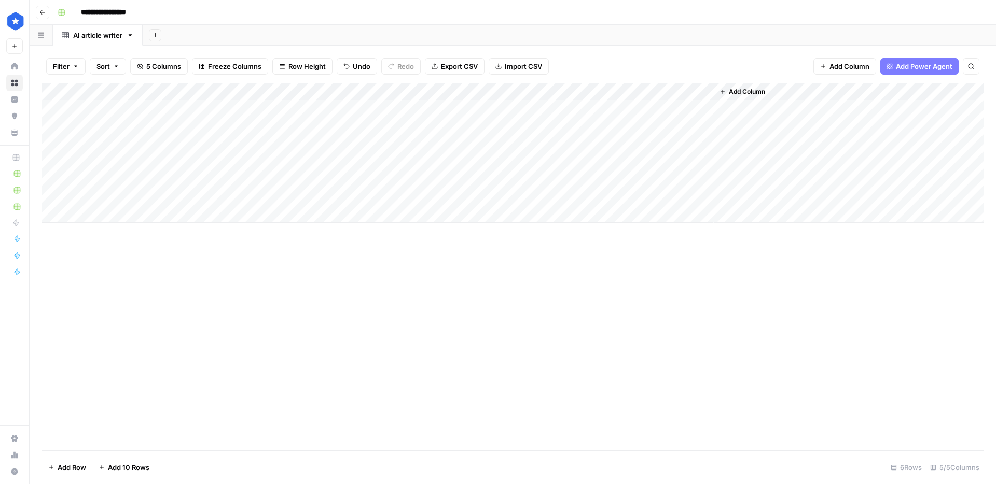
click at [574, 108] on div "Add Column" at bounding box center [512, 153] width 941 height 140
click at [576, 151] on div "How to" at bounding box center [584, 150] width 104 height 19
click at [561, 164] on button "Other" at bounding box center [555, 167] width 26 height 12
click at [574, 126] on div "Add Column" at bounding box center [512, 153] width 941 height 140
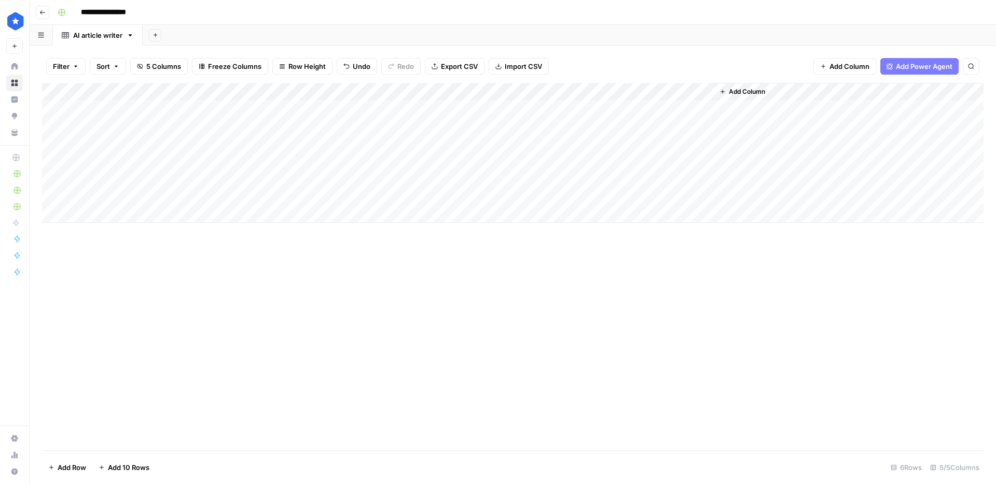
click at [574, 126] on div "Add Column" at bounding box center [512, 153] width 941 height 140
click at [565, 160] on button "How to" at bounding box center [557, 166] width 31 height 12
click at [687, 88] on div "Add Column" at bounding box center [512, 153] width 941 height 140
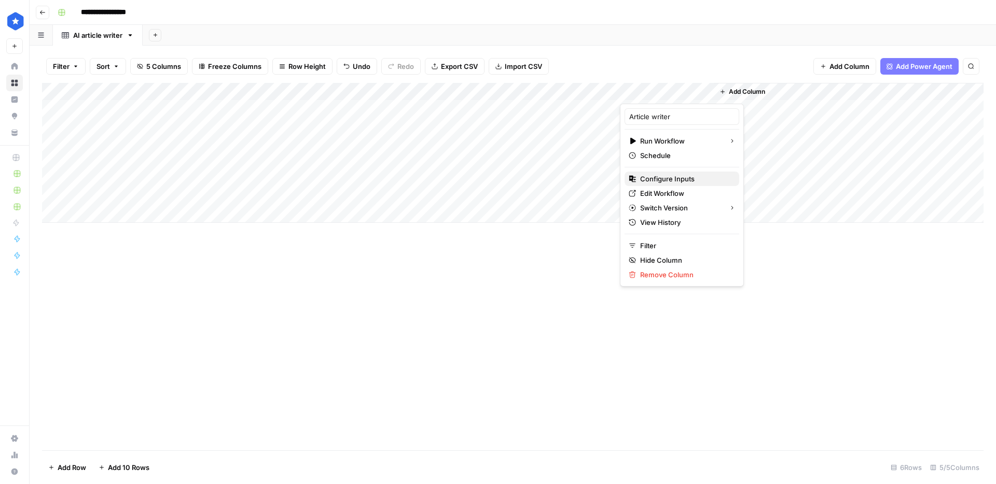
click at [669, 177] on span "Configure Inputs" at bounding box center [685, 179] width 91 height 10
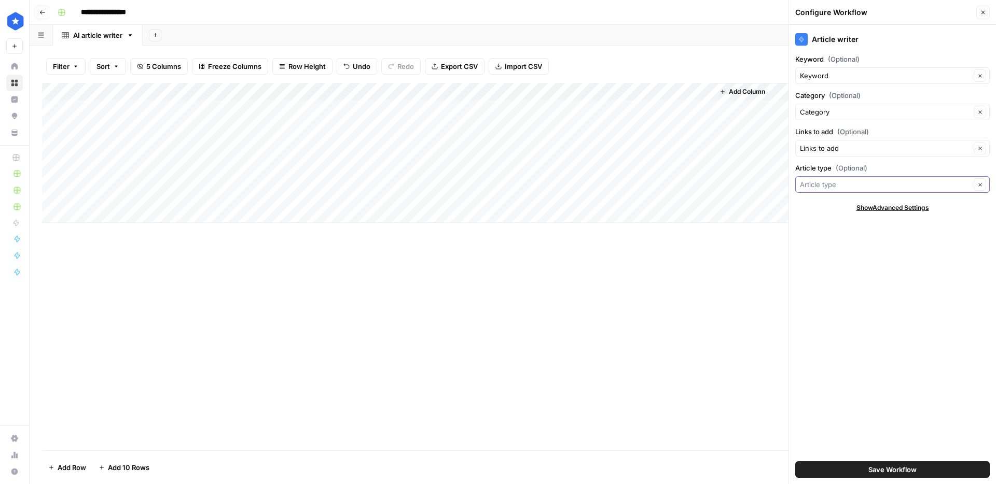
click at [912, 185] on input "Article type (Optional)" at bounding box center [885, 184] width 171 height 10
type input "Article type"
click at [903, 160] on div "Article writer Keyword (Optional) Keyword Clear Category (Optional) Category Cl…" at bounding box center [892, 254] width 207 height 459
click at [896, 204] on span "Show Advanced Settings" at bounding box center [892, 207] width 73 height 9
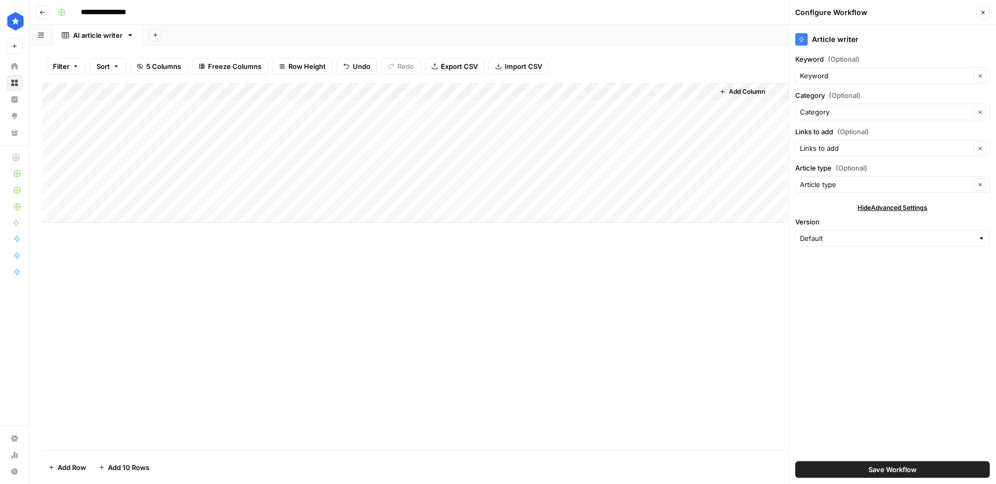
click at [896, 204] on span "Hide Advanced Settings" at bounding box center [892, 207] width 70 height 9
click at [671, 110] on div "Add Column" at bounding box center [512, 153] width 941 height 140
click at [668, 124] on div "Add Column" at bounding box center [512, 153] width 941 height 140
click at [982, 17] on button "Close" at bounding box center [982, 12] width 13 height 13
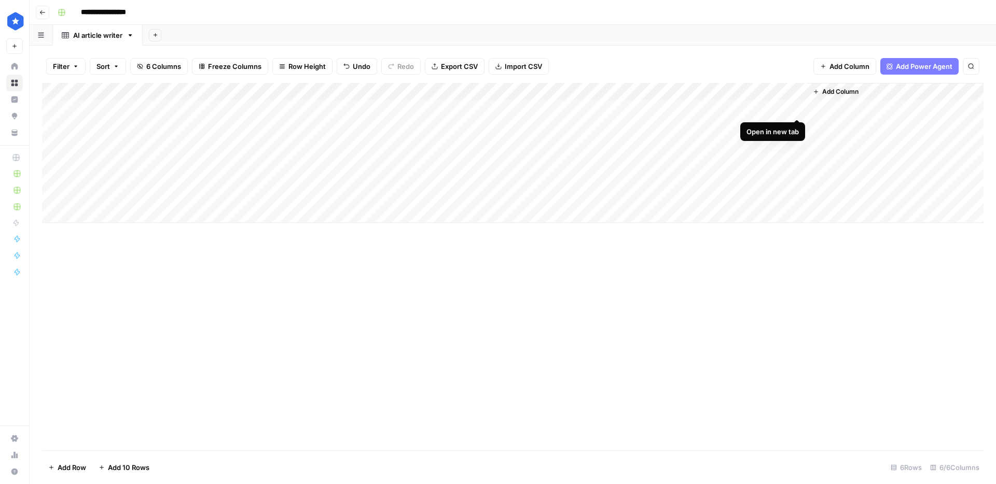
click at [798, 111] on div "Add Column" at bounding box center [512, 153] width 941 height 140
click at [739, 122] on div "Add Column" at bounding box center [512, 153] width 941 height 140
click at [796, 125] on div "Add Column" at bounding box center [512, 153] width 941 height 140
click at [185, 141] on div "Add Column" at bounding box center [512, 153] width 941 height 140
click at [292, 128] on div "Add Column" at bounding box center [512, 153] width 941 height 140
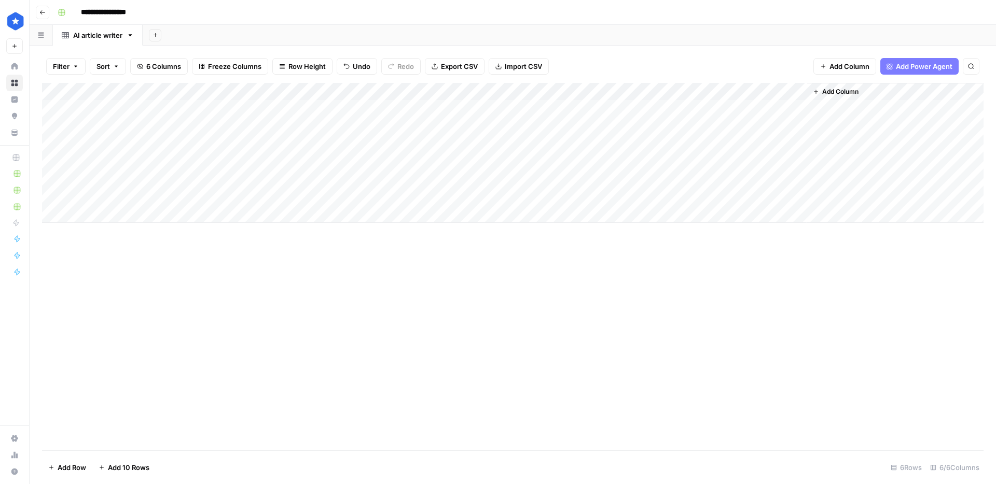
drag, startPoint x: 375, startPoint y: 134, endPoint x: 360, endPoint y: 194, distance: 61.5
click at [360, 194] on div "Add Column" at bounding box center [512, 153] width 941 height 140
click at [429, 143] on div "Add Column" at bounding box center [512, 153] width 941 height 140
click at [462, 150] on div "Add Column" at bounding box center [512, 153] width 941 height 140
click at [462, 150] on textarea "**********" at bounding box center [459, 144] width 166 height 15
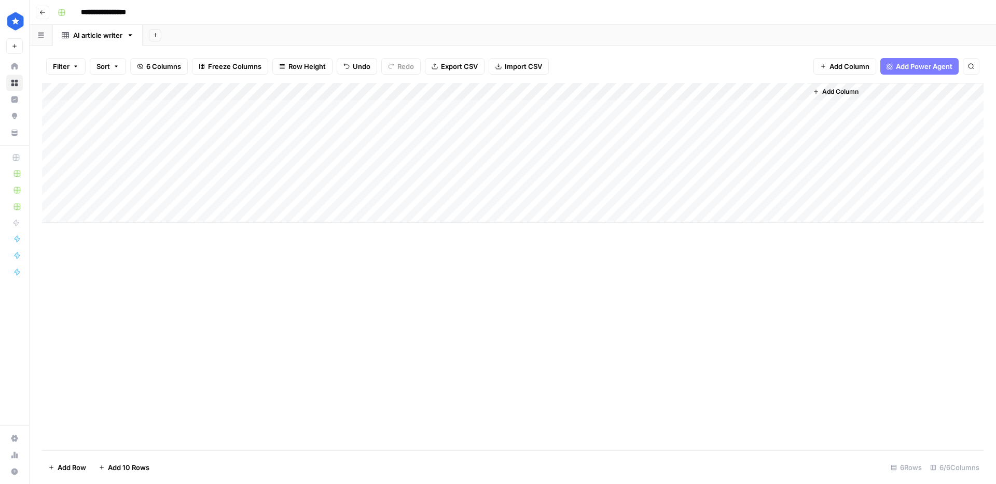
click at [458, 159] on div "Add Column" at bounding box center [512, 153] width 941 height 140
click at [446, 143] on div "Add Column" at bounding box center [512, 153] width 941 height 140
type textarea "**********"
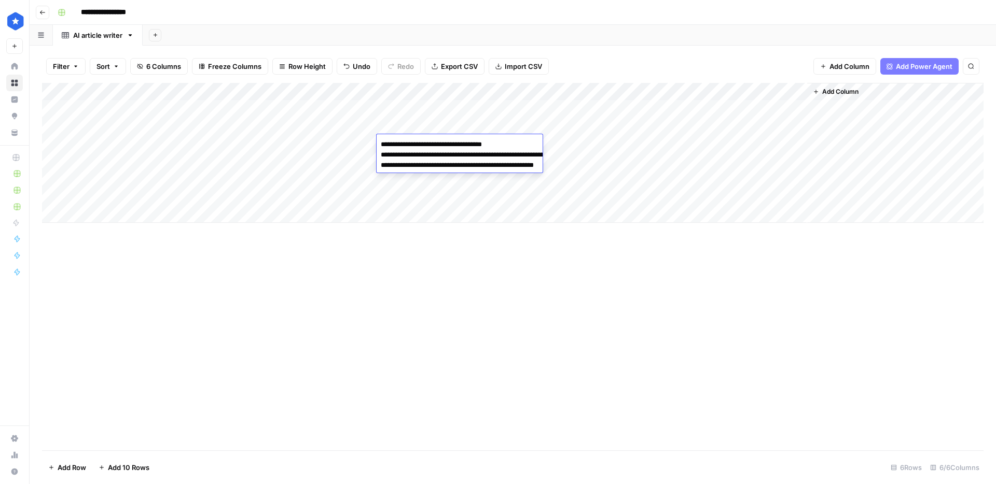
click at [365, 168] on div "Add Column" at bounding box center [512, 153] width 941 height 140
click at [443, 158] on div "Add Column" at bounding box center [512, 153] width 941 height 140
click at [495, 165] on div "Add Column" at bounding box center [512, 153] width 941 height 140
type textarea "**********"
click at [344, 185] on div "Add Column" at bounding box center [512, 153] width 941 height 140
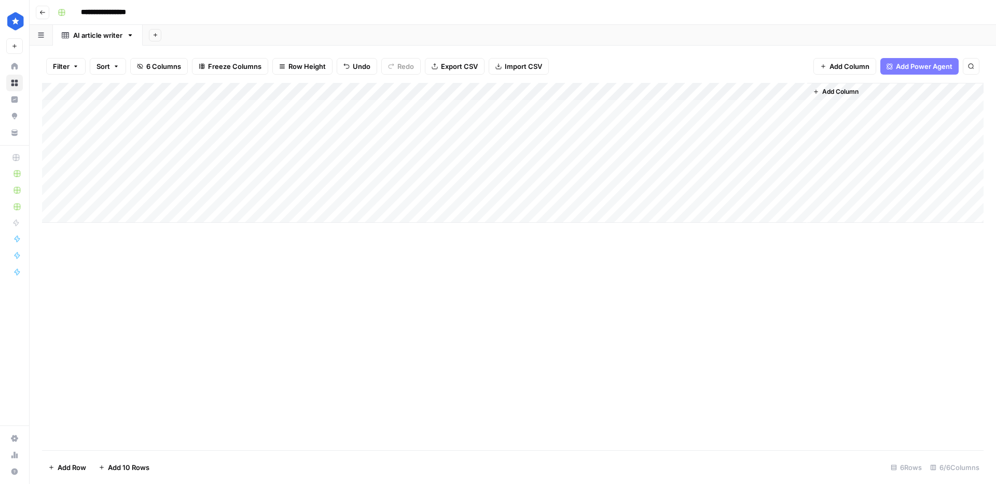
click at [471, 183] on div "Add Column" at bounding box center [512, 153] width 941 height 140
type textarea "**********"
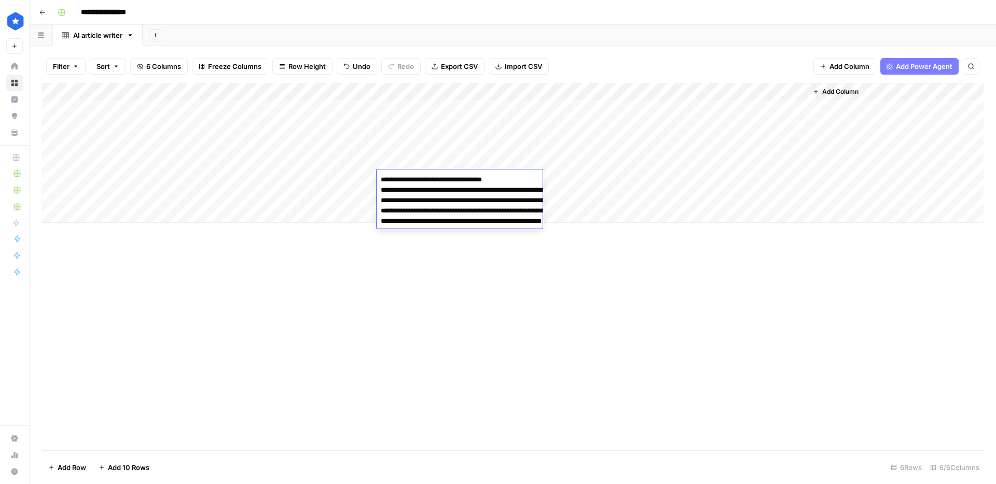
click at [378, 187] on textarea "**********" at bounding box center [479, 221] width 207 height 97
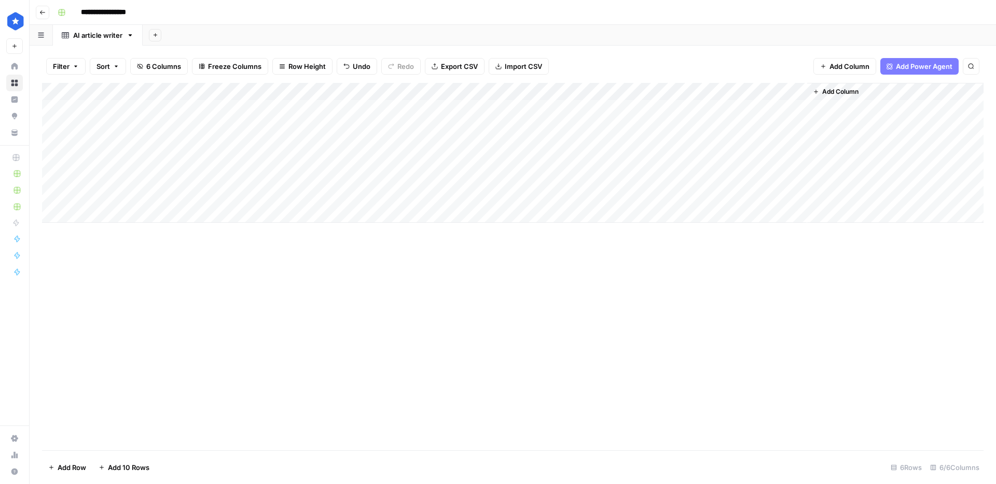
click at [372, 187] on div "Add Column" at bounding box center [512, 153] width 941 height 140
click at [441, 197] on div "Add Column" at bounding box center [512, 153] width 941 height 140
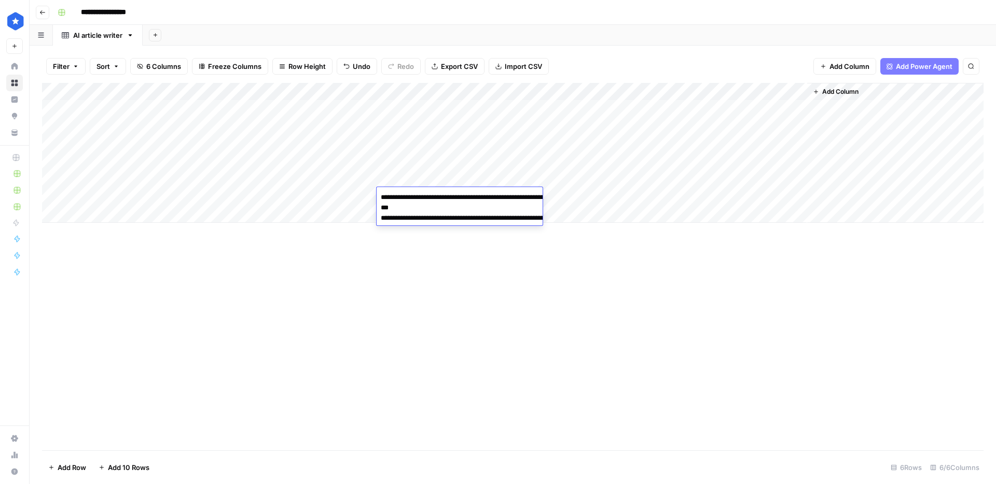
type textarea "**********"
click at [486, 157] on div "Add Column" at bounding box center [512, 153] width 941 height 140
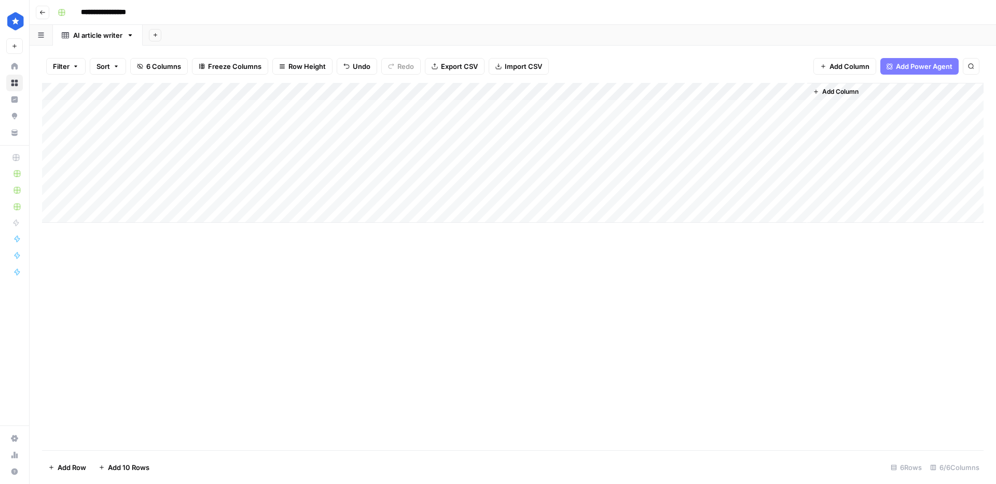
click at [569, 111] on div "Add Column" at bounding box center [512, 153] width 941 height 140
click at [553, 142] on div "Add Column" at bounding box center [512, 153] width 941 height 140
click at [559, 127] on div "Add Column" at bounding box center [512, 153] width 941 height 140
click at [555, 160] on div "Add Column" at bounding box center [512, 153] width 941 height 140
click at [550, 177] on div "Add Column" at bounding box center [512, 153] width 941 height 140
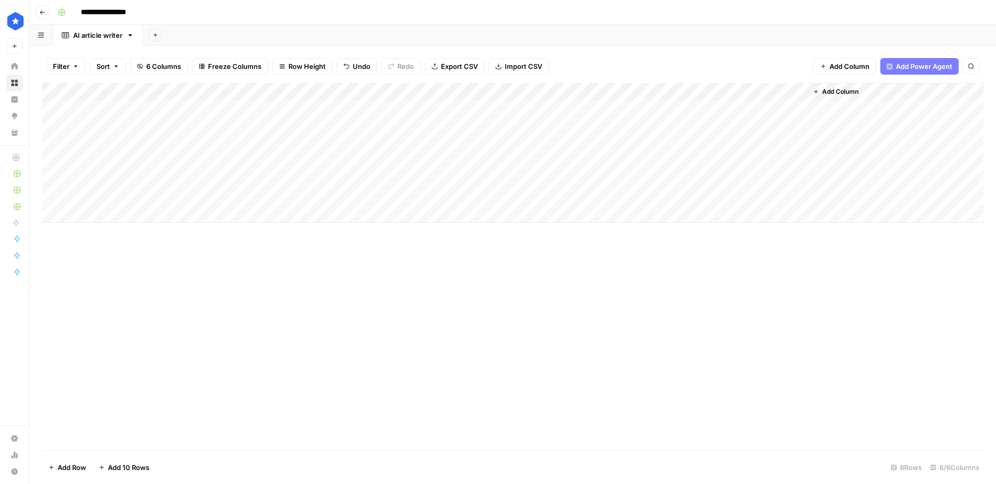
click at [549, 195] on div "Add Column" at bounding box center [512, 153] width 941 height 140
click at [665, 146] on div "Add Column" at bounding box center [512, 153] width 941 height 140
click at [662, 160] on div "Add Column" at bounding box center [512, 153] width 941 height 140
click at [665, 177] on div "Add Column" at bounding box center [512, 153] width 941 height 140
click at [663, 200] on div "Add Column" at bounding box center [512, 153] width 941 height 140
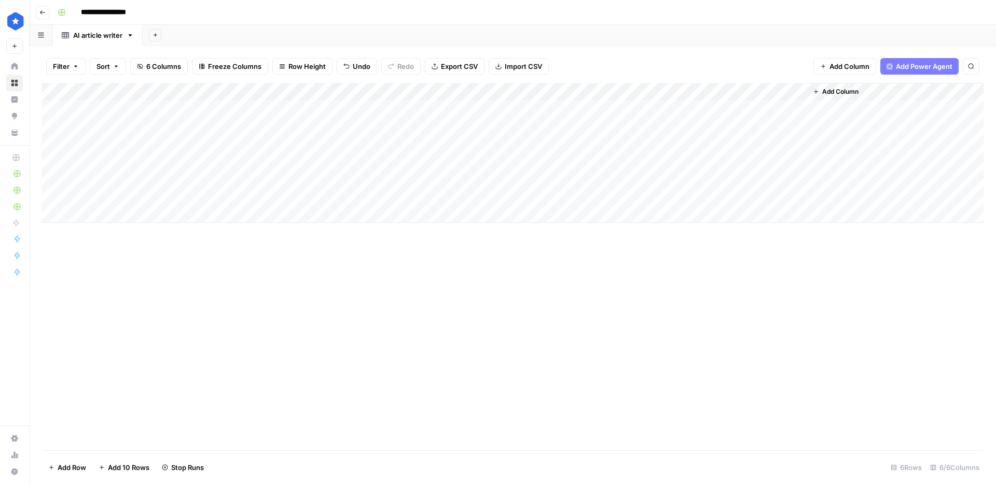
click at [664, 159] on div "Add Column" at bounding box center [512, 153] width 941 height 140
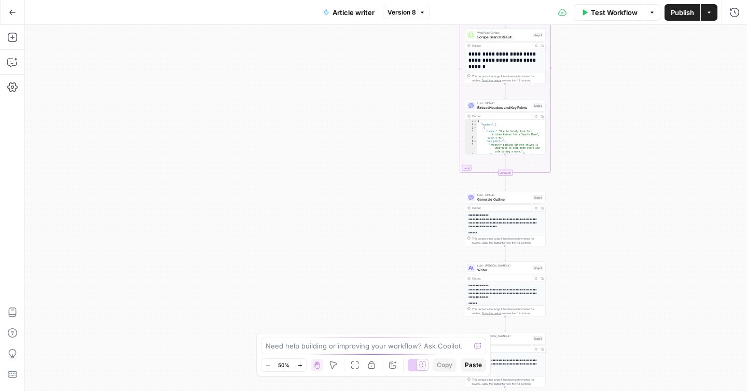
click at [602, 19] on button "Test Workflow" at bounding box center [609, 12] width 69 height 17
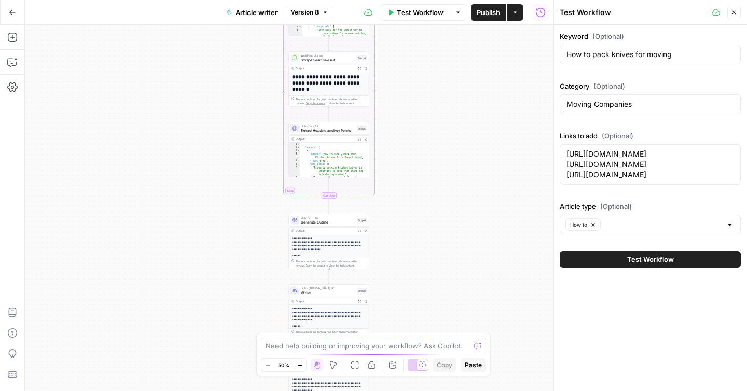
drag, startPoint x: 395, startPoint y: 94, endPoint x: 218, endPoint y: 117, distance: 178.9
click at [214, 117] on div "Workflow Set Inputs Inputs Google Search Search Google for Keyword Step 2 Outpu…" at bounding box center [289, 208] width 528 height 366
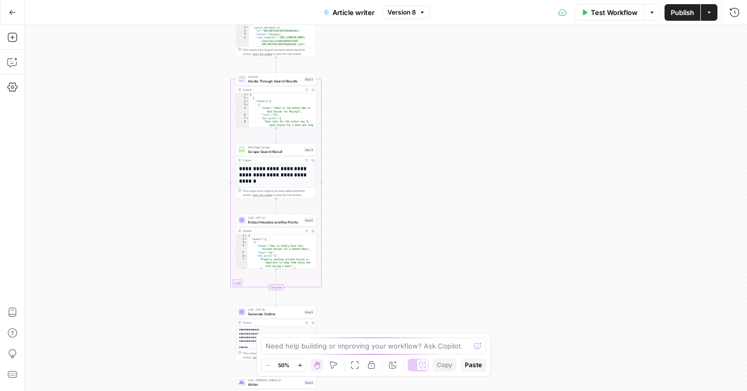
drag, startPoint x: 511, startPoint y: 77, endPoint x: 423, endPoint y: 117, distance: 96.1
click at [400, 201] on div "Workflow Set Inputs Inputs Google Search Search Google for Keyword Step 2 Outpu…" at bounding box center [386, 208] width 722 height 366
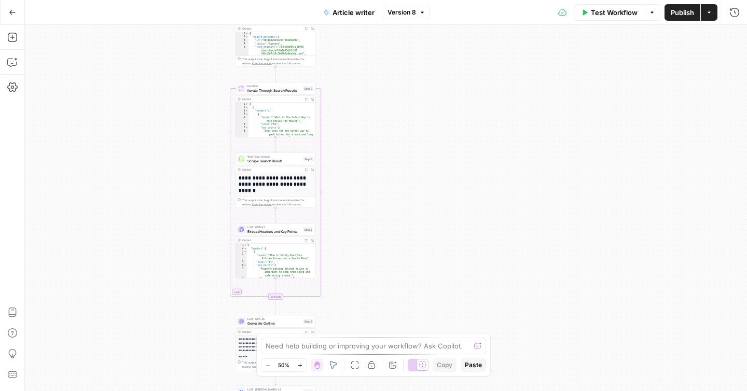
drag, startPoint x: 424, startPoint y: 207, endPoint x: 424, endPoint y: 236, distance: 29.0
click at [425, 244] on div "Workflow Set Inputs Inputs Google Search Search Google for Keyword Step 2 Outpu…" at bounding box center [386, 208] width 722 height 366
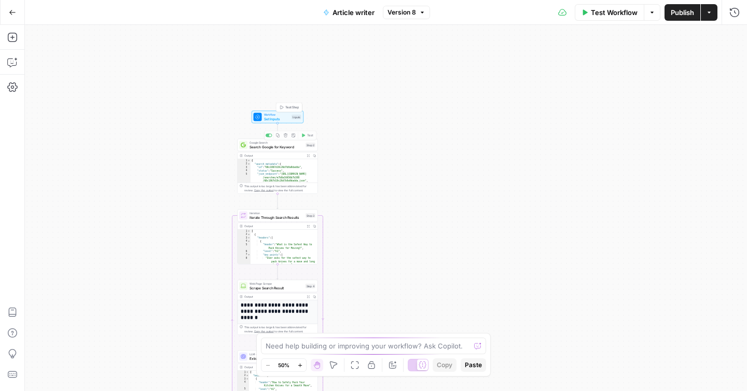
click at [286, 118] on span "Set Inputs" at bounding box center [277, 118] width 26 height 5
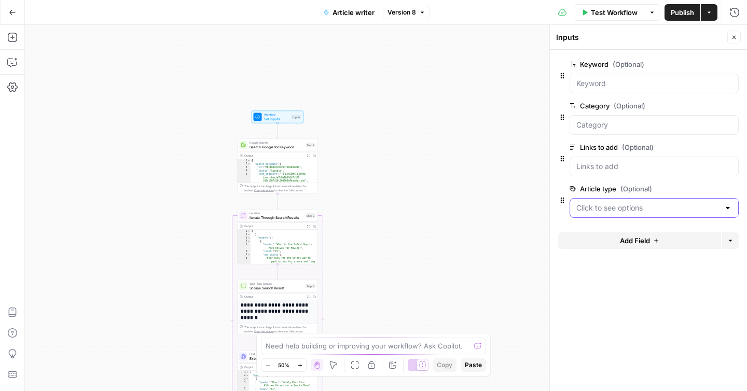
click at [633, 210] on type "Article type (Optional)" at bounding box center [647, 208] width 143 height 10
